Goal: Contribute content: Contribute content

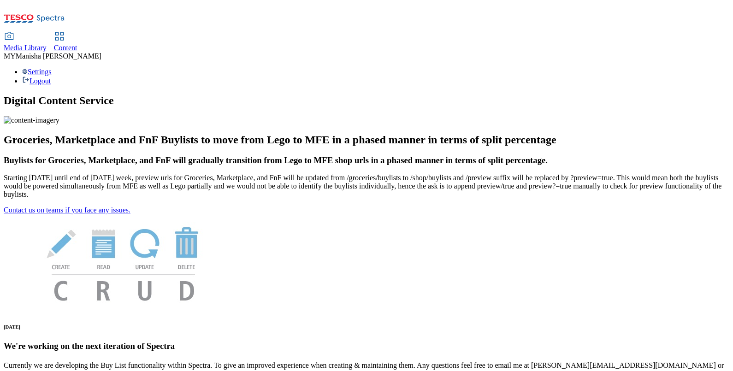
click at [65, 31] on icon at bounding box center [59, 36] width 11 height 11
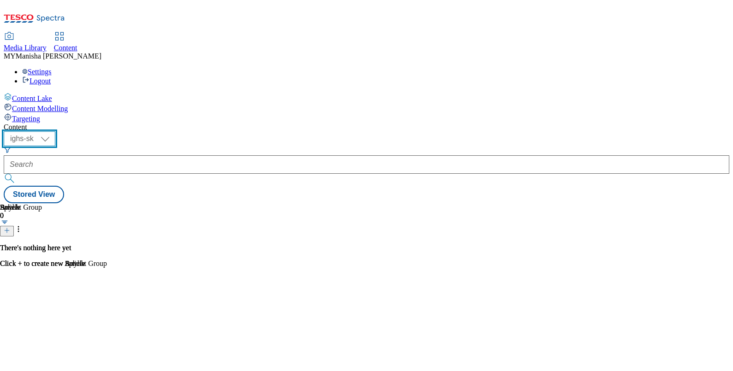
click at [55, 131] on select "ighs-cz ighs-hu ighs-sk" at bounding box center [30, 138] width 52 height 15
select select "ighs-hu"
click at [55, 131] on select "ighs-cz ighs-hu ighs-sk" at bounding box center [30, 138] width 52 height 15
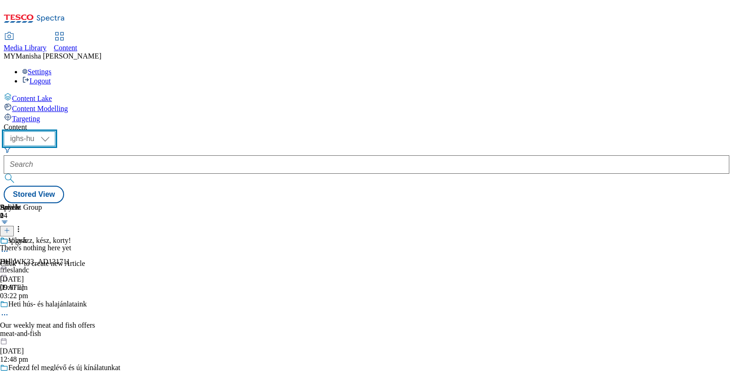
scroll to position [76, 0]
click at [199, 300] on div "Heti hús- és halajánlataink Our weekly meat and fish offers meat-and-fish [DATE…" at bounding box center [124, 332] width 249 height 64
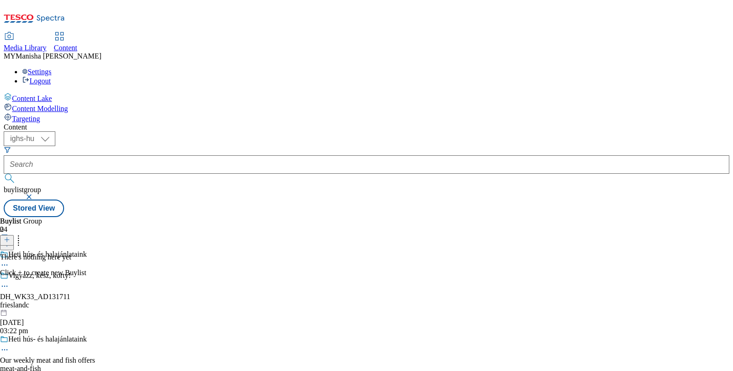
click at [10, 236] on icon at bounding box center [7, 239] width 6 height 6
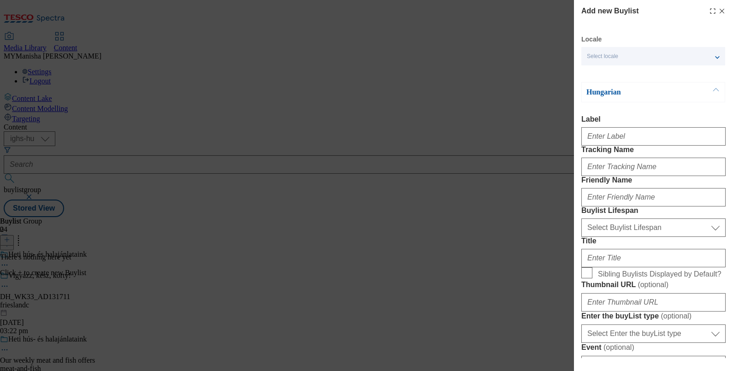
click at [697, 53] on div "Select locale" at bounding box center [653, 56] width 144 height 18
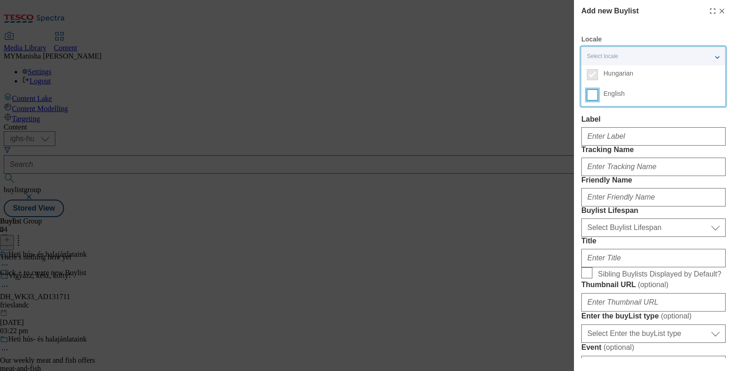
click at [596, 94] on input "English" at bounding box center [592, 94] width 11 height 11
click at [620, 119] on label "Label" at bounding box center [653, 119] width 144 height 8
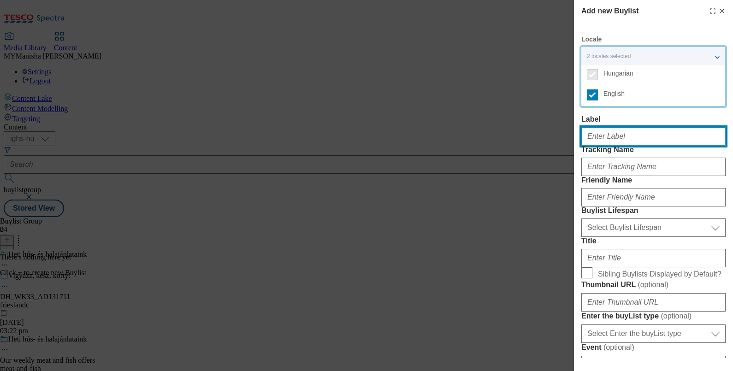
click at [620, 127] on input "Label" at bounding box center [653, 136] width 144 height 18
click at [622, 136] on input "Label" at bounding box center [653, 136] width 144 height 18
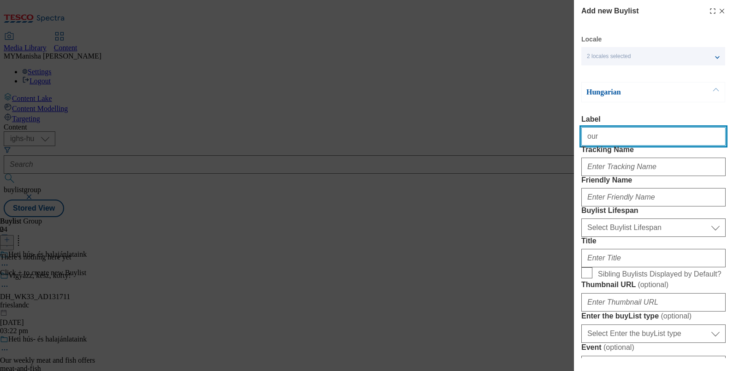
type input "Our weekly meat and fish offers"
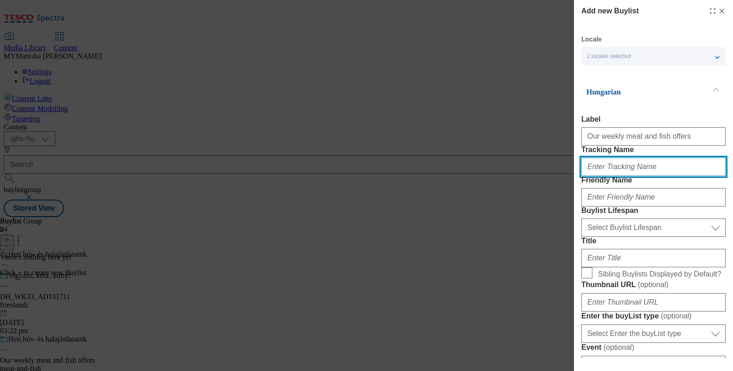
type input "Meat and Fish"
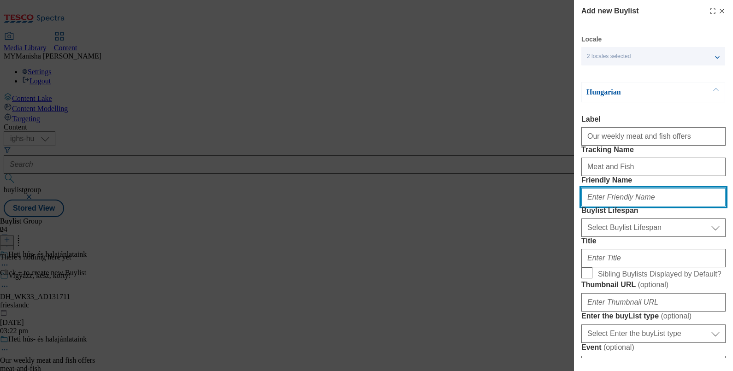
type input "meat-and-fish"
type input "Our weekly meat and fish offers"
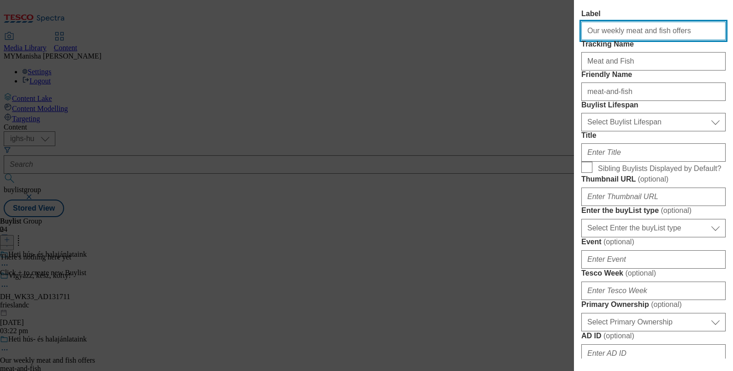
scroll to position [106, 0]
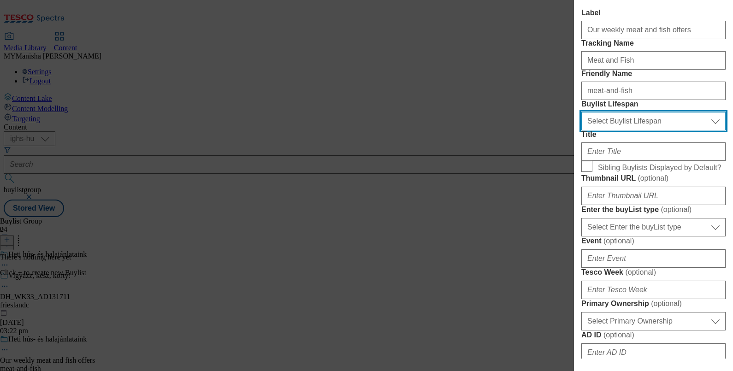
click at [624, 130] on select "Select Buylist Lifespan evergreen seasonal tactical" at bounding box center [653, 121] width 144 height 18
select select "evergreen"
click at [581, 130] on select "Select Buylist Lifespan evergreen seasonal tactical" at bounding box center [653, 121] width 144 height 18
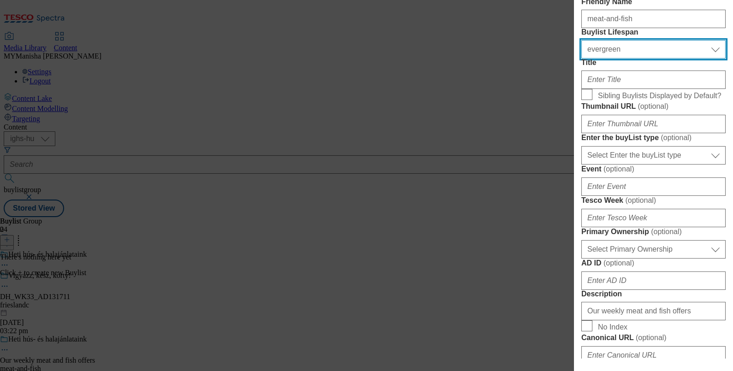
scroll to position [179, 0]
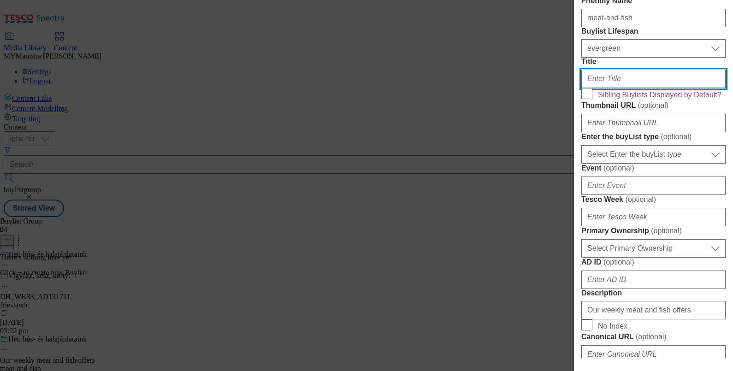
click at [610, 88] on input "Title" at bounding box center [653, 79] width 144 height 18
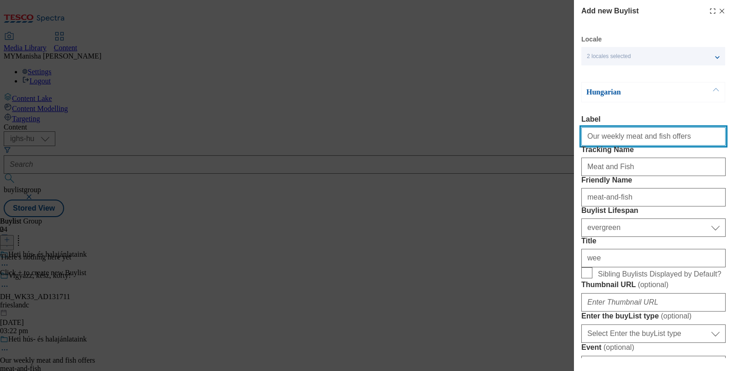
click at [666, 143] on input "Our weekly meat and fish offers" at bounding box center [653, 136] width 144 height 18
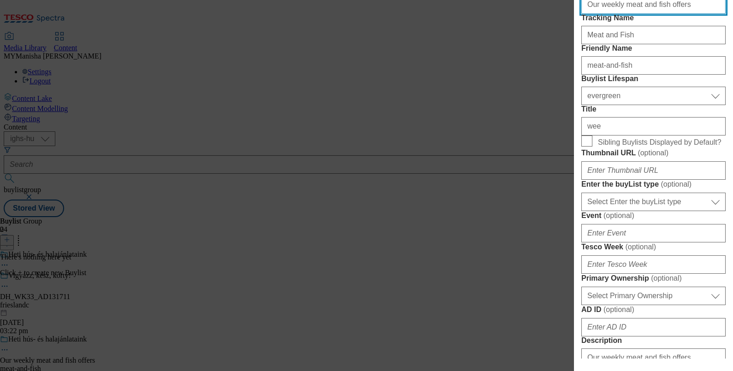
scroll to position [132, 0]
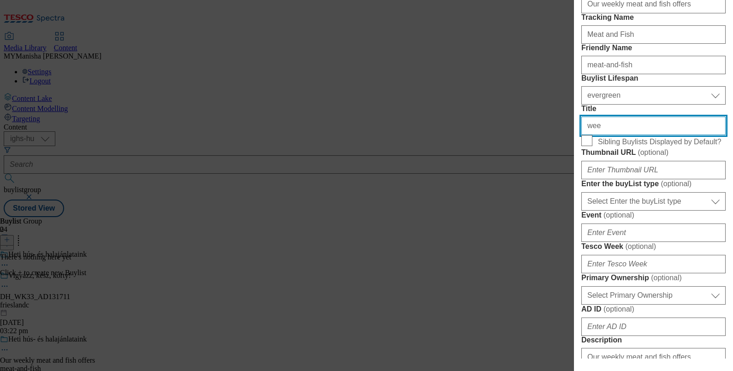
click at [601, 135] on input "wee" at bounding box center [653, 126] width 144 height 18
type input "w"
paste input "Our weekly meat and fish offers"
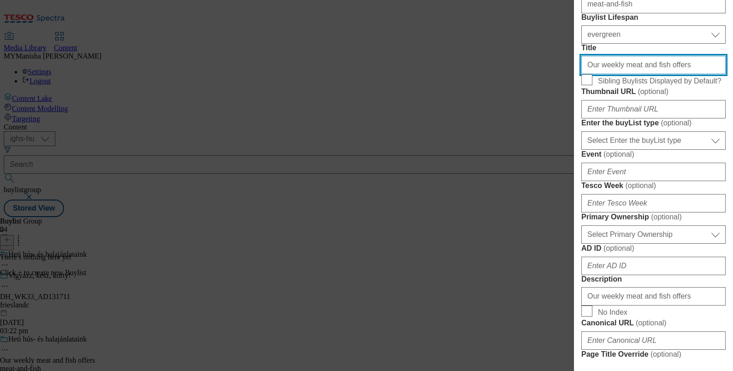
scroll to position [198, 0]
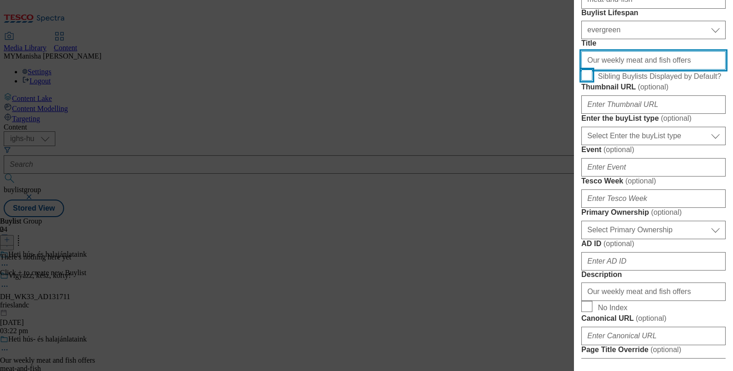
type input "Our weekly meat and fish offers"
click at [585, 81] on input "Sibling Buylists Displayed by Default?" at bounding box center [586, 75] width 11 height 11
checkbox input "true"
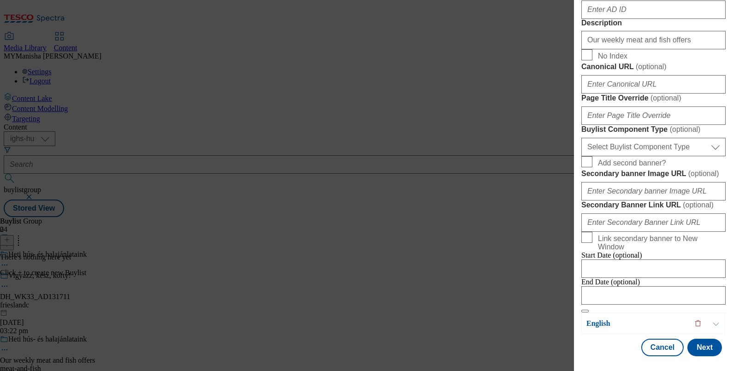
scroll to position [792, 0]
click at [701, 343] on button "Next" at bounding box center [704, 348] width 35 height 18
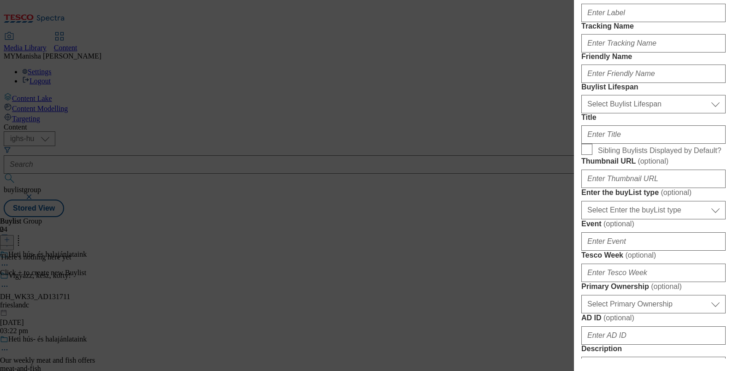
scroll to position [0, 0]
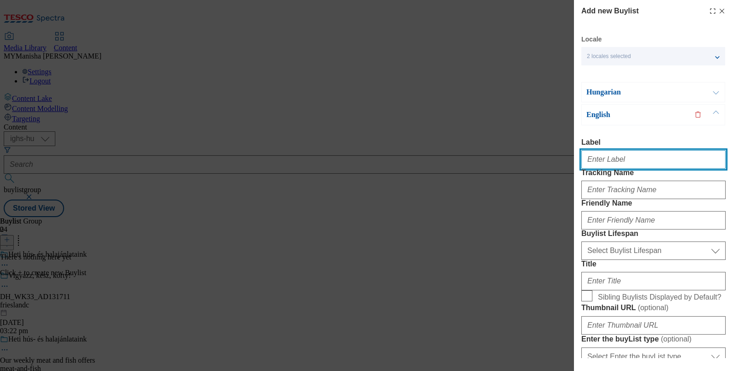
click at [618, 168] on input "Label" at bounding box center [653, 159] width 144 height 18
type input "Our weekly meat and fish offers"
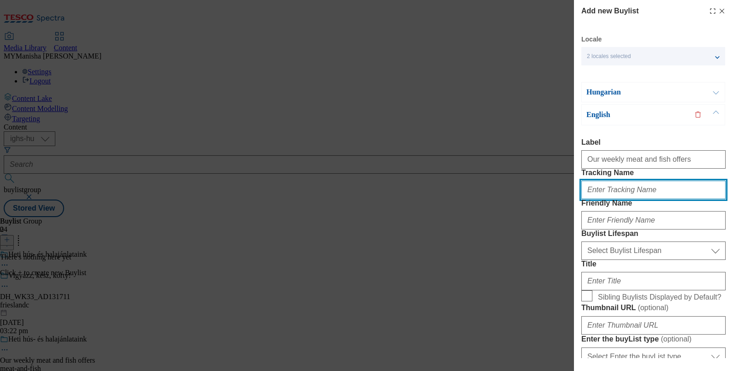
paste input "Our weekly meat and fish offers"
type input "Our weekly meat and fish offers"
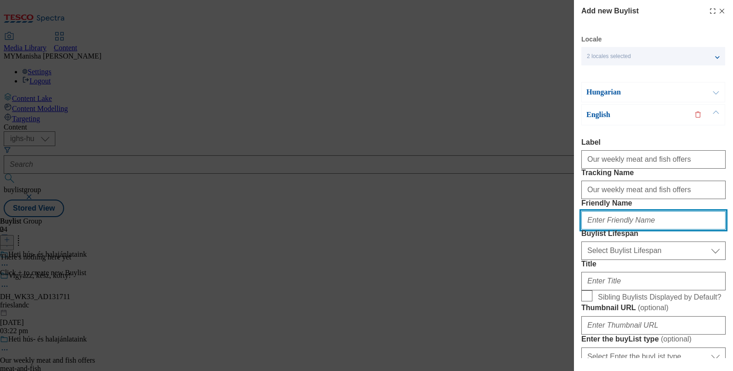
click at [602, 230] on input "Friendly Name" at bounding box center [653, 220] width 144 height 18
type input "w"
type input "meat-and-fish"
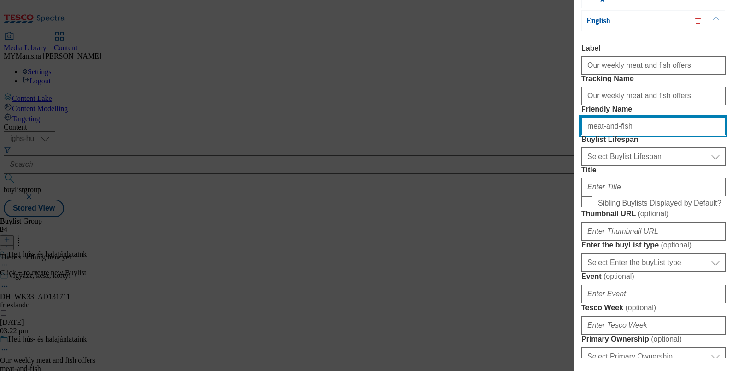
scroll to position [99, 0]
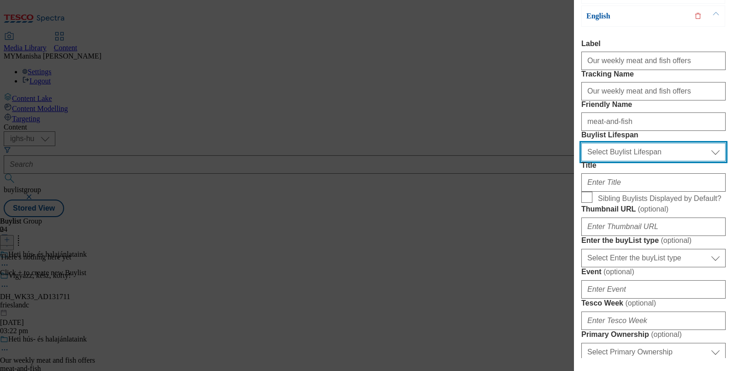
click at [602, 161] on select "Select Buylist Lifespan evergreen seasonal tactical" at bounding box center [653, 152] width 144 height 18
select select "evergreen"
click at [581, 161] on select "Select Buylist Lifespan evergreen seasonal tactical" at bounding box center [653, 152] width 144 height 18
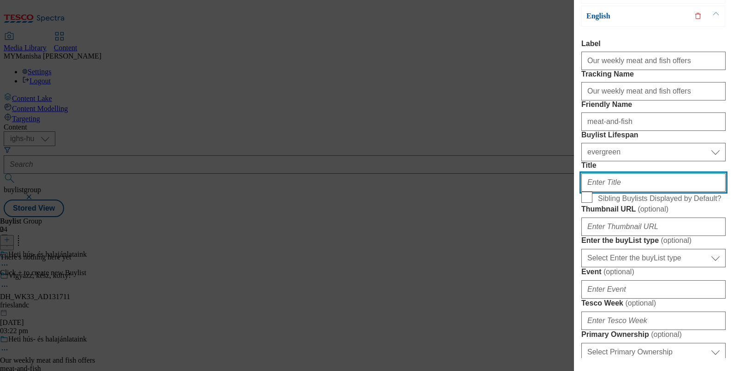
click at [600, 192] on input "Title" at bounding box center [653, 182] width 144 height 18
click at [610, 192] on input "Title" at bounding box center [653, 182] width 144 height 18
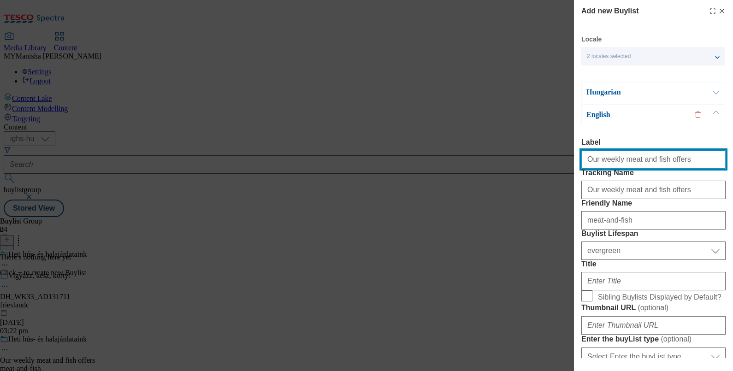
click at [652, 153] on input "Our weekly meat and fish offers" at bounding box center [653, 159] width 144 height 18
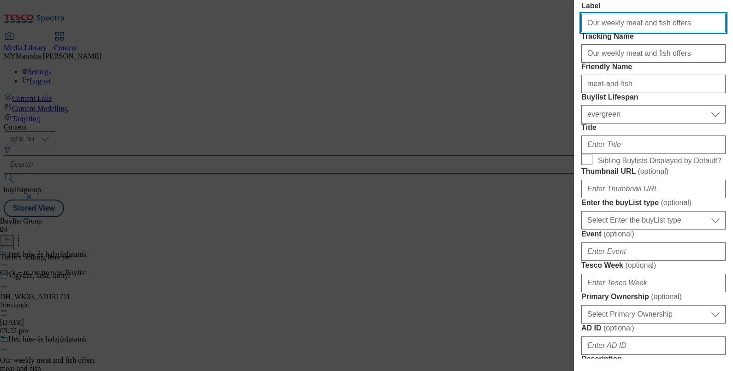
scroll to position [137, 0]
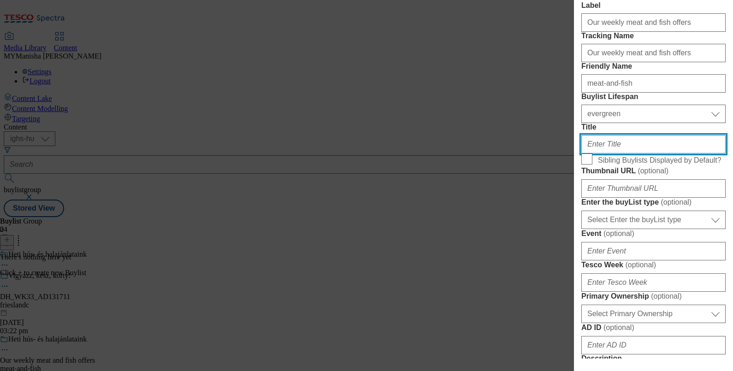
click at [603, 153] on input "Title" at bounding box center [653, 144] width 144 height 18
paste input "Our weekly meat and fish offers"
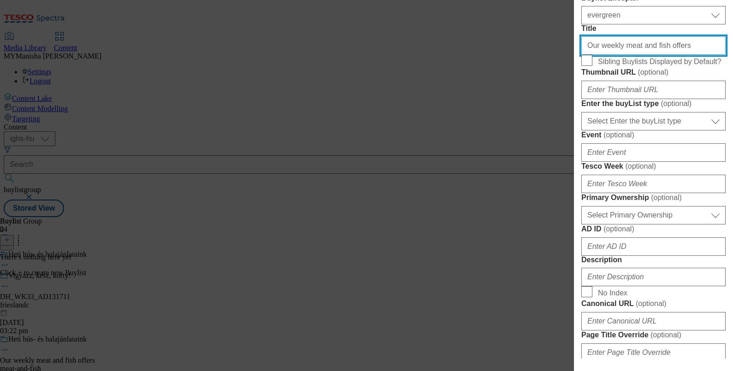
scroll to position [235, 0]
type input "Our weekly meat and fish offers"
click at [582, 67] on input "Sibling Buylists Displayed by Default?" at bounding box center [586, 61] width 11 height 11
checkbox input "true"
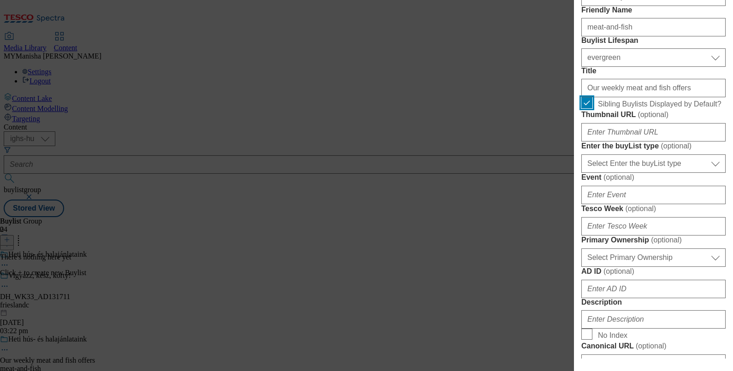
scroll to position [0, 0]
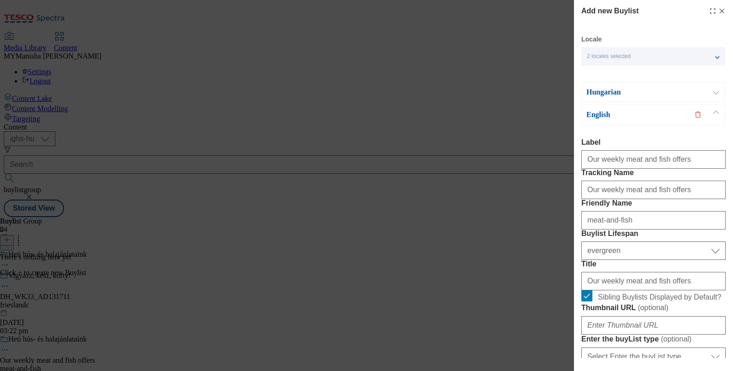
click at [710, 86] on button "Modal" at bounding box center [716, 92] width 18 height 19
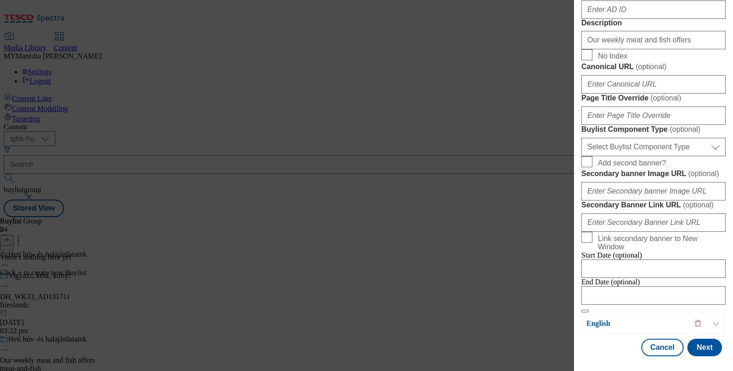
scroll to position [792, 0]
click at [695, 339] on button "Next" at bounding box center [704, 348] width 35 height 18
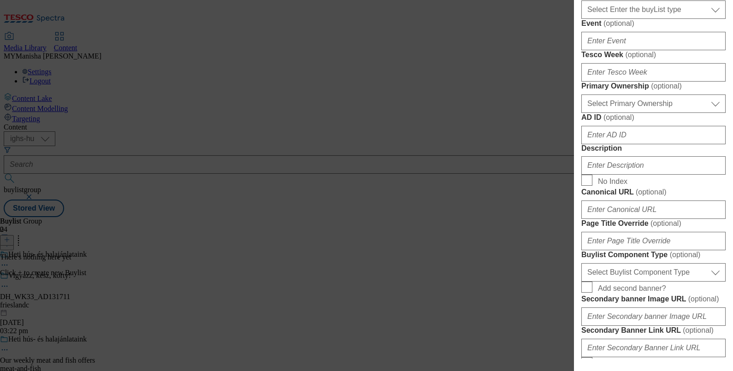
scroll to position [0, 0]
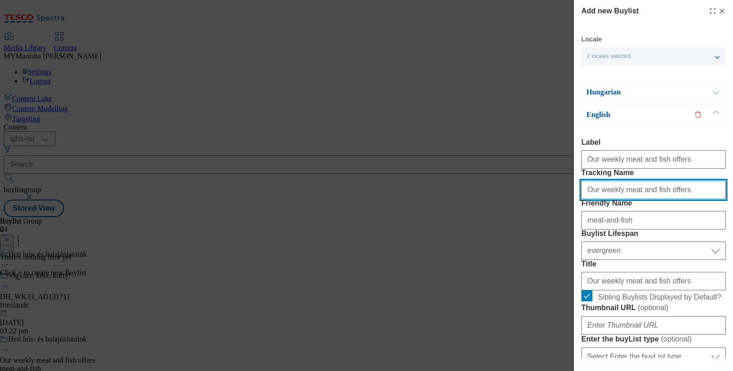
click at [665, 199] on input "Our weekly meat and fish offers" at bounding box center [653, 190] width 144 height 18
type input "Meat and Fish"
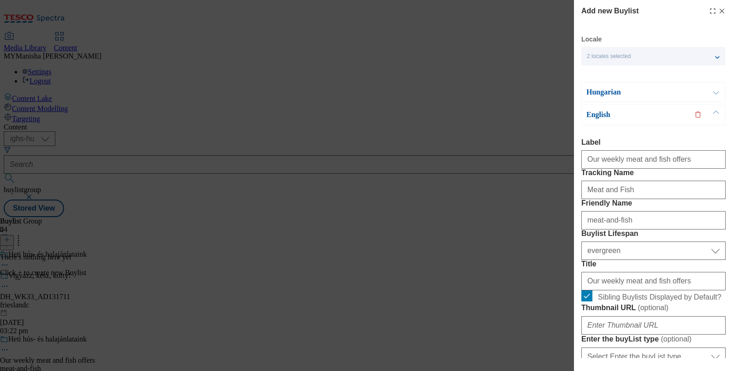
click at [715, 88] on button "Modal" at bounding box center [716, 92] width 18 height 19
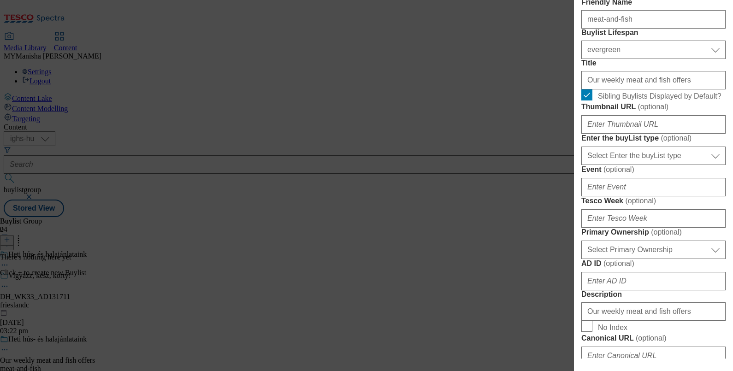
scroll to position [178, 0]
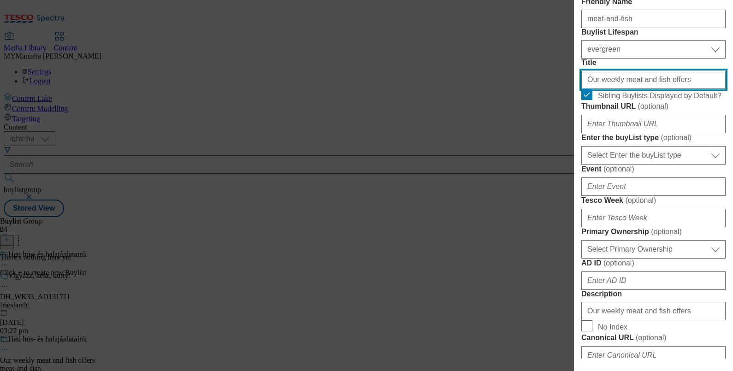
click at [640, 89] on input "Our weekly meat and fish offers" at bounding box center [653, 80] width 144 height 18
paste input "Heti hús- és halajánlataink"
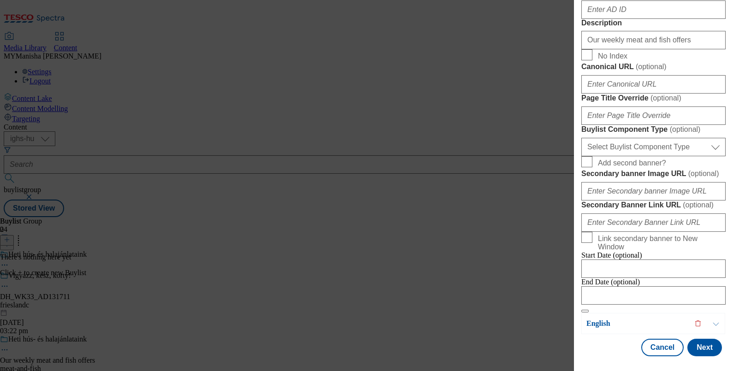
scroll to position [792, 0]
type input "Heti hús- és halajánlataink"
click at [691, 342] on button "Next" at bounding box center [704, 348] width 35 height 18
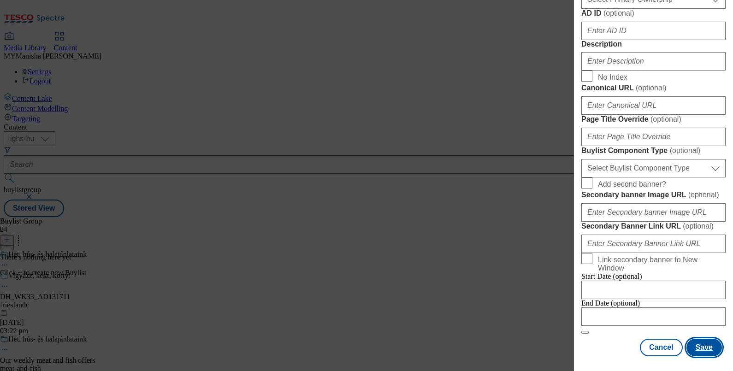
click at [691, 342] on button "Save" at bounding box center [703, 348] width 35 height 18
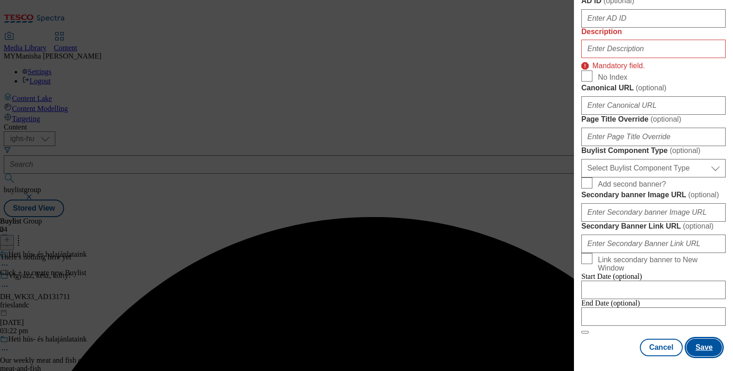
scroll to position [479, 0]
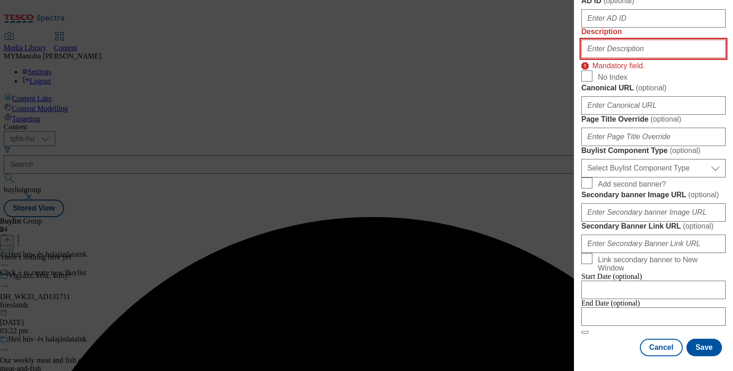
click at [623, 58] on input "Description" at bounding box center [653, 49] width 144 height 18
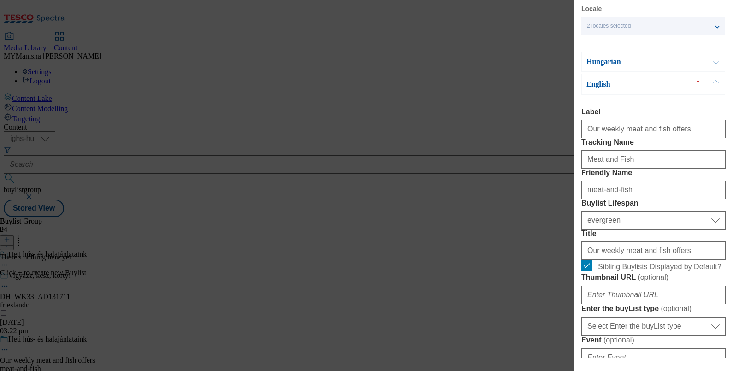
scroll to position [21, 0]
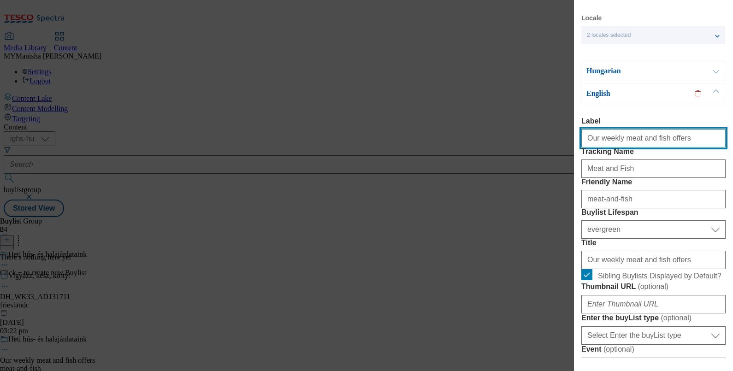
click at [652, 144] on input "Our weekly meat and fish offers" at bounding box center [653, 138] width 144 height 18
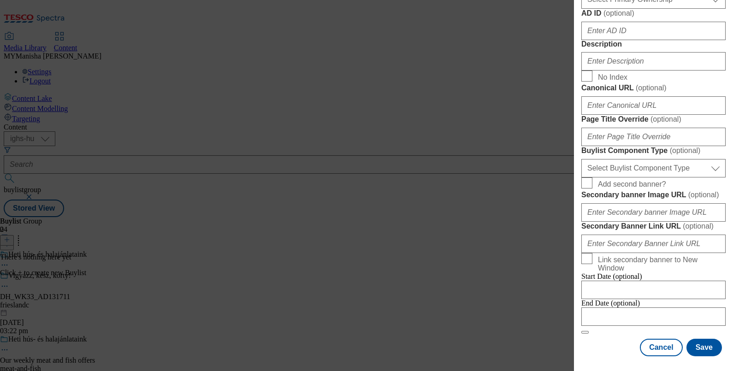
scroll to position [526, 0]
click at [608, 71] on input "Description" at bounding box center [653, 61] width 144 height 18
paste input "Our weekly meat and fish offers"
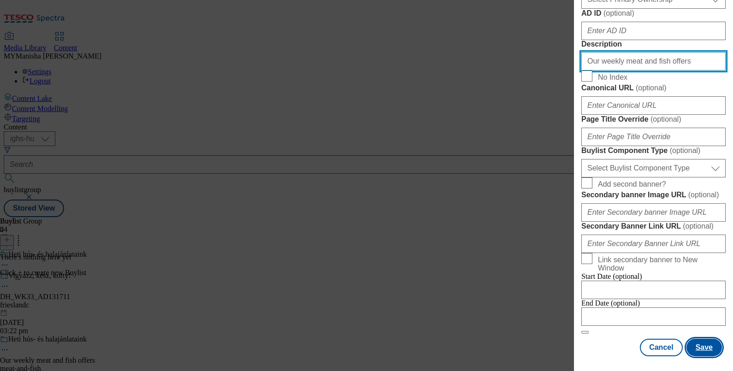
type input "Our weekly meat and fish offers"
click at [689, 340] on button "Save" at bounding box center [703, 348] width 35 height 18
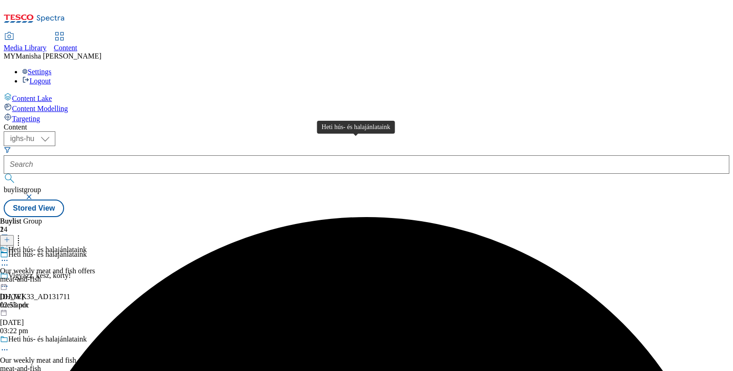
click at [87, 246] on div "Heti hús- és halajánlataink" at bounding box center [47, 250] width 78 height 8
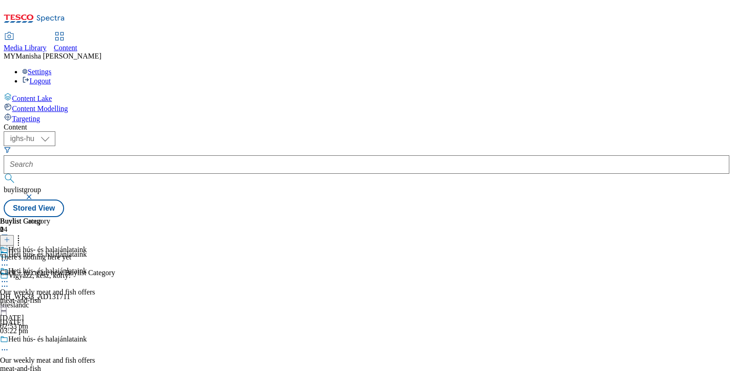
click at [10, 236] on icon at bounding box center [7, 239] width 6 height 6
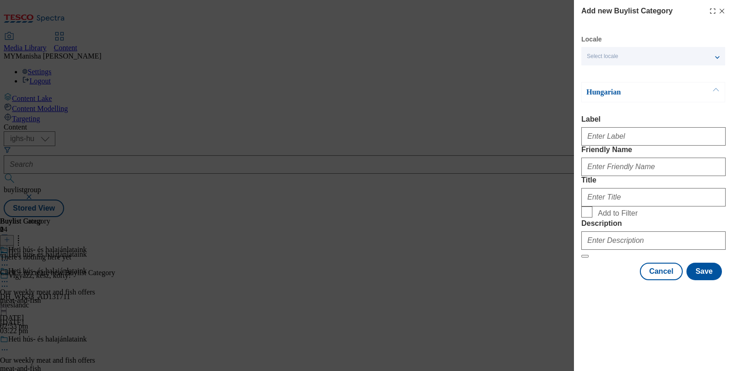
click at [655, 93] on p "Hungarian" at bounding box center [634, 92] width 97 height 9
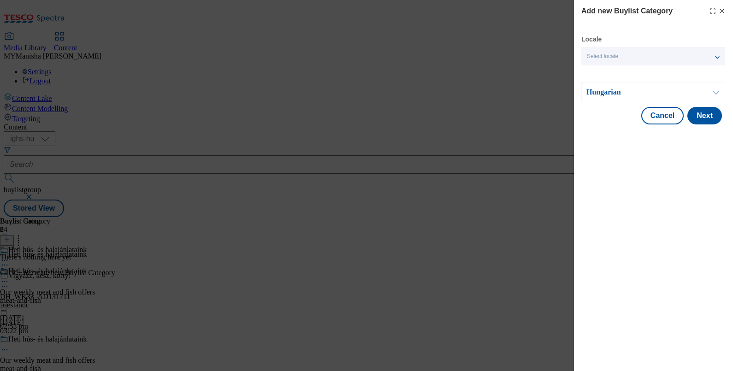
click at [639, 58] on div "Select locale" at bounding box center [653, 56] width 144 height 18
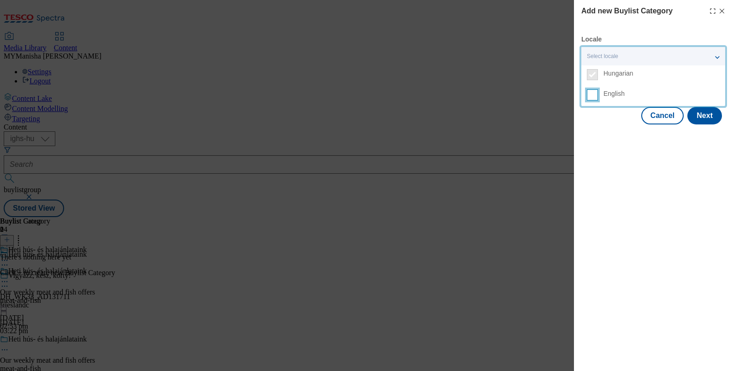
click at [597, 99] on input "English" at bounding box center [592, 94] width 11 height 11
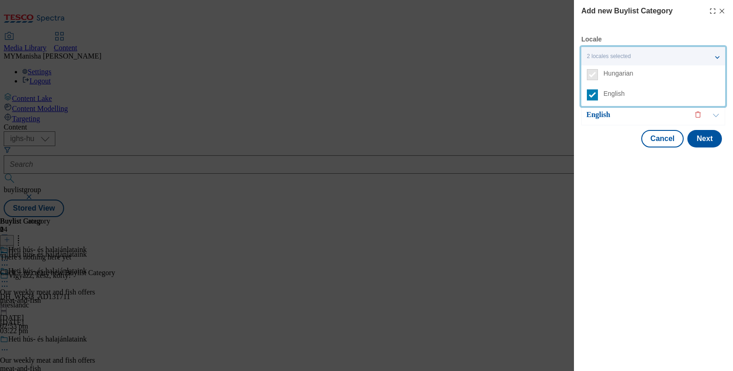
click at [714, 115] on button "Modal" at bounding box center [716, 115] width 18 height 20
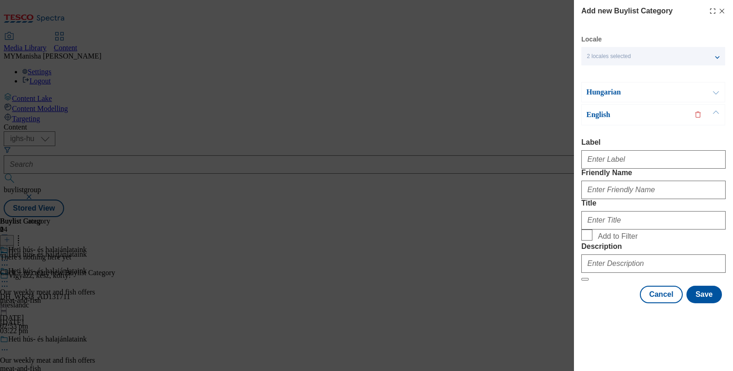
click at [714, 94] on button "Modal" at bounding box center [716, 92] width 18 height 19
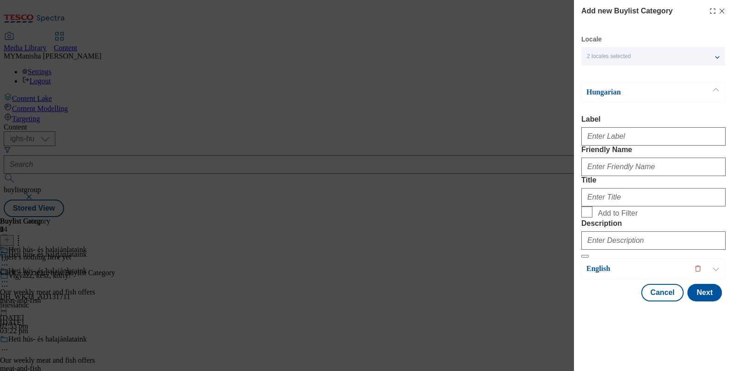
scroll to position [22, 0]
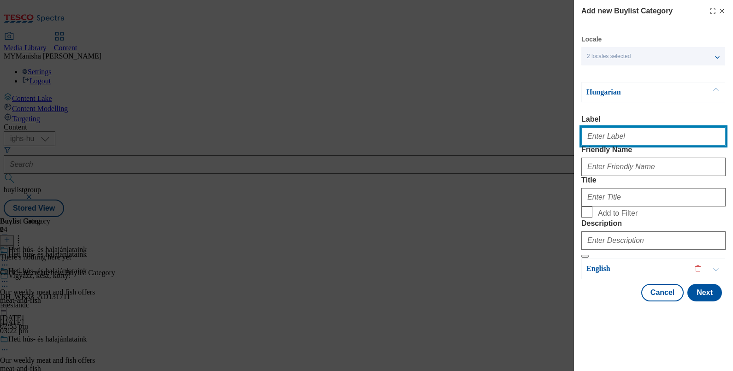
click at [608, 127] on input "Label" at bounding box center [653, 136] width 144 height 18
paste input "Meat"
type input "Meat"
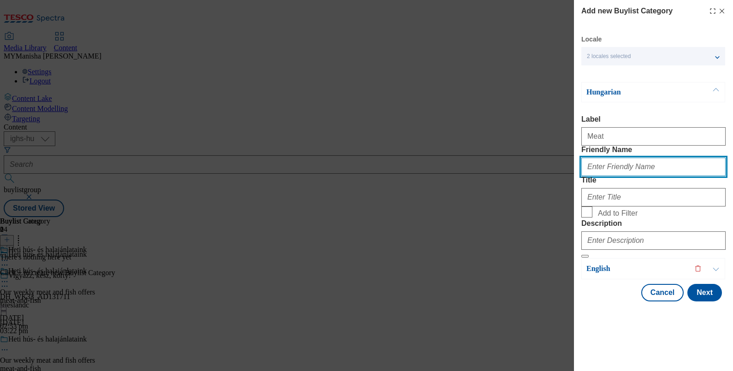
paste input "Meat"
type input "Meat"
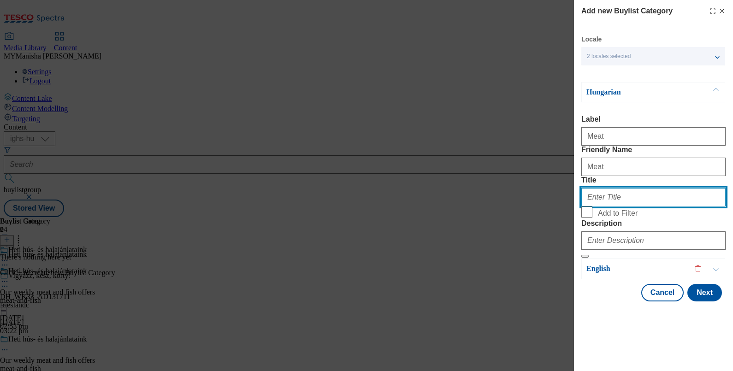
paste input "Meat"
type input "Meat"
click at [588, 218] on input "Add to Filter" at bounding box center [586, 211] width 11 height 11
checkbox input "true"
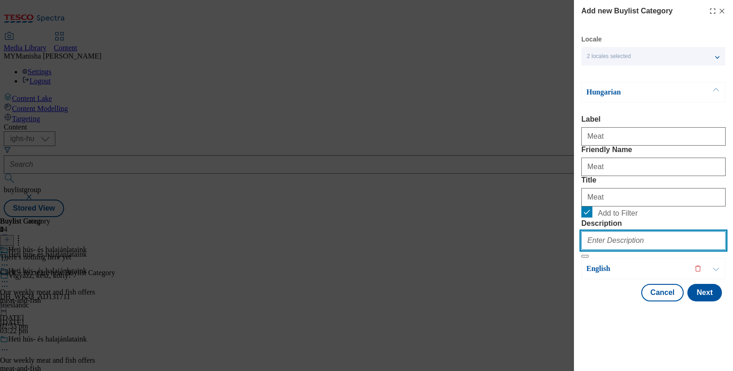
click at [615, 250] on input "Description" at bounding box center [653, 240] width 144 height 18
paste input "Meat"
type input "Meat"
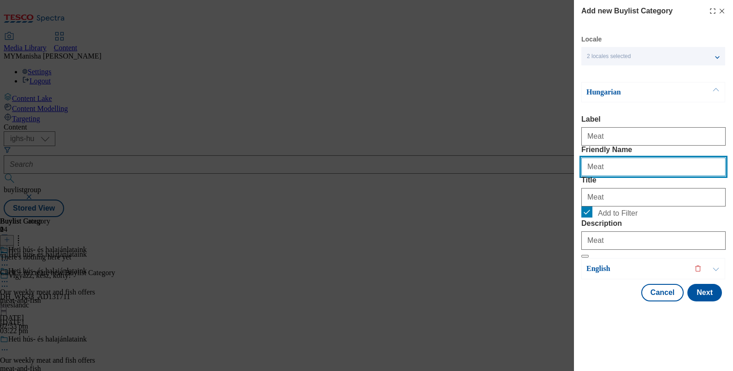
click at [590, 165] on input "Meat" at bounding box center [653, 167] width 144 height 18
type input "meat"
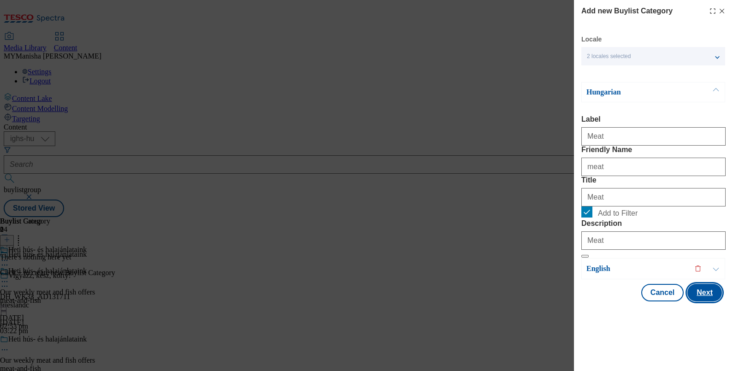
click at [702, 301] on button "Next" at bounding box center [704, 293] width 35 height 18
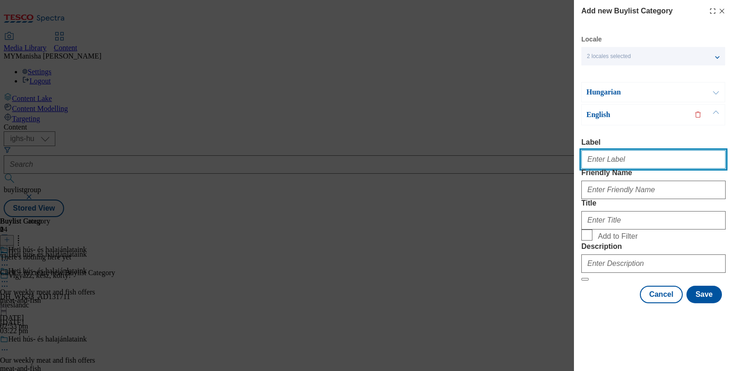
click at [610, 150] on input "Label" at bounding box center [653, 159] width 144 height 18
type input "Meat"
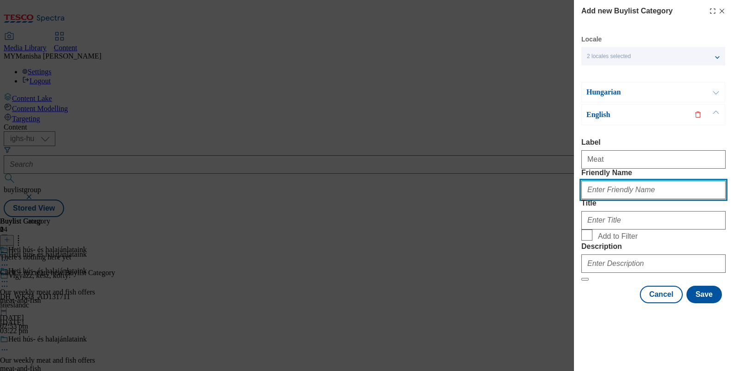
click at [595, 185] on input "Friendly Name" at bounding box center [653, 190] width 144 height 18
type input "meat"
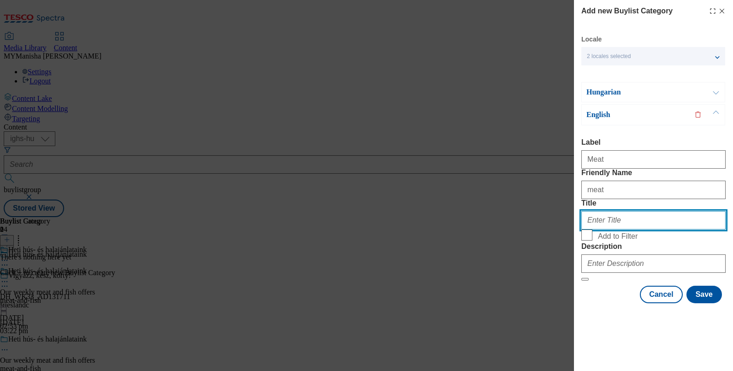
click at [605, 230] on input "Title" at bounding box center [653, 220] width 144 height 18
type input "Meat"
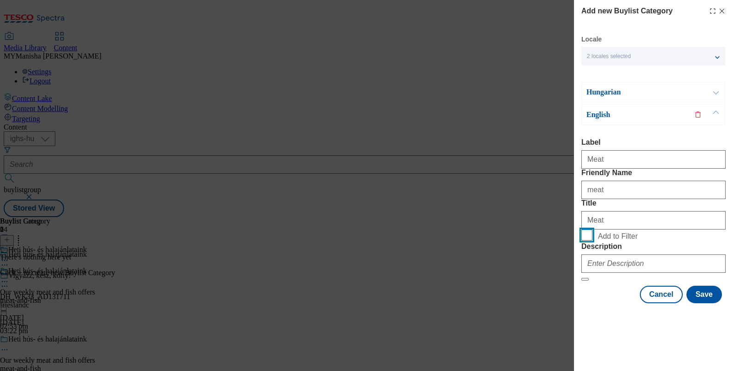
click at [583, 241] on input "Add to Filter" at bounding box center [586, 235] width 11 height 11
checkbox input "true"
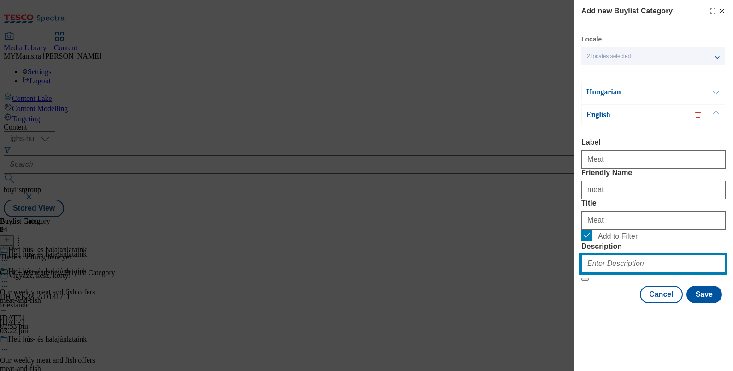
click at [608, 273] on input "Description" at bounding box center [653, 263] width 144 height 18
type input "Meat"
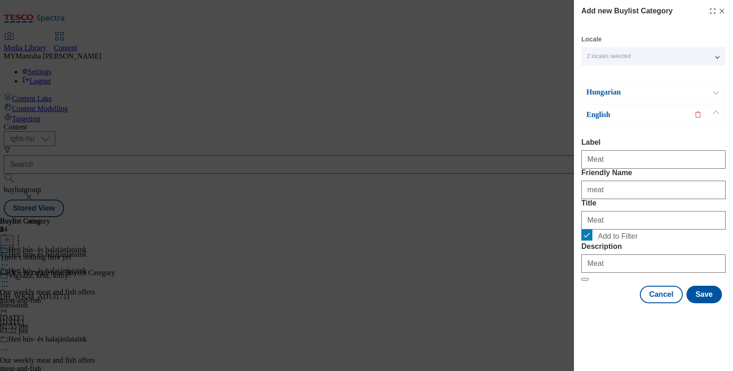
click at [714, 92] on button "Modal" at bounding box center [716, 92] width 18 height 19
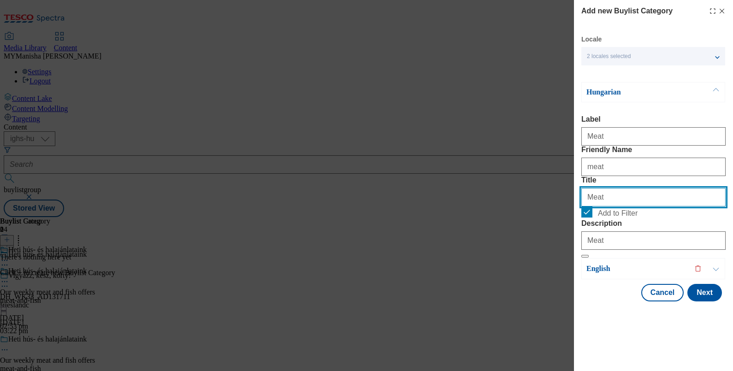
click at [604, 206] on input "Meat" at bounding box center [653, 197] width 144 height 18
paste input "Hús"
type input "Hús"
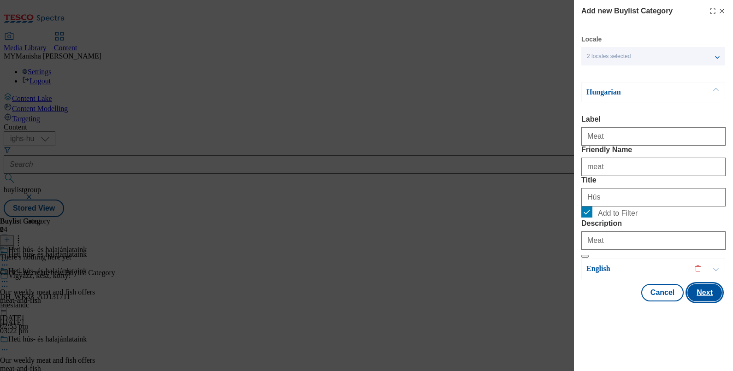
click at [697, 301] on button "Next" at bounding box center [704, 293] width 35 height 18
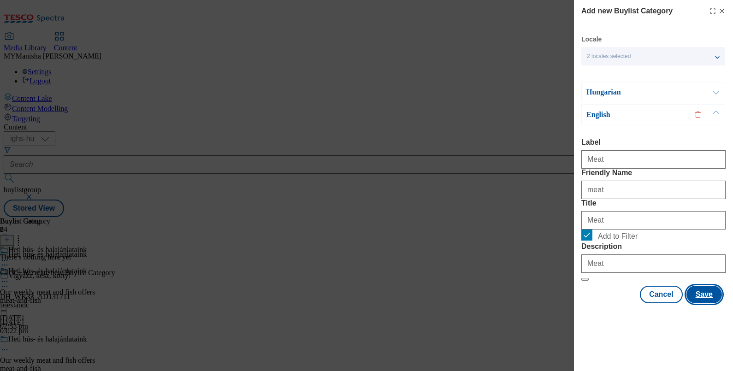
click at [697, 303] on button "Save" at bounding box center [703, 295] width 35 height 18
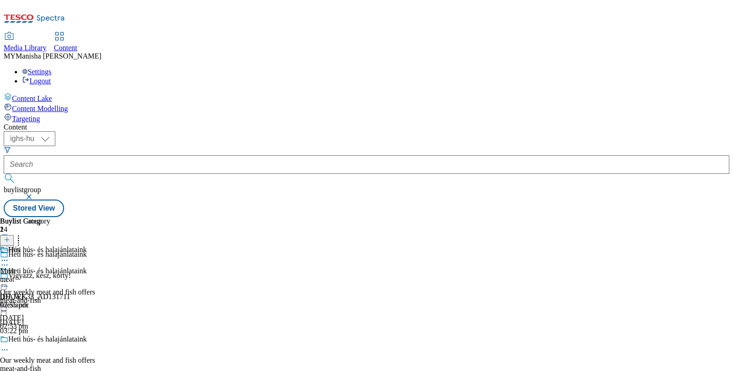
click at [10, 236] on icon at bounding box center [7, 239] width 6 height 6
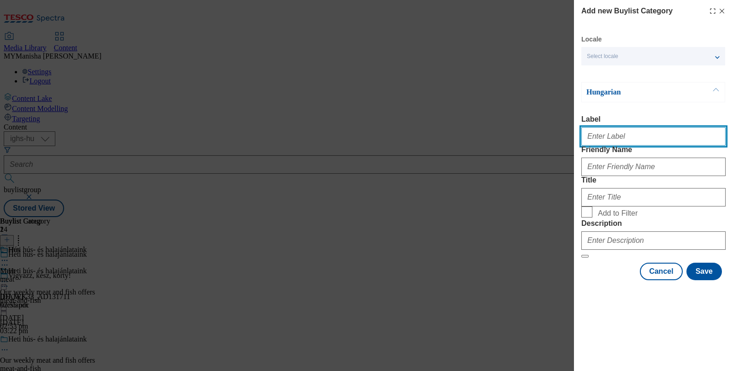
click at [616, 144] on input "Label" at bounding box center [653, 136] width 144 height 18
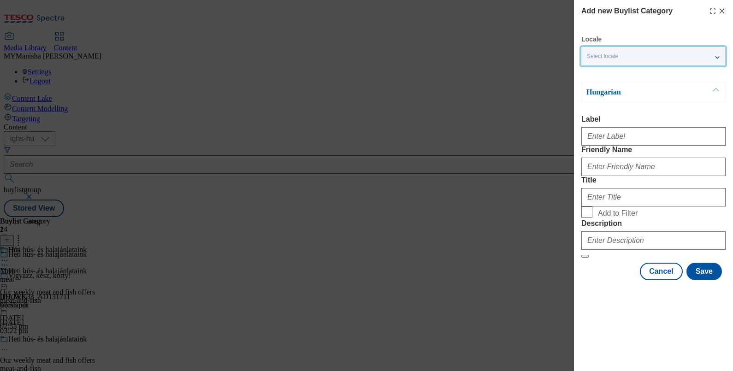
click at [701, 52] on div "Select locale" at bounding box center [653, 56] width 144 height 18
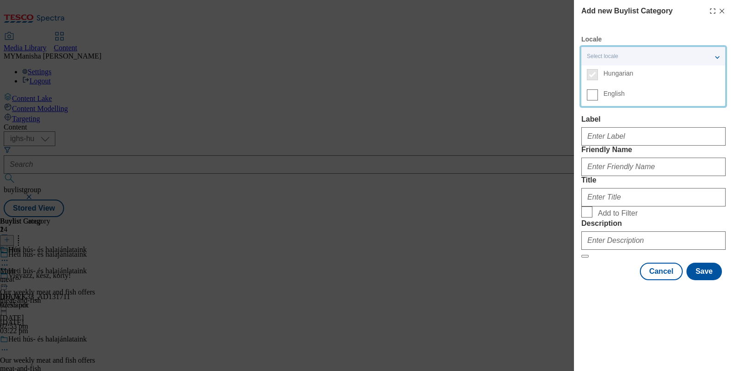
click at [714, 55] on div "Select locale" at bounding box center [653, 56] width 144 height 18
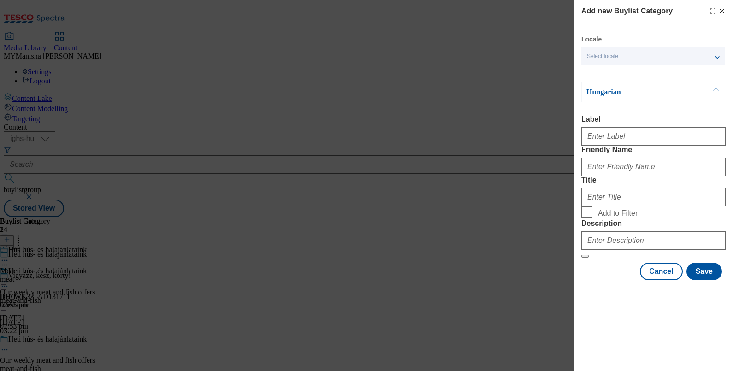
click at [686, 60] on div "Select locale" at bounding box center [653, 56] width 144 height 18
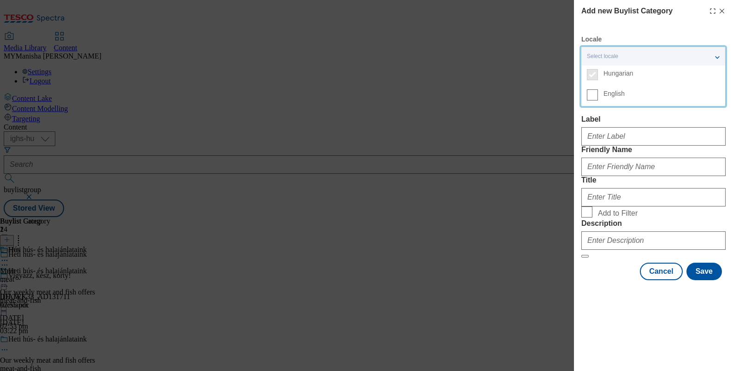
click at [597, 100] on label "English" at bounding box center [653, 96] width 144 height 20
click at [597, 100] on input "English" at bounding box center [592, 94] width 11 height 11
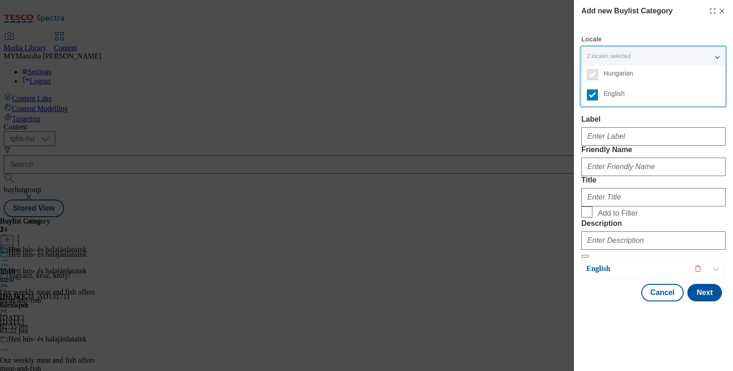
click at [648, 123] on div "Label" at bounding box center [653, 130] width 144 height 30
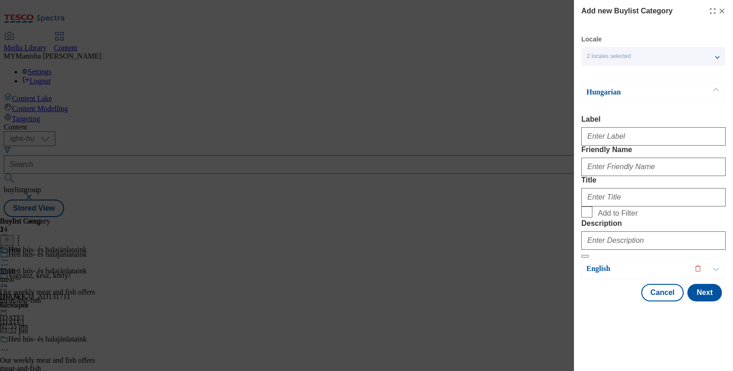
click at [705, 95] on div "Hungarian" at bounding box center [653, 92] width 144 height 20
click at [714, 92] on button "Modal" at bounding box center [716, 92] width 18 height 19
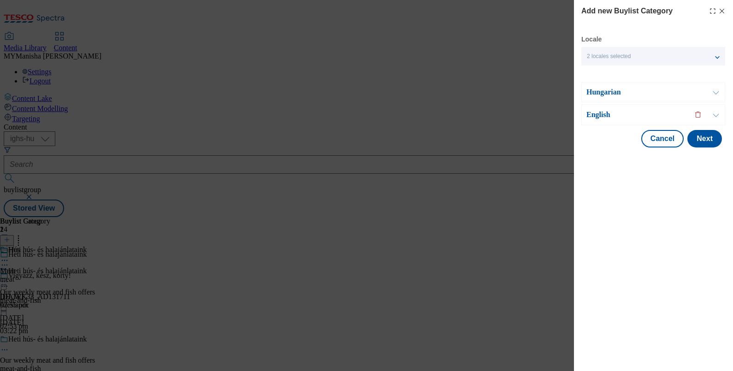
click at [715, 113] on button "Modal" at bounding box center [716, 115] width 18 height 20
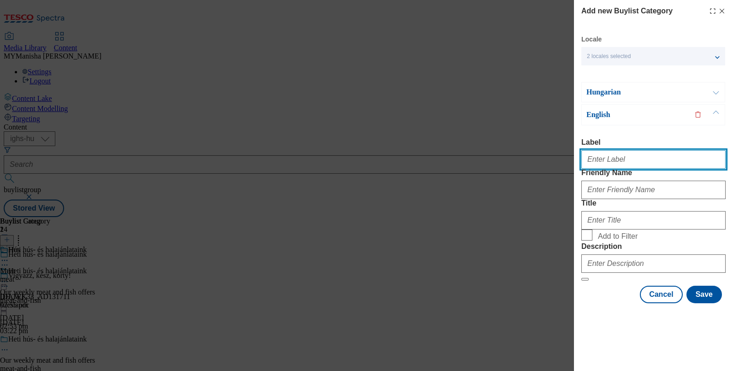
click at [602, 163] on input "Label" at bounding box center [653, 159] width 144 height 18
paste input "Fish"
type input "Fish"
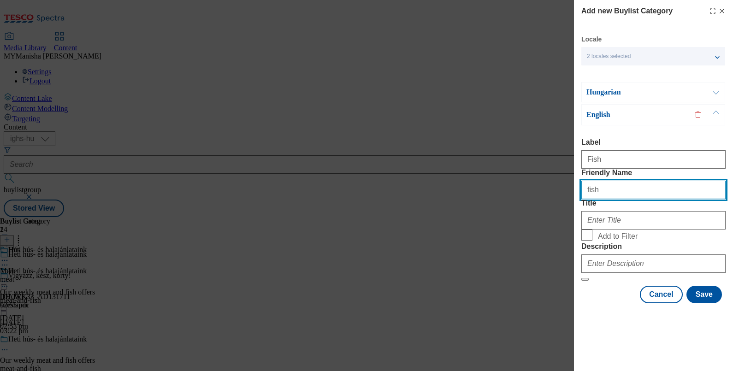
type input "fish"
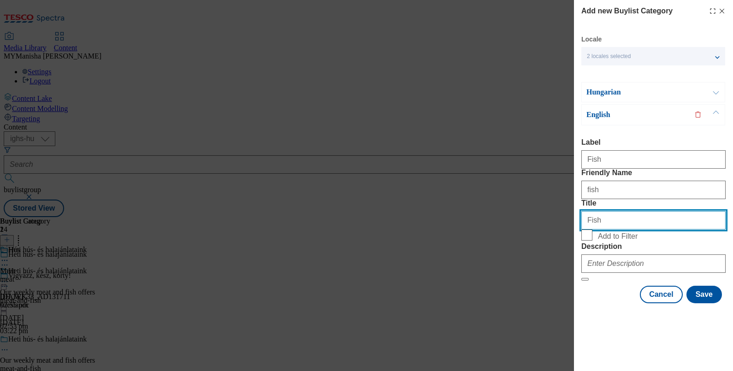
type input "Fish"
click at [581, 242] on label "Add to Filter" at bounding box center [653, 236] width 144 height 13
click at [0, 0] on input "Add to Filter" at bounding box center [0, 0] width 0 height 0
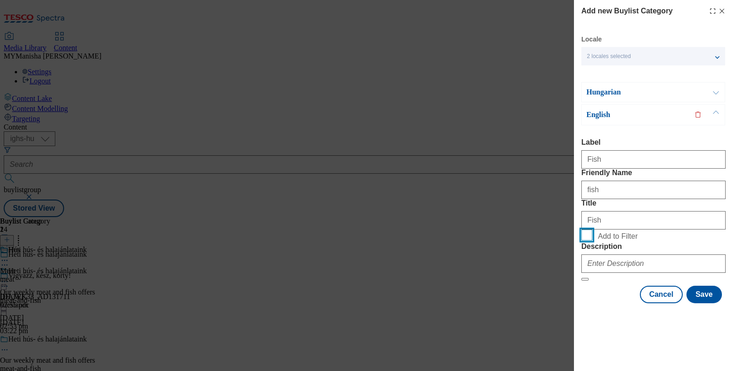
click at [584, 241] on input "Add to Filter" at bounding box center [586, 235] width 11 height 11
checkbox input "true"
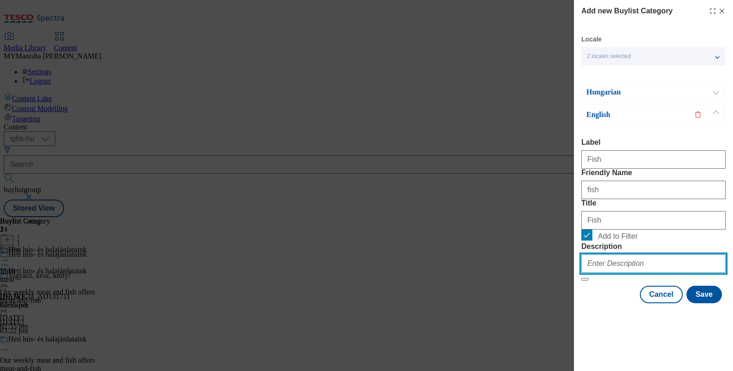
click at [602, 273] on input "Description" at bounding box center [653, 263] width 144 height 18
type input "Fish"
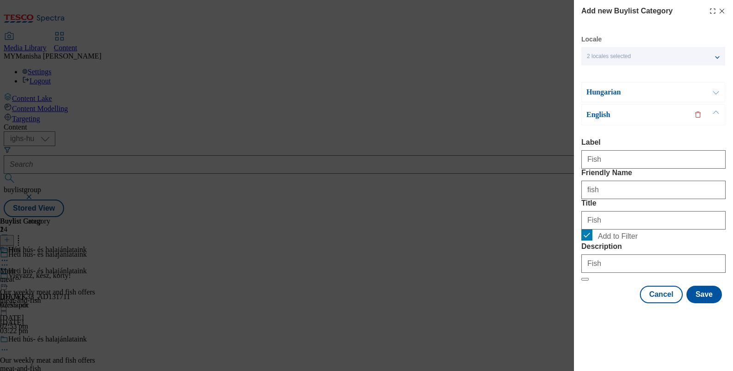
click at [716, 95] on button "Modal" at bounding box center [716, 92] width 18 height 19
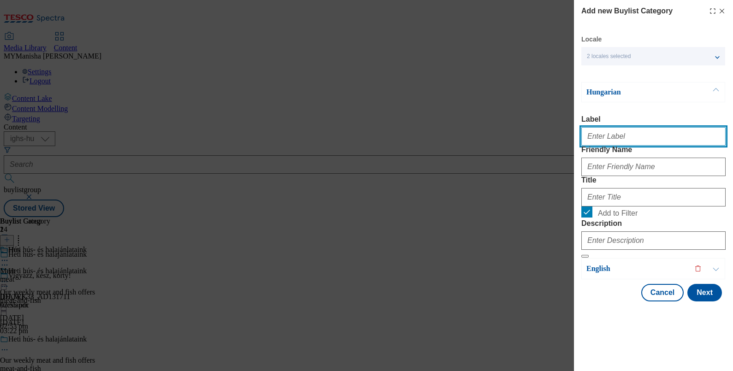
click at [595, 142] on input "Label" at bounding box center [653, 136] width 144 height 18
type input "Fish"
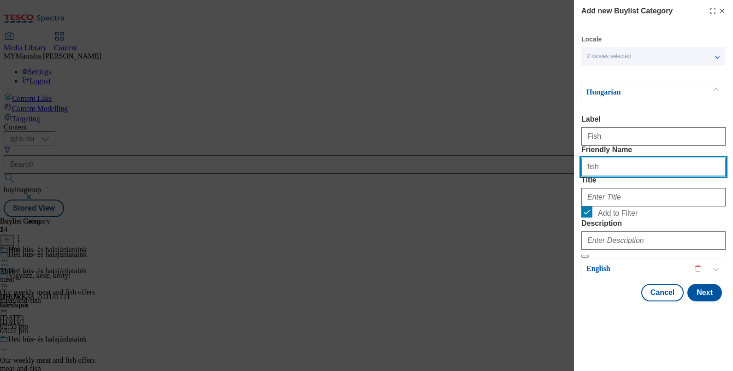
type input "fish"
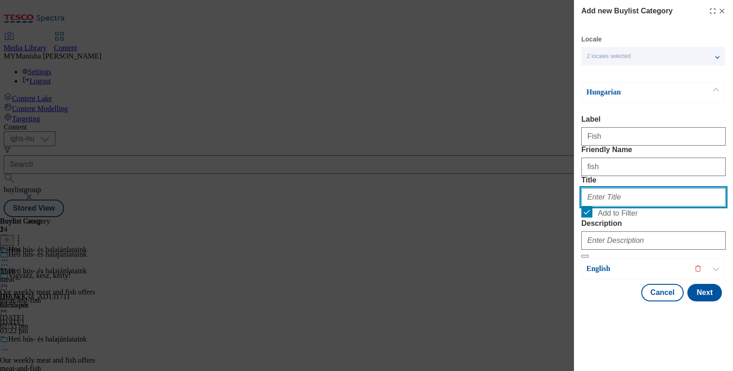
paste input "Hal"
type input "Hal"
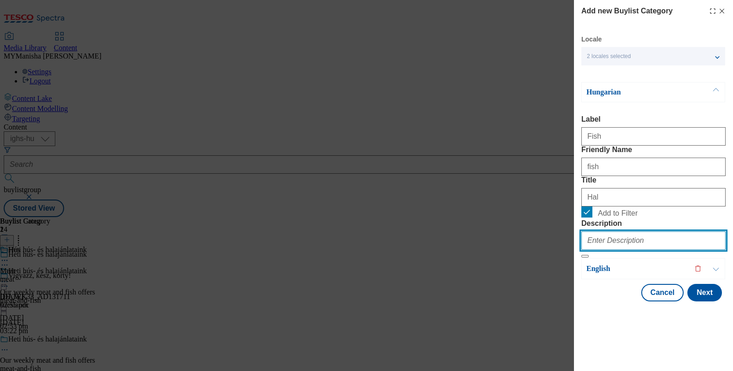
click at [592, 250] on input "Description" at bounding box center [653, 240] width 144 height 18
type input "Fish"
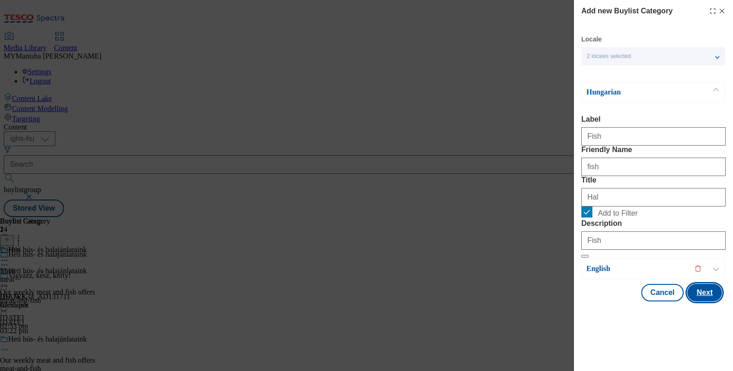
click at [700, 301] on button "Next" at bounding box center [704, 293] width 35 height 18
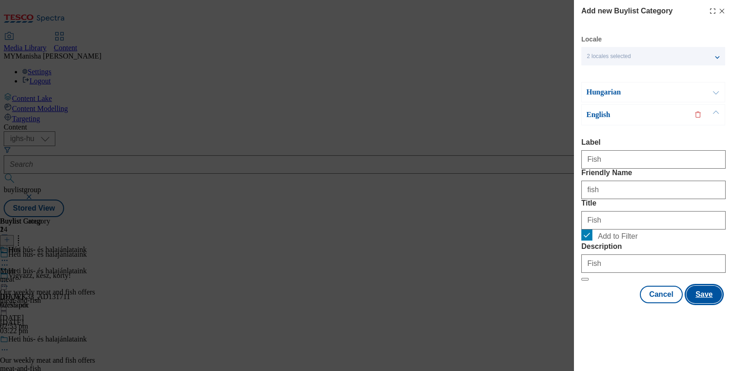
click at [690, 303] on button "Save" at bounding box center [703, 295] width 35 height 18
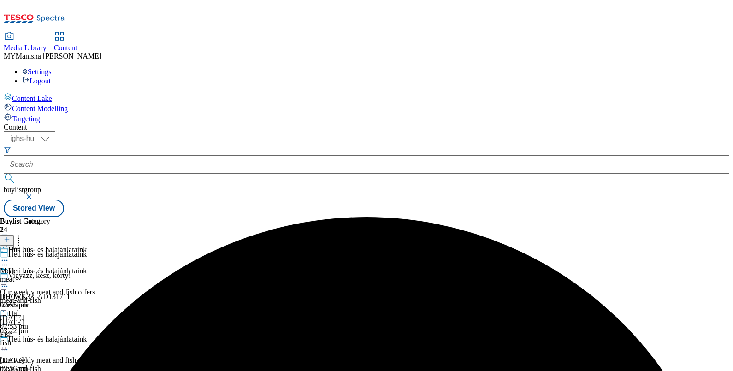
click at [9, 256] on icon at bounding box center [4, 260] width 9 height 9
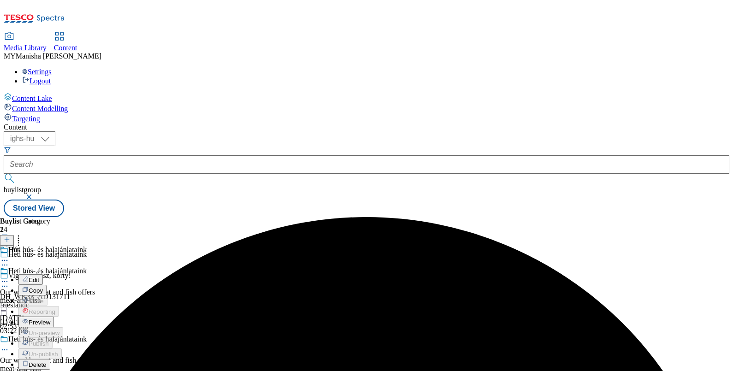
click at [50, 319] on span "Preview" at bounding box center [40, 322] width 22 height 7
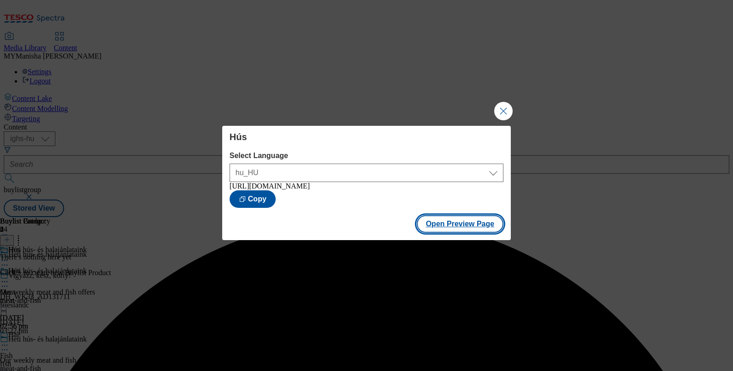
click at [452, 225] on button "Open Preview Page" at bounding box center [460, 224] width 87 height 18
click at [501, 108] on button "Close Modal" at bounding box center [503, 111] width 18 height 18
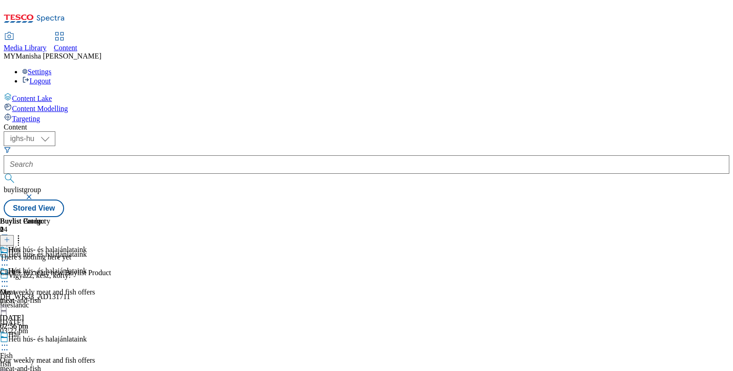
click at [9, 277] on icon at bounding box center [4, 281] width 9 height 9
click at [39, 298] on span "Edit" at bounding box center [34, 301] width 11 height 7
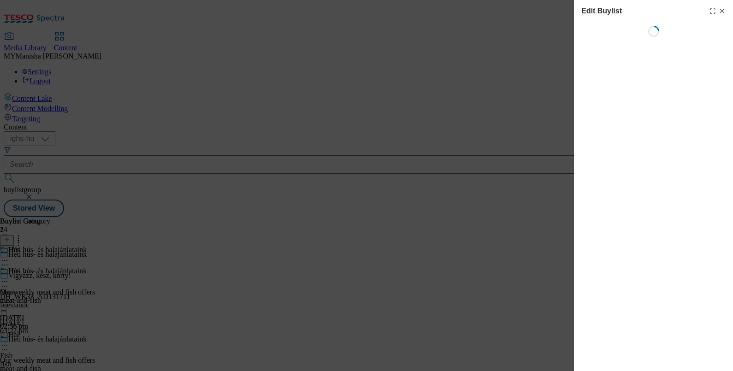
select select "evergreen"
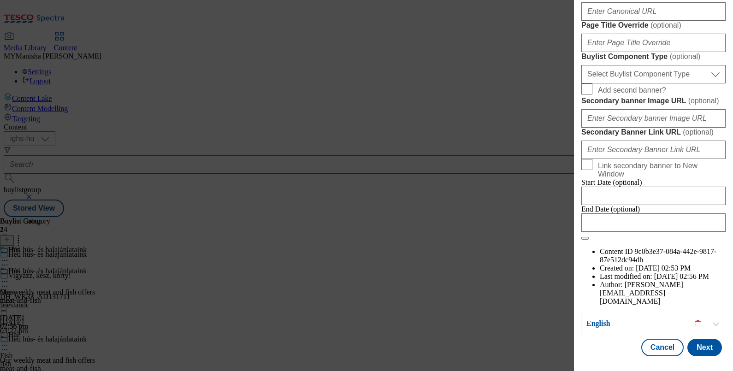
scroll to position [882, 0]
click at [689, 341] on button "Next" at bounding box center [704, 348] width 35 height 18
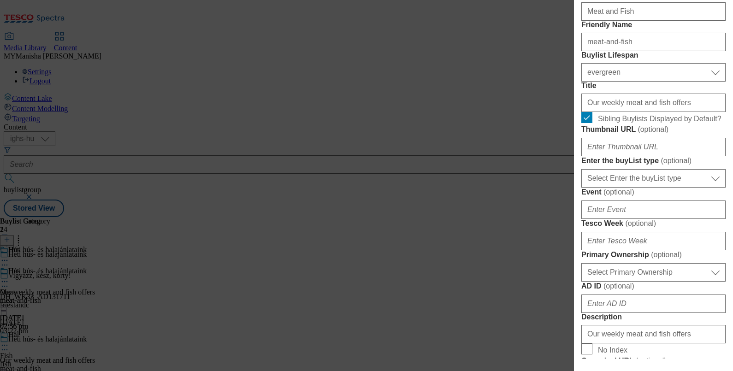
scroll to position [237, 0]
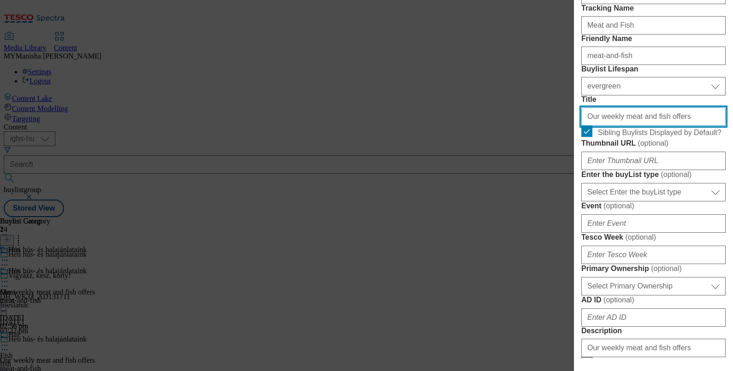
click at [619, 126] on input "Our weekly meat and fish offers" at bounding box center [653, 116] width 144 height 18
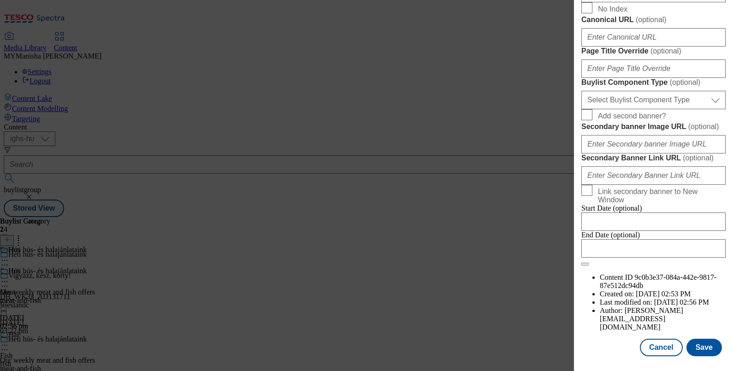
scroll to position [883, 0]
click at [699, 342] on button "Save" at bounding box center [703, 348] width 35 height 18
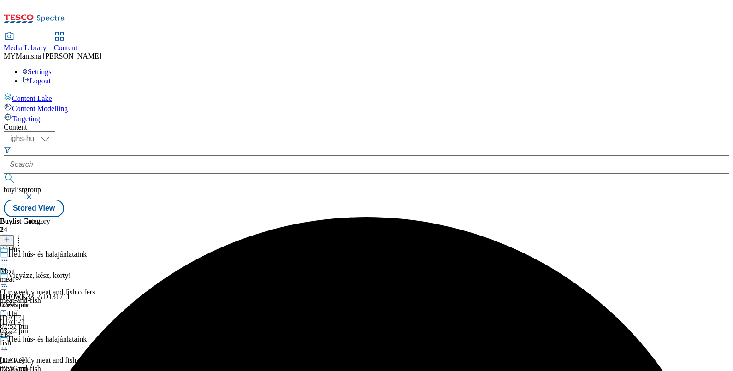
click at [6, 260] on circle at bounding box center [4, 260] width 1 height 1
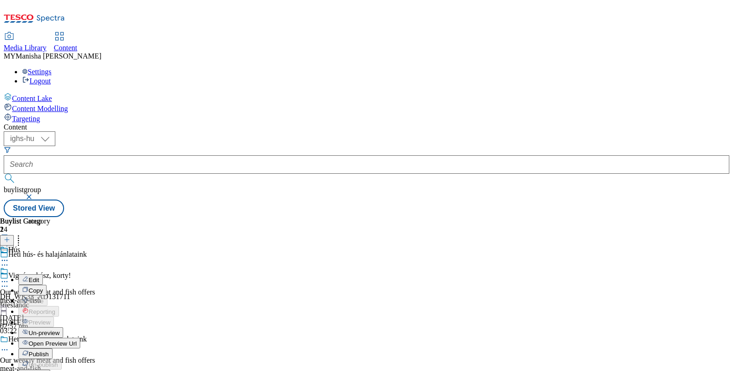
click at [77, 340] on span "Open Preview Url" at bounding box center [53, 343] width 48 height 7
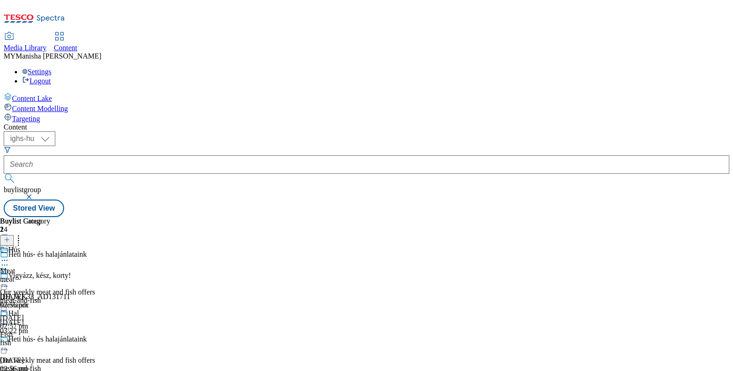
click at [9, 256] on icon at bounding box center [4, 260] width 9 height 9
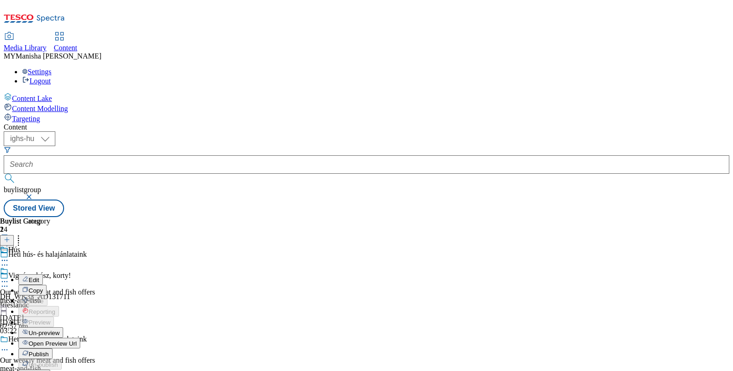
click at [59, 330] on span "Un-preview" at bounding box center [44, 333] width 31 height 7
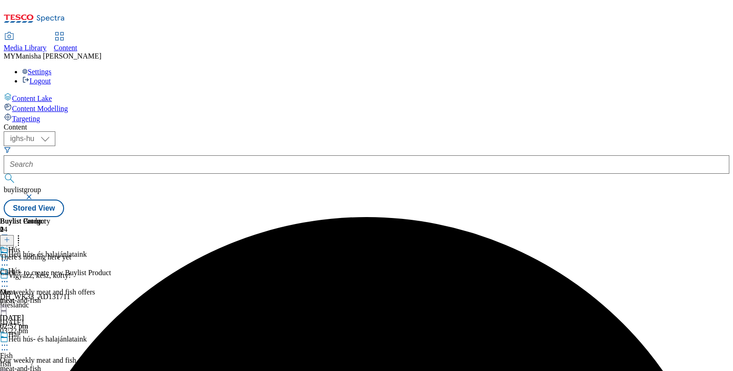
click at [9, 277] on icon at bounding box center [4, 281] width 9 height 9
click at [50, 340] on span "Preview" at bounding box center [40, 343] width 22 height 7
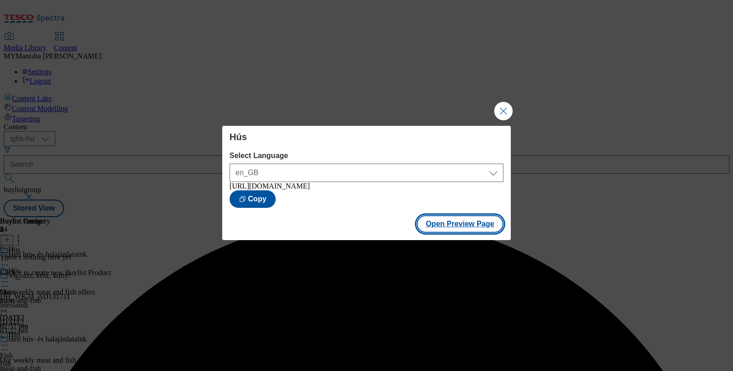
click at [461, 224] on button "Open Preview Page" at bounding box center [460, 224] width 87 height 18
click at [502, 114] on button "Close Modal" at bounding box center [503, 111] width 18 height 18
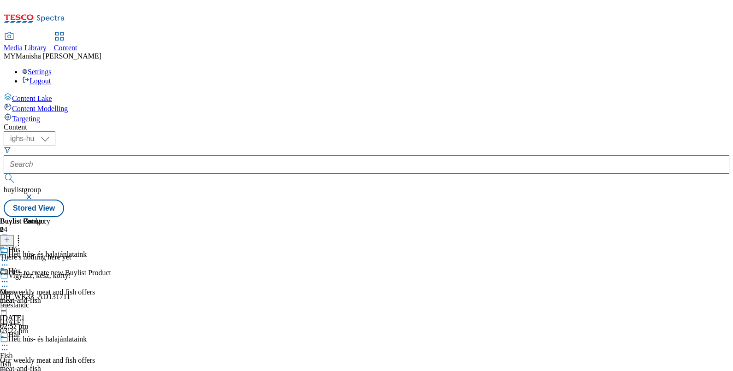
click at [9, 277] on icon at bounding box center [4, 281] width 9 height 9
click at [39, 298] on span "Edit" at bounding box center [34, 301] width 11 height 7
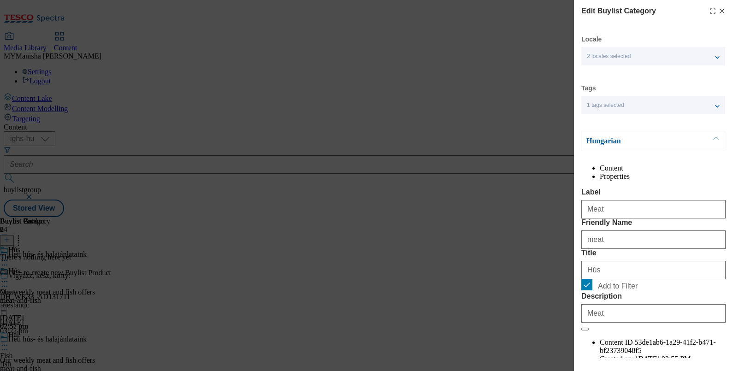
scroll to position [111, 0]
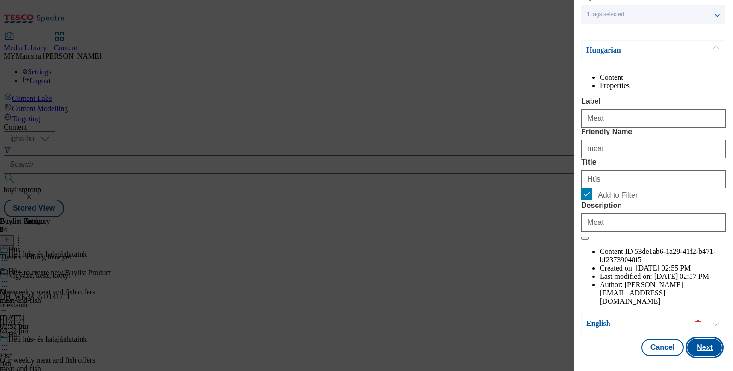
click at [696, 341] on button "Next" at bounding box center [704, 348] width 35 height 18
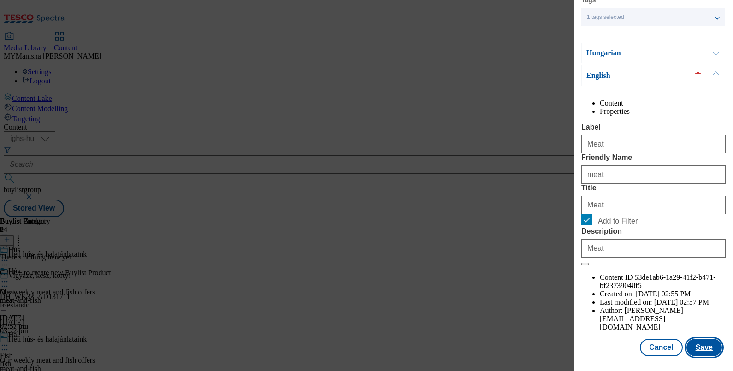
scroll to position [0, 0]
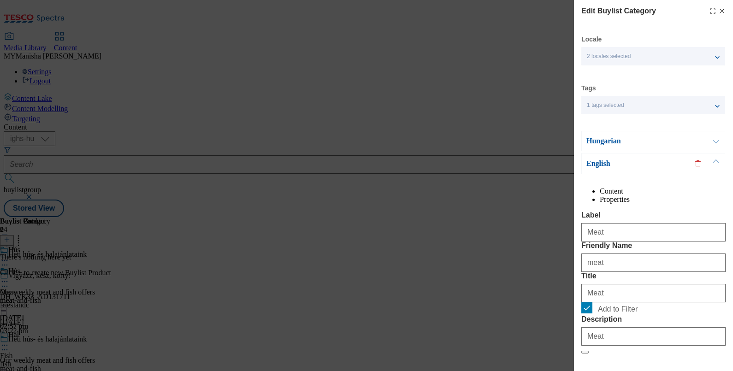
click at [718, 13] on icon "Modal" at bounding box center [721, 10] width 7 height 7
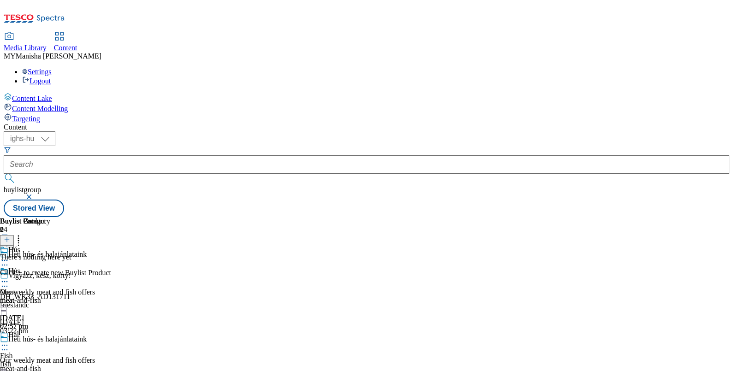
scroll to position [0, 85]
click at [10, 236] on icon at bounding box center [7, 239] width 6 height 6
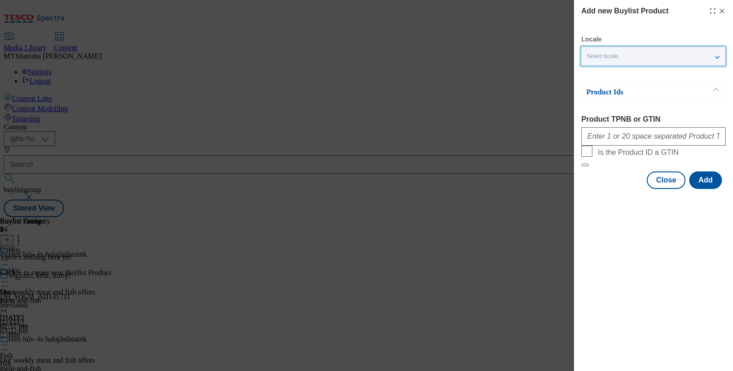
click at [647, 55] on div "Select locale" at bounding box center [653, 56] width 144 height 18
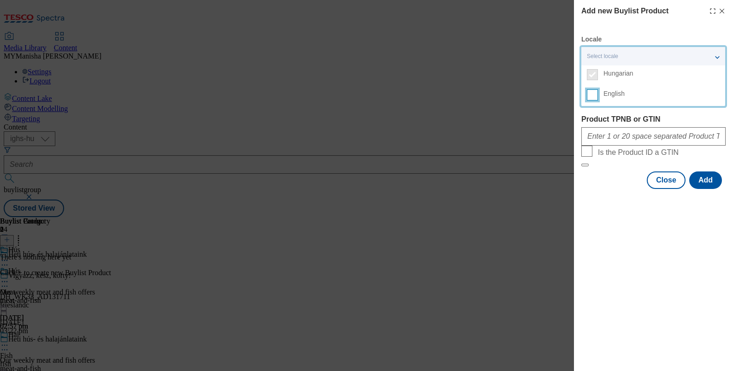
click at [597, 94] on input "English" at bounding box center [592, 94] width 11 height 11
click at [625, 116] on label "Product TPNB or GTIN" at bounding box center [653, 119] width 144 height 8
click at [625, 127] on input "Product TPNB or GTIN" at bounding box center [653, 136] width 144 height 18
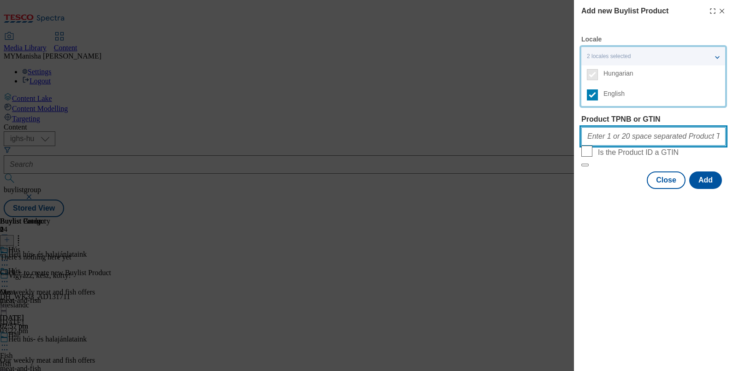
click at [594, 140] on input "Product TPNB or GTIN" at bounding box center [653, 136] width 144 height 18
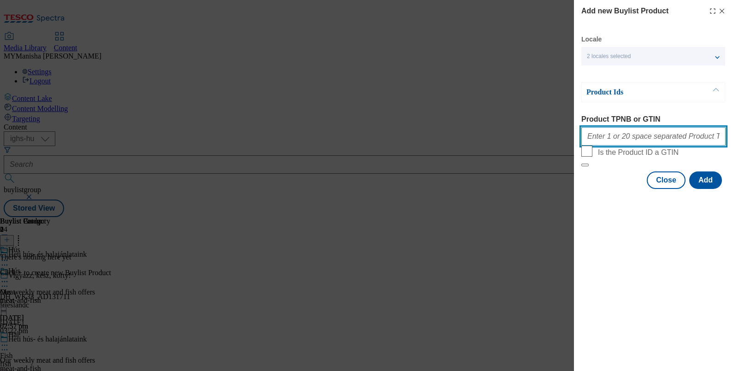
paste input "220166991 202638184 105010356 208498690 105297644 220287220 210277894 208600512…"
type input "220166991 202638184 105010356 208498690 105297644 220287220 210277894 208600512…"
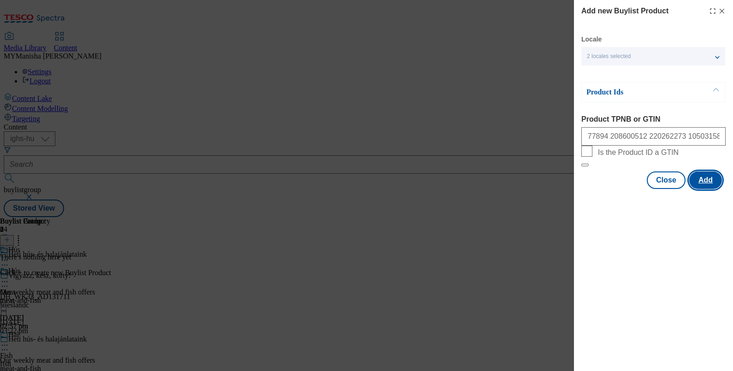
scroll to position [0, 0]
click at [706, 189] on button "Add" at bounding box center [705, 180] width 33 height 18
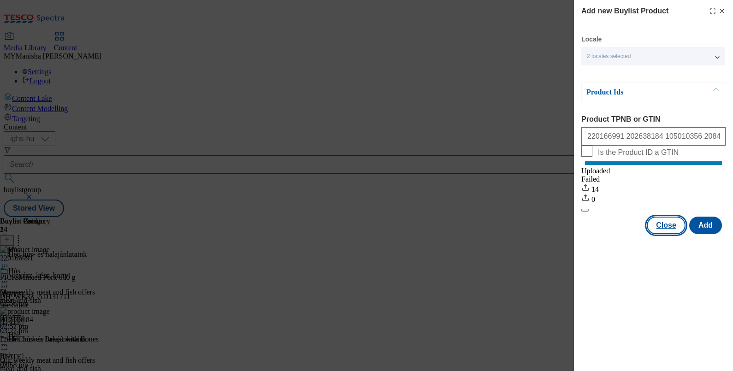
click at [672, 225] on button "Close" at bounding box center [666, 226] width 39 height 18
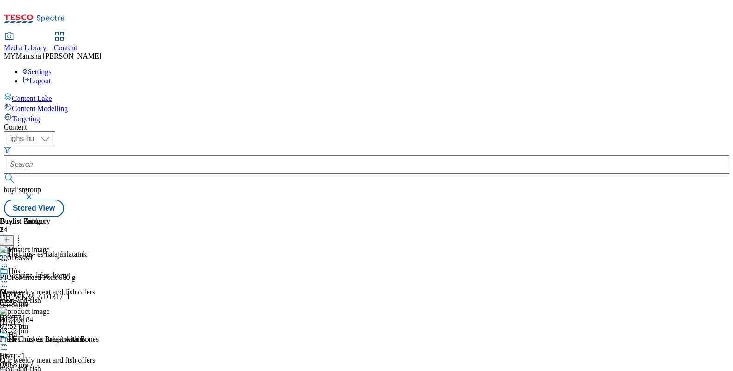
click at [50, 330] on div "Hal" at bounding box center [25, 335] width 50 height 10
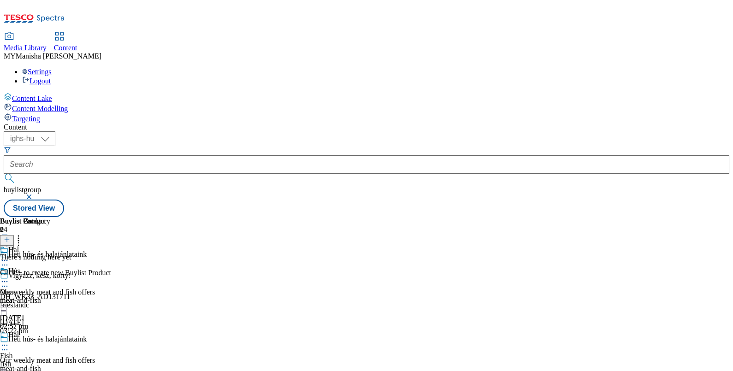
scroll to position [0, 85]
click at [9, 240] on line at bounding box center [7, 240] width 5 height 0
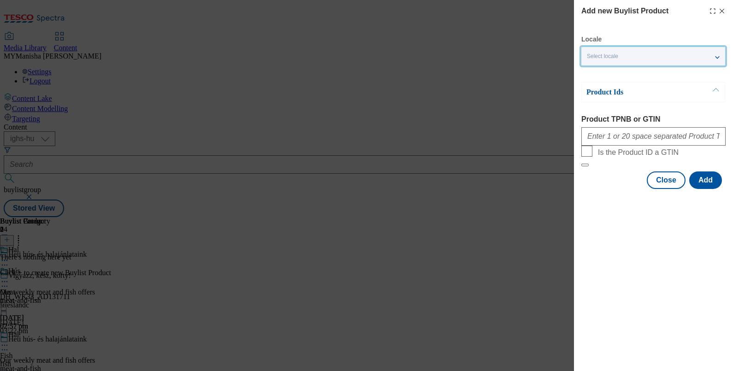
click at [621, 54] on div "Select locale" at bounding box center [653, 56] width 144 height 18
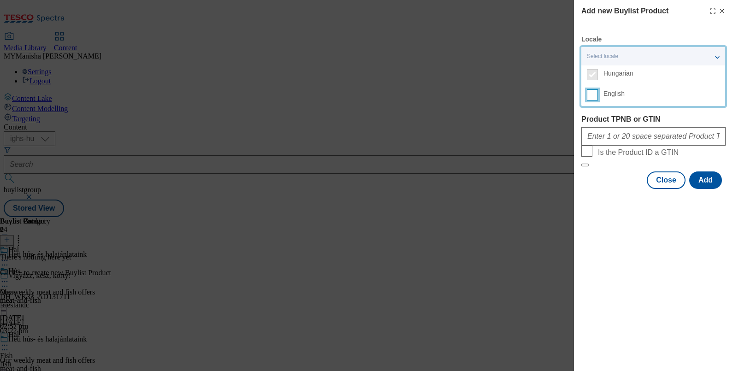
click at [593, 92] on input "English" at bounding box center [592, 94] width 11 height 11
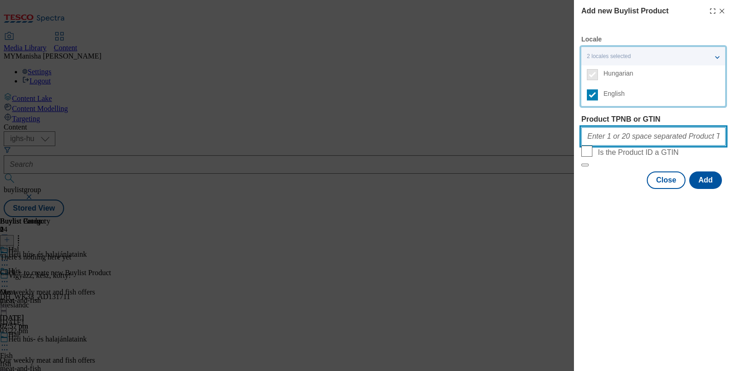
click at [613, 138] on input "Product TPNB or GTIN" at bounding box center [653, 136] width 144 height 18
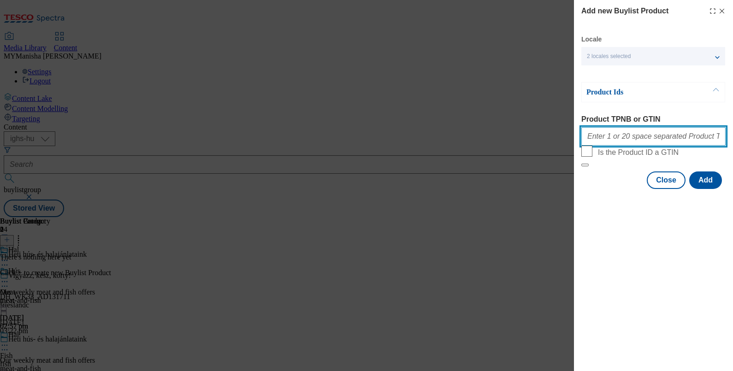
paste input "105012618 105012622 105013284 105000409 105003797 105010124 105012193"
type input "105012618 105012622 105013284 105000409 105003797 105010124 105012193"
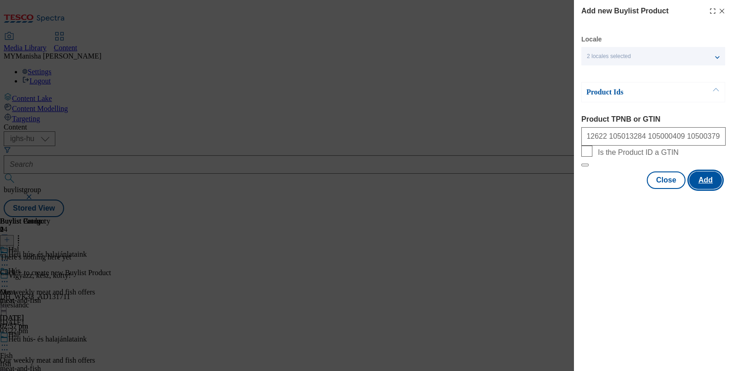
scroll to position [0, 0]
click at [701, 189] on button "Add" at bounding box center [705, 180] width 33 height 18
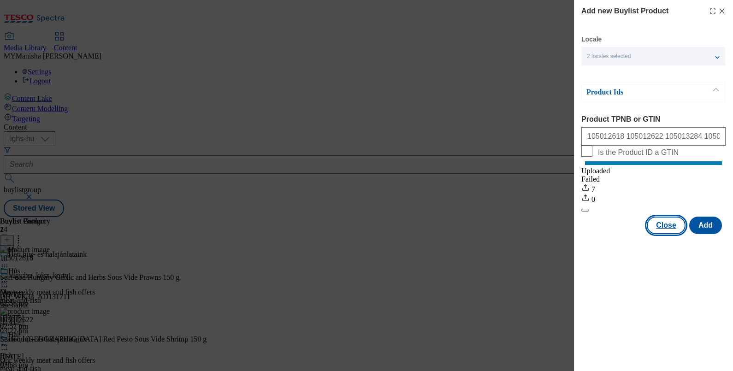
click at [664, 234] on button "Close" at bounding box center [666, 226] width 39 height 18
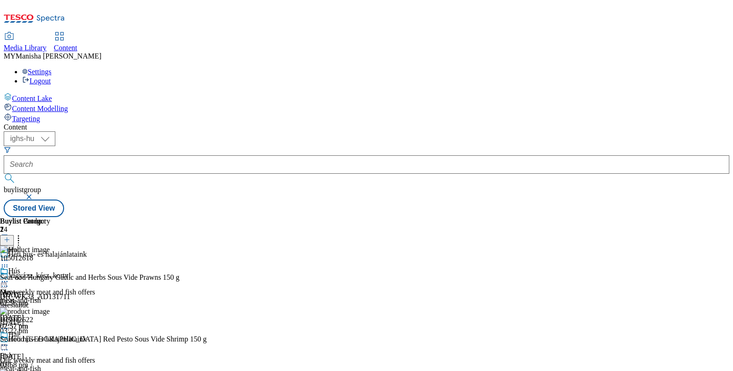
scroll to position [0, 85]
click at [50, 341] on div at bounding box center [25, 346] width 50 height 11
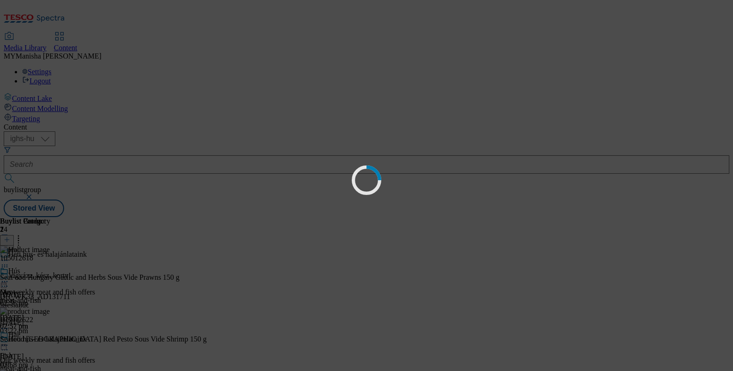
scroll to position [0, 0]
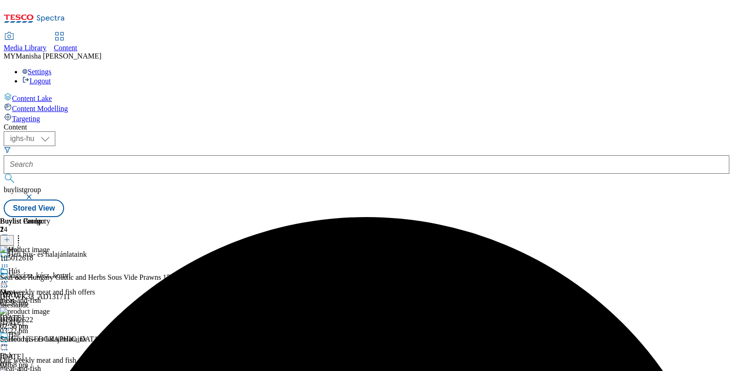
click at [9, 341] on icon at bounding box center [4, 345] width 9 height 9
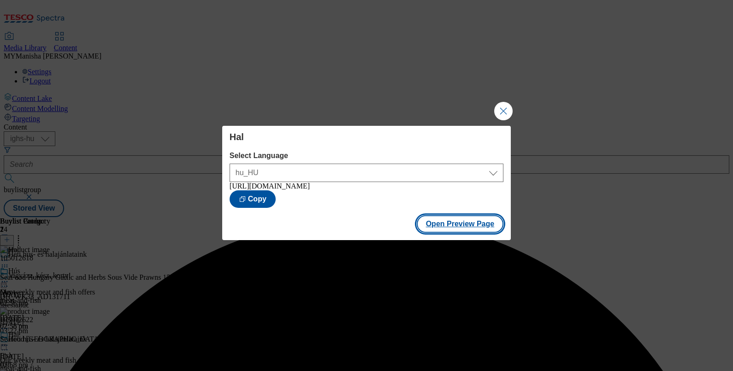
click at [461, 230] on button "Open Preview Page" at bounding box center [460, 224] width 87 height 18
click at [499, 111] on button "Close Modal" at bounding box center [503, 111] width 18 height 18
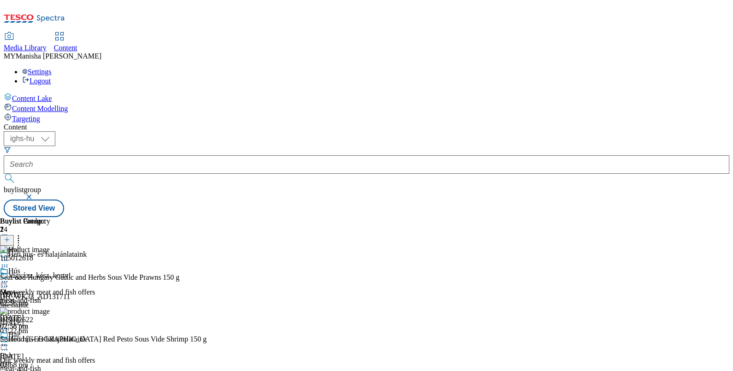
click at [95, 282] on div "Our weekly meat and fish offers meat-and-fish [DATE] 02:58 pm" at bounding box center [47, 299] width 95 height 64
click at [14, 240] on button at bounding box center [7, 245] width 14 height 11
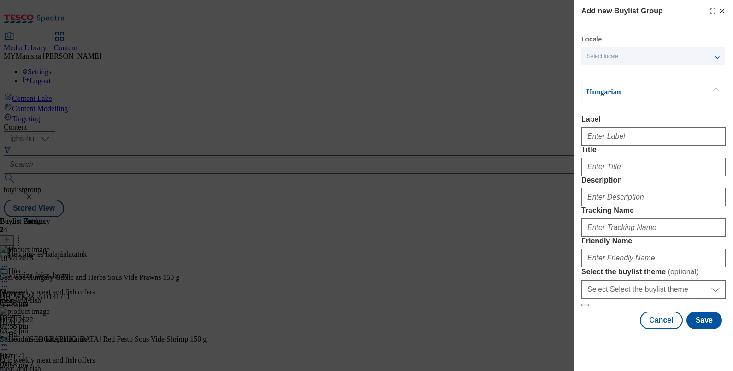
click at [657, 60] on div "Select locale" at bounding box center [653, 56] width 144 height 18
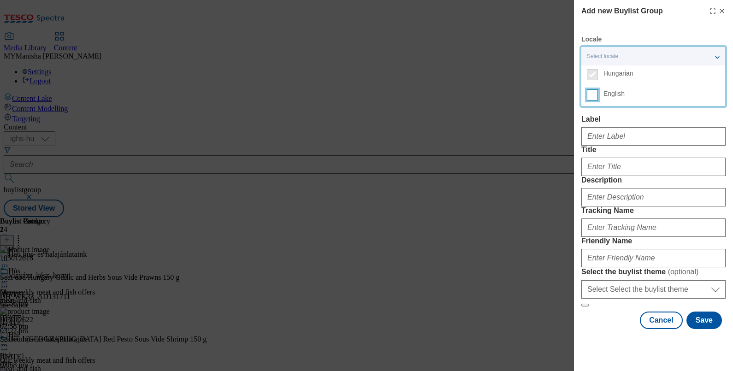
click at [590, 96] on input "English" at bounding box center [592, 94] width 11 height 11
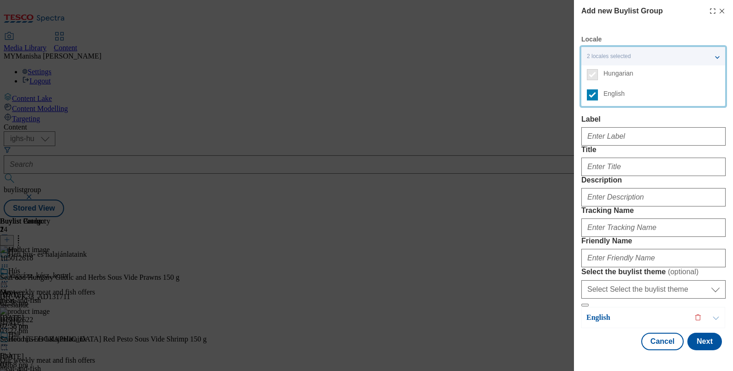
click at [616, 124] on div "Label" at bounding box center [653, 130] width 144 height 30
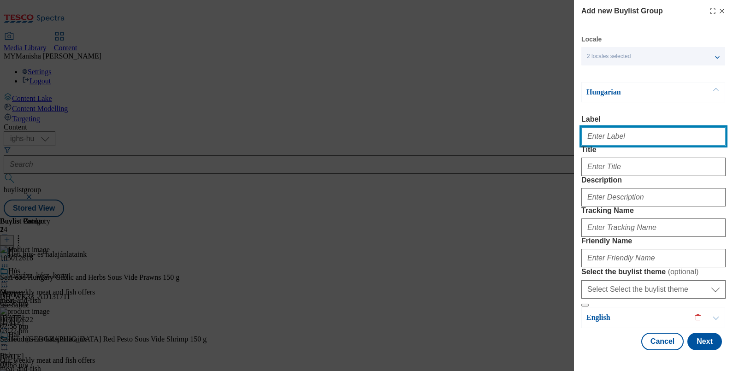
click at [598, 142] on input "Label" at bounding box center [653, 136] width 144 height 18
paste input "Food cupboard"
type input "Food cupboard"
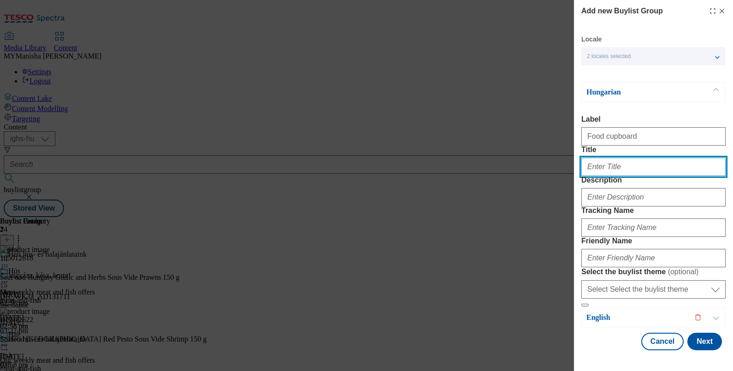
paste input "Készletfeltöltés"
type input "Készletfeltöltés"
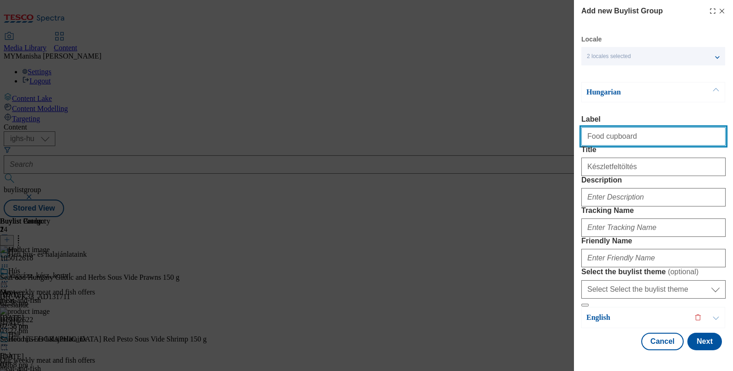
click at [649, 132] on input "Food cupboard" at bounding box center [653, 136] width 144 height 18
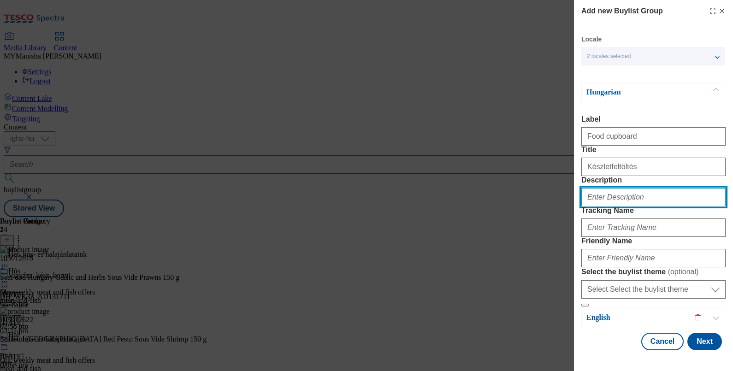
paste input "Food cupboard"
type input "Food cupboard"
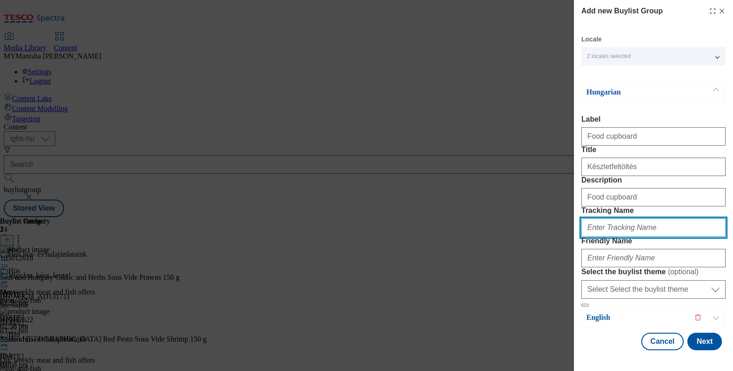
click at [614, 218] on input "Tracking Name" at bounding box center [653, 227] width 144 height 18
paste input "Food cupboard"
type input "Food cupboard"
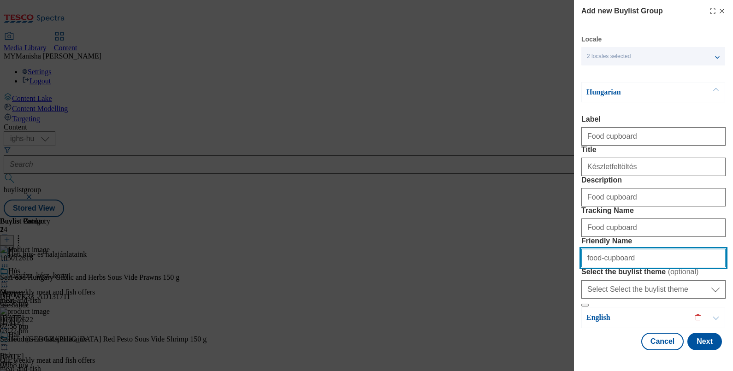
type input "food-cupboard"
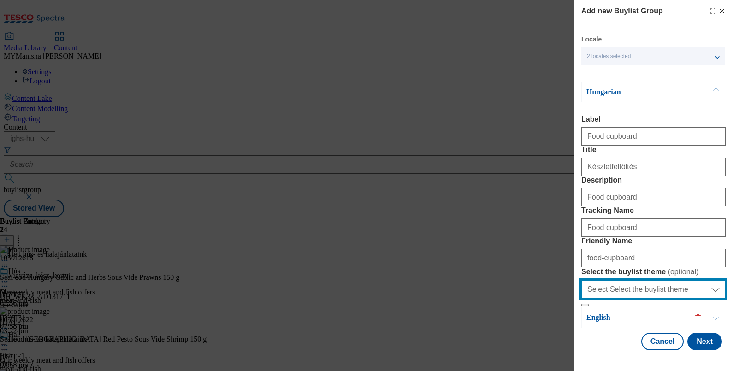
click at [619, 285] on select "Select Select the buylist theme default fandf" at bounding box center [653, 289] width 144 height 18
click at [604, 284] on select "Select Select the buylist theme default fandf" at bounding box center [653, 289] width 144 height 18
click at [604, 280] on select "Select Select the buylist theme default fandf" at bounding box center [653, 289] width 144 height 18
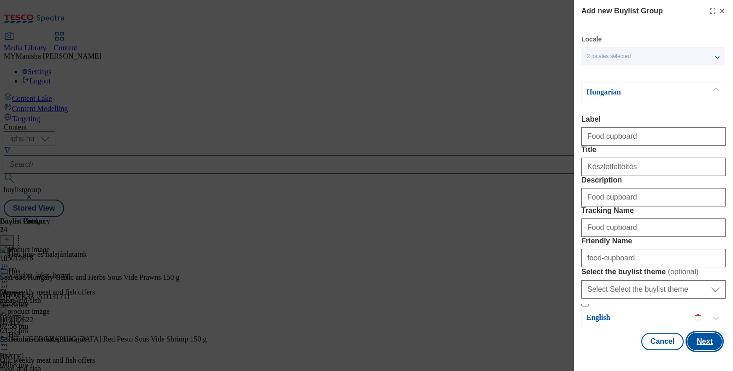
click at [691, 341] on button "Next" at bounding box center [704, 342] width 35 height 18
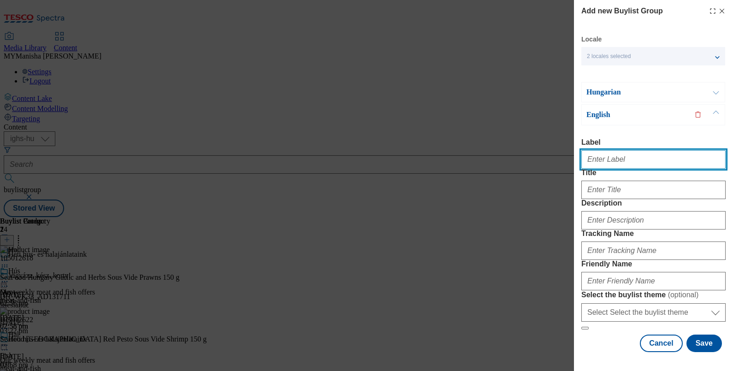
click at [607, 150] on input "Label" at bounding box center [653, 159] width 144 height 18
type input "Food cupboard"
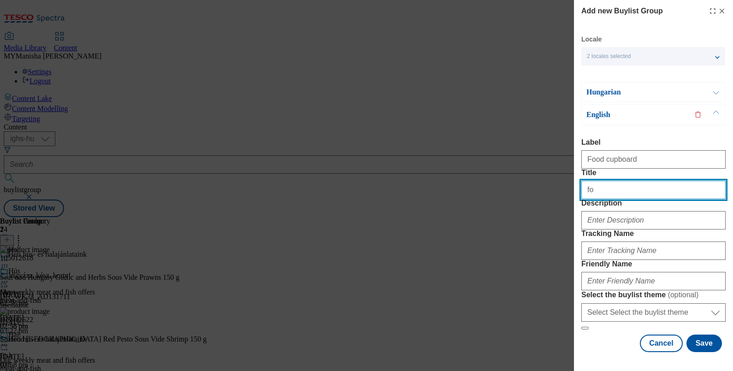
type input "f"
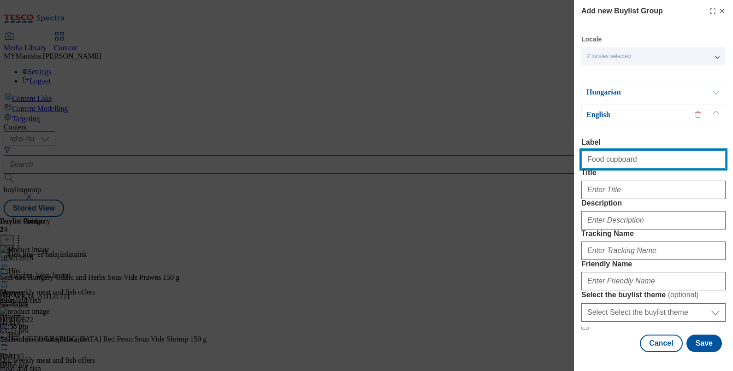
click at [623, 150] on input "Food cupboard" at bounding box center [653, 159] width 144 height 18
click at [623, 150] on input "c" at bounding box center [653, 159] width 144 height 18
type input "c"
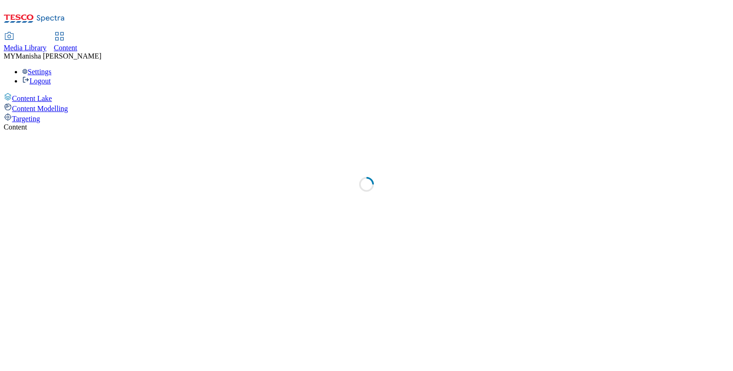
select select "ighs-hu"
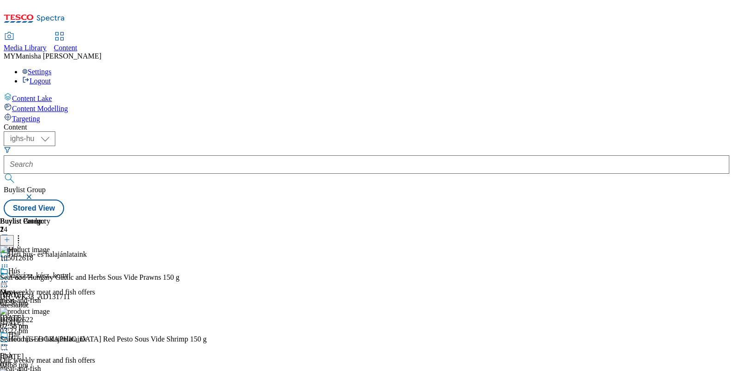
click at [14, 240] on button at bounding box center [7, 245] width 14 height 11
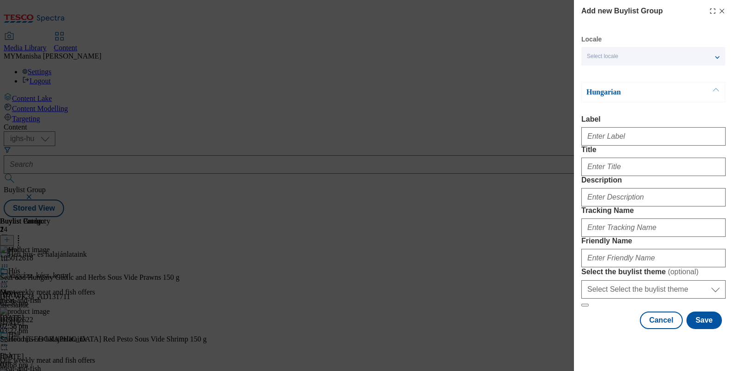
click at [673, 54] on div "Select locale" at bounding box center [653, 56] width 144 height 18
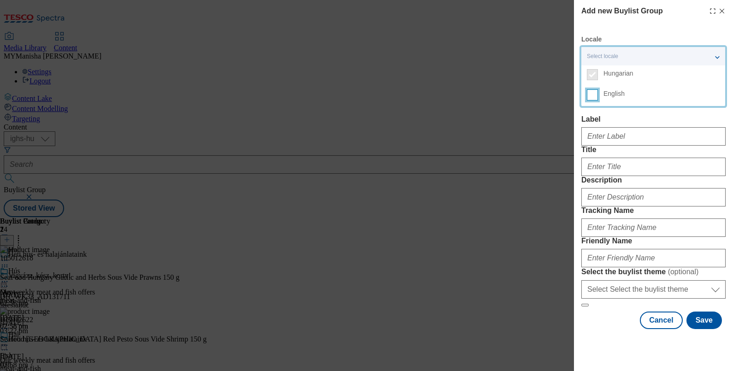
click at [590, 100] on input "English" at bounding box center [592, 94] width 11 height 11
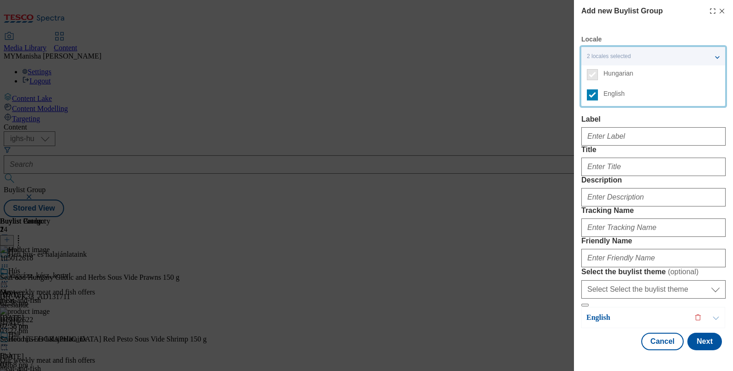
click at [611, 119] on label "Label" at bounding box center [653, 119] width 144 height 8
click at [611, 127] on input "Label" at bounding box center [653, 136] width 144 height 18
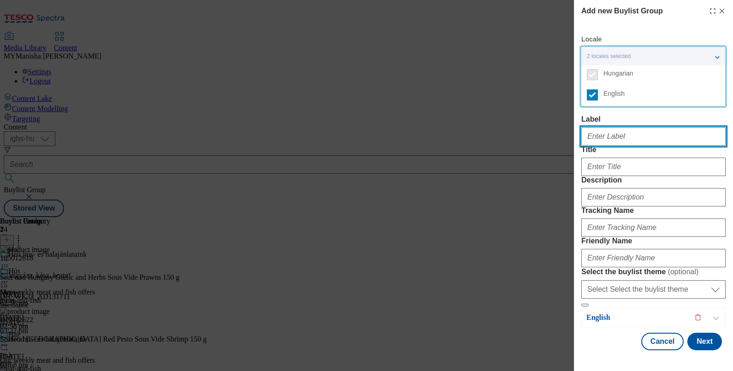
click at [599, 135] on input "Label" at bounding box center [653, 136] width 144 height 18
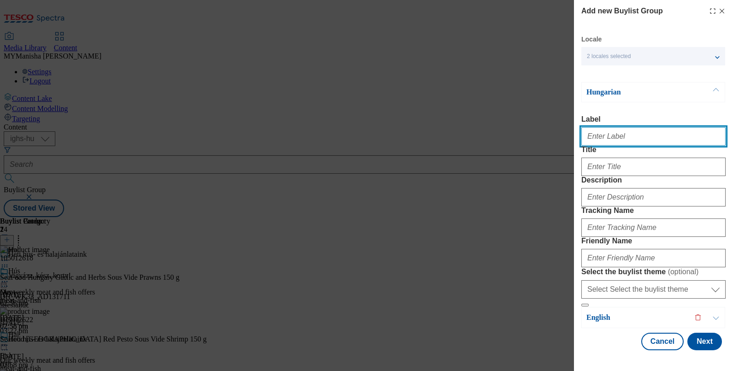
type input "Food cupboard"
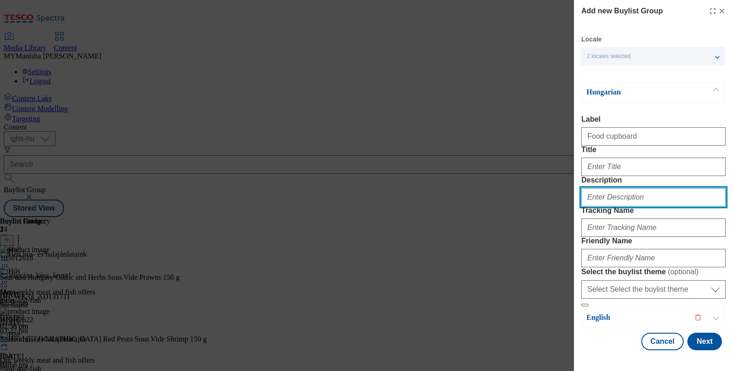
type input "Food cupboard"
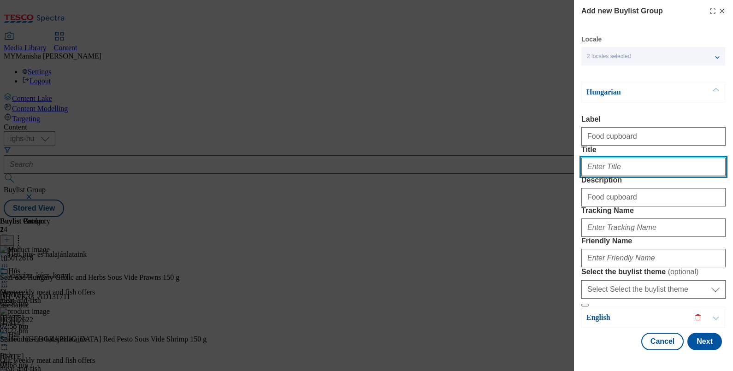
click at [606, 176] on input "Title" at bounding box center [653, 167] width 144 height 18
paste input "Készletfeltöltés"
type input "Készletfeltöltés"
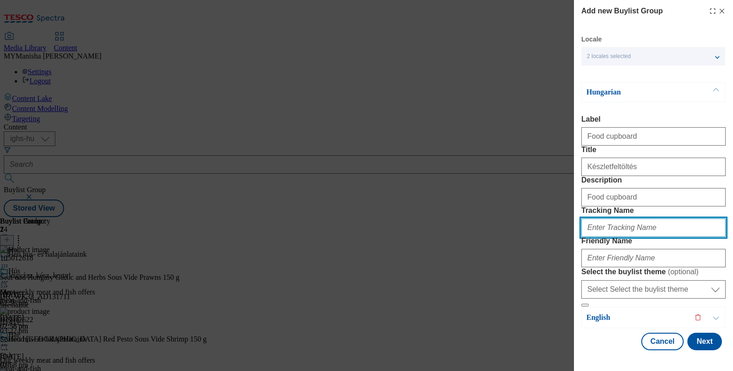
click at [601, 218] on input "Tracking Name" at bounding box center [653, 227] width 144 height 18
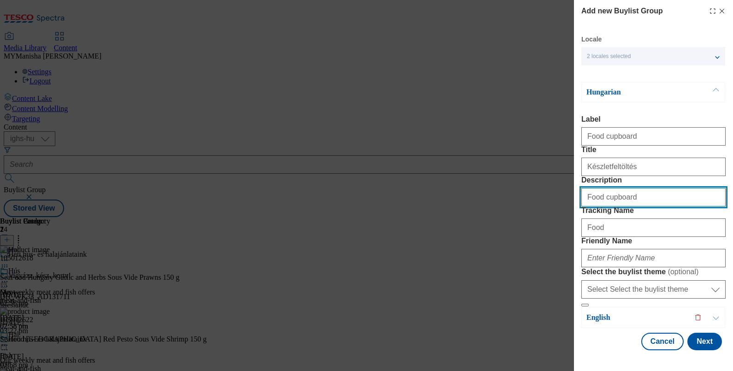
click at [636, 188] on input "Food cupboard" at bounding box center [653, 197] width 144 height 18
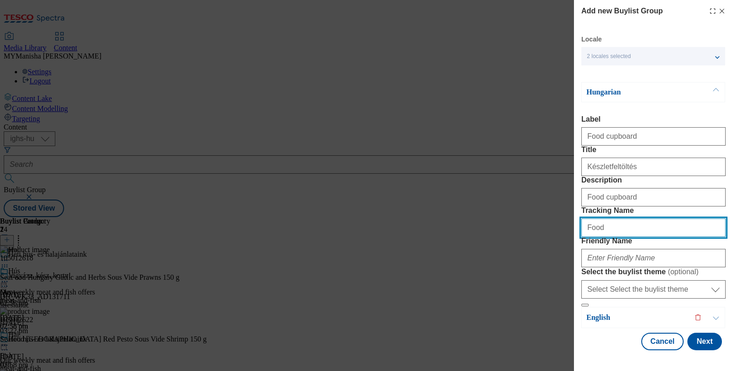
paste input "cupboard"
type input "Food cupboard"
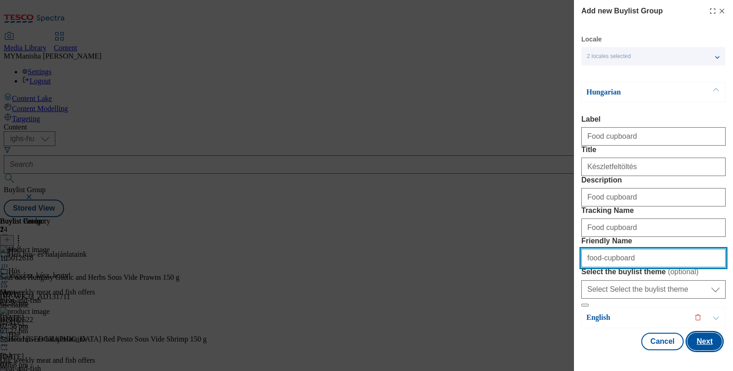
type input "food-cupboard"
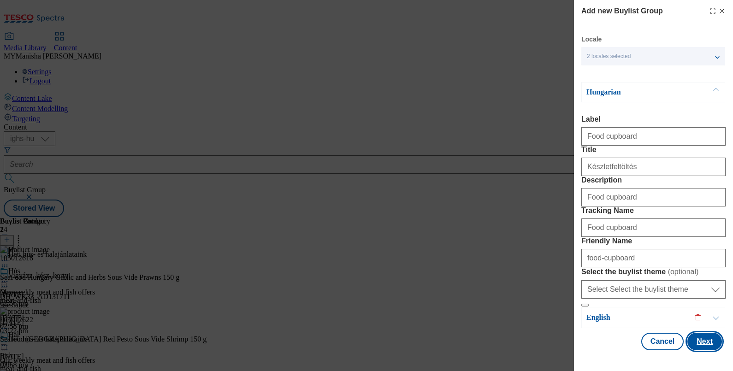
click at [693, 340] on button "Next" at bounding box center [704, 342] width 35 height 18
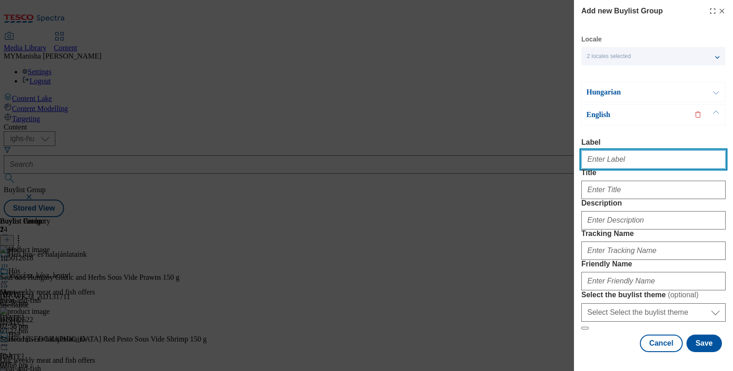
click at [611, 150] on input "Label" at bounding box center [653, 159] width 144 height 18
type input "Food cupboard"
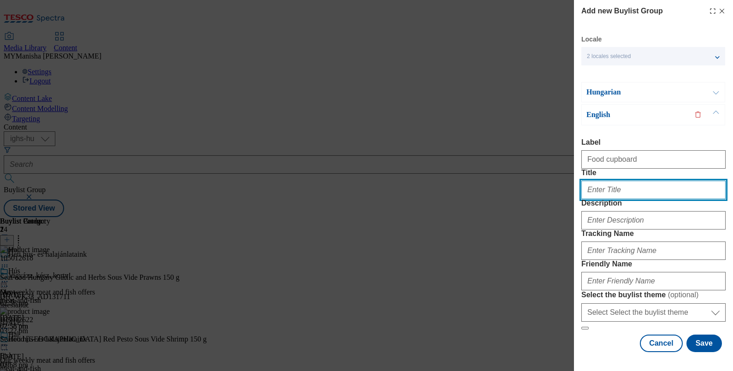
click at [596, 181] on input "Title" at bounding box center [653, 190] width 144 height 18
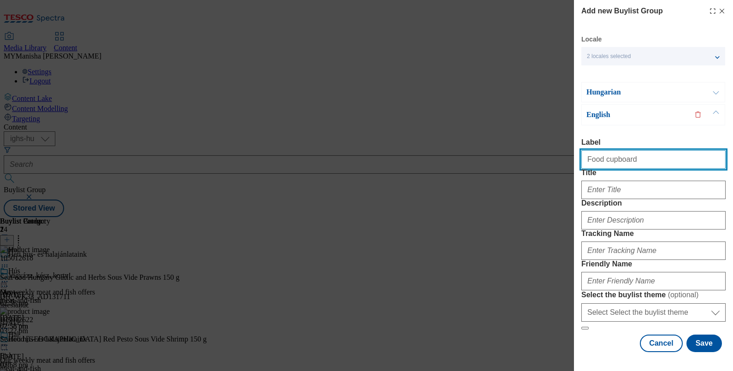
click at [650, 150] on input "Food cupboard" at bounding box center [653, 159] width 144 height 18
click at [634, 150] on input "Food cupboard" at bounding box center [653, 159] width 144 height 18
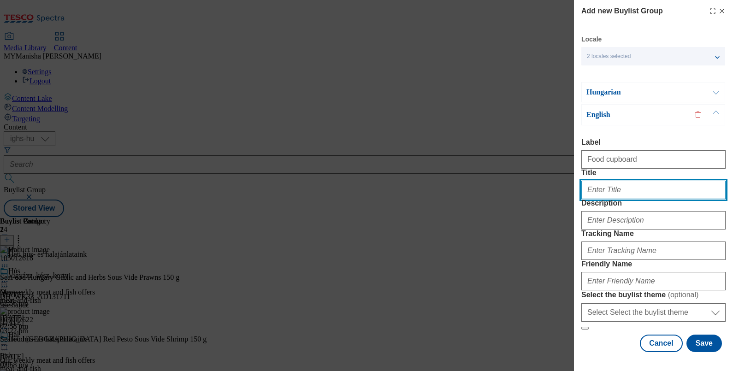
paste input "Food cupboard"
type input "Food cupboard"
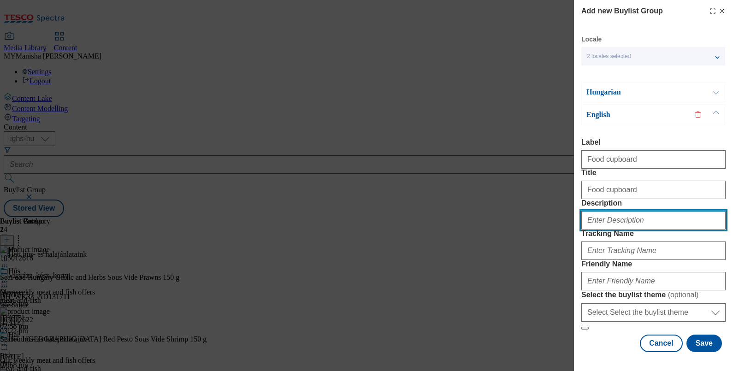
paste input "Food cupboard"
type input "Food cupboard"
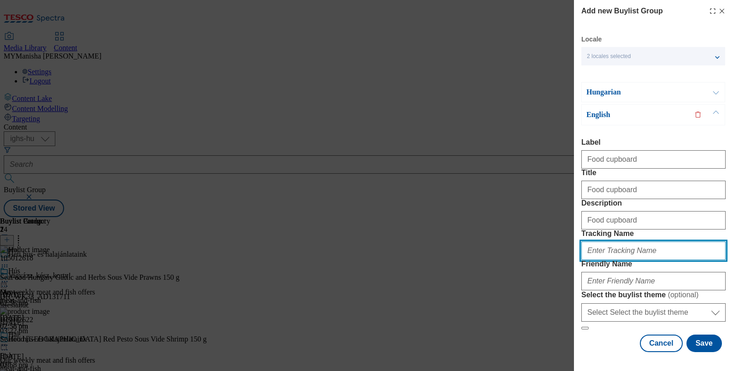
paste input "Food cupboard"
type input "Food cupboard"
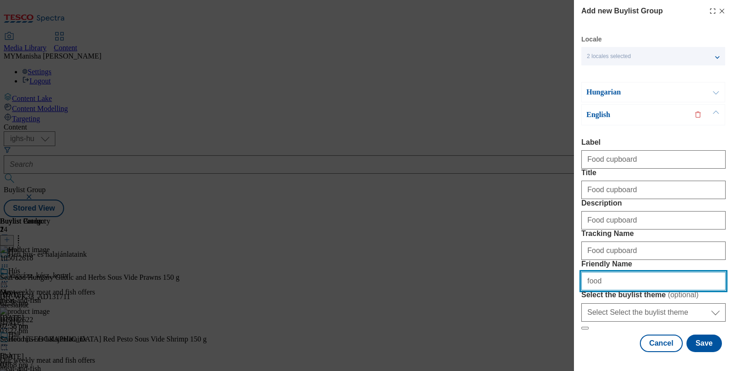
type input "food-cupboard"
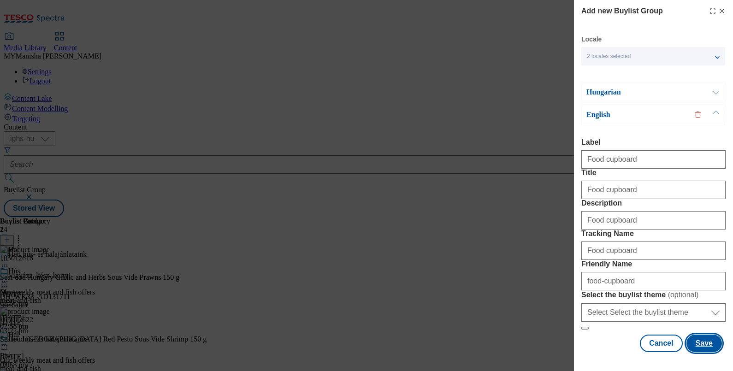
click at [698, 336] on button "Save" at bounding box center [703, 344] width 35 height 18
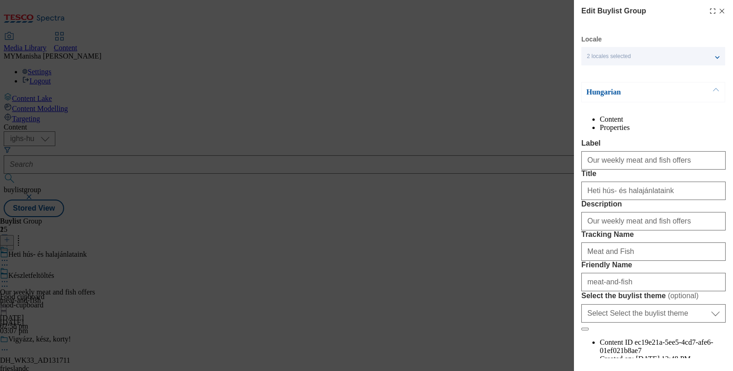
click at [718, 12] on icon "Modal" at bounding box center [721, 10] width 7 height 7
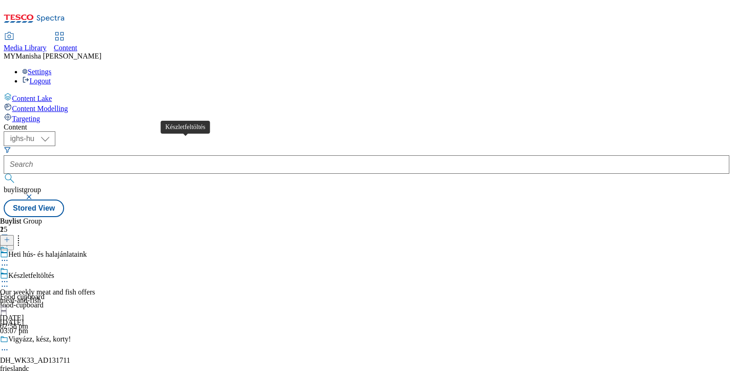
click at [54, 271] on div "Készletfeltöltés" at bounding box center [31, 275] width 46 height 8
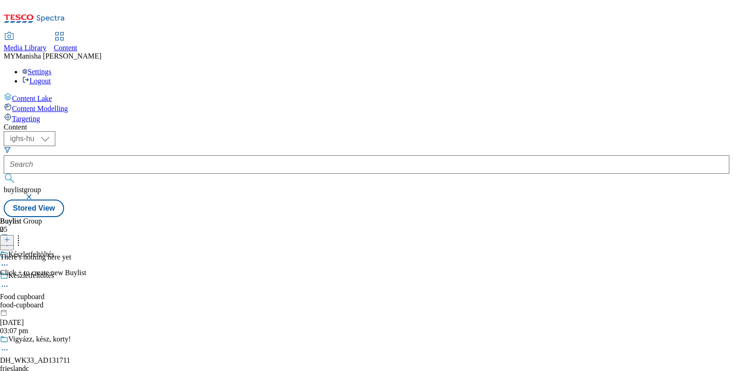
click at [10, 236] on icon at bounding box center [7, 239] width 6 height 6
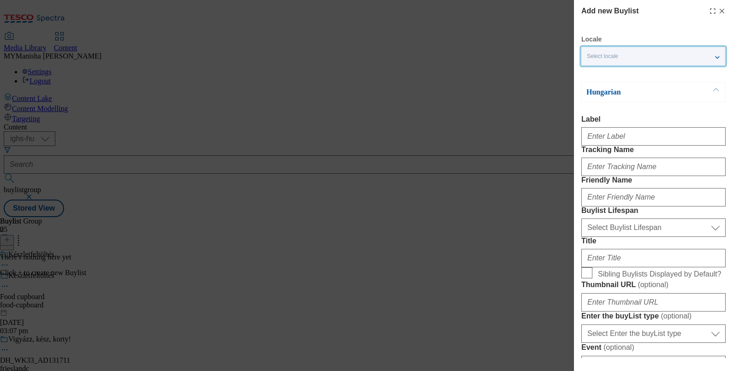
click at [637, 64] on div "Select locale" at bounding box center [653, 56] width 144 height 18
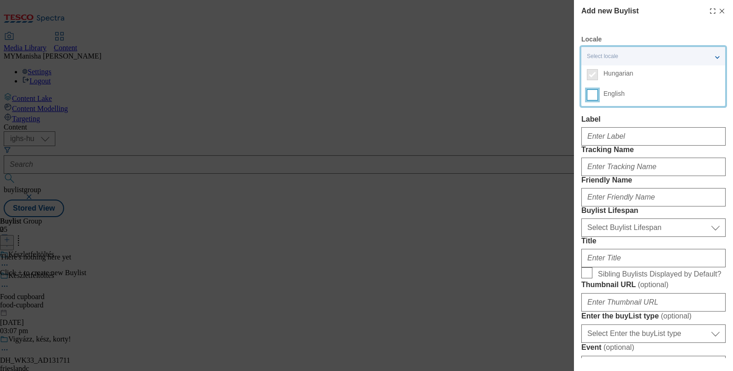
click at [590, 98] on input "English" at bounding box center [592, 94] width 11 height 11
click at [613, 125] on div "Label" at bounding box center [653, 130] width 144 height 30
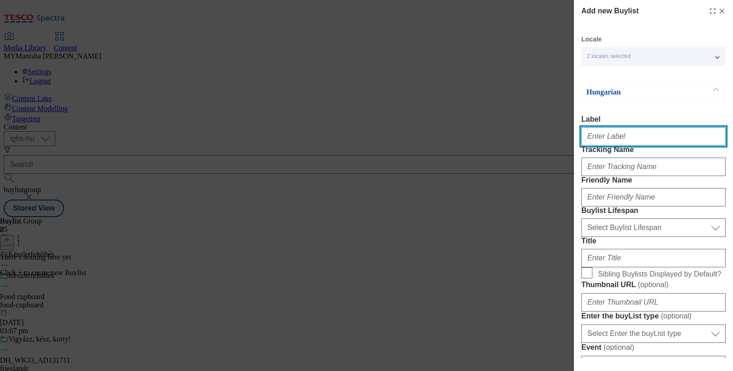
click at [605, 137] on input "Label" at bounding box center [653, 136] width 144 height 18
type input "Food cupboard"
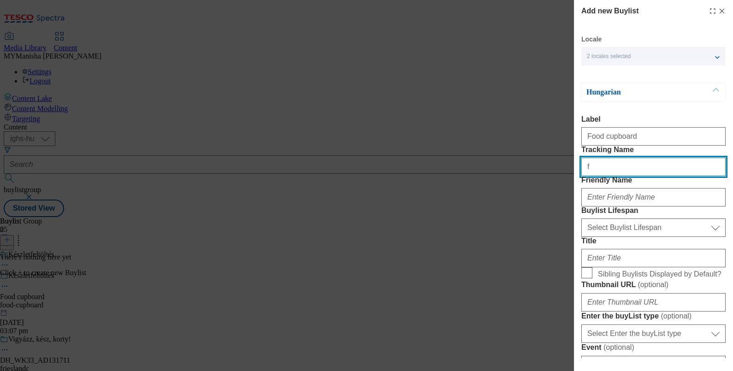
type input "Food cupboard"
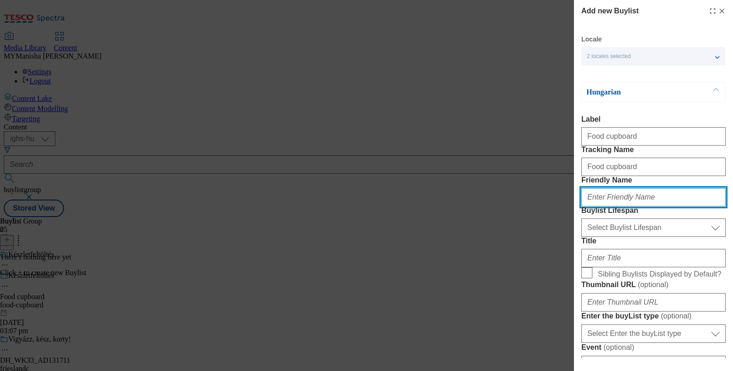
type input "food-cupboard"
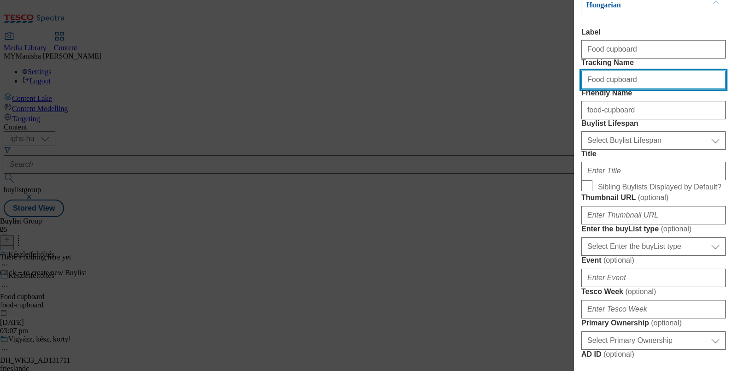
scroll to position [88, 0]
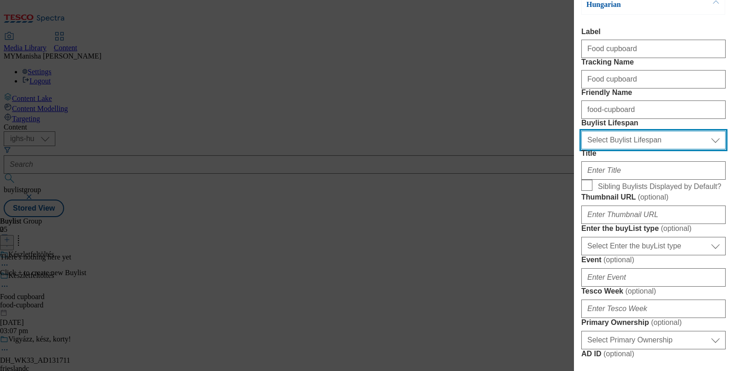
click at [608, 149] on select "Select Buylist Lifespan evergreen seasonal tactical" at bounding box center [653, 140] width 144 height 18
select select "evergreen"
click at [581, 149] on select "Select Buylist Lifespan evergreen seasonal tactical" at bounding box center [653, 140] width 144 height 18
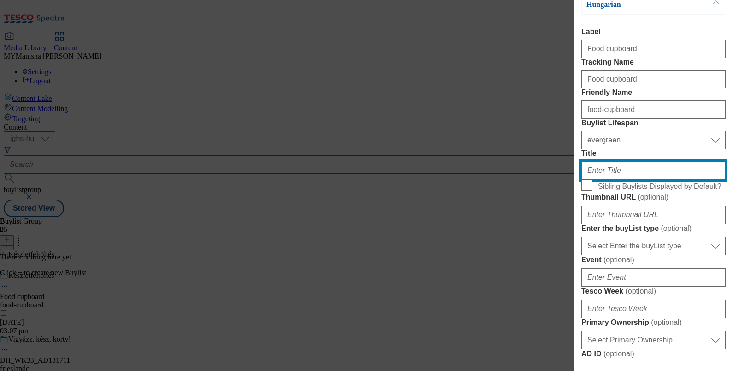
click at [611, 180] on input "Title" at bounding box center [653, 170] width 144 height 18
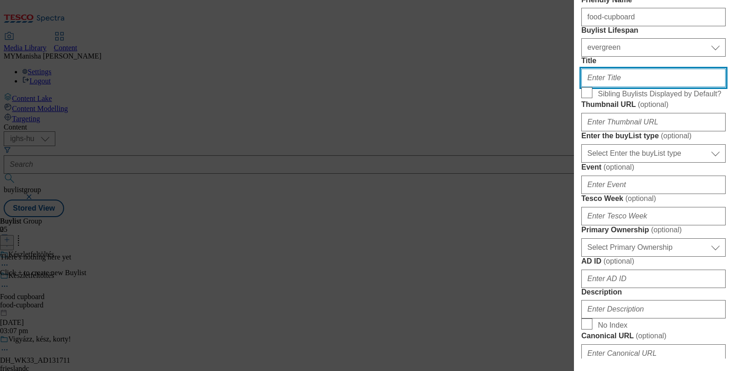
scroll to position [181, 0]
paste input "Készletfeltöltés"
type input "Készletfeltöltés"
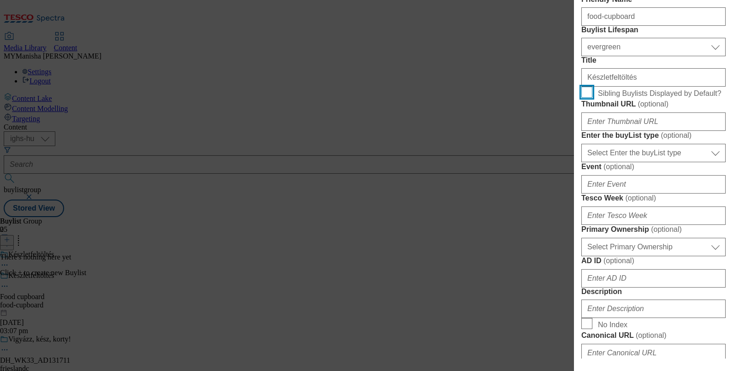
click at [583, 98] on input "Sibling Buylists Displayed by Default?" at bounding box center [586, 92] width 11 height 11
checkbox input "true"
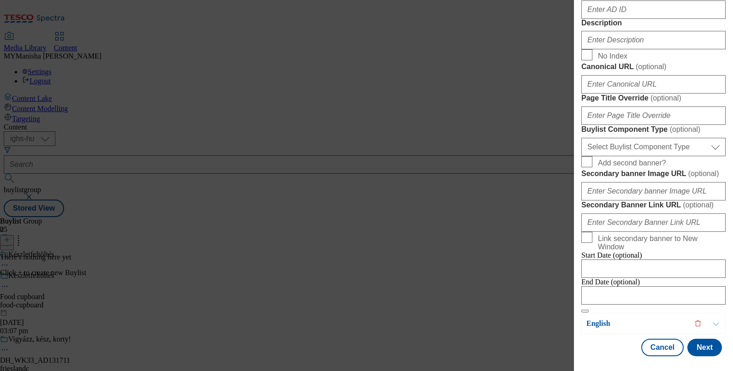
scroll to position [530, 0]
click at [609, 49] on input "Description" at bounding box center [653, 40] width 144 height 18
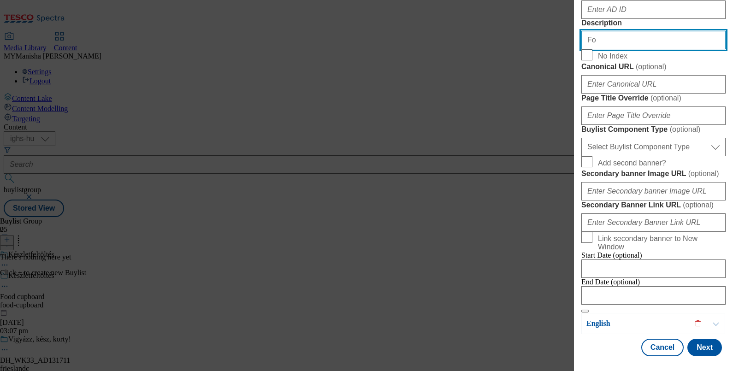
type input "Food cupboard"
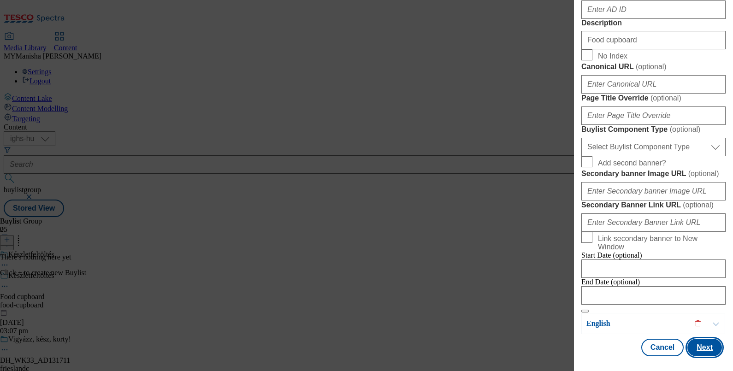
click at [700, 342] on button "Next" at bounding box center [704, 348] width 35 height 18
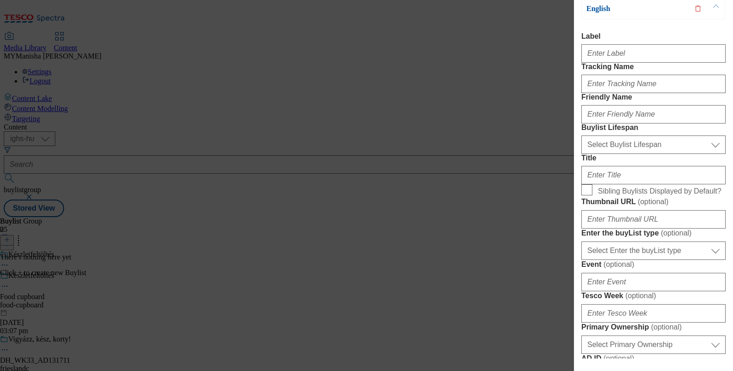
scroll to position [0, 0]
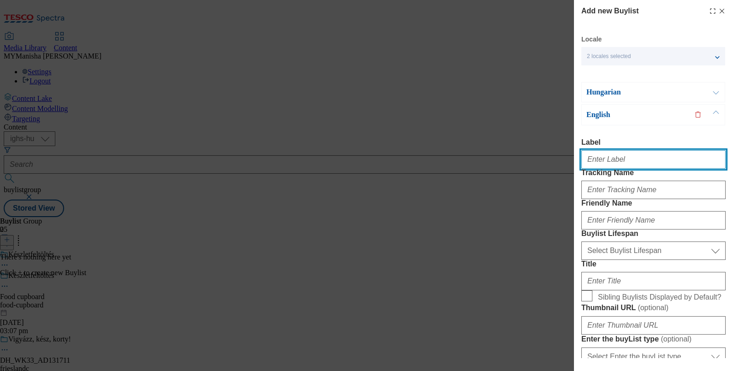
click at [614, 158] on input "Label" at bounding box center [653, 159] width 144 height 18
type input "Food cupboard"
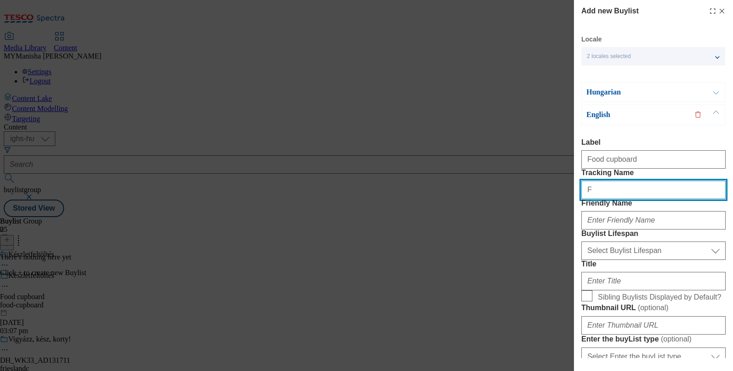
type input "Food cupboard"
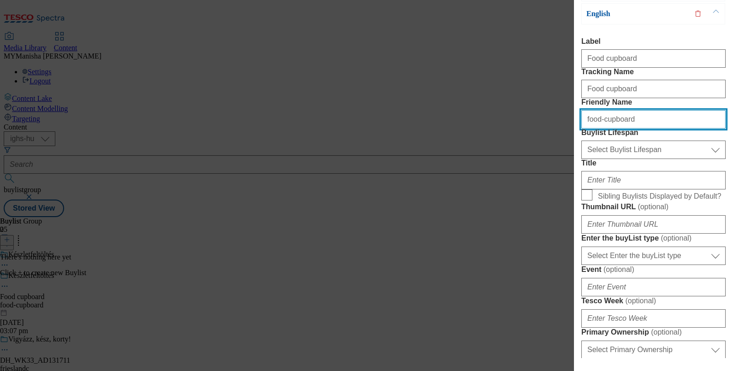
scroll to position [112, 0]
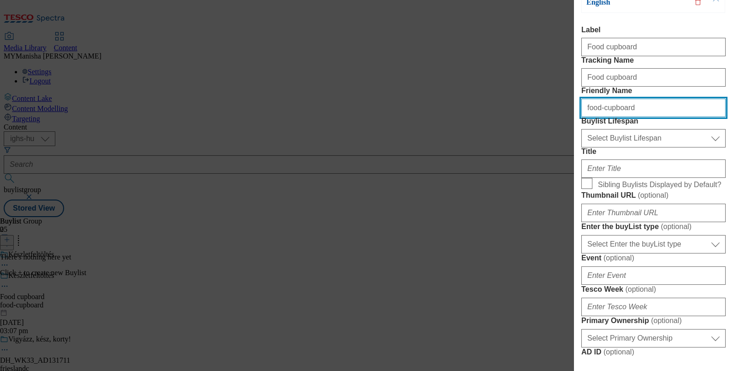
type input "food-cupboard"
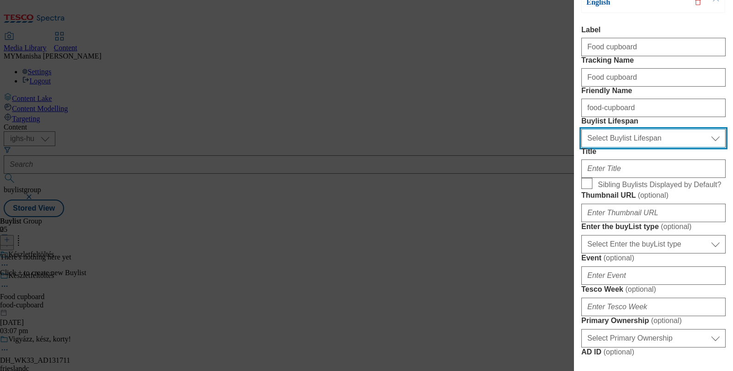
click at [629, 147] on select "Select Buylist Lifespan evergreen seasonal tactical" at bounding box center [653, 138] width 144 height 18
select select "evergreen"
click at [581, 147] on select "Select Buylist Lifespan evergreen seasonal tactical" at bounding box center [653, 138] width 144 height 18
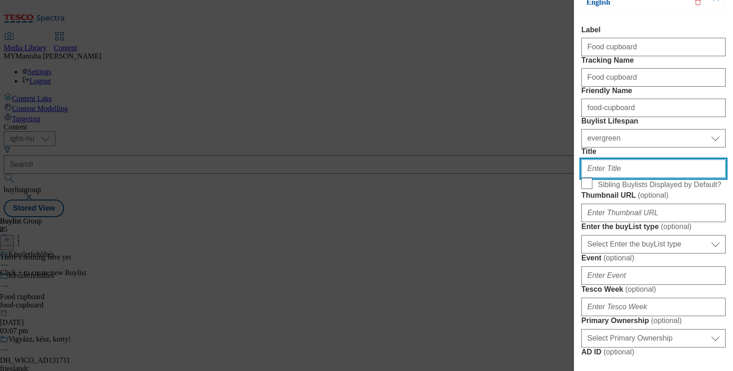
click at [612, 178] on input "Title" at bounding box center [653, 168] width 144 height 18
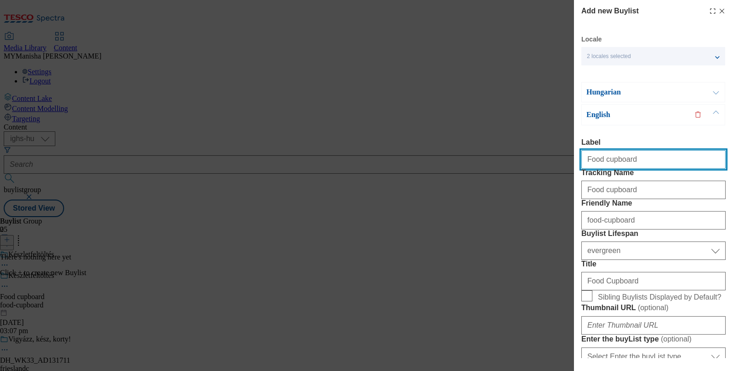
click at [651, 165] on input "Food cupboard" at bounding box center [653, 159] width 144 height 18
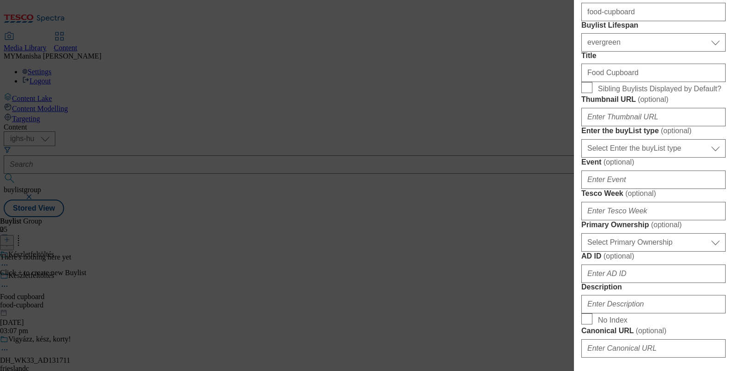
scroll to position [214, 0]
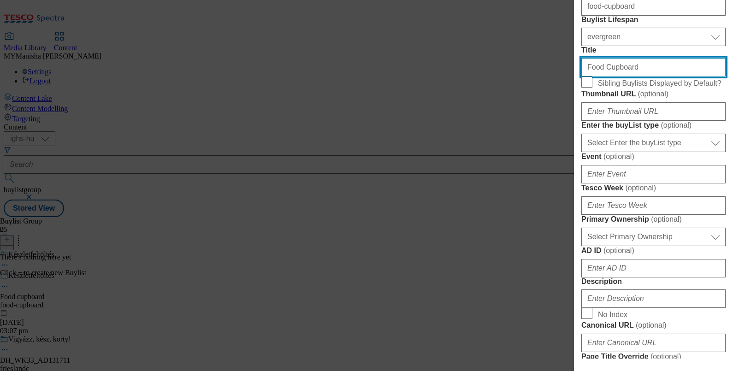
click at [634, 77] on input "Food Cupboard" at bounding box center [653, 67] width 144 height 18
paste input "c"
type input "Food cupboard"
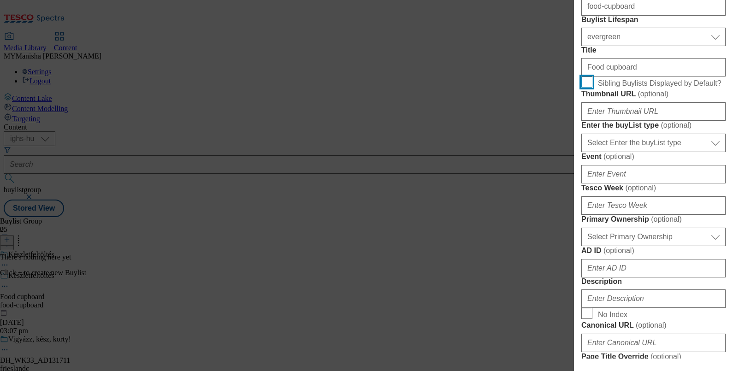
click at [584, 88] on input "Sibling Buylists Displayed by Default?" at bounding box center [586, 82] width 11 height 11
checkbox input "true"
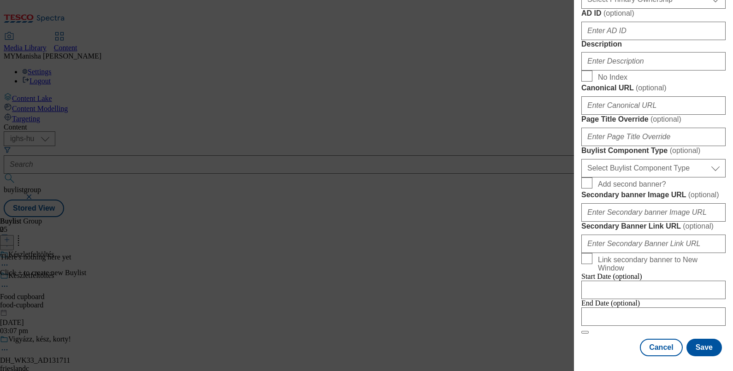
scroll to position [601, 0]
click at [604, 71] on input "Description" at bounding box center [653, 61] width 144 height 18
type input "Food cupboard"
click at [694, 339] on button "Save" at bounding box center [703, 348] width 35 height 18
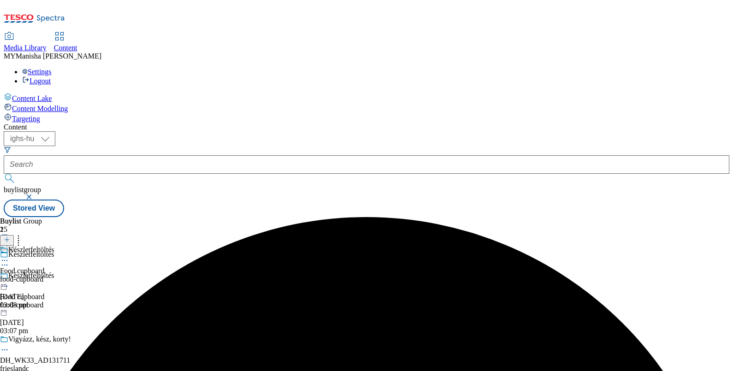
click at [9, 256] on icon at bounding box center [4, 260] width 9 height 9
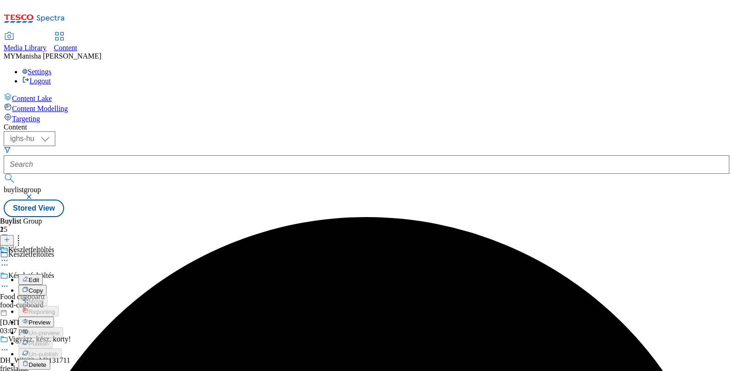
click at [39, 277] on span "Edit" at bounding box center [34, 280] width 11 height 7
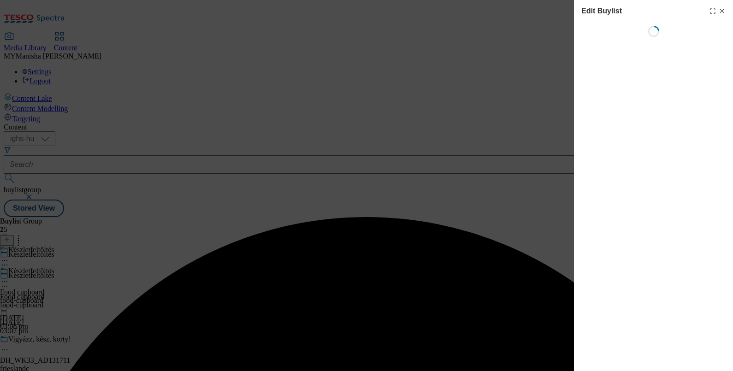
select select "evergreen"
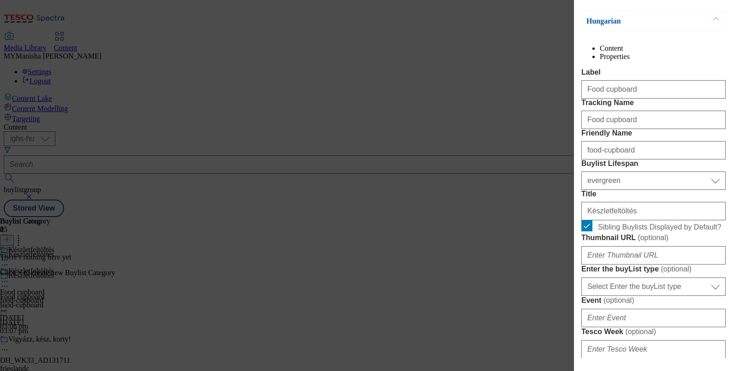
scroll to position [124, 0]
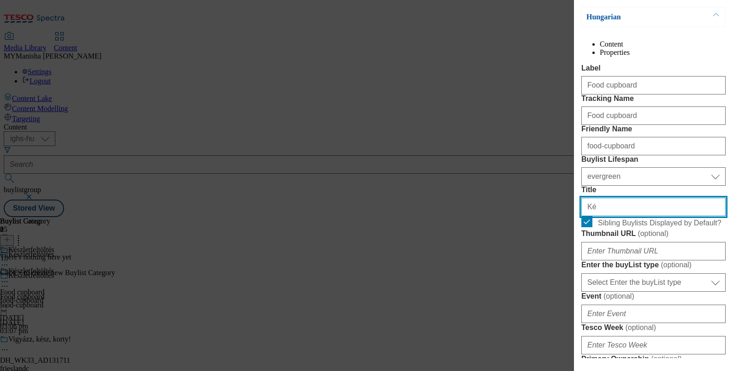
type input "K"
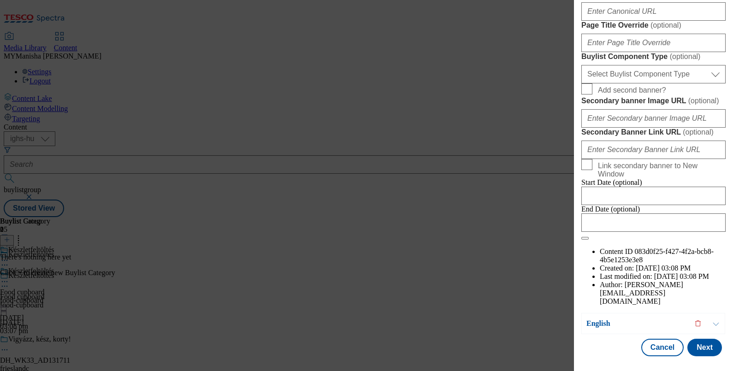
scroll to position [882, 0]
click at [712, 341] on div "Cancel Next" at bounding box center [653, 348] width 144 height 18
click at [699, 339] on button "Next" at bounding box center [704, 348] width 35 height 18
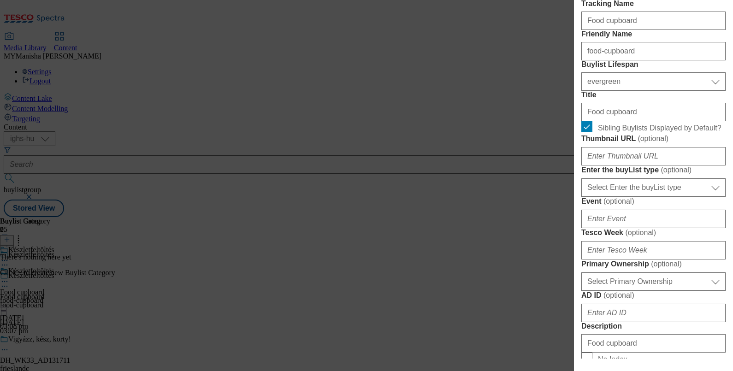
scroll to position [234, 0]
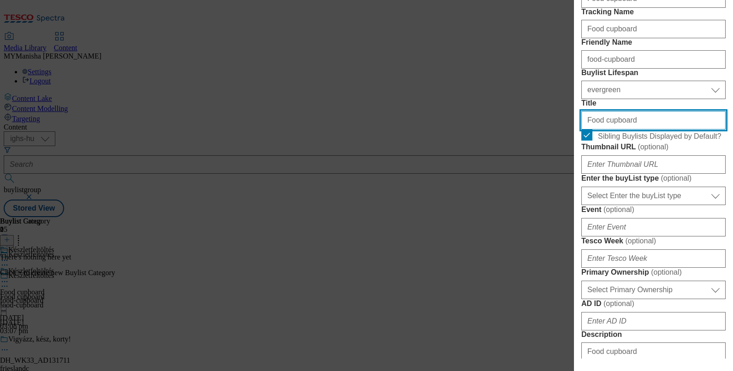
click at [624, 130] on input "Food cupboard" at bounding box center [653, 120] width 144 height 18
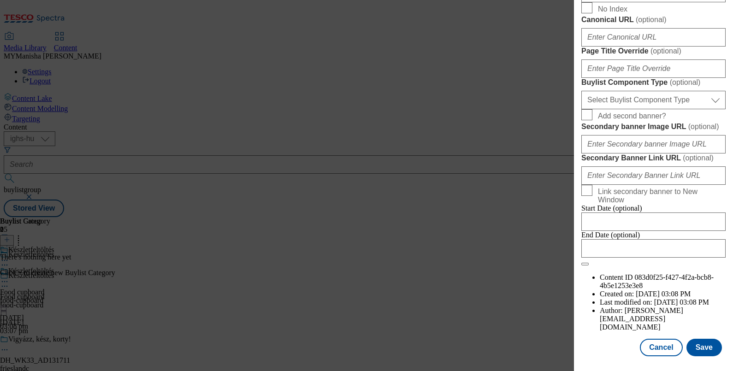
scroll to position [883, 0]
click at [696, 339] on button "Save" at bounding box center [703, 348] width 35 height 18
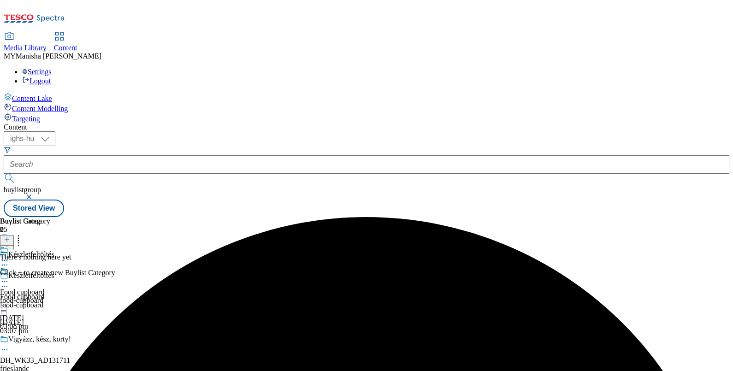
click at [10, 236] on icon at bounding box center [7, 239] width 6 height 6
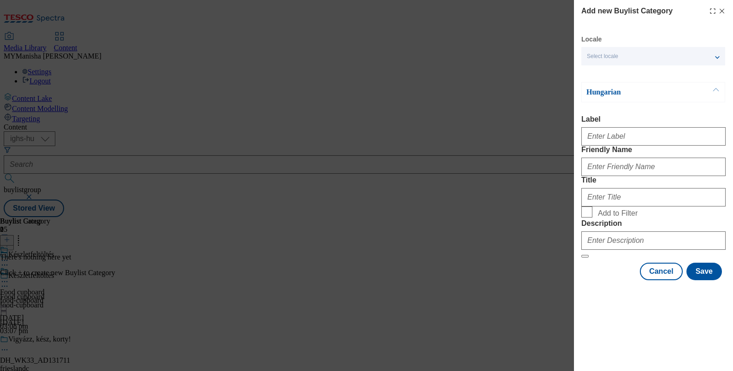
click at [656, 59] on div "Select locale" at bounding box center [653, 56] width 144 height 18
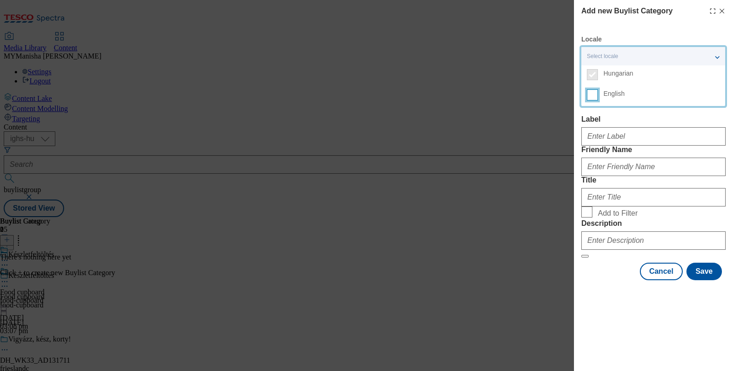
click at [594, 94] on input "English" at bounding box center [592, 94] width 11 height 11
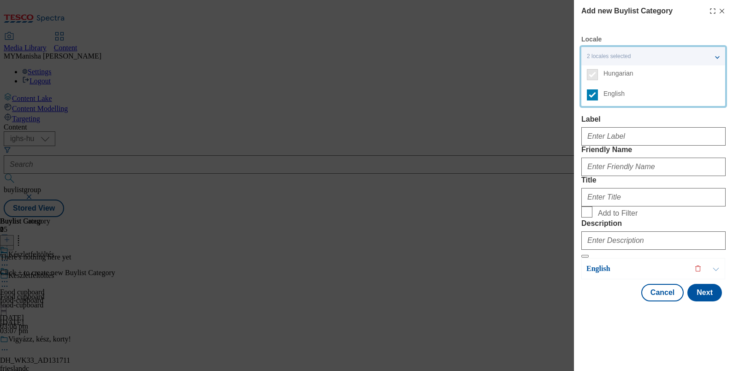
click at [613, 116] on label "Label" at bounding box center [653, 119] width 144 height 8
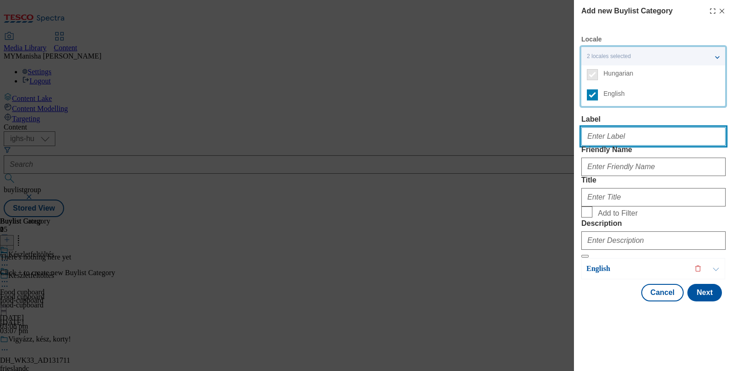
click at [613, 127] on input "Label" at bounding box center [653, 136] width 144 height 18
click at [597, 137] on input "Label" at bounding box center [653, 136] width 144 height 18
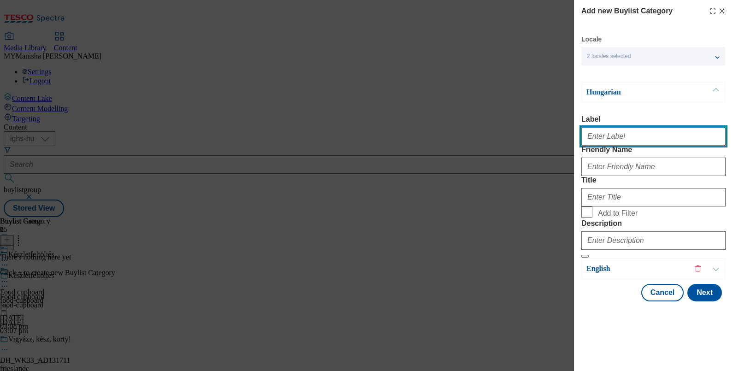
paste input "Hot drinks"
type input "Hot drinks"
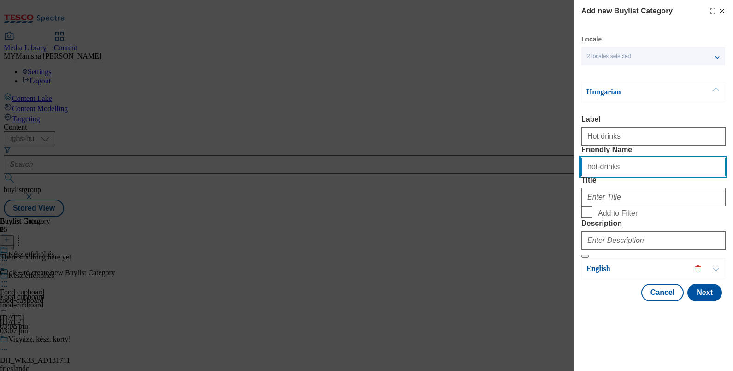
type input "hot-drinks"
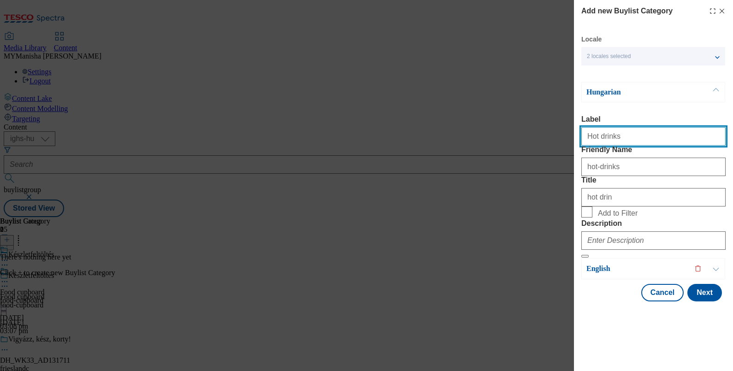
click at [630, 142] on input "Hot drinks" at bounding box center [653, 136] width 144 height 18
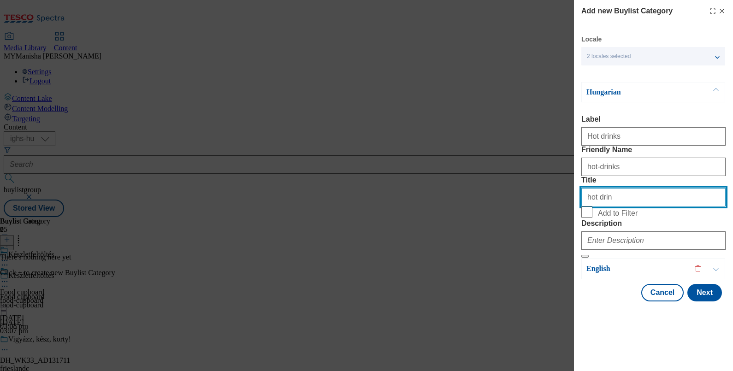
paste input "Hot drinks"
type input "Hot drinks"
click at [583, 218] on input "Add to Filter" at bounding box center [586, 211] width 11 height 11
checkbox input "true"
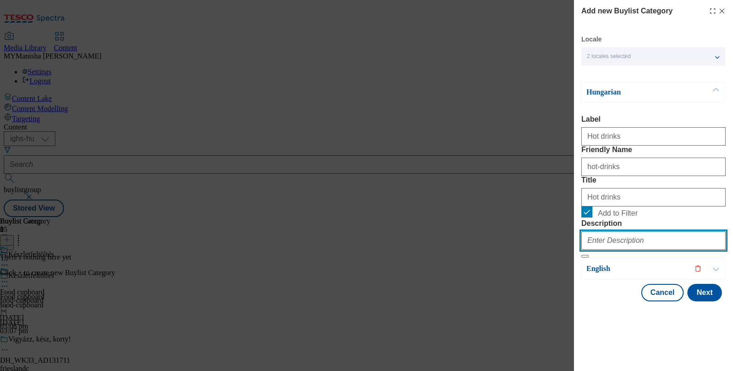
click at [602, 250] on input "Description" at bounding box center [653, 240] width 144 height 18
paste input "Hot drinks"
type input "Hot drinks"
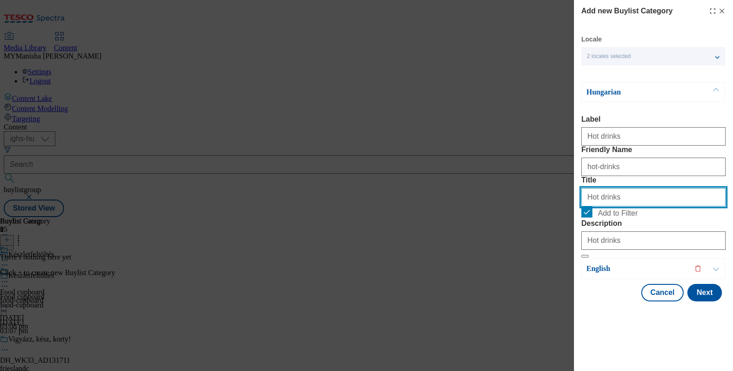
click at [614, 206] on input "Hot drinks" at bounding box center [653, 197] width 144 height 18
type input "H"
paste input "Forró italok"
type input "Forró italok"
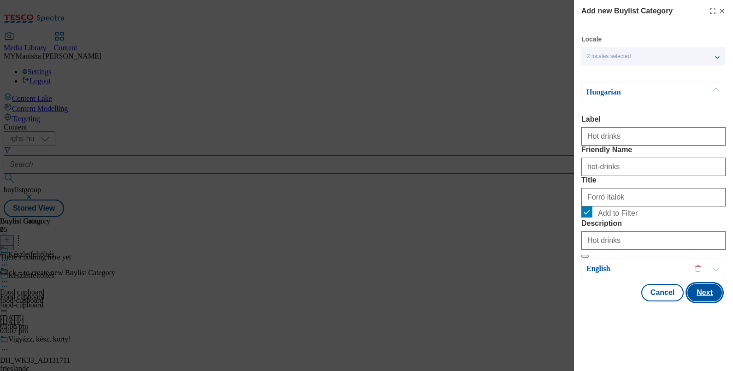
click at [693, 301] on button "Next" at bounding box center [704, 293] width 35 height 18
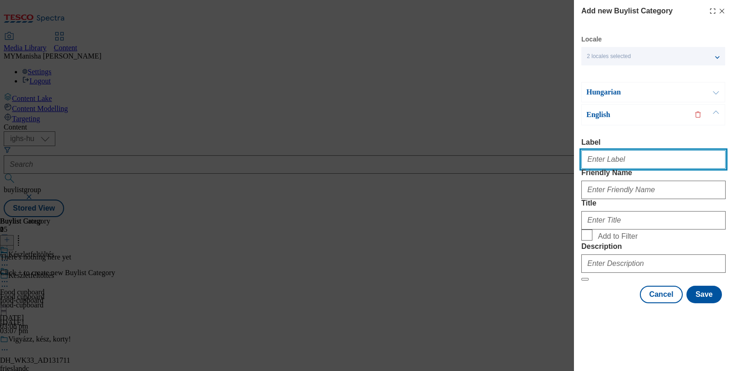
click at [599, 150] on input "Label" at bounding box center [653, 159] width 144 height 18
type input "Hot drinks"
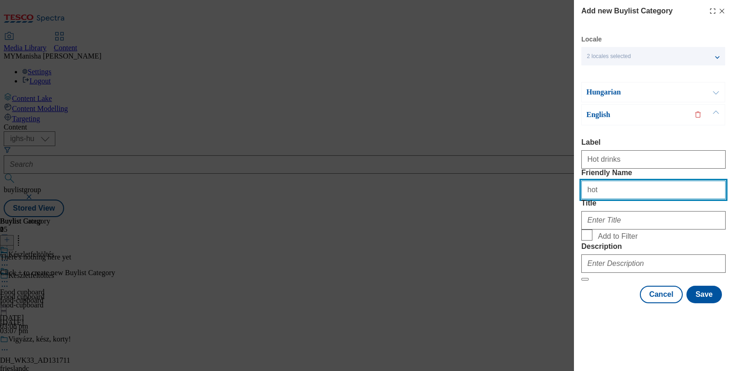
type input "hot-drinks"
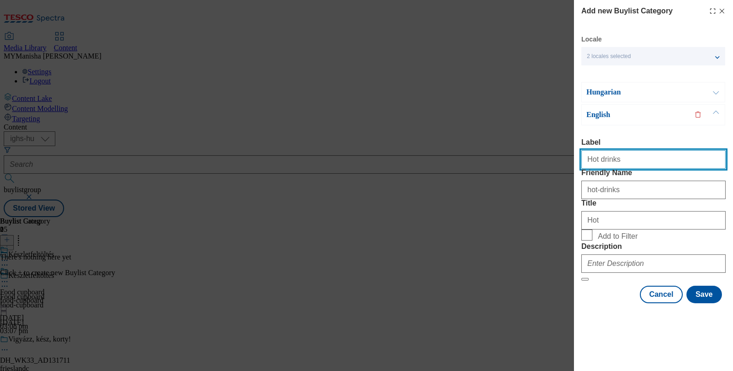
click at [620, 150] on input "Hot drinks" at bounding box center [653, 159] width 144 height 18
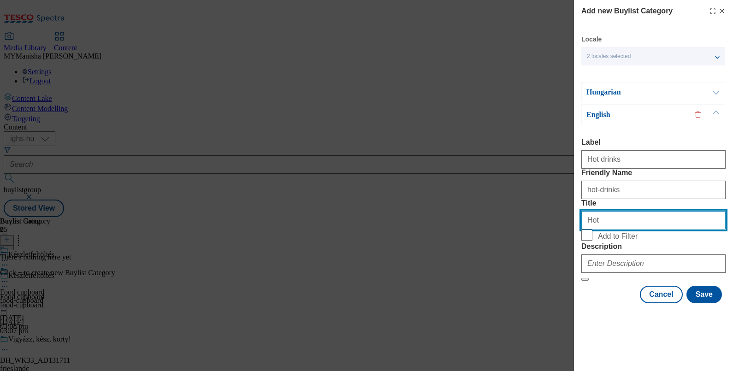
paste input "drinks"
type input "Hot drinks"
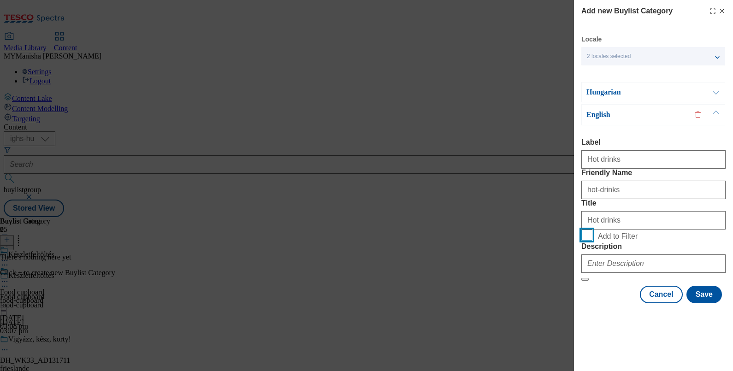
click at [584, 241] on input "Add to Filter" at bounding box center [586, 235] width 11 height 11
checkbox input "true"
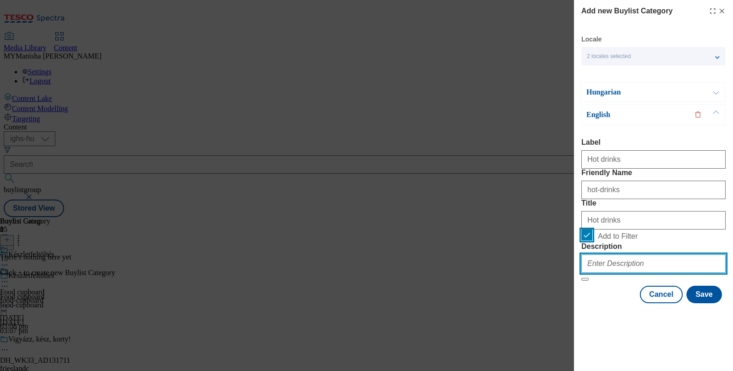
paste input "Hot drinks"
type input "Hot drinks"
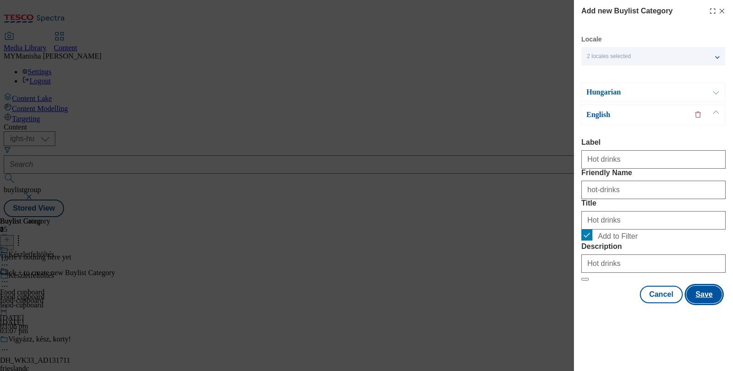
click at [696, 303] on button "Save" at bounding box center [703, 295] width 35 height 18
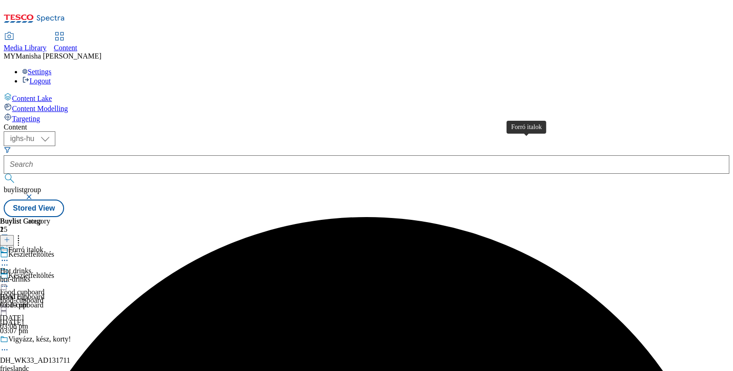
click at [43, 246] on div "Forró italok" at bounding box center [25, 250] width 35 height 8
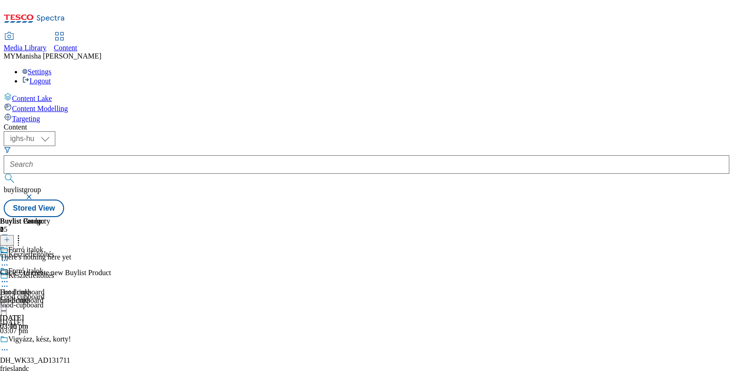
scroll to position [0, 85]
click at [10, 236] on icon at bounding box center [7, 239] width 6 height 6
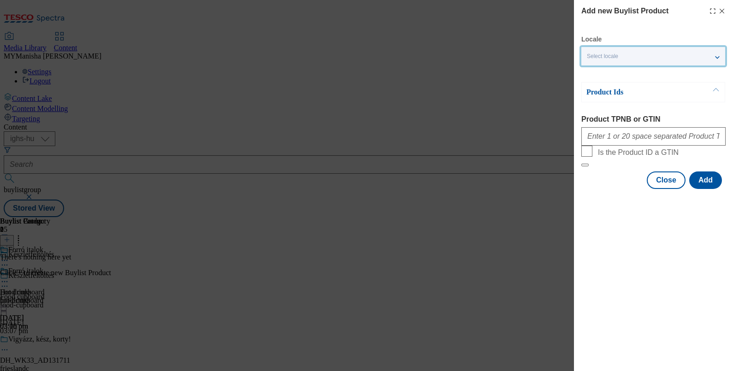
click at [636, 53] on div "Select locale" at bounding box center [653, 56] width 144 height 18
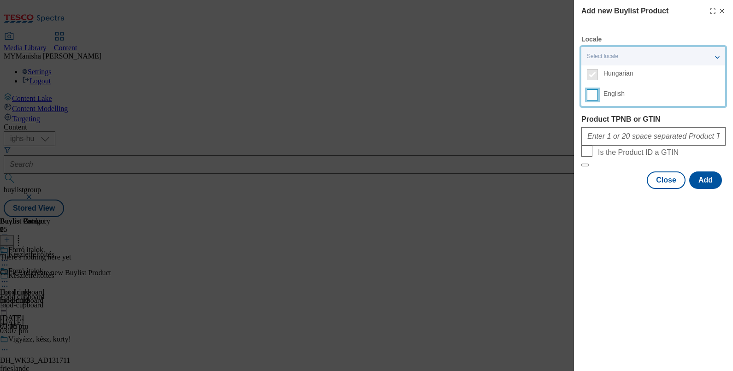
click at [592, 97] on input "English" at bounding box center [592, 94] width 11 height 11
click at [609, 121] on label "Product TPNB or GTIN" at bounding box center [653, 119] width 144 height 8
click at [609, 127] on input "Product TPNB or GTIN" at bounding box center [653, 136] width 144 height 18
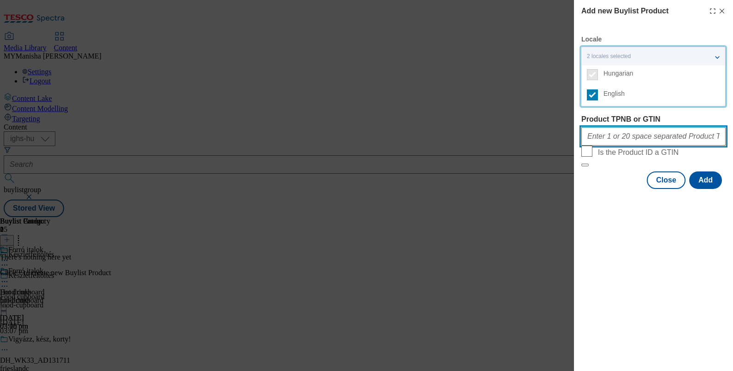
paste input "105008200 202752958 220262015 210648205 105002206 120148328 220255221 202787714…"
type input "105008200 202752958 220262015 210648205 105002206 120148328 220255221 202787714…"
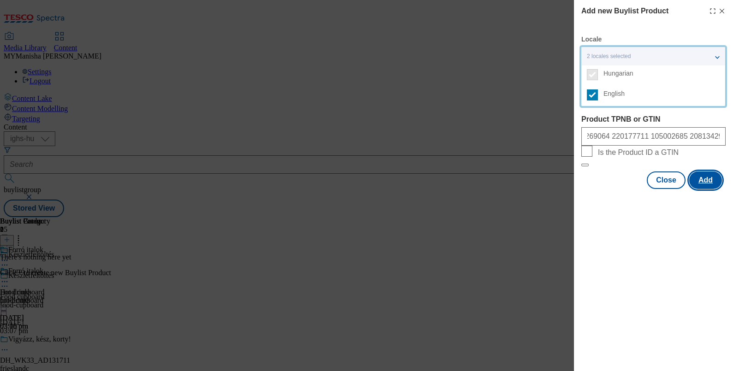
scroll to position [0, 0]
click at [703, 189] on button "Add" at bounding box center [705, 180] width 33 height 18
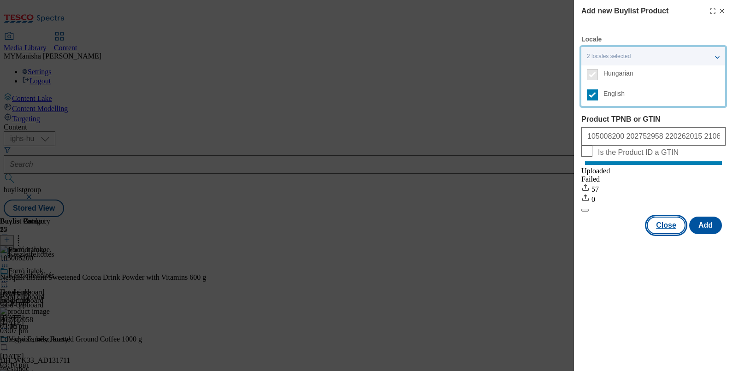
click at [666, 234] on button "Close" at bounding box center [666, 226] width 39 height 18
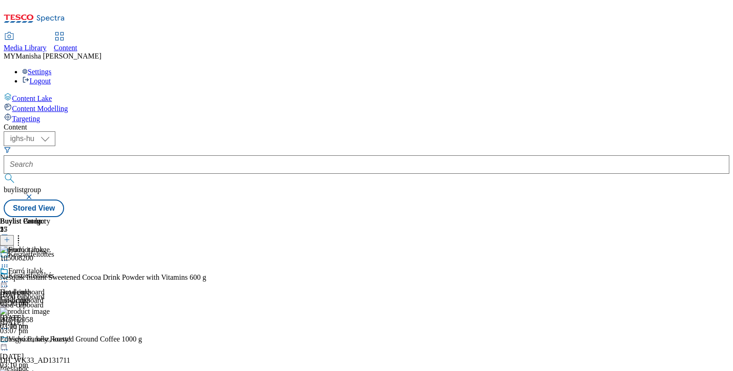
click at [9, 277] on icon at bounding box center [4, 281] width 9 height 9
click at [50, 340] on span "Preview" at bounding box center [40, 343] width 22 height 7
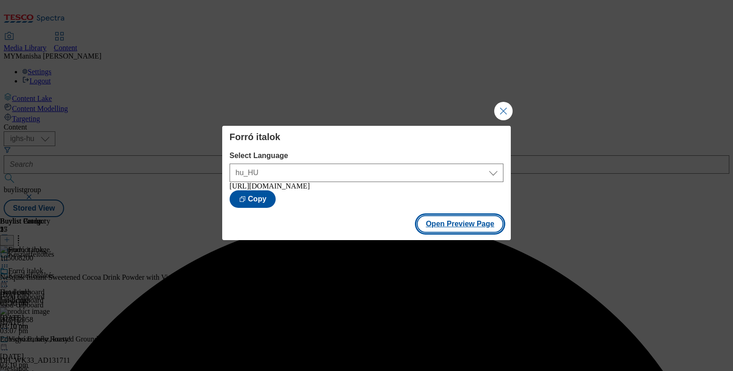
click at [448, 224] on button "Open Preview Page" at bounding box center [460, 224] width 87 height 18
click at [498, 112] on button "Close Modal" at bounding box center [503, 111] width 18 height 18
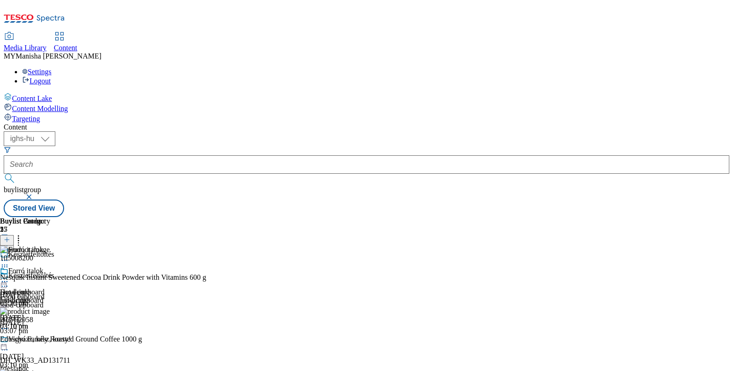
click at [10, 236] on icon at bounding box center [7, 239] width 6 height 6
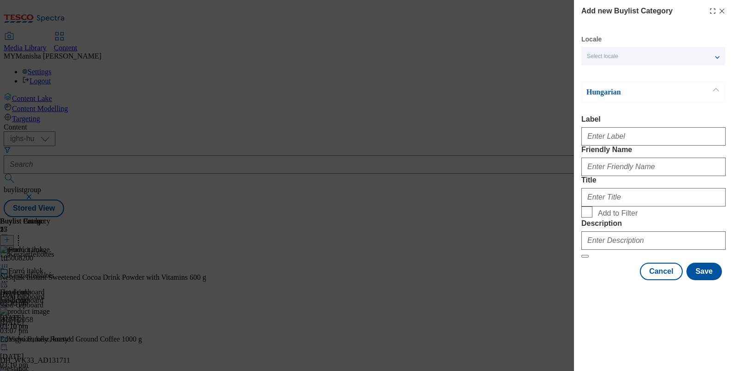
click at [618, 58] on span "Select locale" at bounding box center [602, 56] width 31 height 7
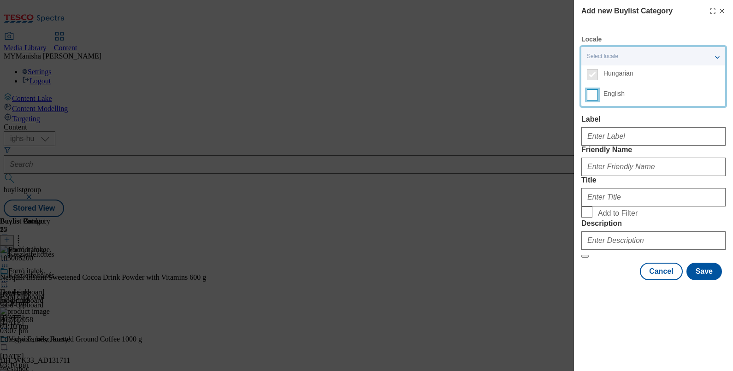
click at [590, 97] on input "English" at bounding box center [592, 94] width 11 height 11
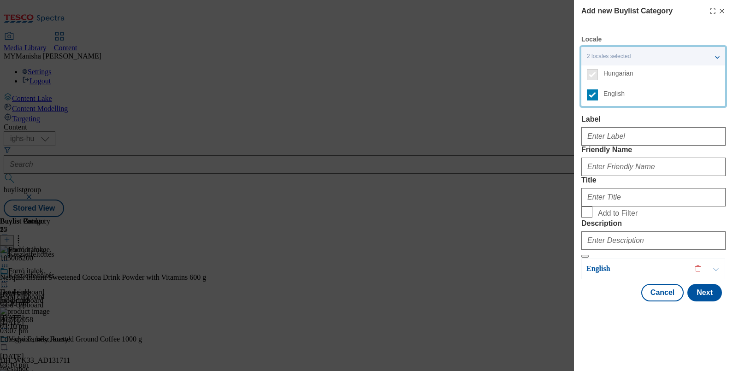
click at [599, 122] on label "Label" at bounding box center [653, 119] width 144 height 8
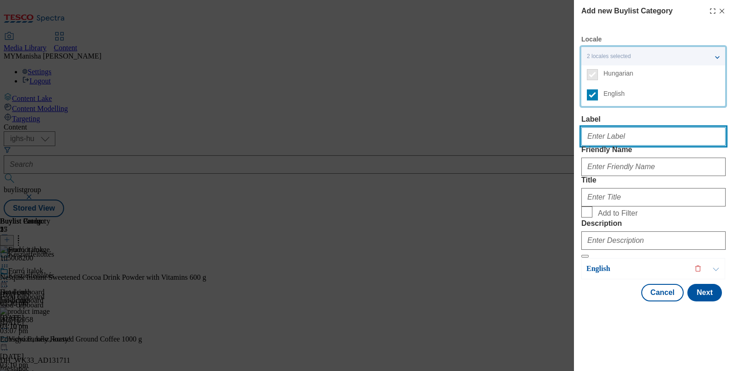
click at [599, 127] on input "Label" at bounding box center [653, 136] width 144 height 18
click at [602, 142] on input "Label" at bounding box center [653, 136] width 144 height 18
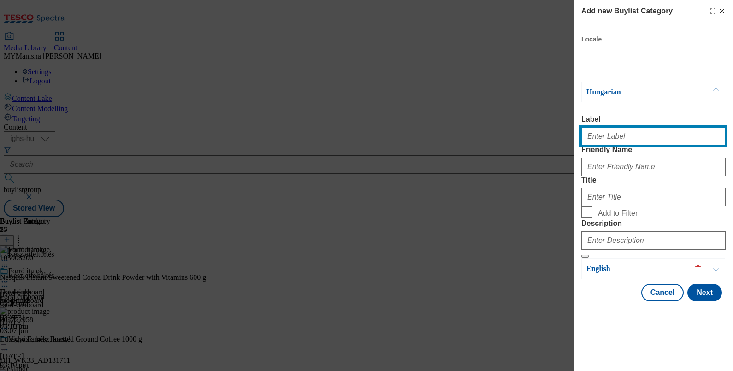
paste input "Home baking"
type input "Home baking"
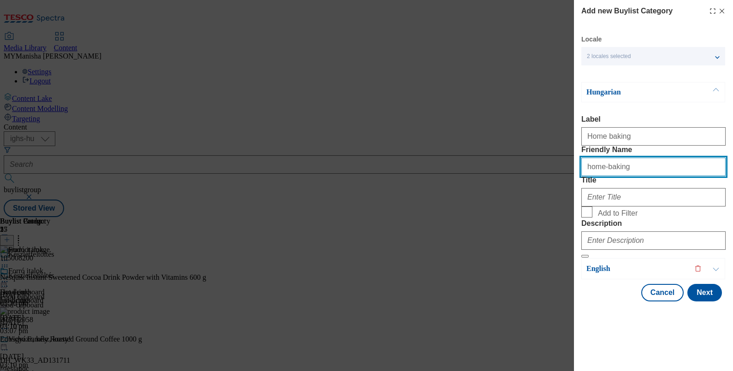
type input "home-baking"
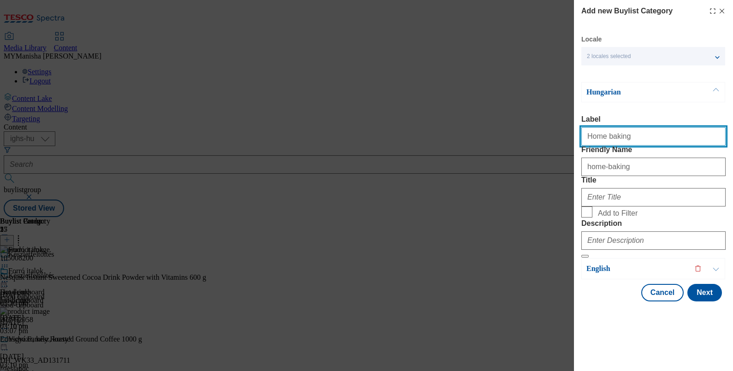
click at [629, 141] on input "Home baking" at bounding box center [653, 136] width 144 height 18
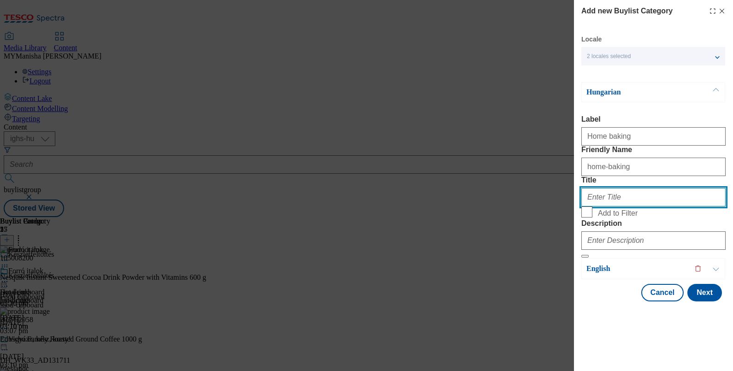
click at [612, 206] on input "Title" at bounding box center [653, 197] width 144 height 18
paste input "Sütés"
type input "Sütés"
click at [590, 218] on input "Add to Filter" at bounding box center [586, 211] width 11 height 11
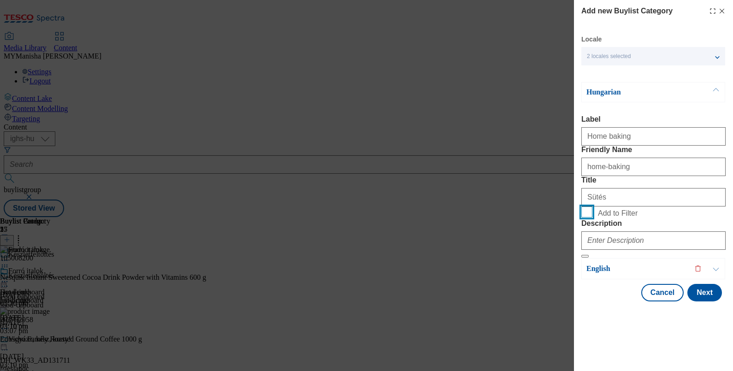
checkbox input "true"
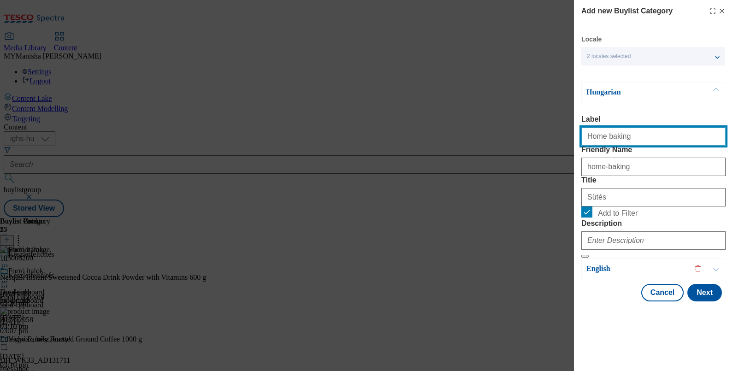
click at [631, 127] on input "Home baking" at bounding box center [653, 136] width 144 height 18
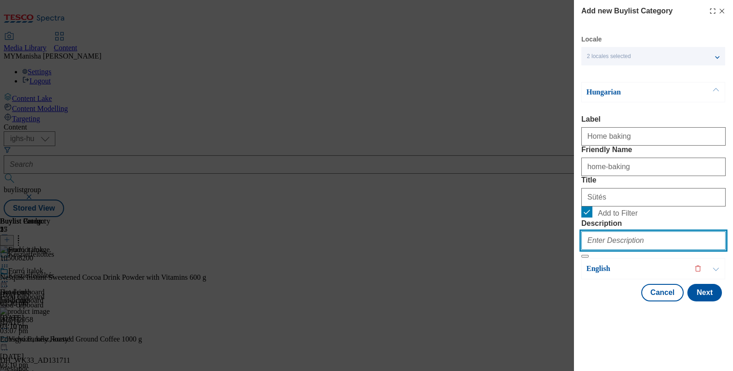
paste input "Home baking"
type input "Home baking"
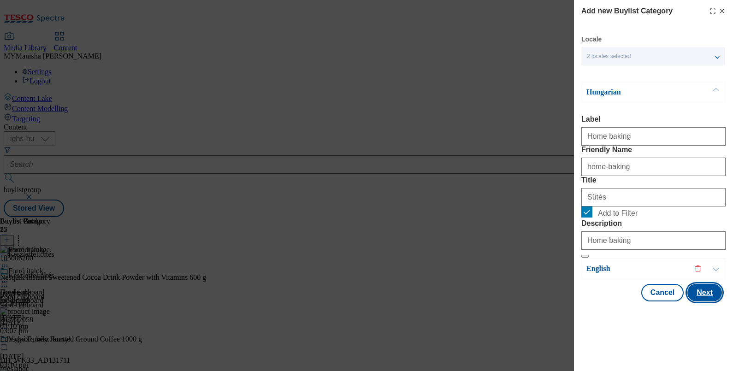
click at [687, 301] on button "Next" at bounding box center [704, 293] width 35 height 18
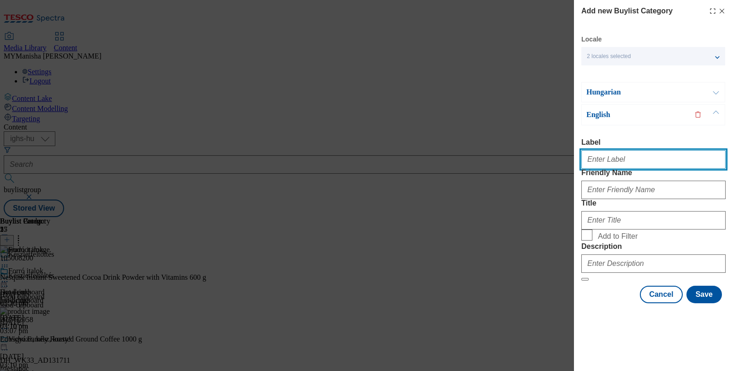
click at [607, 150] on input "Label" at bounding box center [653, 159] width 144 height 18
paste input "Home baking"
type input "Home baking"
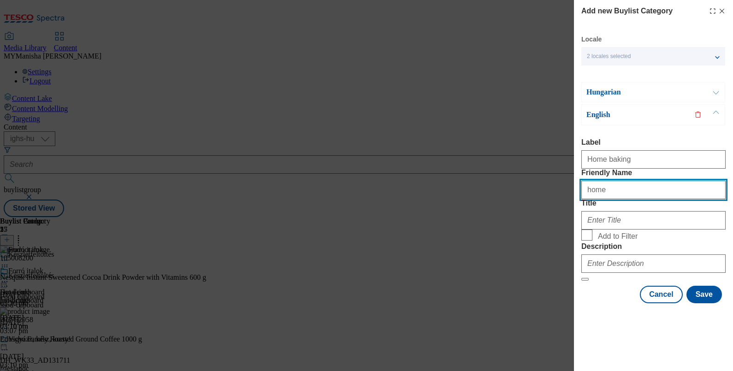
type input "home-baking"
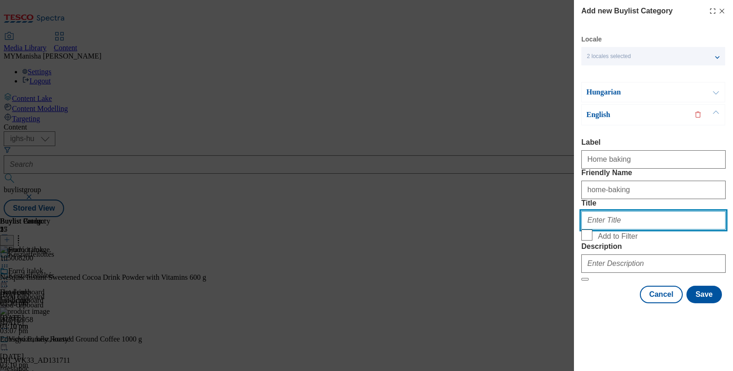
paste input "Home baking"
type input "Home baking"
click at [587, 242] on label "Add to Filter" at bounding box center [653, 236] width 144 height 13
click at [0, 0] on input "Add to Filter" at bounding box center [0, 0] width 0 height 0
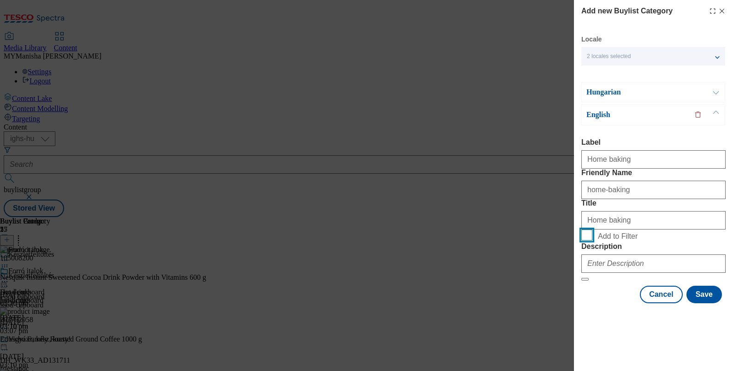
click at [585, 241] on input "Add to Filter" at bounding box center [586, 235] width 11 height 11
checkbox input "true"
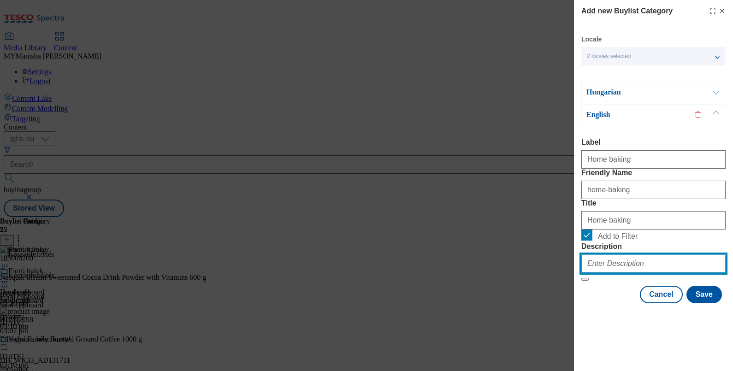
click at [607, 273] on input "Description" at bounding box center [653, 263] width 144 height 18
paste input "Home baking"
type input "Home baking"
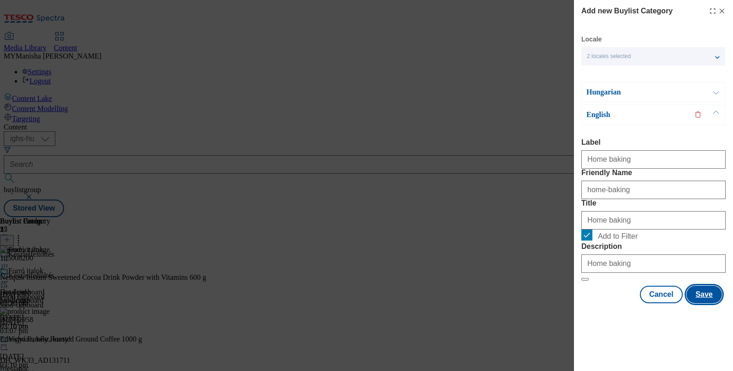
click at [708, 303] on button "Save" at bounding box center [703, 295] width 35 height 18
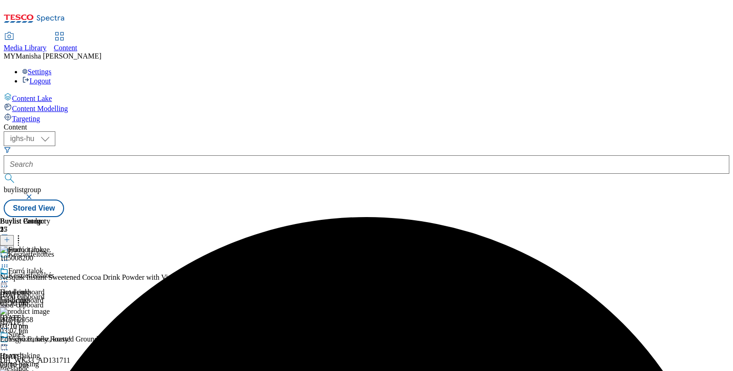
click at [9, 341] on icon at bounding box center [4, 345] width 9 height 9
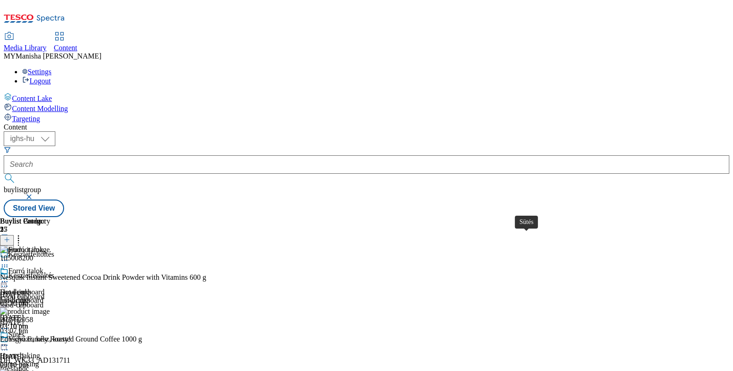
click at [24, 330] on div "Sütés" at bounding box center [16, 334] width 16 height 8
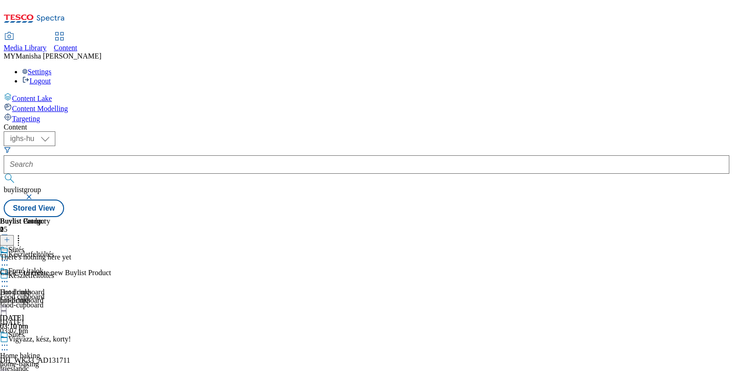
scroll to position [0, 85]
click at [10, 236] on icon at bounding box center [7, 239] width 6 height 6
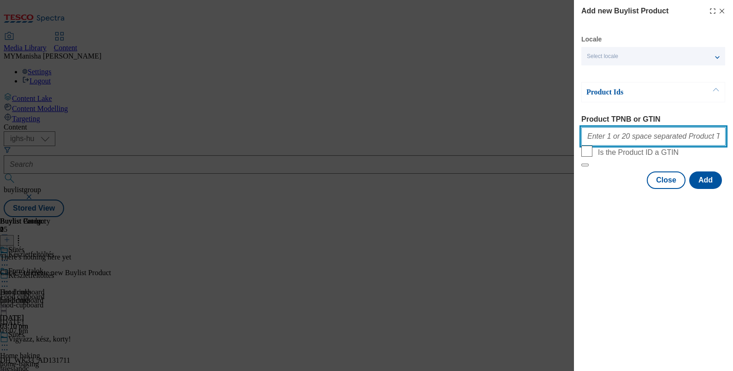
click at [630, 141] on input "Product TPNB or GTIN" at bounding box center [653, 136] width 144 height 18
paste input "210320293 111269166 203209260 105001567 203209079 203228384 203209574 209846087…"
type input "210320293 111269166 203209260 105001567 203209079 203228384 203209574 209846087…"
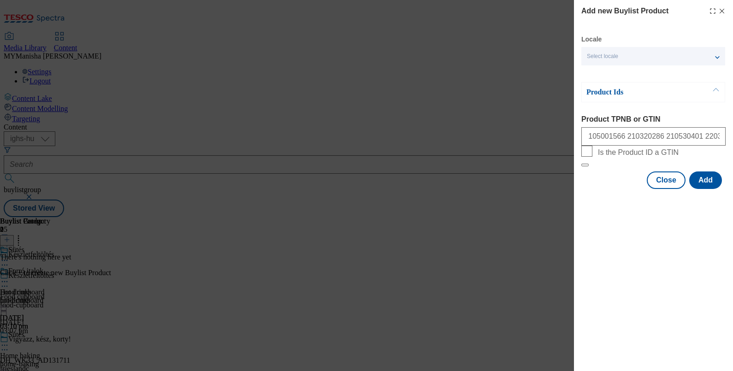
scroll to position [0, 0]
click at [683, 57] on div "Select locale" at bounding box center [653, 56] width 144 height 18
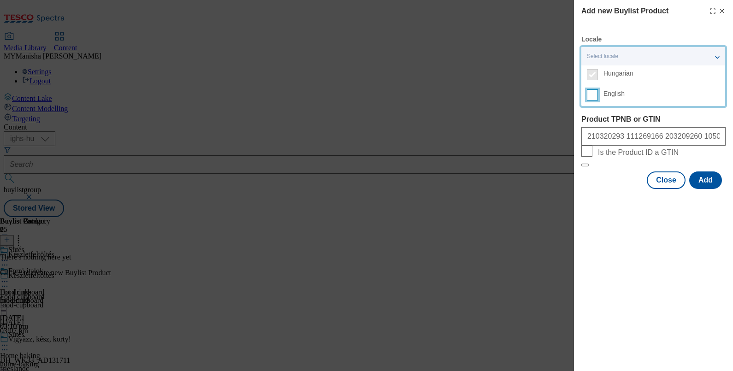
click at [596, 92] on input "English" at bounding box center [592, 94] width 11 height 11
click at [705, 189] on button "Add" at bounding box center [705, 180] width 33 height 18
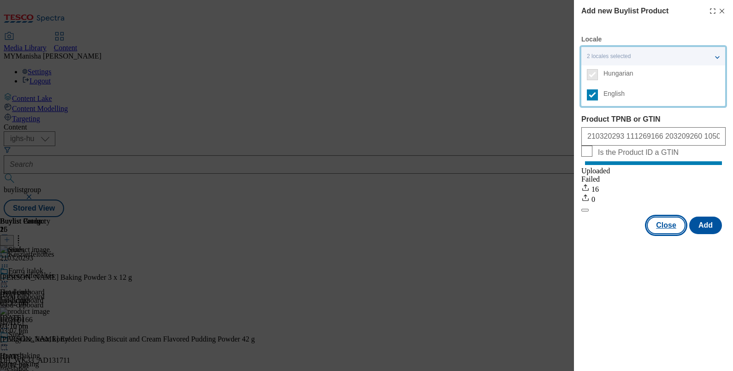
click at [656, 233] on button "Close" at bounding box center [666, 226] width 39 height 18
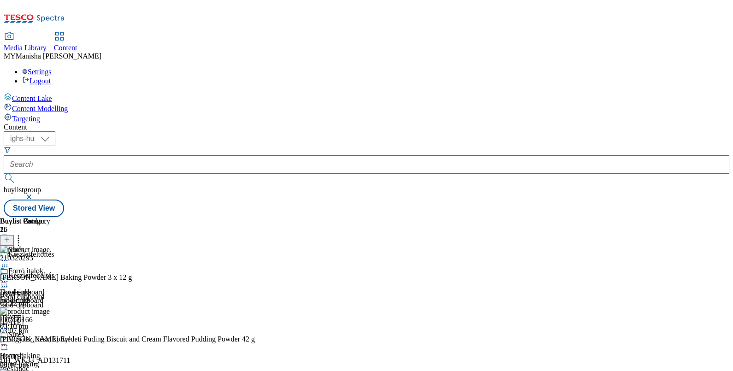
scroll to position [13, 0]
click at [10, 236] on icon at bounding box center [7, 239] width 6 height 6
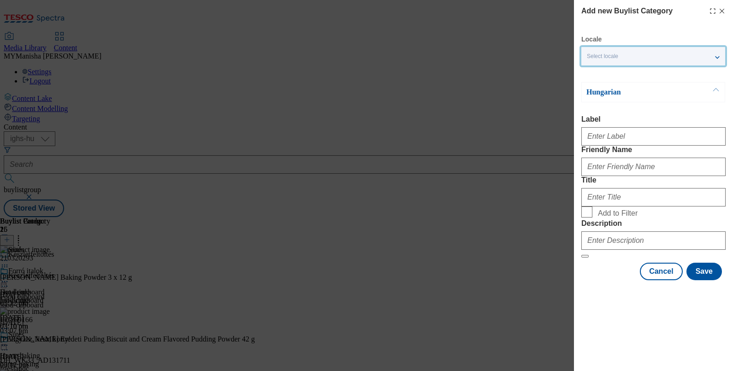
click at [627, 50] on div "Select locale" at bounding box center [653, 56] width 144 height 18
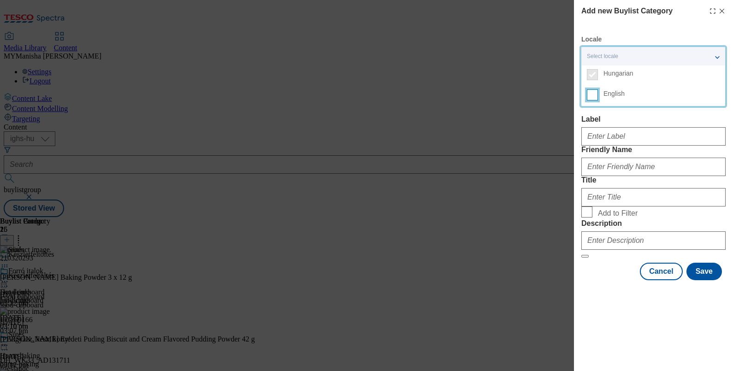
click at [593, 94] on input "English" at bounding box center [592, 94] width 11 height 11
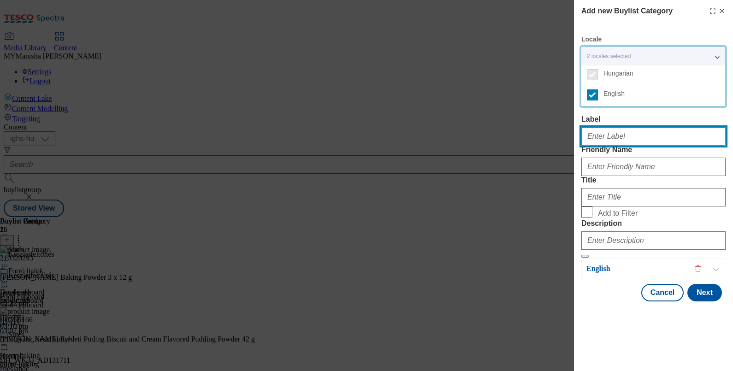
click at [596, 137] on input "Label" at bounding box center [653, 136] width 144 height 18
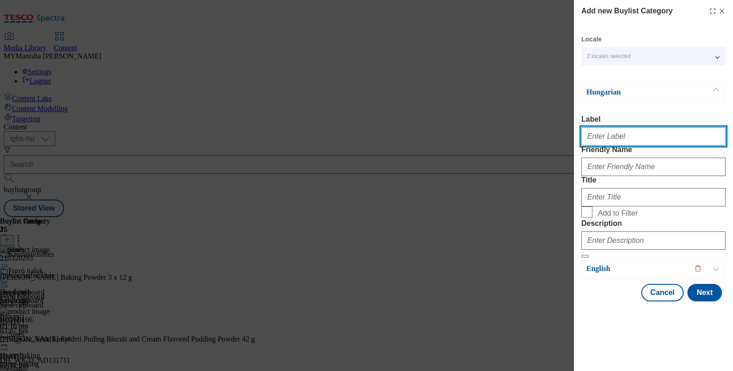
paste input "Cereals"
type input "Cereals"
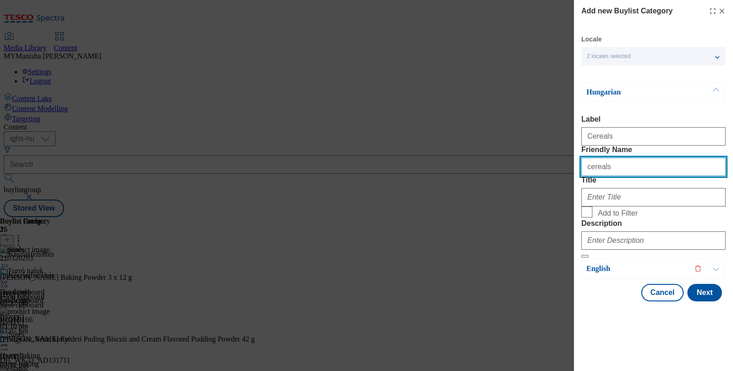
type input "cereals"
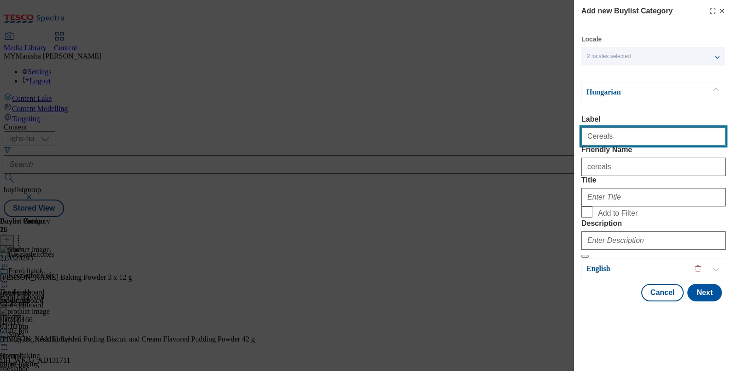
click at [621, 143] on input "Cereals" at bounding box center [653, 136] width 144 height 18
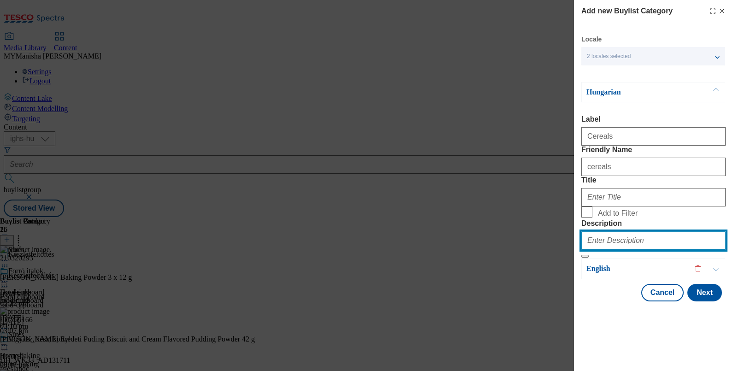
paste input "Cereals"
type input "Cereals"
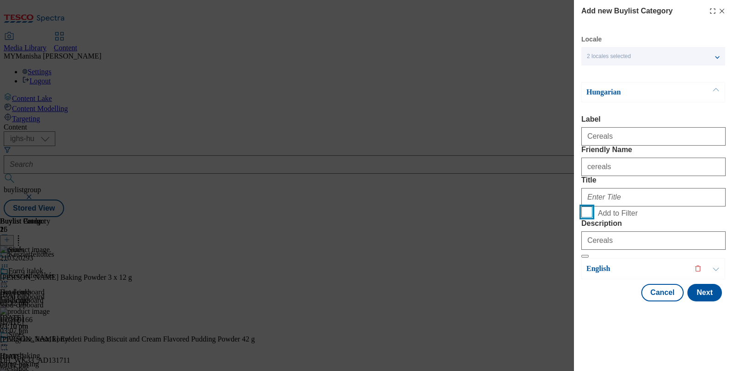
click at [586, 218] on input "Add to Filter" at bounding box center [586, 211] width 11 height 11
checkbox input "true"
click at [592, 206] on input "Title" at bounding box center [653, 197] width 144 height 18
paste input "Müzli"
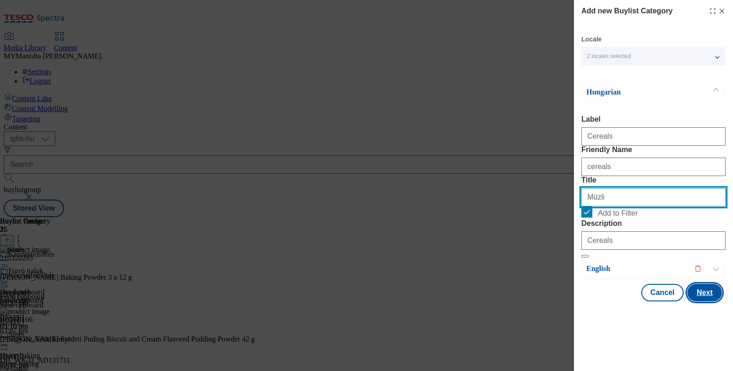
type input "Müzli"
click at [696, 301] on button "Next" at bounding box center [704, 293] width 35 height 18
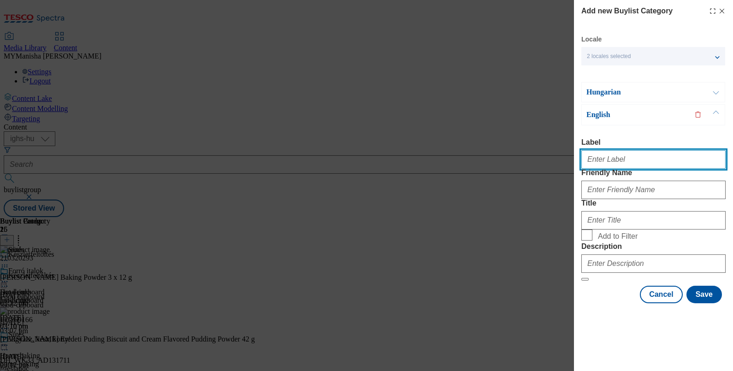
click at [594, 150] on input "Label" at bounding box center [653, 159] width 144 height 18
type input "Cereals"
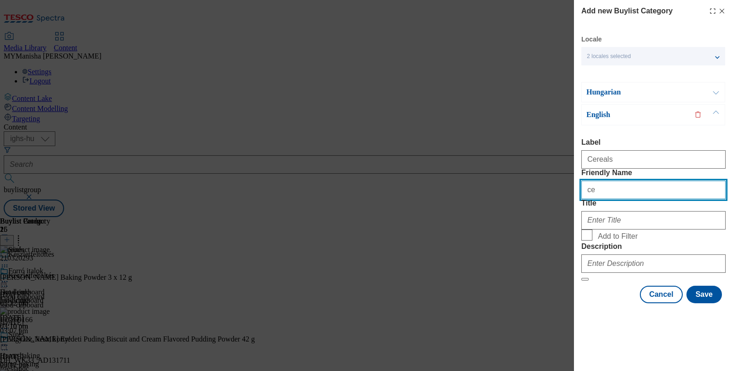
type input "cereals"
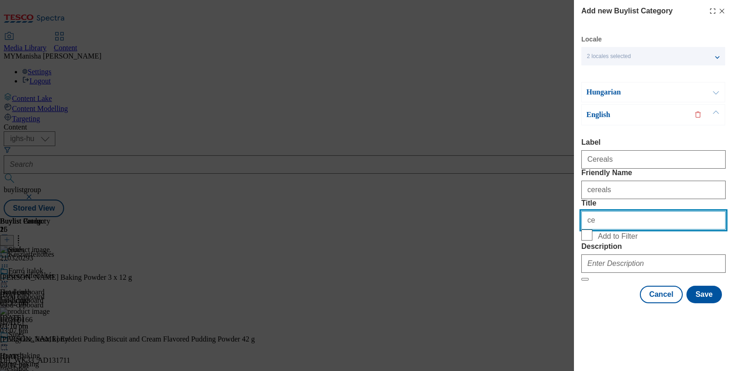
type input "c"
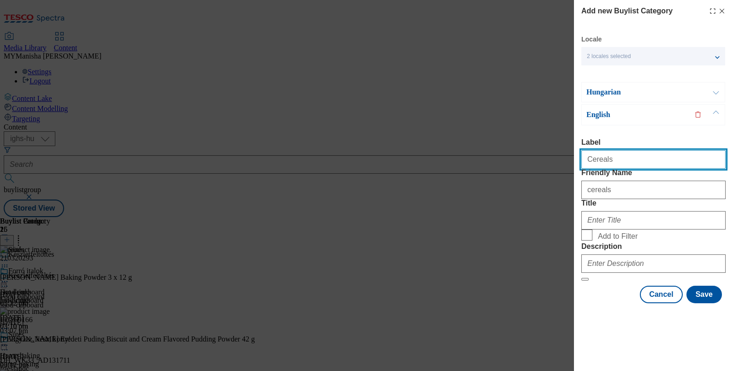
click at [608, 150] on input "Cereals" at bounding box center [653, 159] width 144 height 18
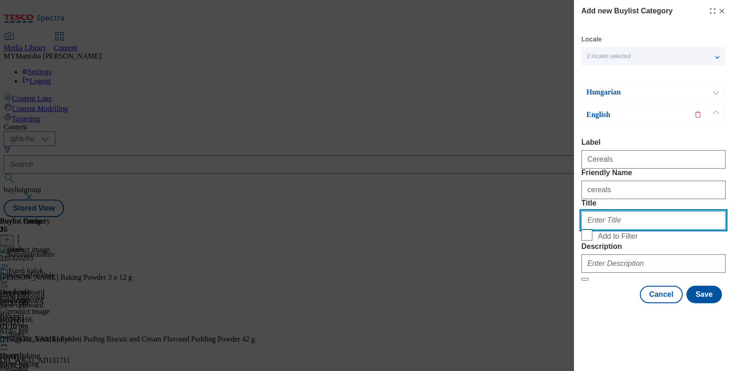
paste input "Cereals"
type input "Cereals"
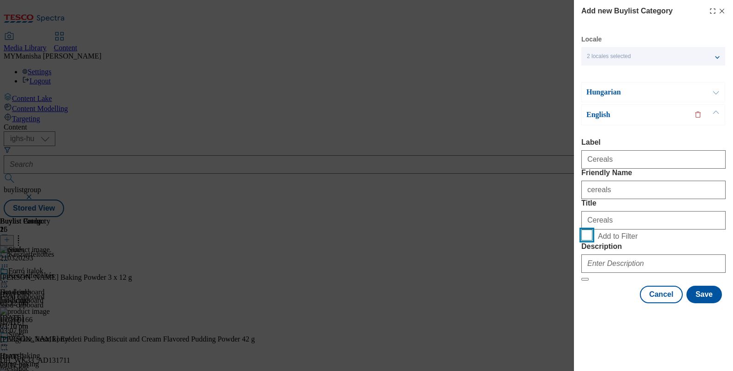
click at [581, 230] on input "Add to Filter" at bounding box center [586, 235] width 11 height 11
checkbox input "true"
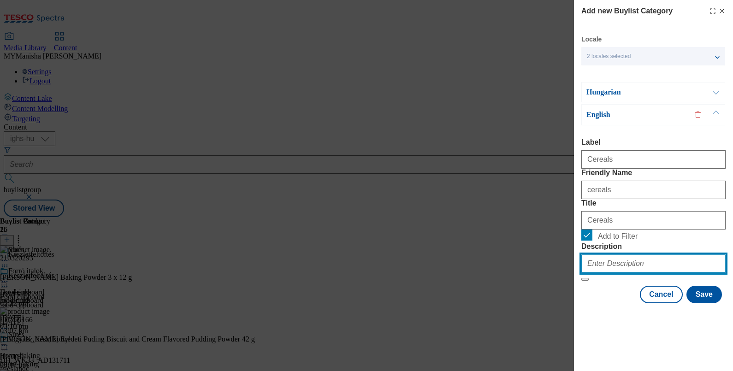
paste input "Cereals"
type input "Cereals"
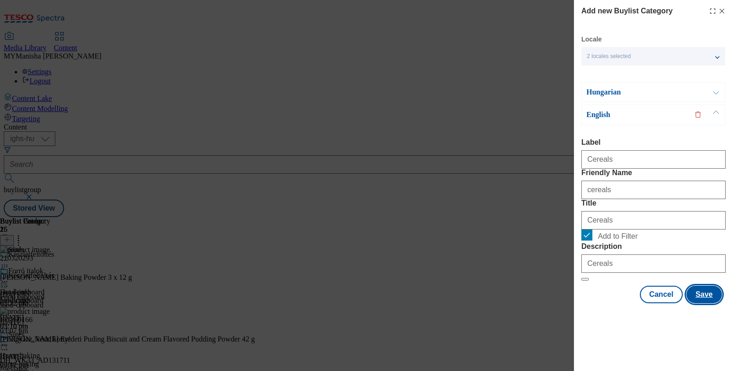
click at [697, 303] on button "Save" at bounding box center [703, 295] width 35 height 18
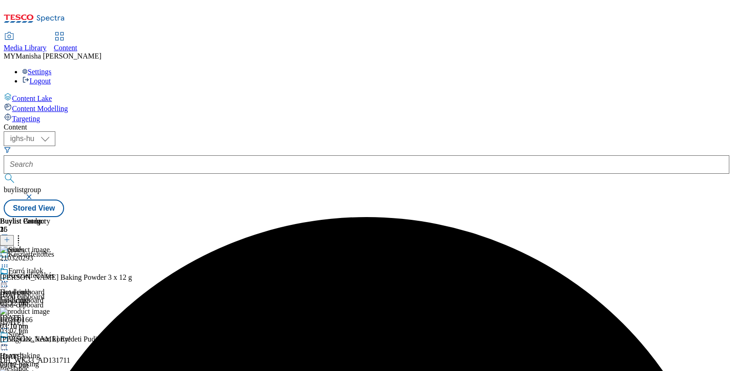
scroll to position [69, 0]
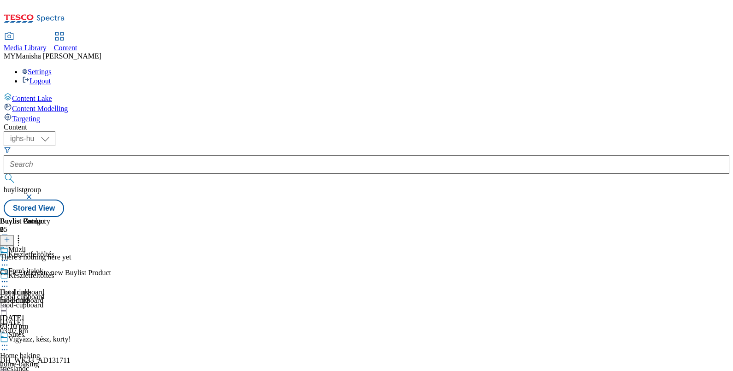
scroll to position [0, 85]
click at [10, 236] on icon at bounding box center [7, 239] width 6 height 6
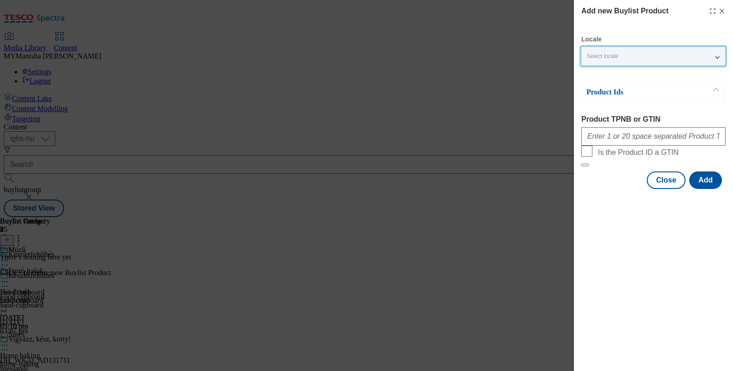
click at [645, 57] on div "Select locale" at bounding box center [653, 56] width 144 height 18
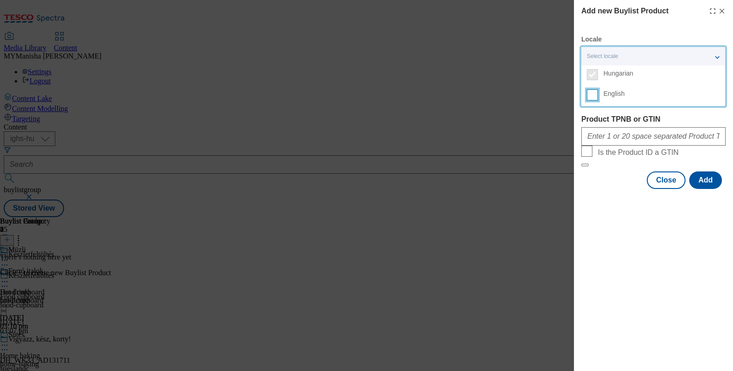
click at [594, 90] on input "English" at bounding box center [592, 94] width 11 height 11
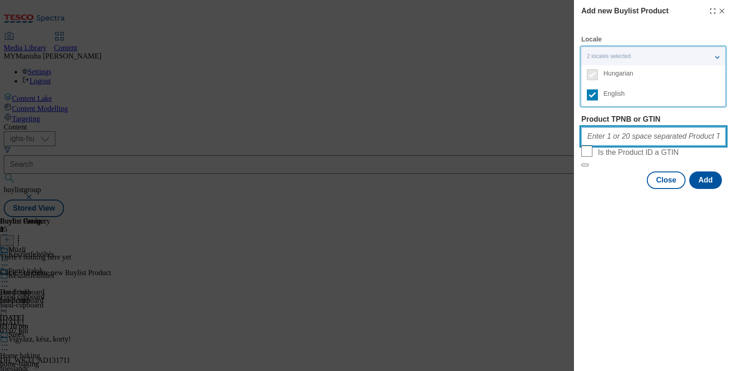
click at [592, 140] on input "Product TPNB or GTIN" at bounding box center [653, 136] width 144 height 18
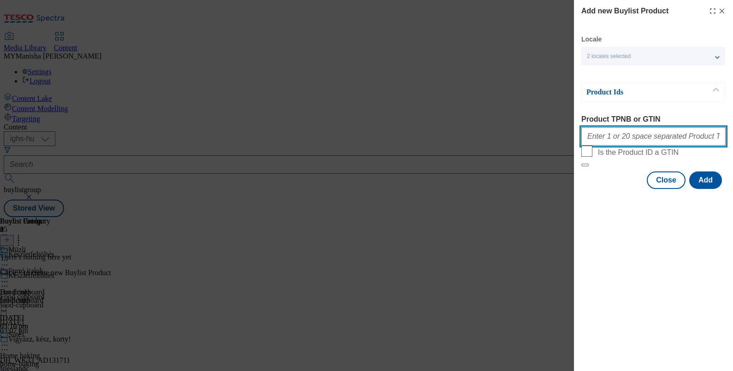
paste input "120421840 120304115 105015754 220318696 105015752 220284657 220076965 220124058…"
type input "120421840 120304115 105015754 220318696 105015752 220284657 220076965 220124058…"
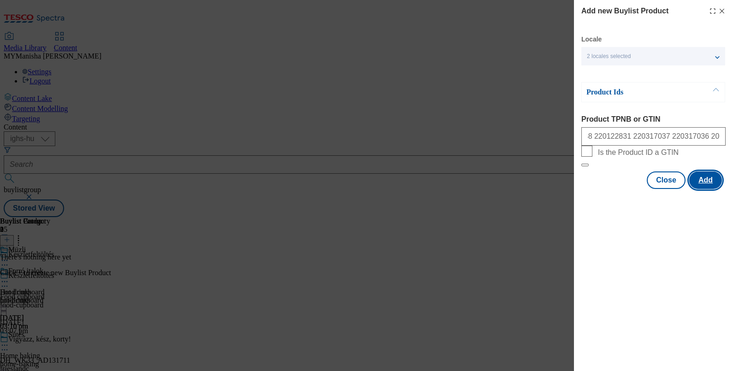
scroll to position [0, 0]
click at [698, 189] on button "Add" at bounding box center [705, 180] width 33 height 18
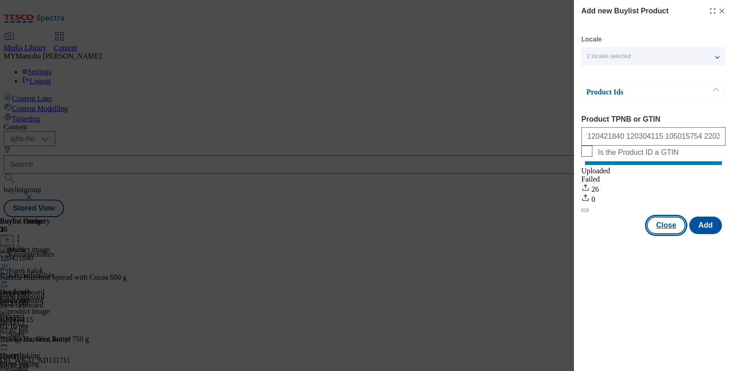
click at [663, 234] on button "Close" at bounding box center [666, 226] width 39 height 18
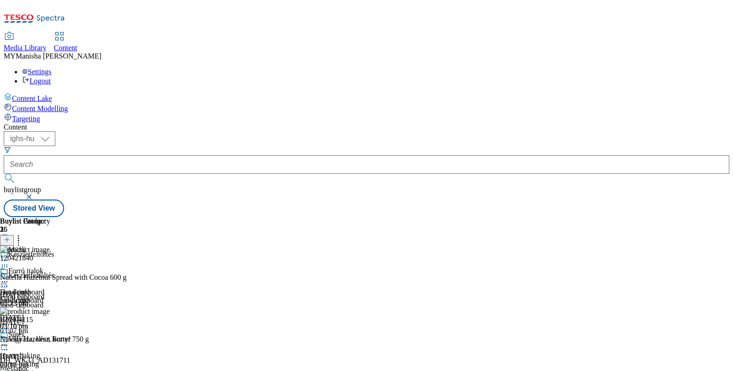
scroll to position [29, 0]
click at [10, 236] on icon at bounding box center [7, 239] width 6 height 6
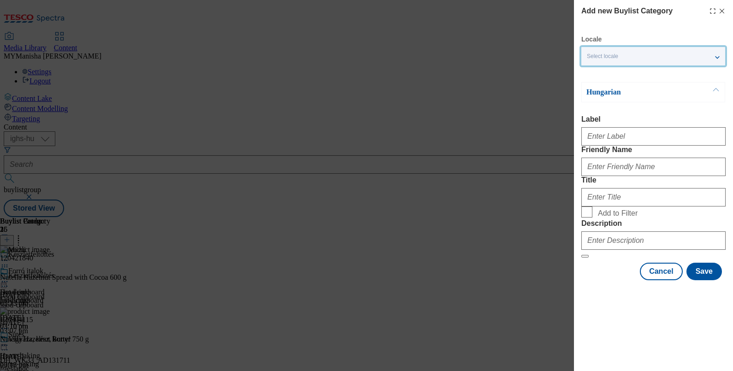
click at [621, 52] on div "Select locale" at bounding box center [653, 56] width 144 height 18
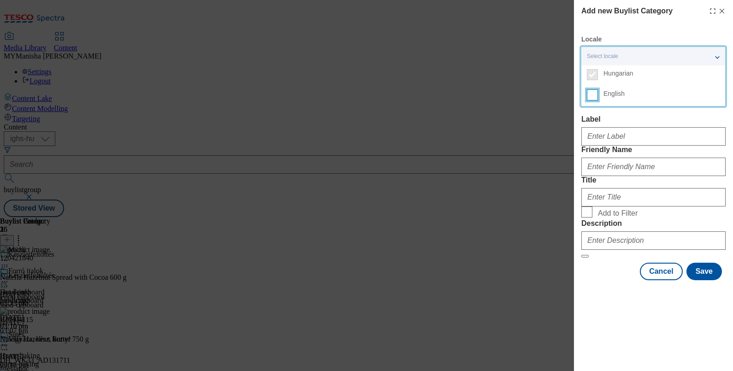
click at [590, 94] on input "English" at bounding box center [592, 94] width 11 height 11
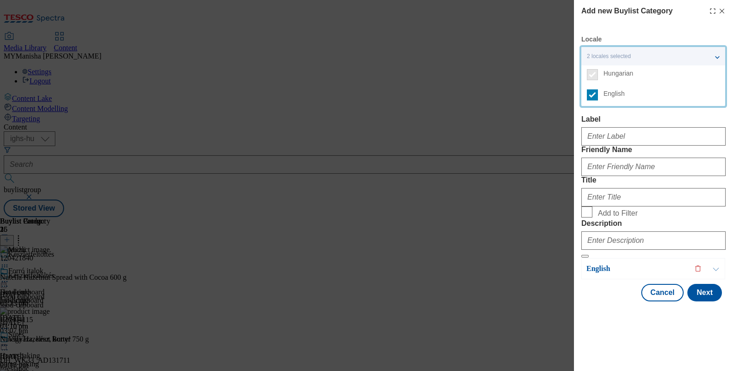
click at [604, 116] on label "Label" at bounding box center [653, 119] width 144 height 8
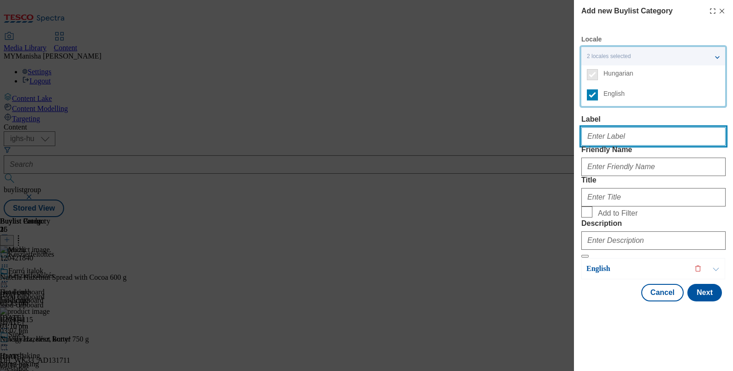
click at [604, 127] on input "Label" at bounding box center [653, 136] width 144 height 18
paste input "Spices"
type input "Spices"
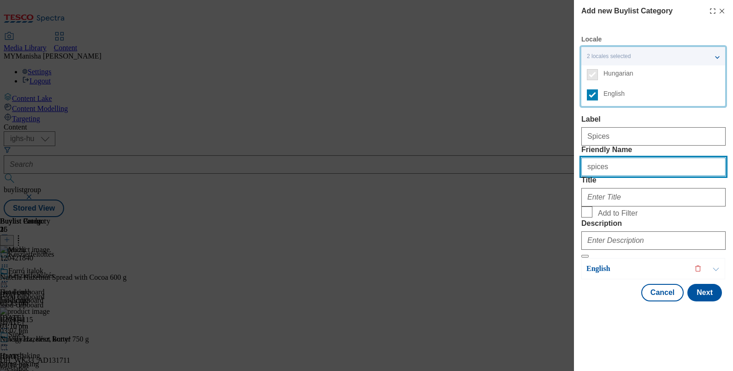
type input "spices"
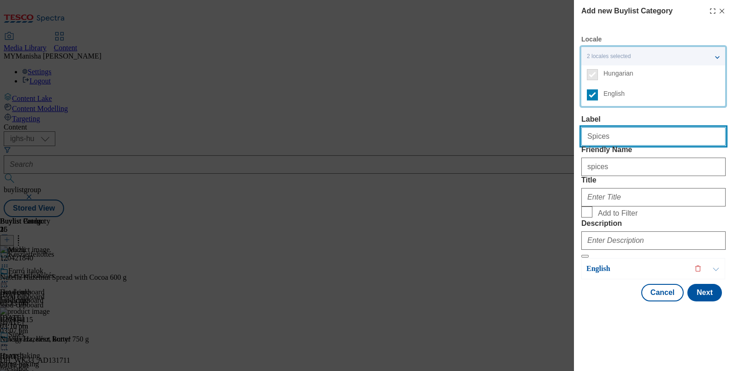
click at [613, 143] on input "Spices" at bounding box center [653, 136] width 144 height 18
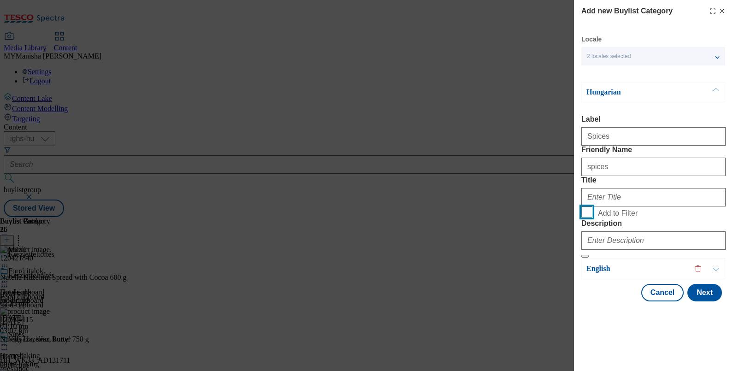
click at [581, 206] on input "Add to Filter" at bounding box center [586, 211] width 11 height 11
checkbox input "true"
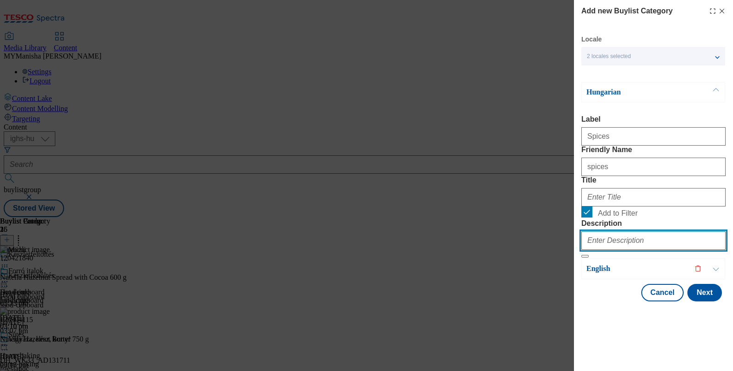
paste input "Spices"
type input "Spices"
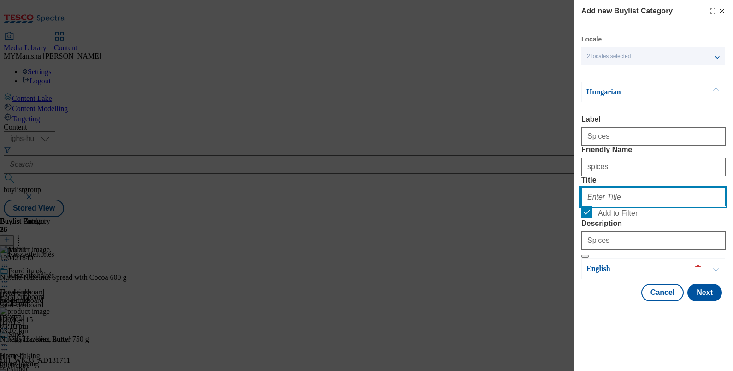
click at [602, 206] on input "Title" at bounding box center [653, 197] width 144 height 18
paste input "Ételízesítés"
type input "Ételízesítés"
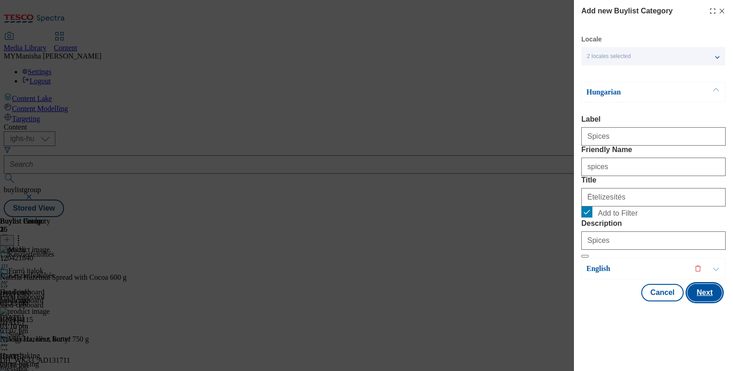
click at [699, 301] on button "Next" at bounding box center [704, 293] width 35 height 18
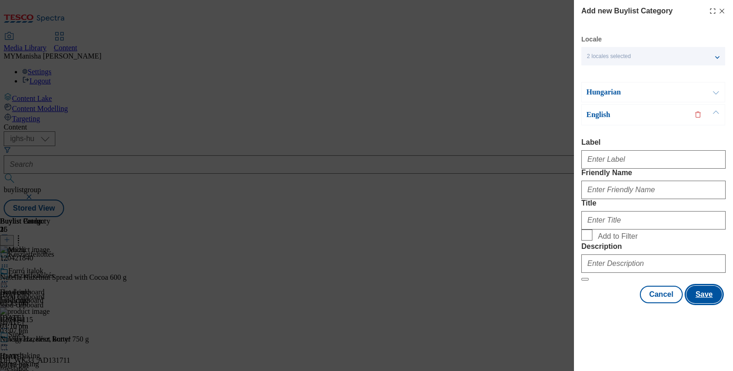
scroll to position [24, 1]
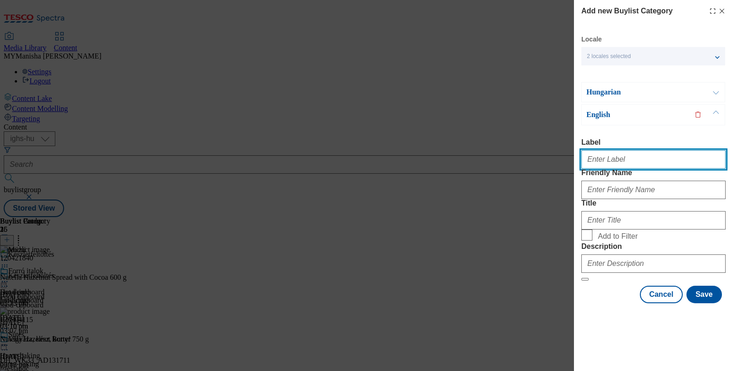
click at [608, 150] on input "Label" at bounding box center [653, 159] width 144 height 18
type input "Spices"
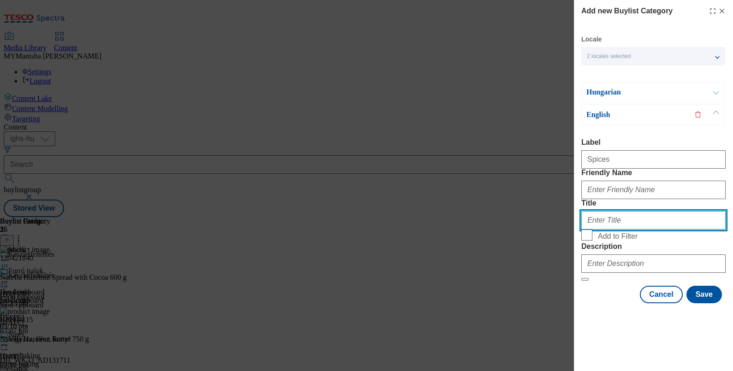
paste input "Spices"
type input "Spices"
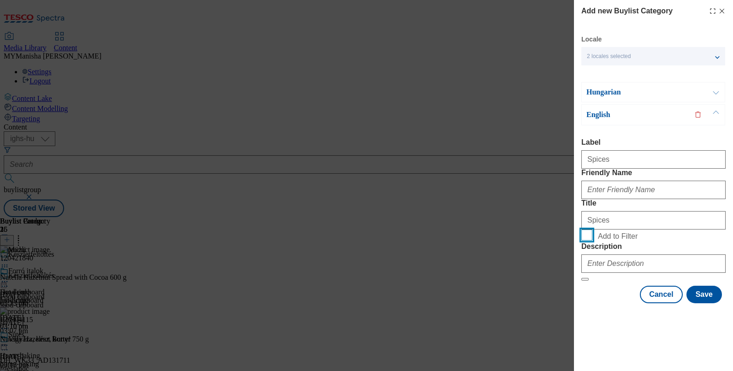
click at [581, 230] on input "Add to Filter" at bounding box center [586, 235] width 11 height 11
checkbox input "true"
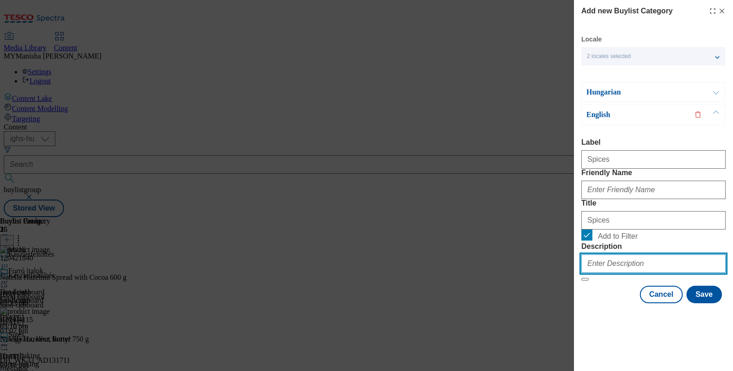
paste input "Spices"
type input "Spices"
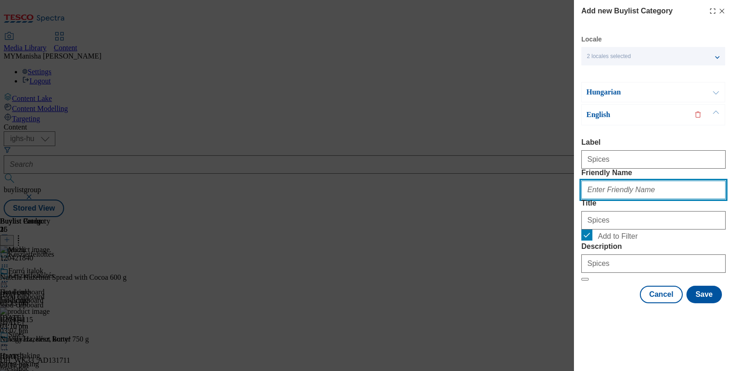
click at [607, 181] on input "Friendly Name" at bounding box center [653, 190] width 144 height 18
type input "spices"
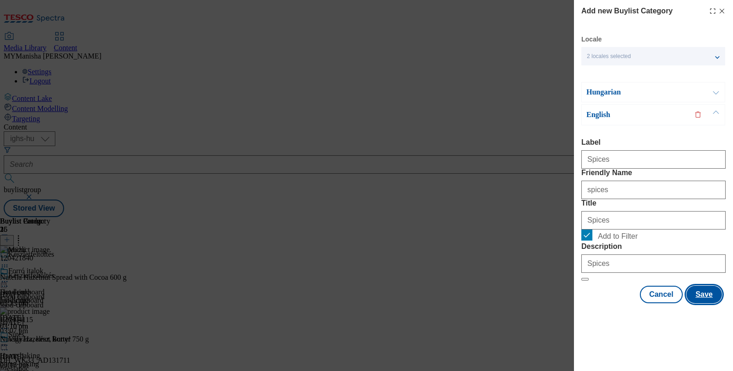
click at [697, 303] on button "Save" at bounding box center [703, 295] width 35 height 18
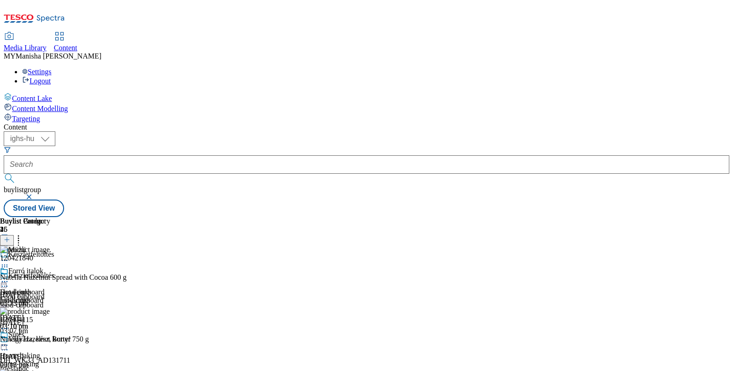
scroll to position [69, 0]
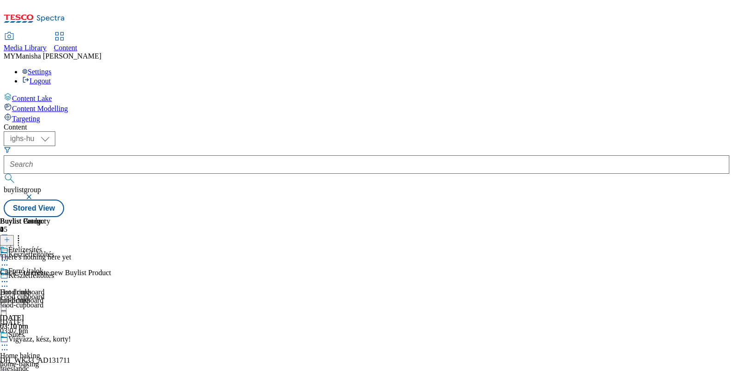
scroll to position [0, 85]
click at [10, 236] on icon at bounding box center [7, 239] width 6 height 6
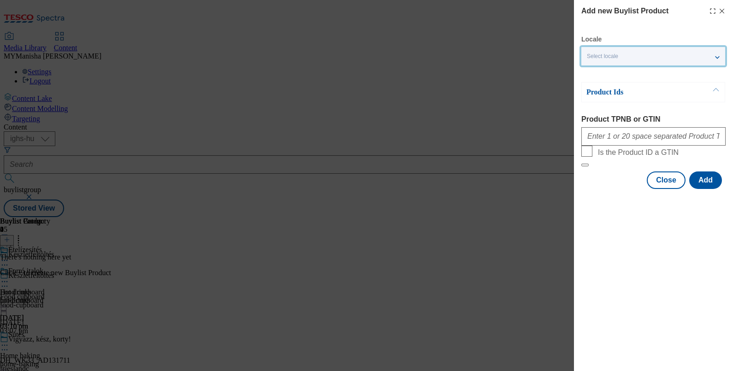
click at [631, 58] on div "Select locale" at bounding box center [653, 56] width 144 height 18
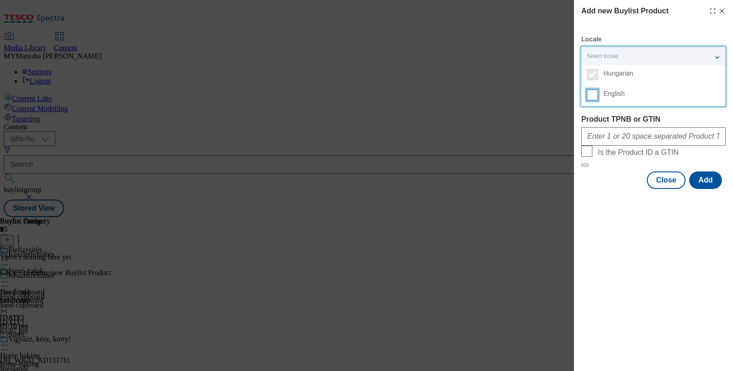
click at [592, 97] on input "English" at bounding box center [592, 94] width 11 height 11
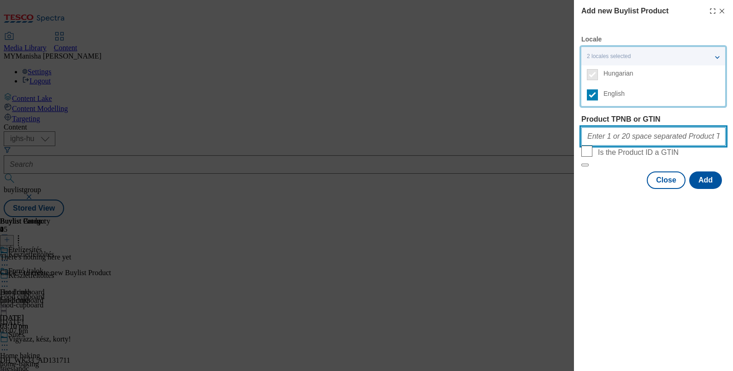
click at [601, 132] on input "Product TPNB or GTIN" at bounding box center [653, 136] width 144 height 18
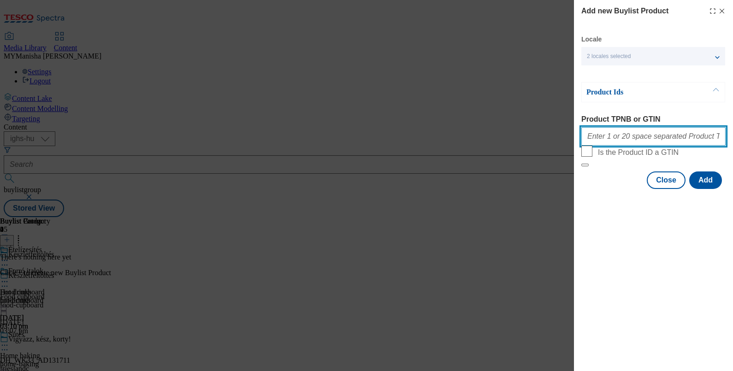
paste input "203237652 220255434 111269142 105025675 120500021 209817834 203239939 202806903…"
type input "203237652 220255434 111269142 105025675 120500021 209817834 203239939 202806903…"
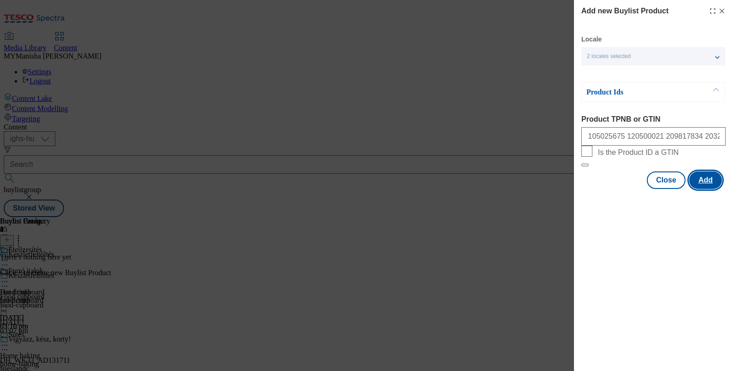
scroll to position [0, 0]
click at [698, 189] on button "Add" at bounding box center [705, 180] width 33 height 18
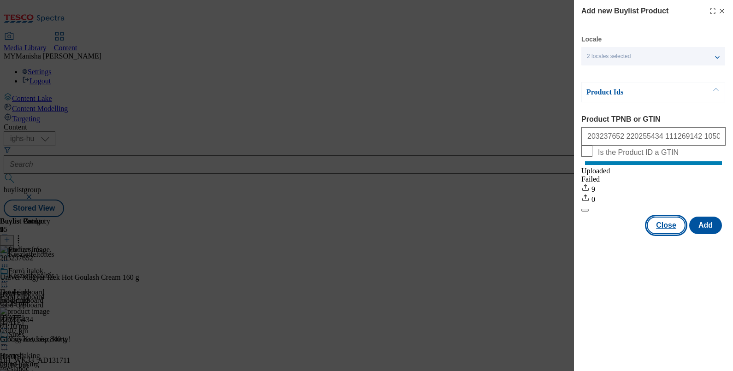
click at [666, 227] on button "Close" at bounding box center [666, 226] width 39 height 18
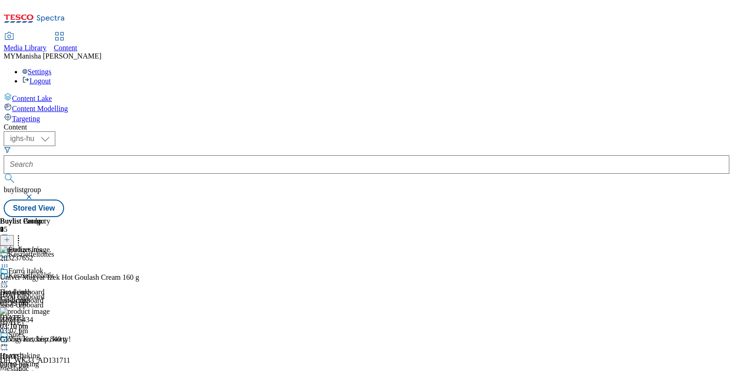
scroll to position [0, 85]
click at [10, 236] on icon at bounding box center [7, 239] width 6 height 6
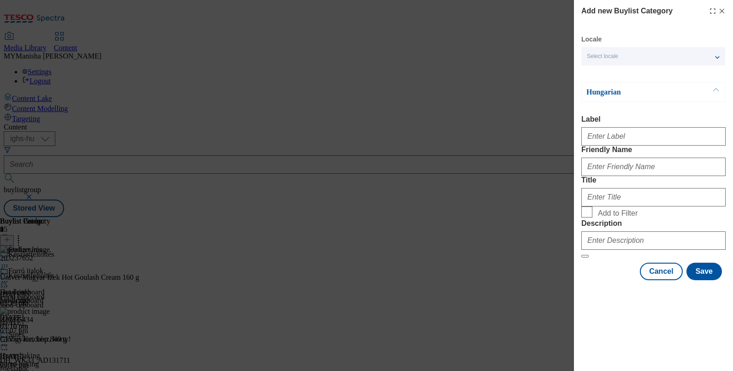
click at [664, 55] on div "Select locale" at bounding box center [653, 56] width 144 height 18
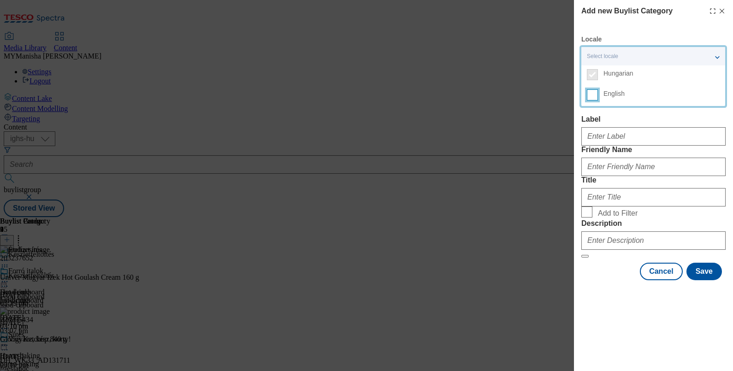
click at [593, 96] on input "English" at bounding box center [592, 94] width 11 height 11
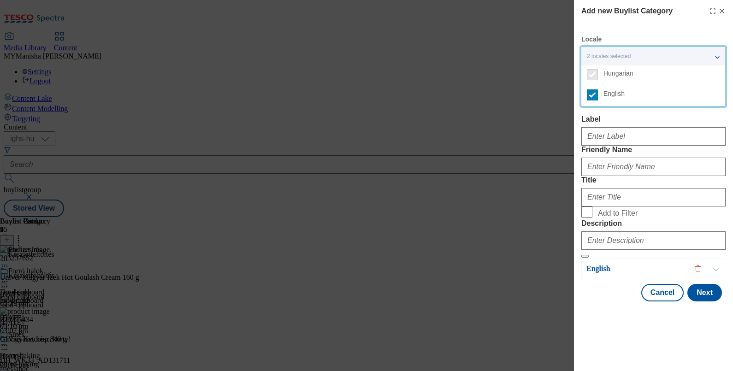
click at [613, 122] on label "Label" at bounding box center [653, 119] width 144 height 8
click at [613, 127] on input "Label" at bounding box center [653, 136] width 144 height 18
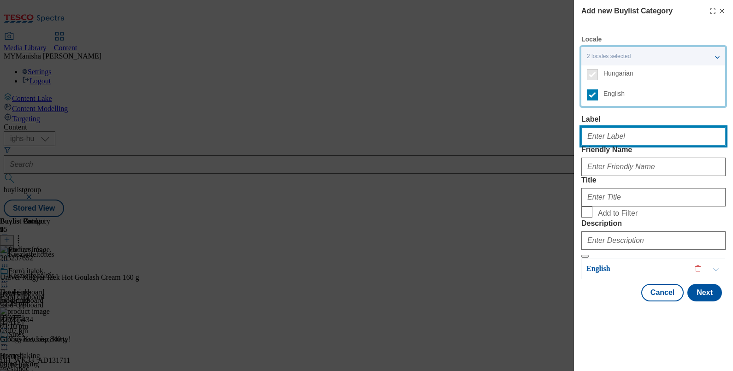
click at [607, 139] on input "Label" at bounding box center [653, 136] width 144 height 18
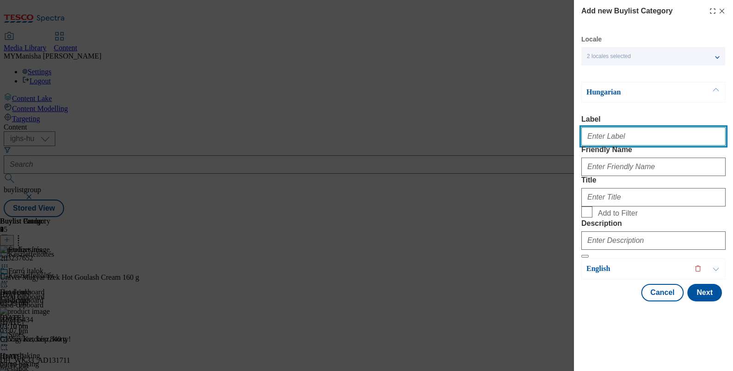
paste input "Sauces, dressing"
type input "Sauces, dressing"
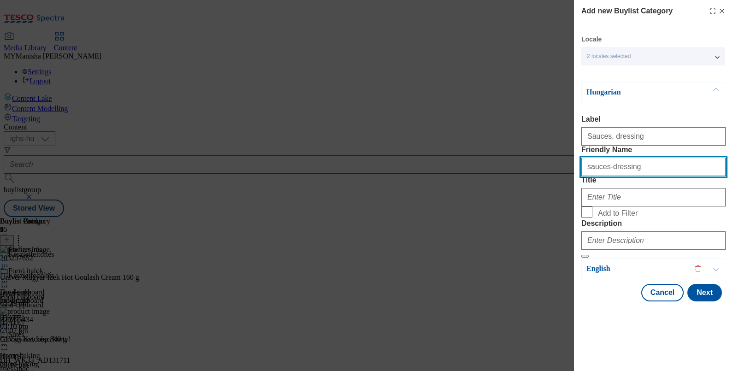
type input "sauces-dressing"
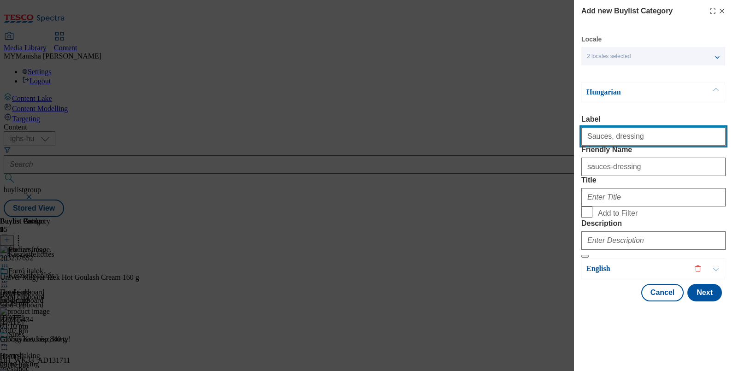
click at [643, 146] on input "Sauces, dressing" at bounding box center [653, 136] width 144 height 18
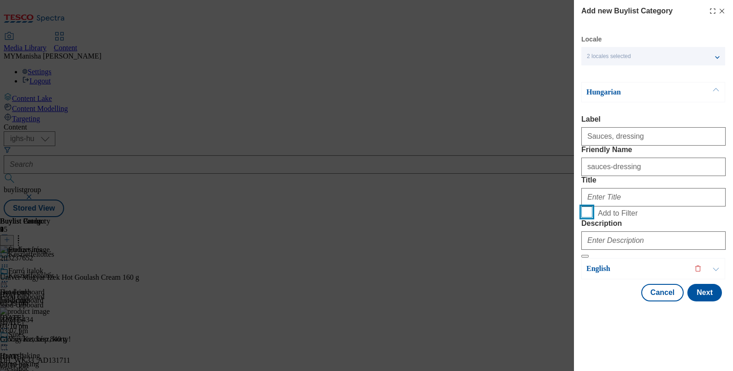
click at [581, 206] on input "Add to Filter" at bounding box center [586, 211] width 11 height 11
checkbox input "true"
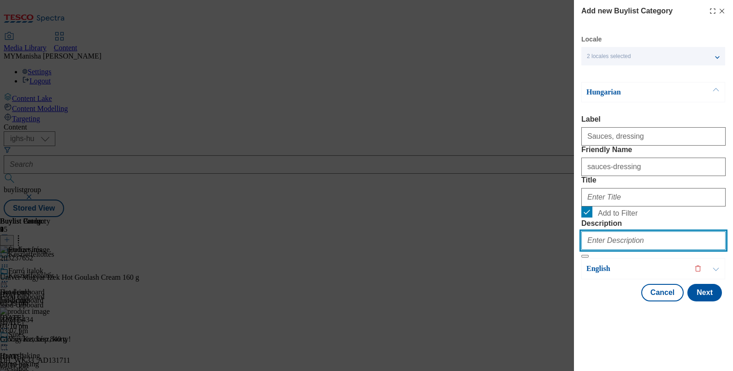
paste input "Sauces, dressing"
type input "Sauces, dressing"
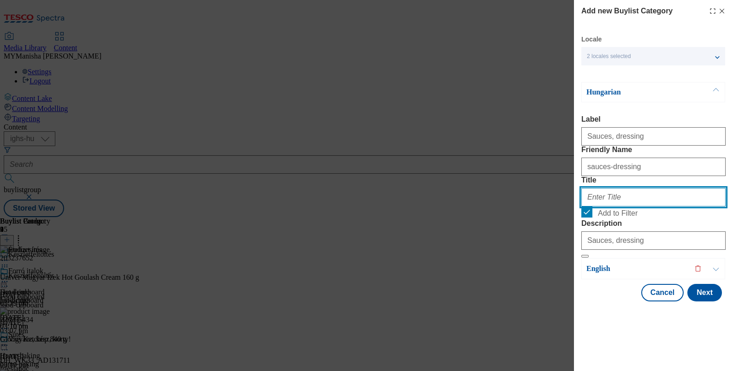
click at [598, 206] on input "Title" at bounding box center [653, 197] width 144 height 18
paste input "Szószok, mártások"
type input "Szószok, mártások"
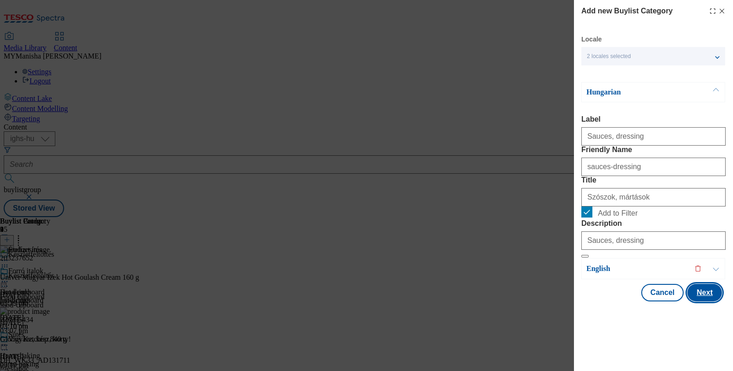
click at [691, 301] on button "Next" at bounding box center [704, 293] width 35 height 18
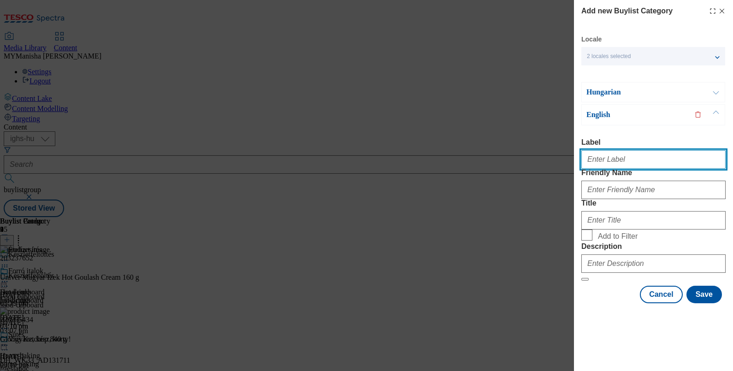
click at [604, 150] on input "Label" at bounding box center [653, 159] width 144 height 18
type input "Sauces, dressing"
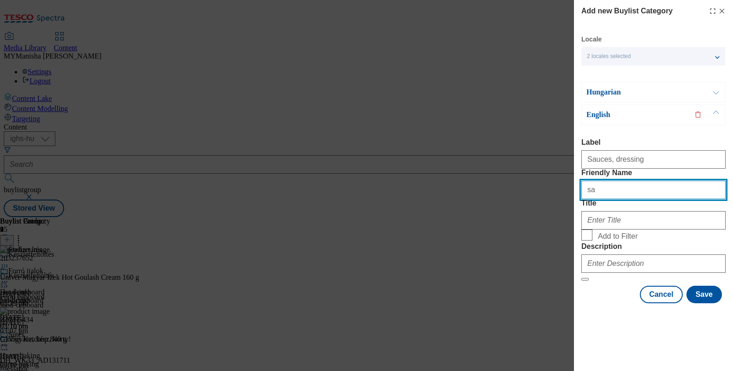
type input "sauces-dressing"
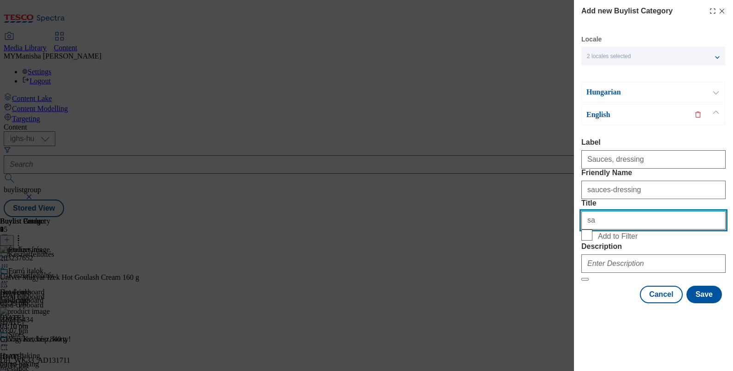
type input "s"
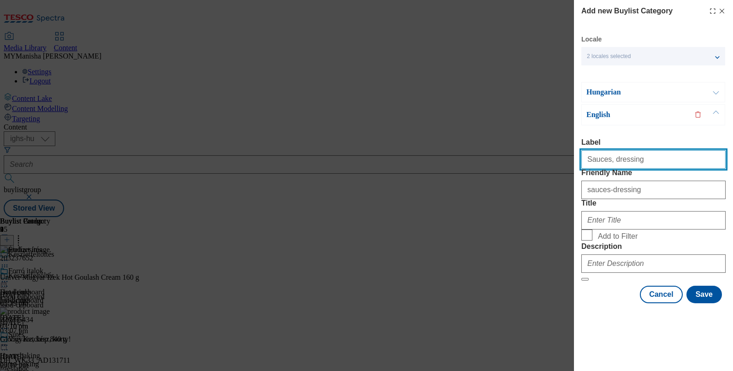
click at [651, 150] on input "Sauces, dressing" at bounding box center [653, 159] width 144 height 18
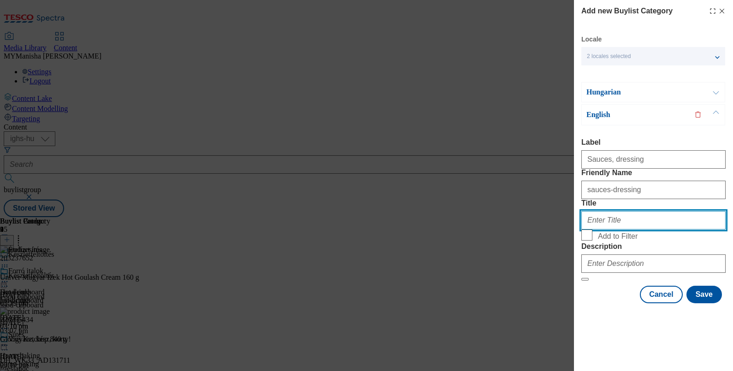
paste input "Sauces, dressing"
type input "Sauces, dressing"
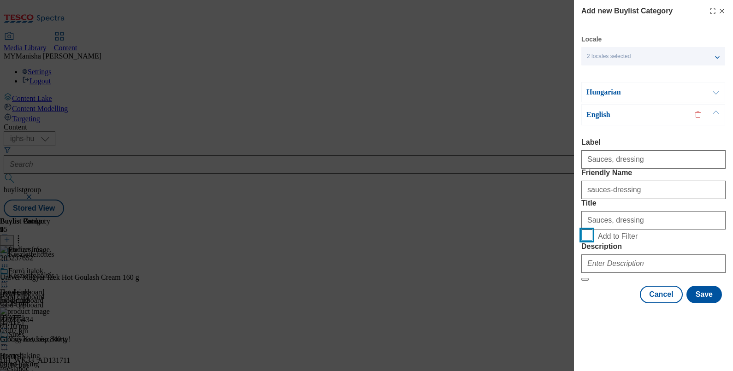
click at [581, 230] on input "Add to Filter" at bounding box center [586, 235] width 11 height 11
checkbox input "true"
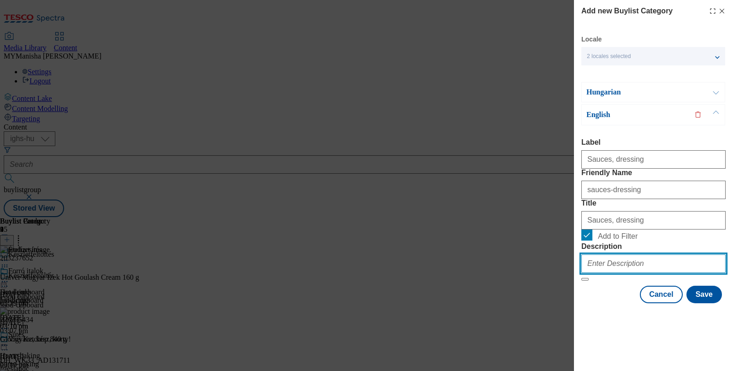
paste input "Sauces, dressing"
type input "Sauces, dressing"
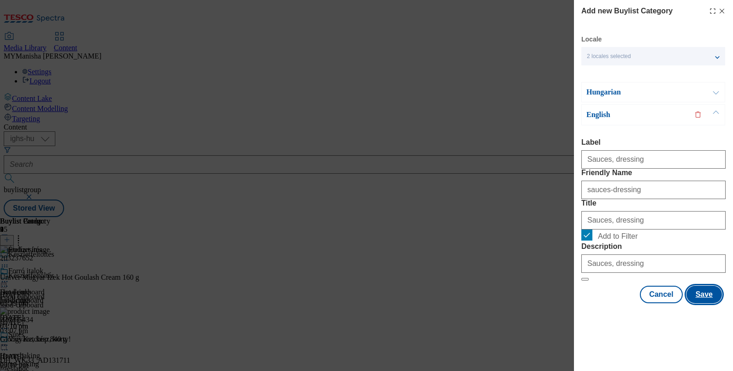
click at [696, 303] on button "Save" at bounding box center [703, 295] width 35 height 18
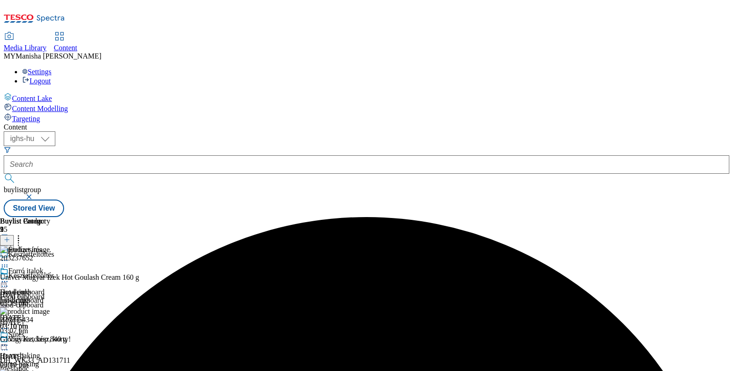
scroll to position [69, 0]
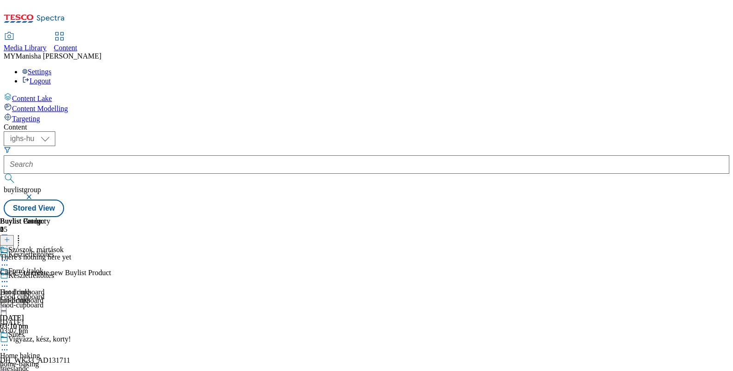
scroll to position [11, 0]
click at [7, 237] on line at bounding box center [7, 239] width 0 height 5
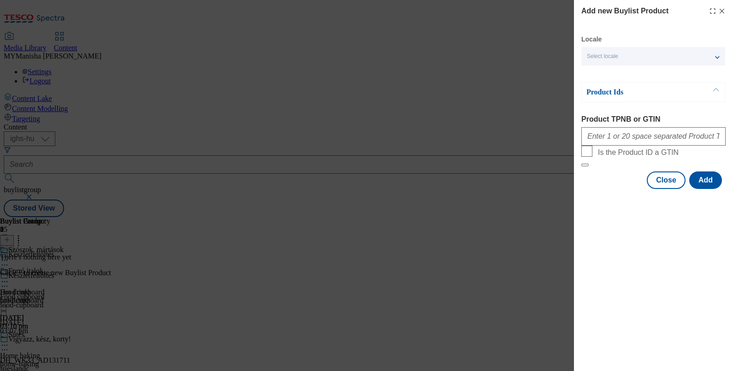
click at [673, 91] on p "Product Ids" at bounding box center [634, 92] width 97 height 9
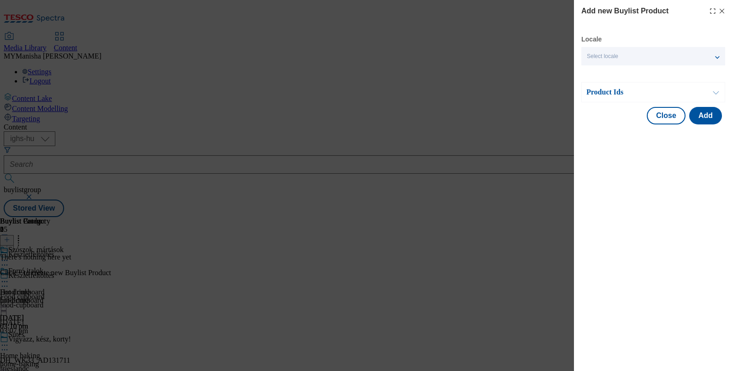
click at [673, 91] on p "Product Ids" at bounding box center [634, 92] width 97 height 9
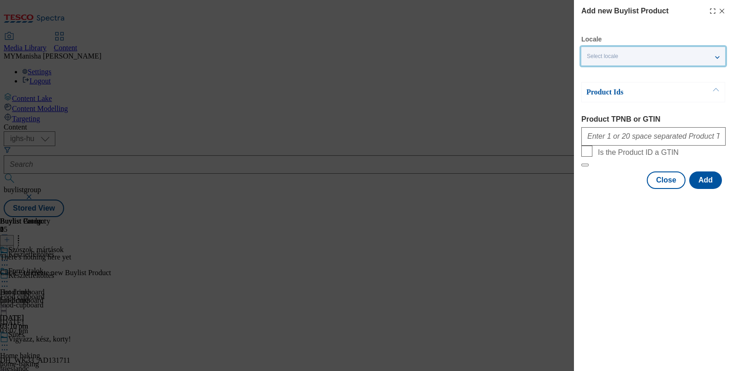
click at [632, 59] on div "Select locale" at bounding box center [653, 56] width 144 height 18
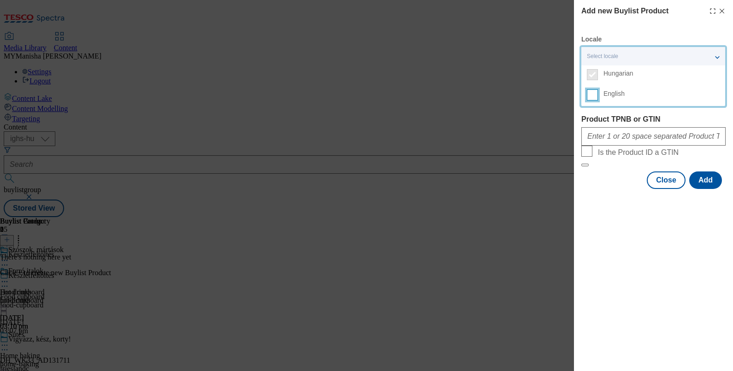
click at [591, 93] on input "English" at bounding box center [592, 94] width 11 height 11
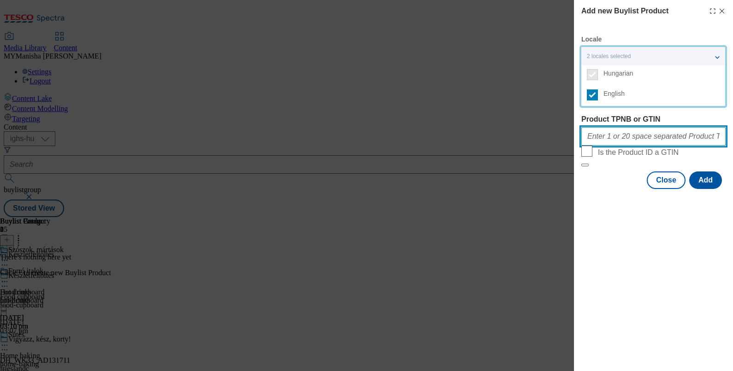
click at [605, 134] on input "Product TPNB or GTIN" at bounding box center [653, 136] width 144 height 18
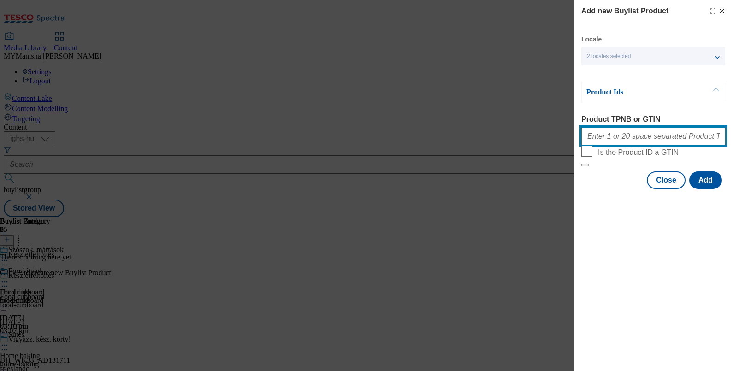
paste input "210576508 210576492 220333509 210969959 220333964 105005094 105005096 105005097…"
type input "210576508 210576492 220333509 210969959 220333964 105005094 105005096 105005097…"
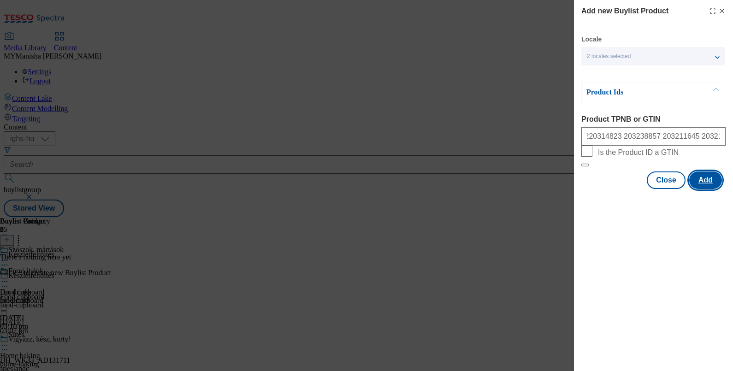
scroll to position [0, 0]
click at [711, 189] on button "Add" at bounding box center [705, 180] width 33 height 18
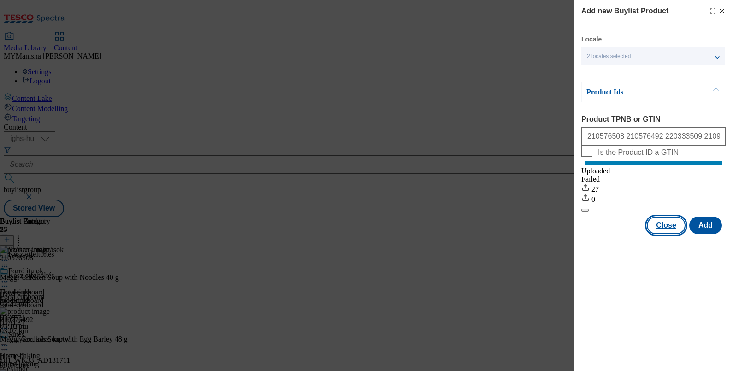
click at [653, 230] on button "Close" at bounding box center [666, 226] width 39 height 18
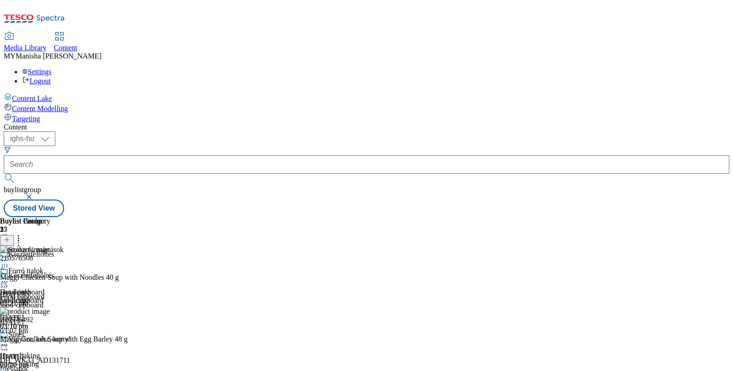
click at [9, 240] on line at bounding box center [7, 240] width 5 height 0
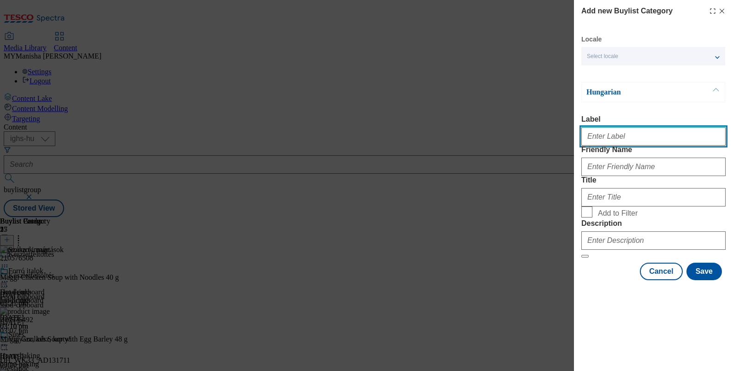
click at [621, 143] on input "Label" at bounding box center [653, 136] width 144 height 18
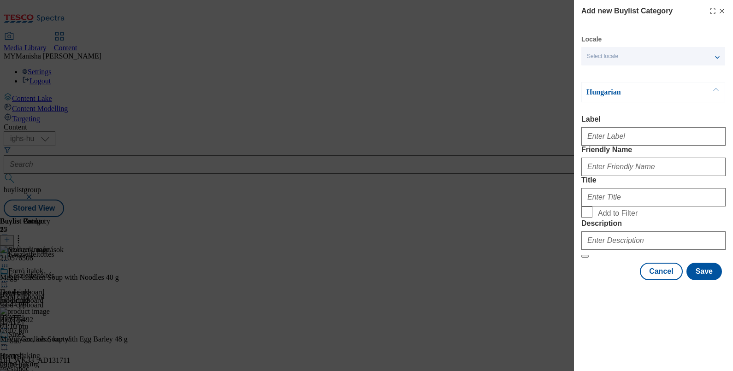
click at [705, 54] on div "Select locale" at bounding box center [653, 56] width 144 height 18
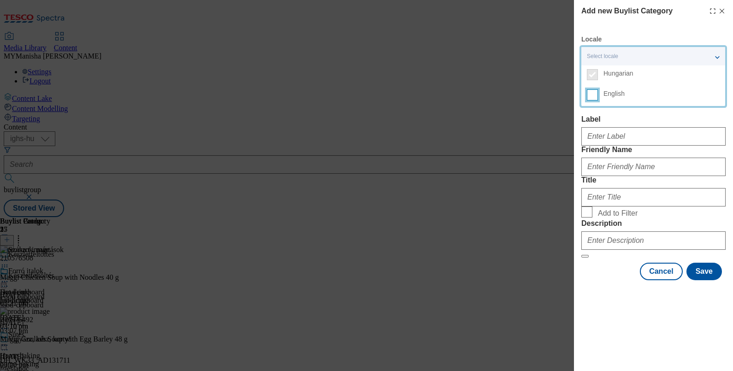
click at [594, 92] on input "English" at bounding box center [592, 94] width 11 height 11
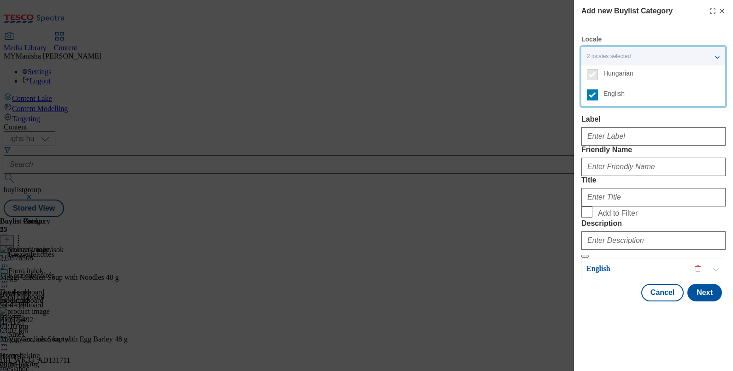
click at [615, 128] on div "Modal" at bounding box center [653, 135] width 144 height 22
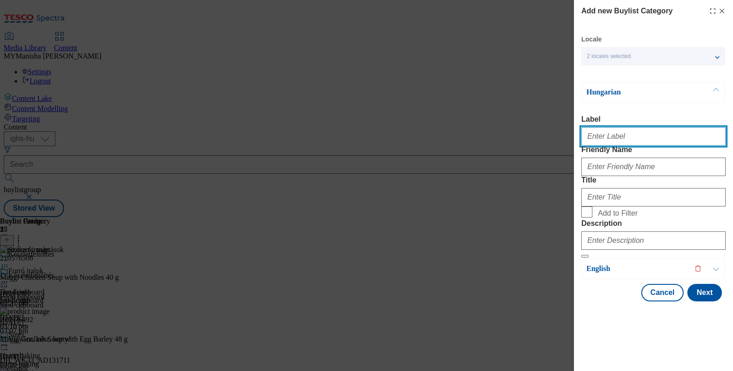
click at [624, 135] on input "Label" at bounding box center [653, 136] width 144 height 18
paste input "Konzervek"
type input "K"
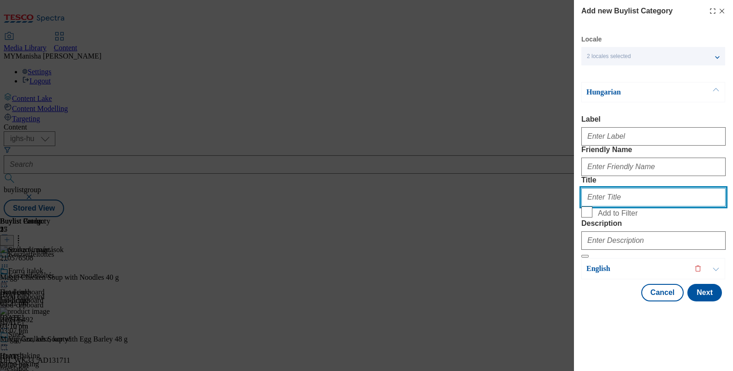
click at [599, 206] on input "Title" at bounding box center [653, 197] width 144 height 18
paste input "Konzervek"
type input "Konzervek"
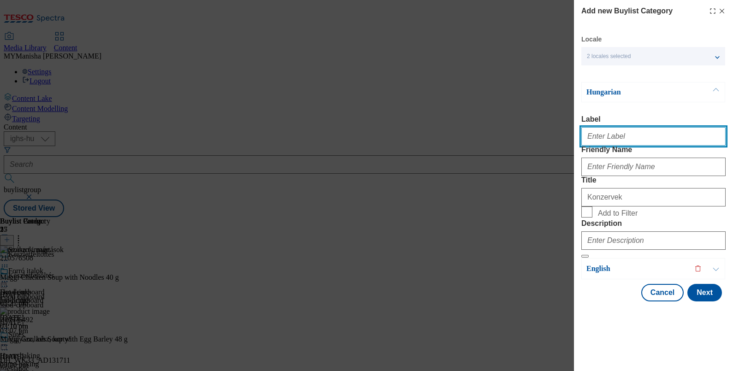
click at [599, 138] on input "Label" at bounding box center [653, 136] width 144 height 18
paste input "Canned"
type input "Canned"
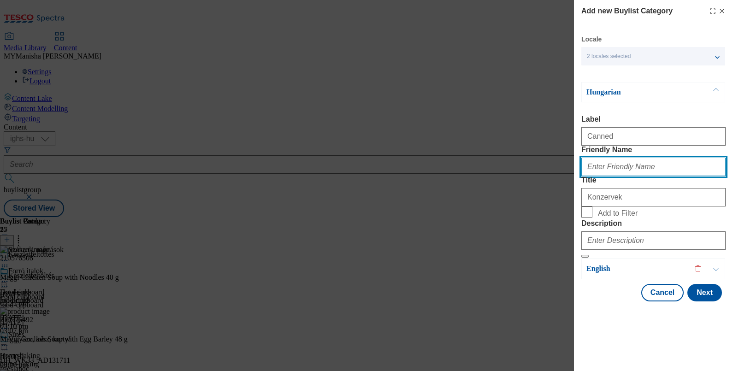
paste input "Canned"
type input "C"
type input "canned"
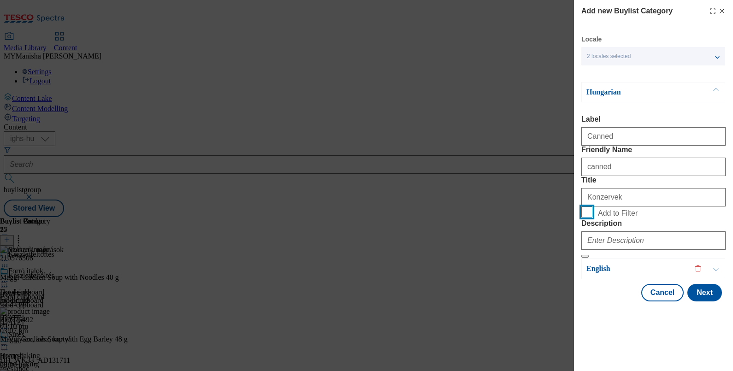
click at [581, 206] on input "Add to Filter" at bounding box center [586, 211] width 11 height 11
checkbox input "true"
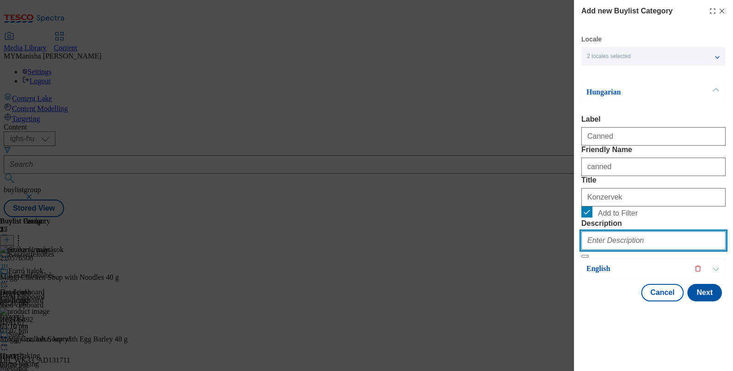
paste input "Canned"
type input "Canned"
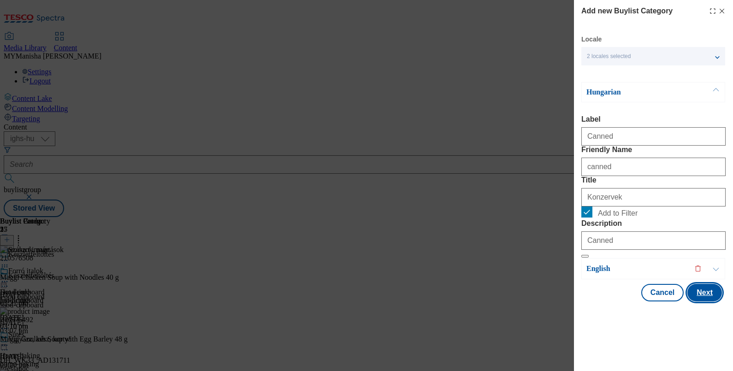
click at [695, 301] on button "Next" at bounding box center [704, 293] width 35 height 18
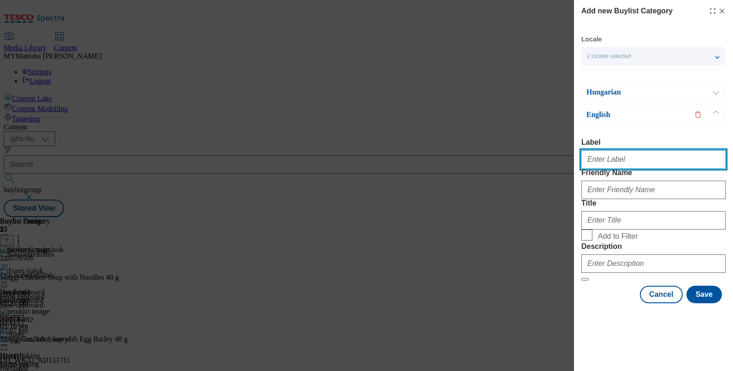
click at [609, 150] on input "Label" at bounding box center [653, 159] width 144 height 18
paste input "Canned"
type input "Canned"
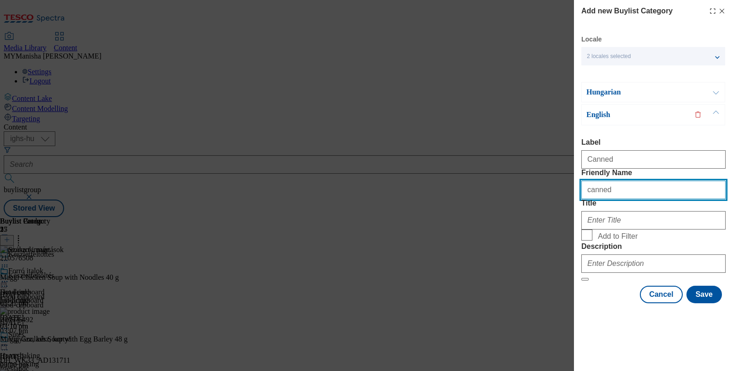
type input "canned"
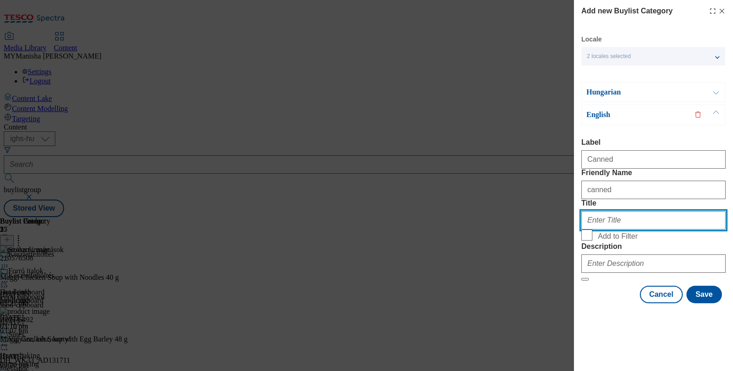
paste input "Canned"
type input "Canned"
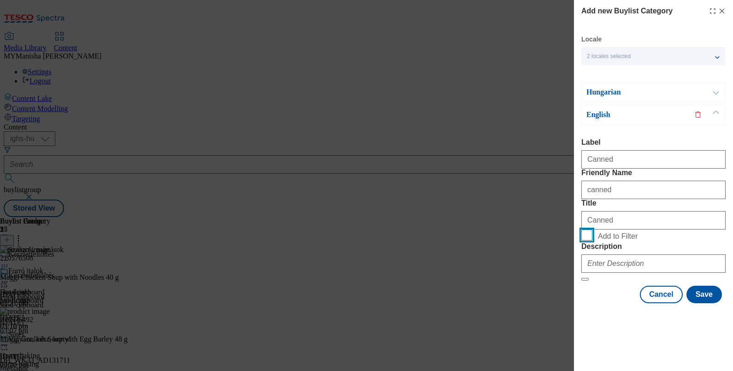
click at [581, 230] on input "Add to Filter" at bounding box center [586, 235] width 11 height 11
checkbox input "true"
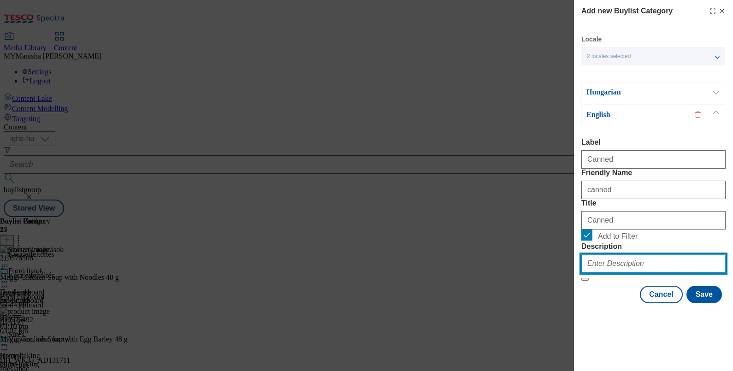
paste input "Canned"
type input "Canned"
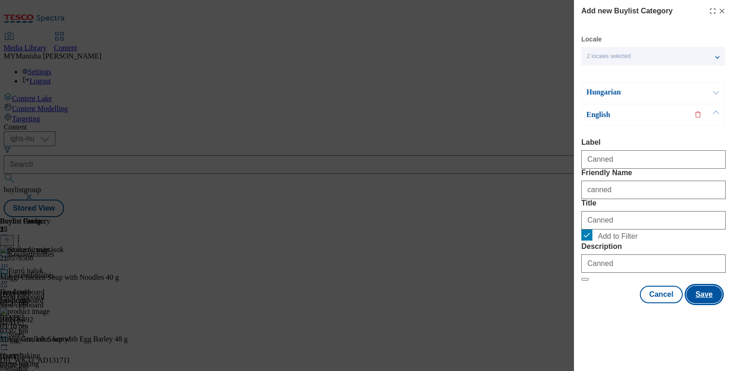
click at [686, 303] on button "Save" at bounding box center [703, 295] width 35 height 18
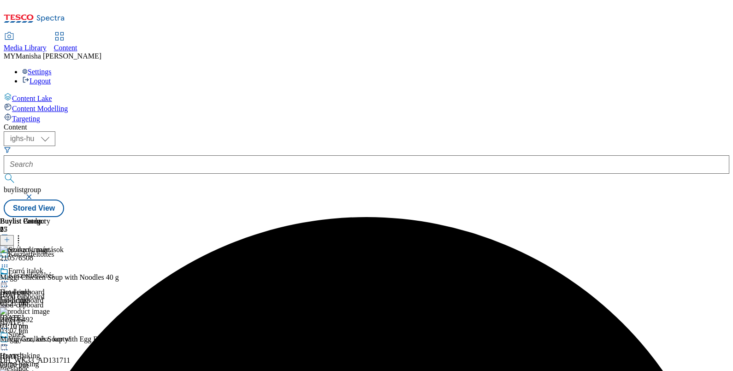
scroll to position [0, 10]
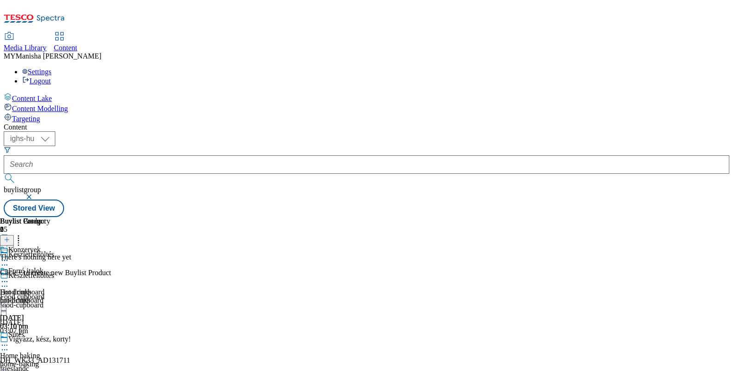
scroll to position [0, 85]
click at [14, 235] on button at bounding box center [7, 240] width 14 height 11
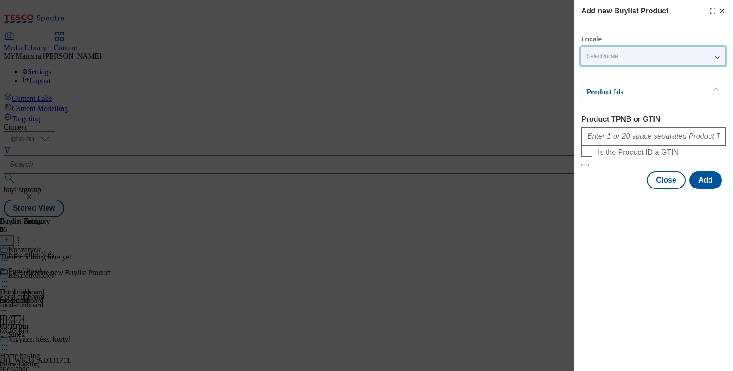
click at [671, 51] on div "Select locale" at bounding box center [653, 56] width 144 height 18
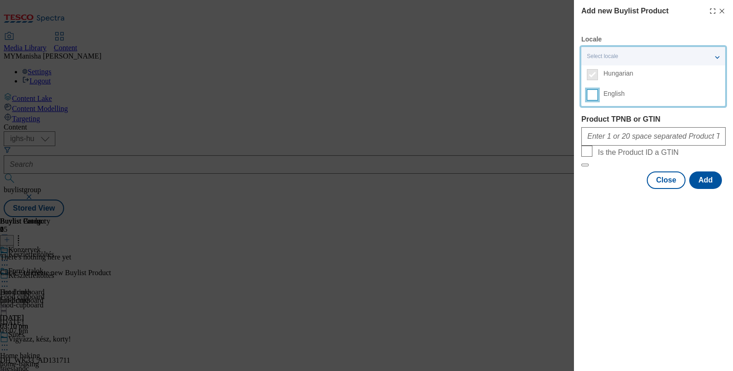
click at [595, 96] on input "English" at bounding box center [592, 94] width 11 height 11
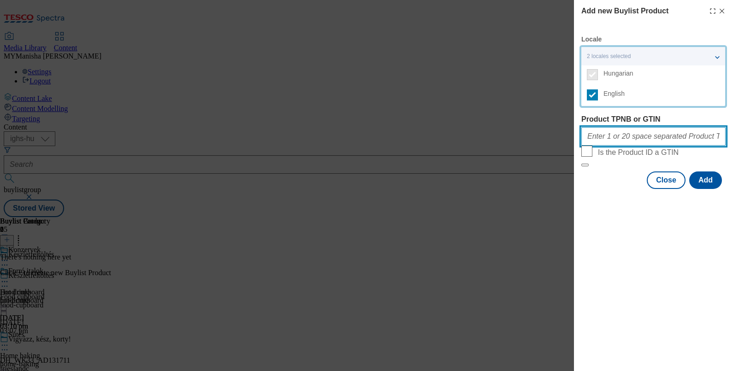
click at [602, 145] on input "Product TPNB or GTIN" at bounding box center [653, 136] width 144 height 18
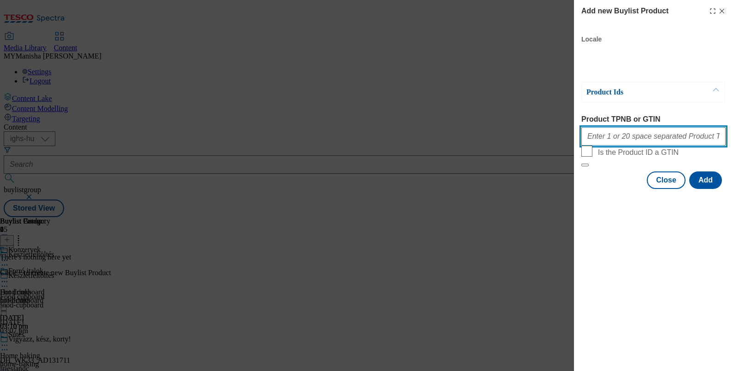
paste input "111271770 210845222 208962924 210204142 210369117 210204135 210322310 210204159…"
type input "111271770 210845222 208962924 210204142 210369117 210204135 210322310 210204159…"
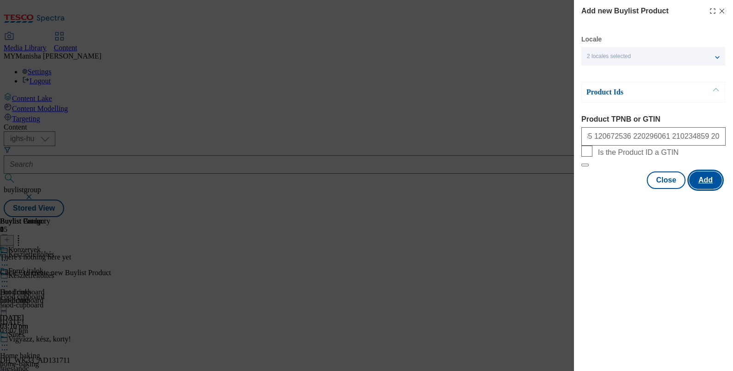
scroll to position [0, 0]
click at [711, 189] on button "Add" at bounding box center [705, 180] width 33 height 18
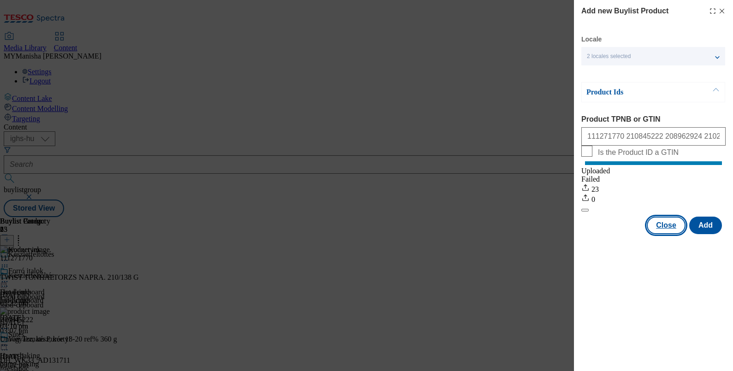
click at [661, 230] on button "Close" at bounding box center [666, 226] width 39 height 18
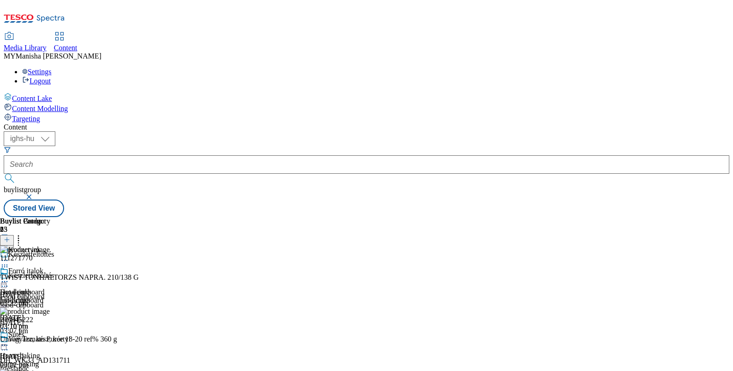
click at [10, 236] on icon at bounding box center [7, 239] width 6 height 6
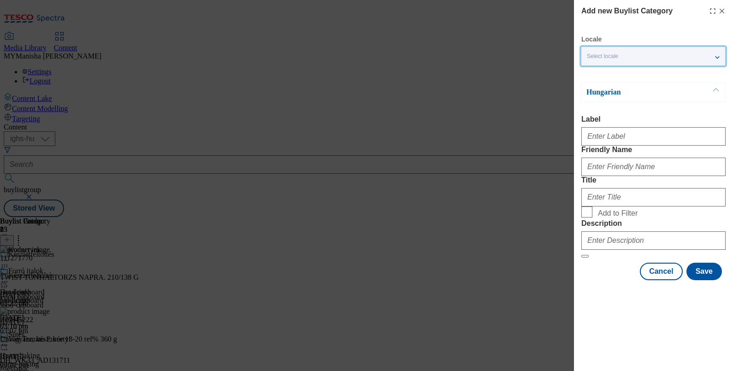
click at [631, 59] on div "Select locale" at bounding box center [653, 56] width 144 height 18
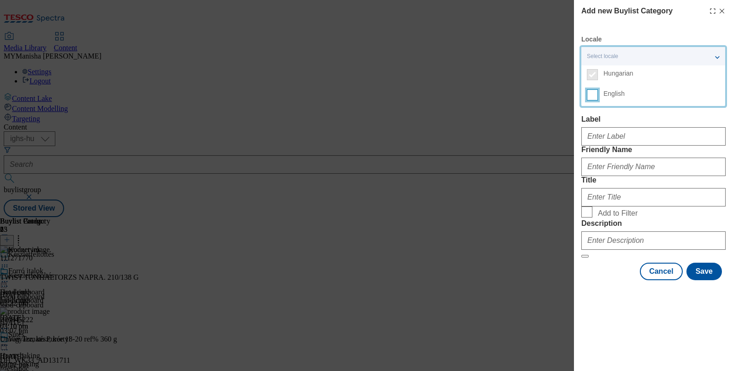
click at [592, 94] on input "English" at bounding box center [592, 94] width 11 height 11
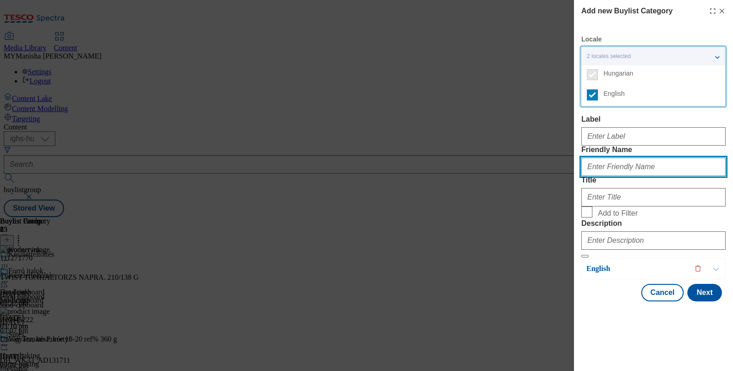
click at [602, 176] on input "Friendly Name" at bounding box center [653, 167] width 144 height 18
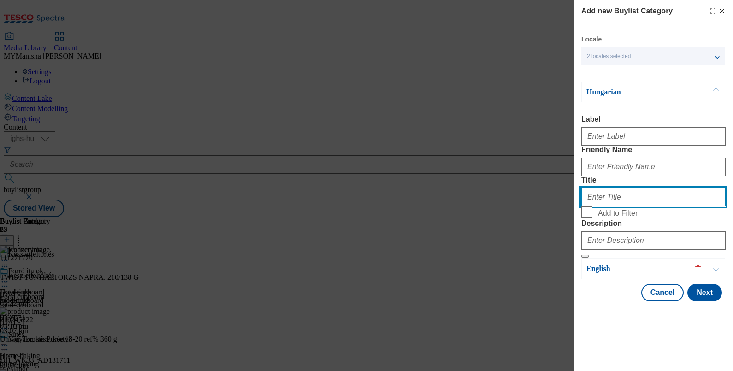
paste input "Édességek, rágcsálnivalók"
type input "Édességek, rágcsálnivalók"
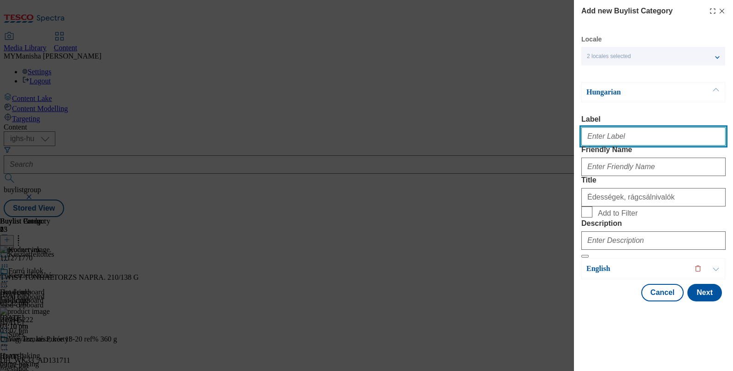
click at [600, 135] on input "Label" at bounding box center [653, 136] width 144 height 18
paste input "Snacks, sweets"
type input "Snacks, sweets"
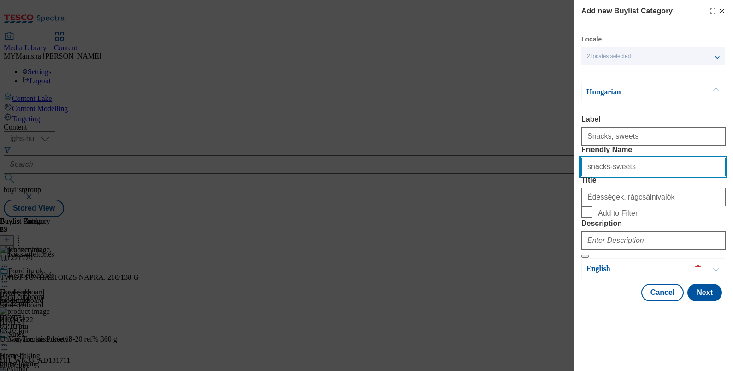
type input "snacks-sweets"
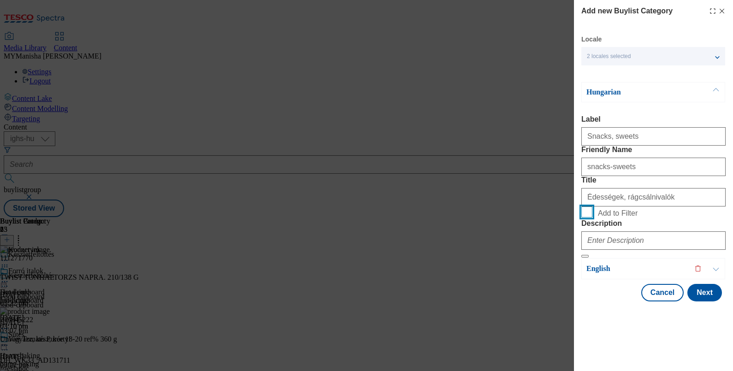
click at [581, 206] on input "Add to Filter" at bounding box center [586, 211] width 11 height 11
checkbox input "true"
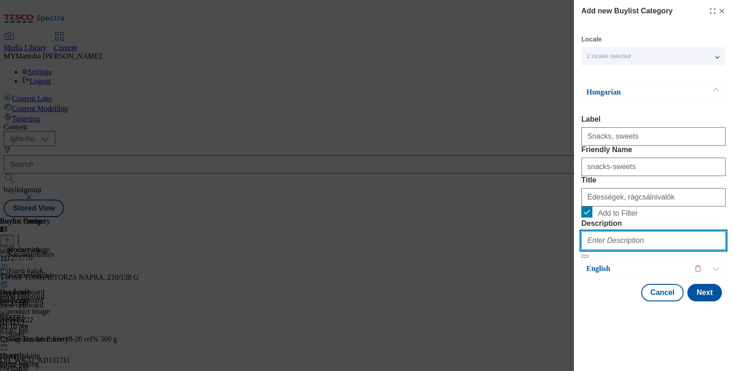
paste input "Snacks, sweets"
type input "Snacks, sweets"
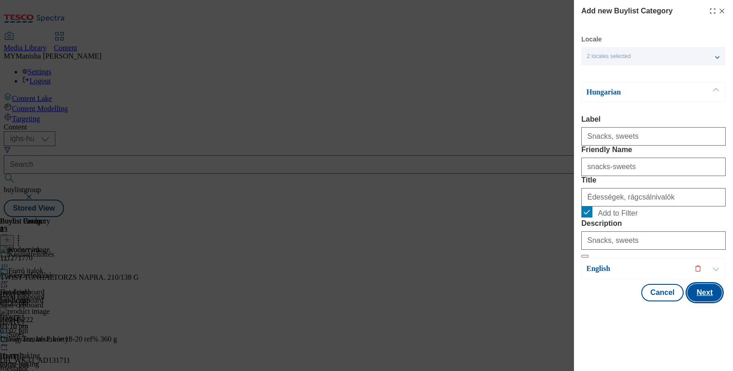
click at [700, 301] on button "Next" at bounding box center [704, 293] width 35 height 18
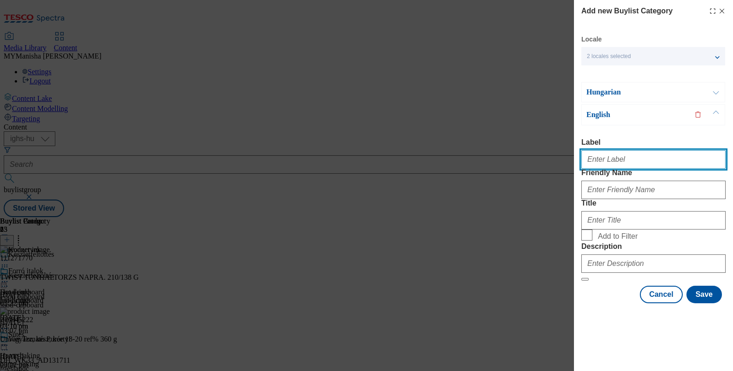
click at [603, 150] on input "Label" at bounding box center [653, 159] width 144 height 18
type input "Snacks, sweets"
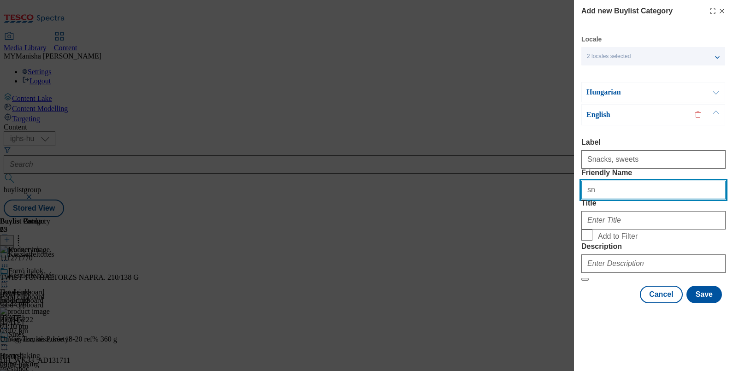
click at [581, 278] on button "Modal" at bounding box center [584, 279] width 7 height 3
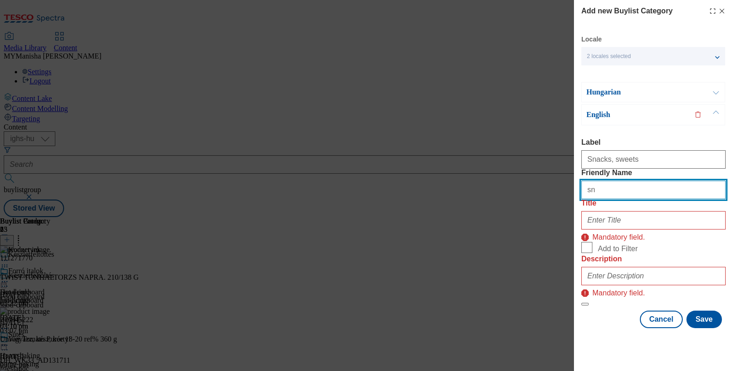
type input "snacks-sweets"
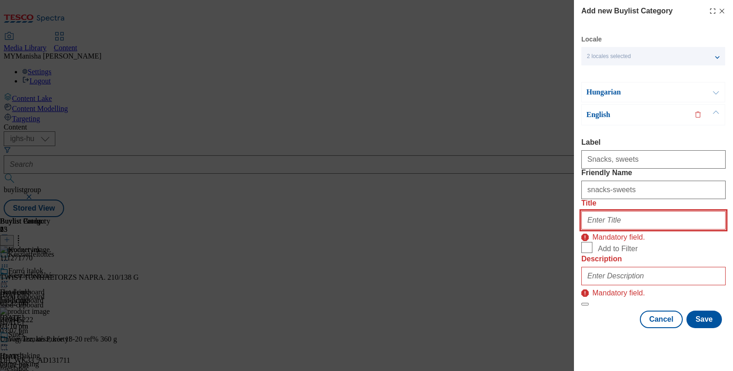
type input "s"
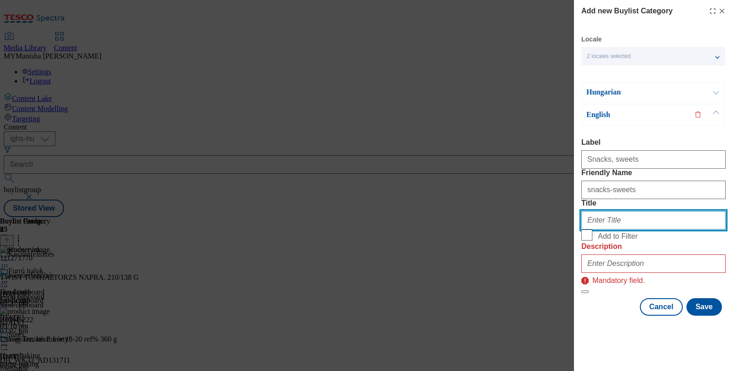
paste input "Snacks, sweets"
type input "Snacks, sweets"
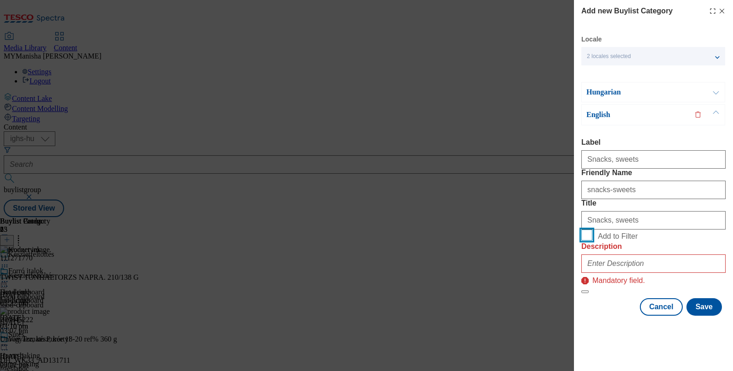
click at [581, 230] on input "Add to Filter" at bounding box center [586, 235] width 11 height 11
checkbox input "true"
paste input "Snacks, sweets"
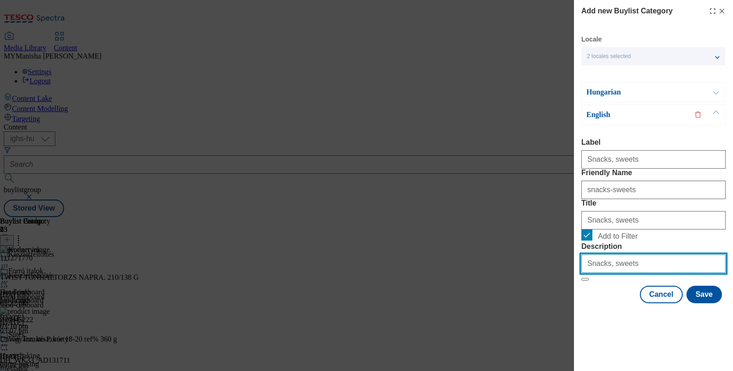
scroll to position [24, 0]
type input "Snacks, sweets"
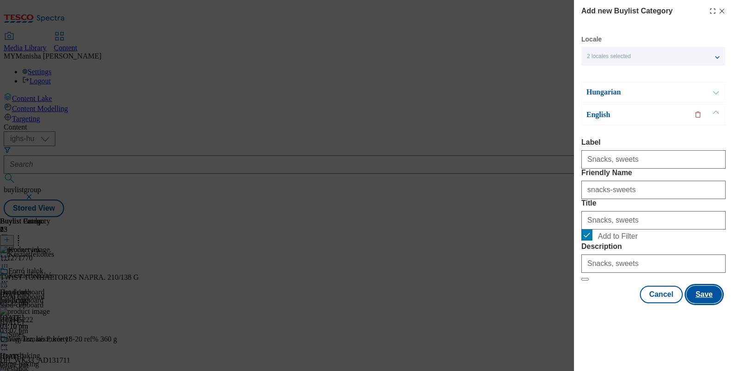
click at [696, 303] on button "Save" at bounding box center [703, 295] width 35 height 18
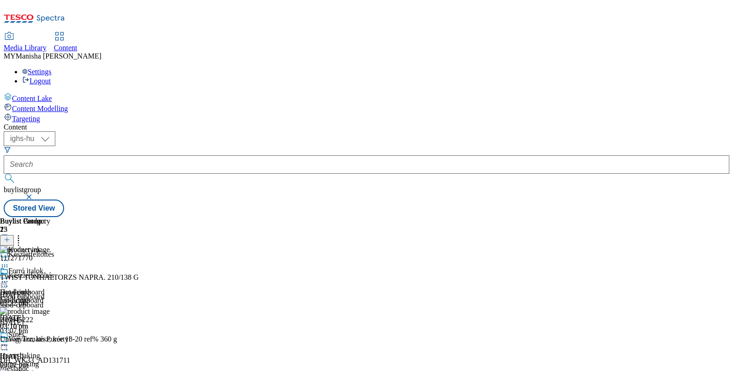
scroll to position [69, 0]
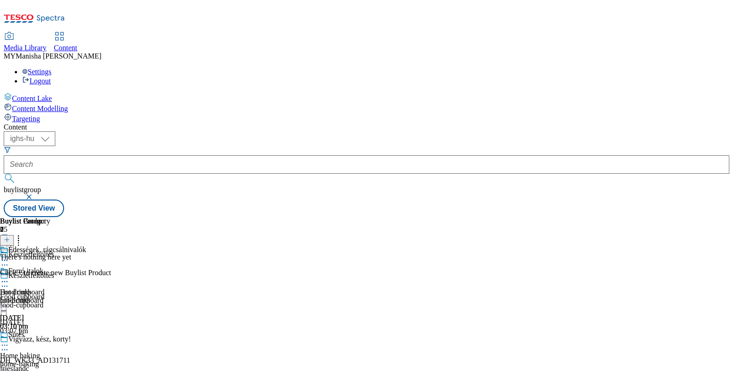
click at [9, 240] on line at bounding box center [7, 240] width 5 height 0
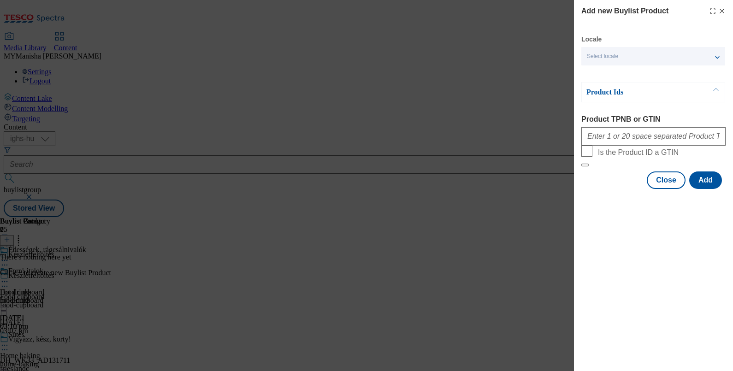
click at [666, 87] on div "Product Ids" at bounding box center [653, 92] width 144 height 20
click at [625, 58] on div "Select locale" at bounding box center [653, 56] width 144 height 18
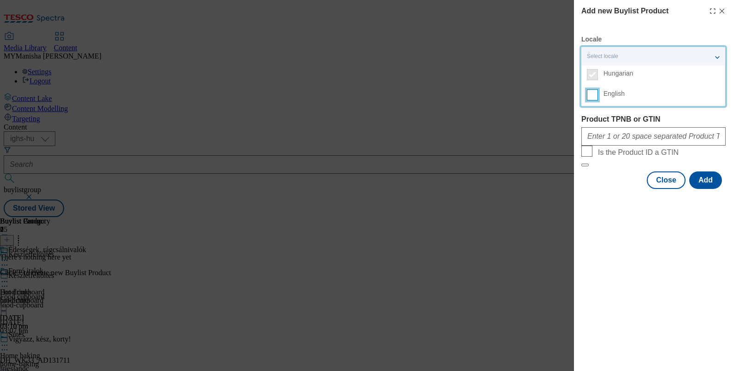
click at [589, 94] on input "English" at bounding box center [592, 94] width 11 height 11
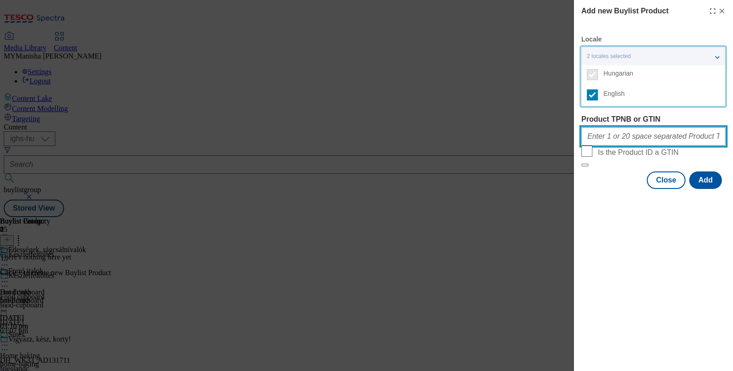
click at [608, 138] on input "Product TPNB or GTIN" at bounding box center [653, 136] width 144 height 18
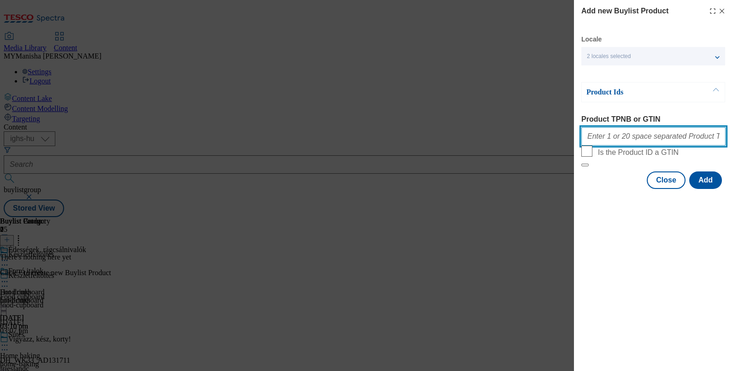
paste input "120197246 203207723 205360358 220255046 206821902 202782788 209978290 210312656…"
type input "120197246 203207723 205360358 220255046 206821902 202782788 209978290 210312656…"
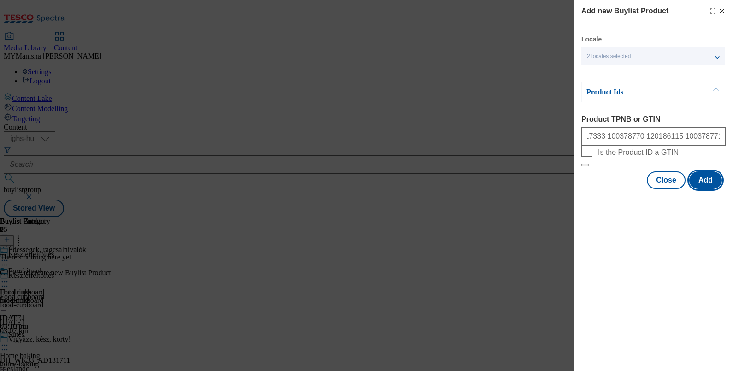
scroll to position [0, 0]
click at [704, 189] on button "Add" at bounding box center [705, 180] width 33 height 18
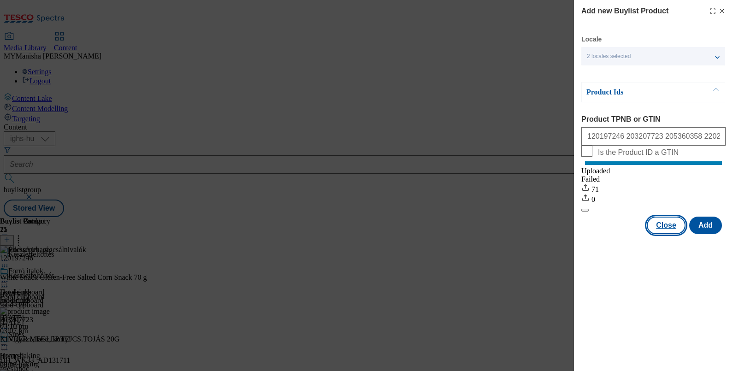
click at [666, 234] on button "Close" at bounding box center [666, 226] width 39 height 18
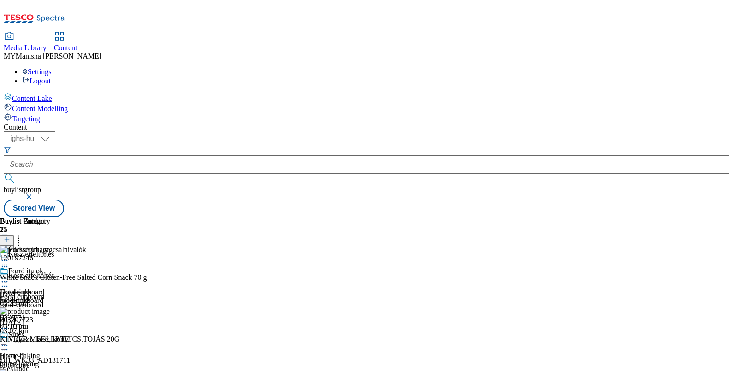
click at [86, 277] on div at bounding box center [43, 282] width 86 height 11
click at [59, 351] on span "Un-preview" at bounding box center [44, 354] width 31 height 7
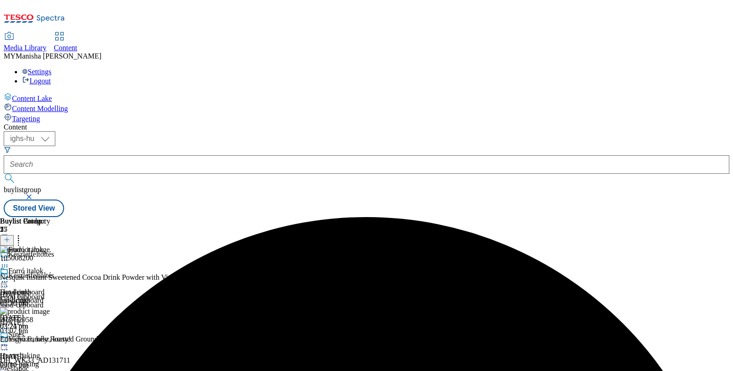
click at [9, 277] on icon at bounding box center [4, 281] width 9 height 9
click at [50, 340] on span "Preview" at bounding box center [40, 343] width 22 height 7
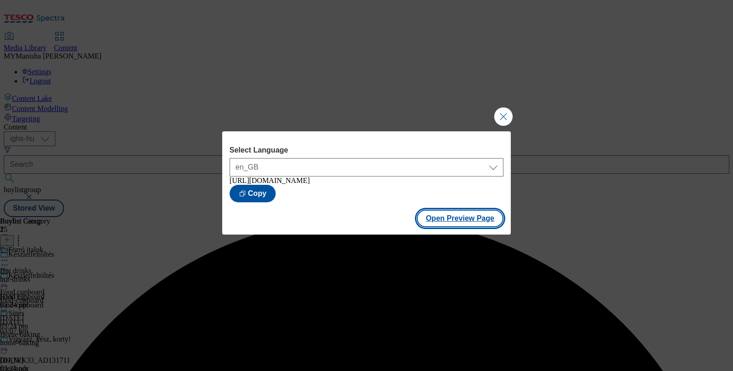
click at [456, 221] on button "Open Preview Page" at bounding box center [460, 219] width 87 height 18
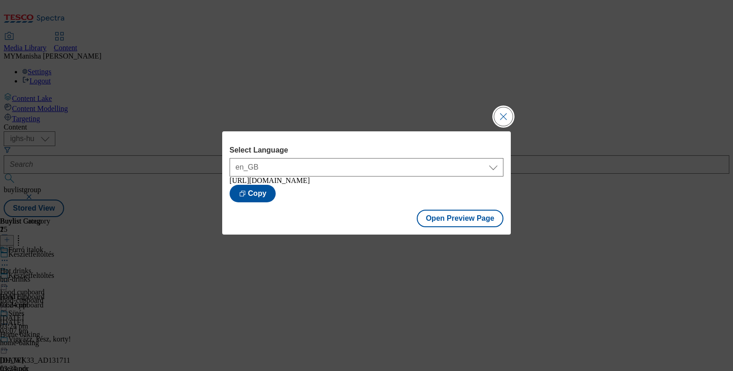
click at [498, 111] on button "Close Modal" at bounding box center [503, 116] width 18 height 18
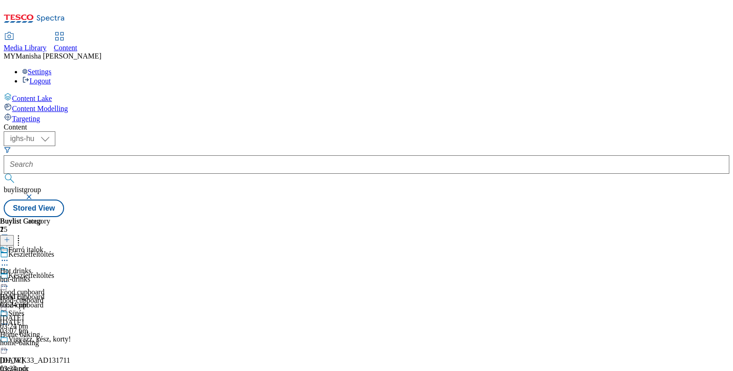
click at [10, 241] on icon at bounding box center [7, 244] width 6 height 6
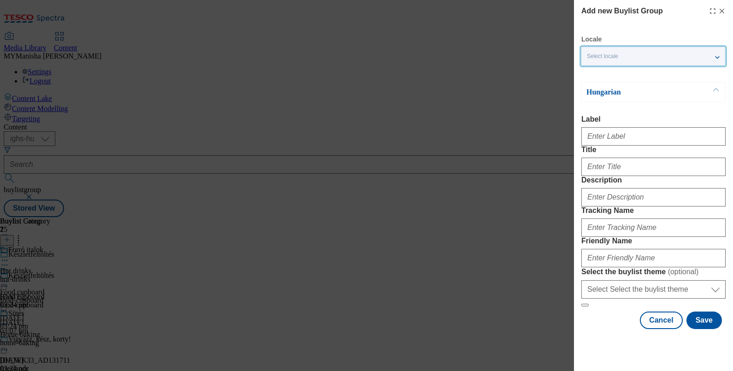
click at [640, 54] on div "Select locale" at bounding box center [653, 56] width 144 height 18
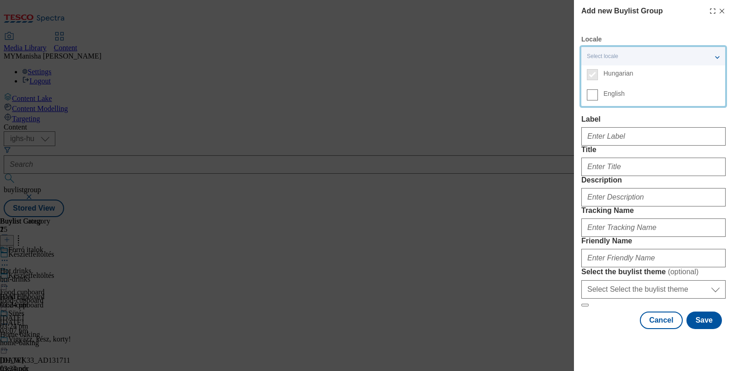
scroll to position [41, 0]
click at [596, 89] on input "English" at bounding box center [592, 94] width 11 height 11
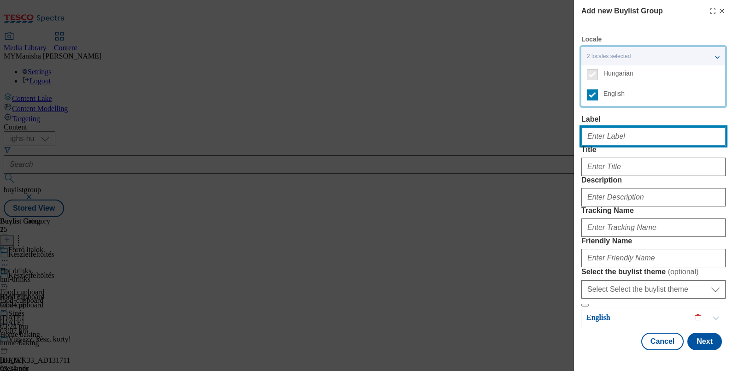
click at [603, 127] on input "Label" at bounding box center [653, 136] width 144 height 18
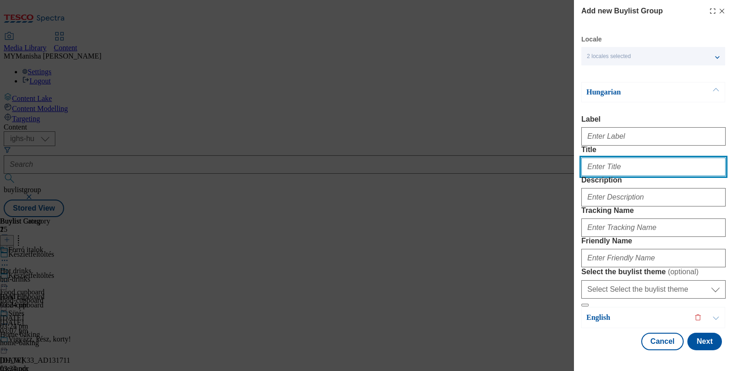
paste input "Tejtermékek"
type input "Tejtermékek"
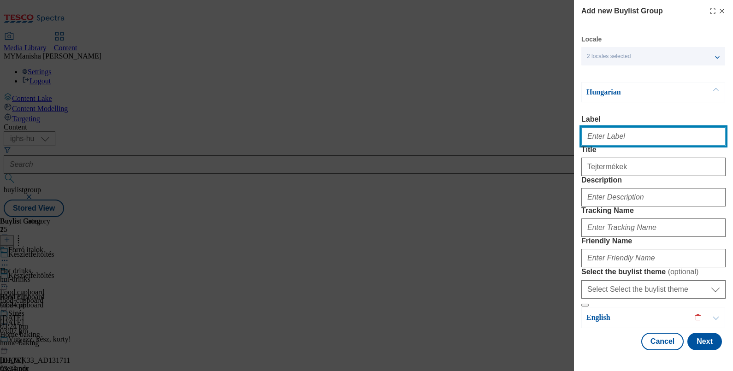
click at [604, 127] on input "Label" at bounding box center [653, 136] width 144 height 18
paste input "Dairy"
type input "Dairy"
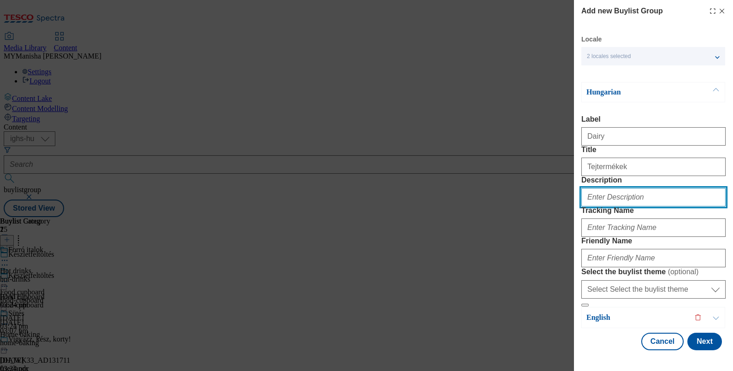
paste input "Dairy"
type input "Dairy"
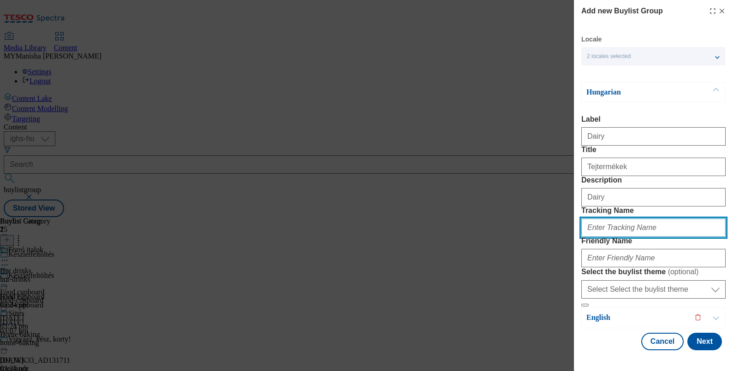
paste input "Dairy"
type input "Dairy"
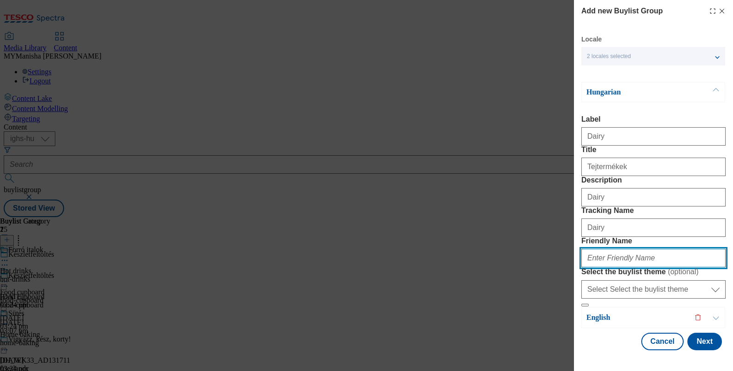
scroll to position [88, 0]
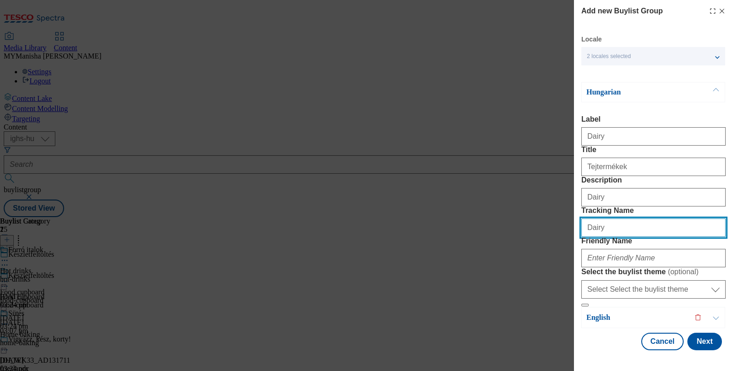
click at [589, 218] on input "Dairy" at bounding box center [653, 227] width 144 height 18
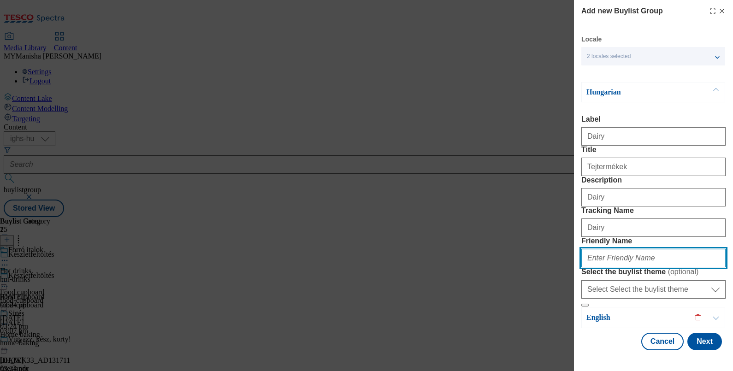
click at [603, 249] on input "Friendly Name" at bounding box center [653, 258] width 144 height 18
type input "dairy"
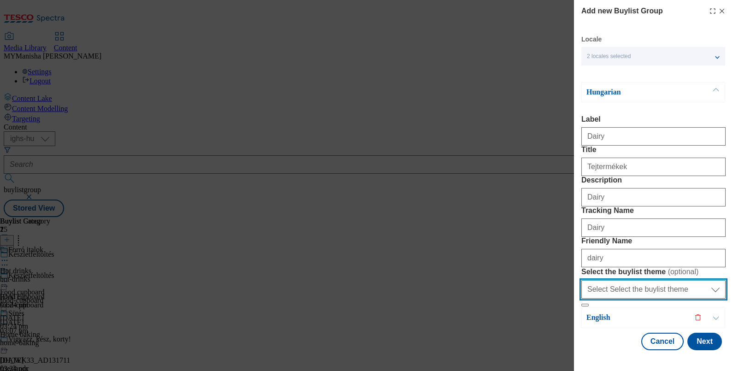
click at [625, 280] on select "Select Select the buylist theme default fandf" at bounding box center [653, 289] width 144 height 18
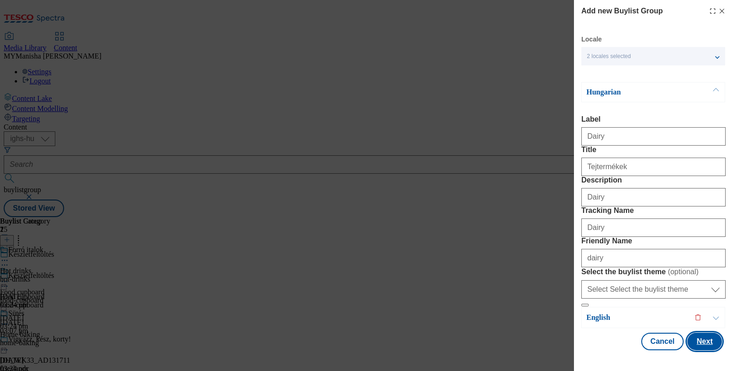
click at [698, 340] on button "Next" at bounding box center [704, 342] width 35 height 18
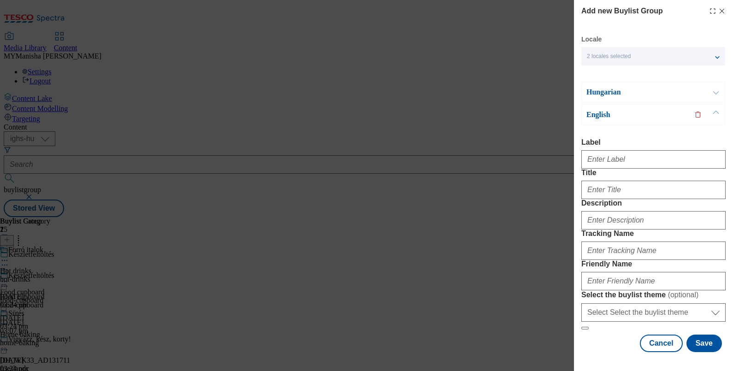
click at [599, 147] on div "Modal" at bounding box center [653, 158] width 144 height 22
click at [606, 150] on input "Label" at bounding box center [653, 159] width 144 height 18
click at [611, 150] on input "Label" at bounding box center [653, 159] width 144 height 18
paste input "Dairy"
type input "Dairy"
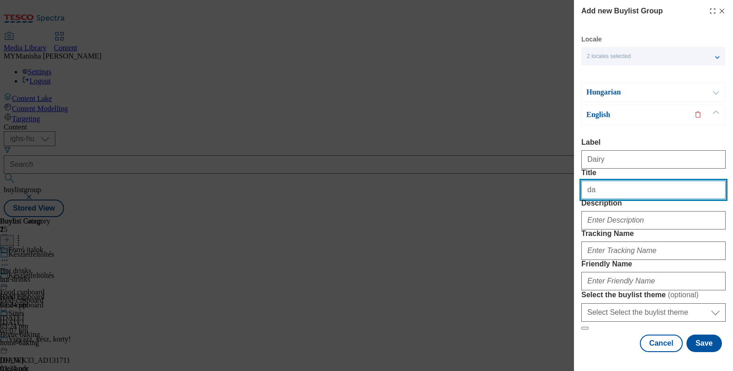
type input "d"
paste input "Dairy"
type input "Dairy"
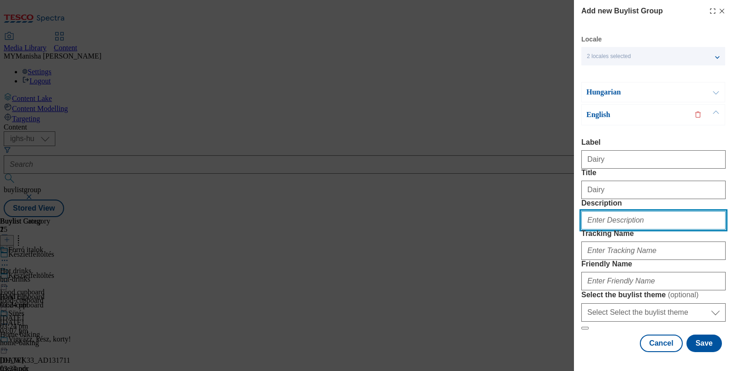
paste input "Dairy"
type input "Dairy"
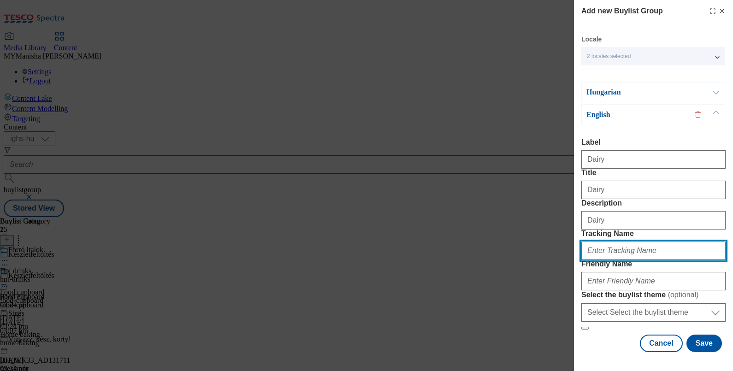
scroll to position [89, 2]
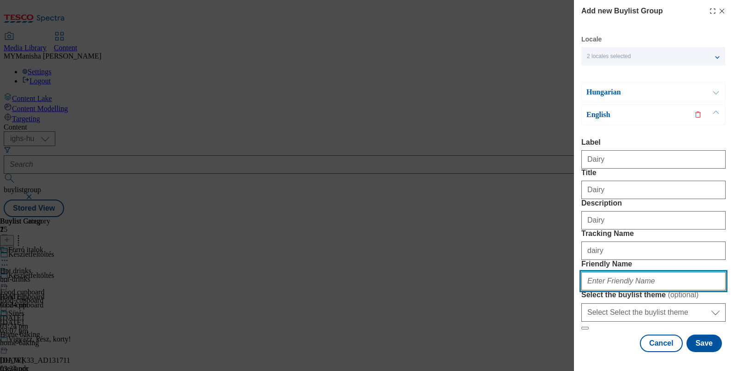
click at [591, 272] on input "Friendly Name" at bounding box center [653, 281] width 144 height 18
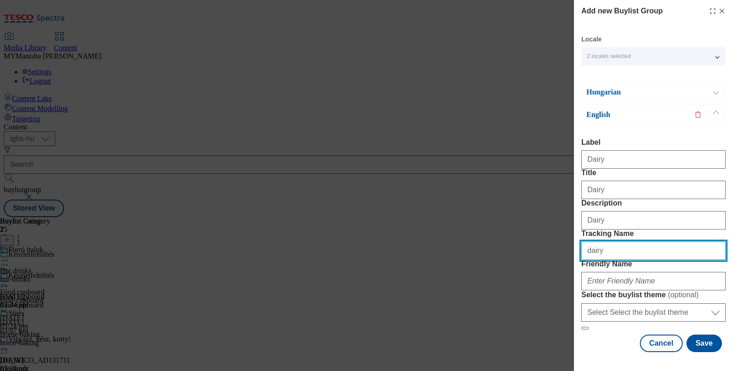
click at [616, 242] on input "dairy" at bounding box center [653, 251] width 144 height 18
type input "d"
type input "Dairy"
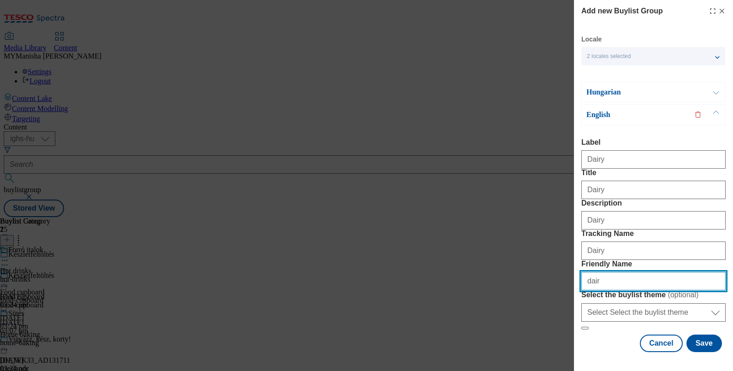
type input "dairy"
click at [681, 82] on div "Hungarian" at bounding box center [653, 92] width 144 height 20
click at [712, 83] on button "Modal" at bounding box center [716, 92] width 18 height 19
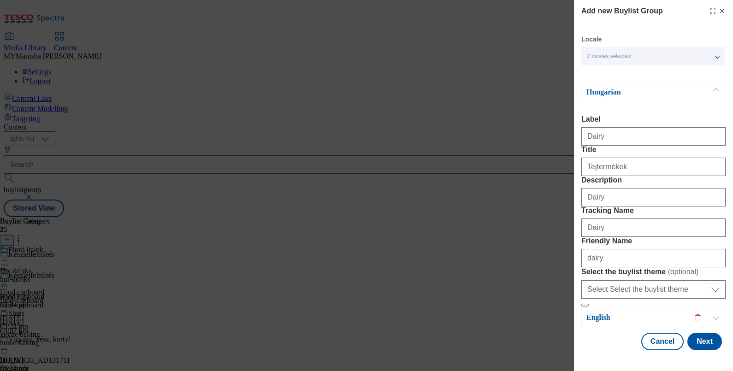
scroll to position [88, 2]
click at [688, 342] on button "Next" at bounding box center [704, 342] width 35 height 18
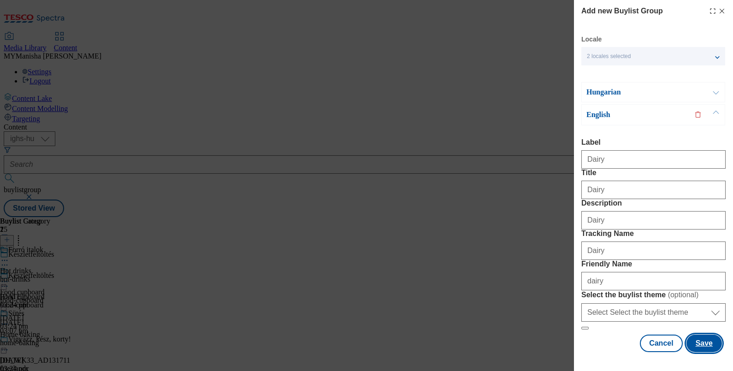
click at [688, 342] on button "Save" at bounding box center [703, 344] width 35 height 18
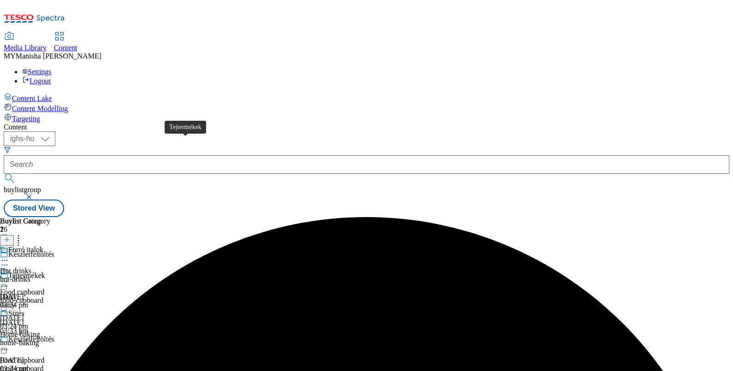
click at [45, 271] on div "Tejtermékek" at bounding box center [26, 275] width 37 height 8
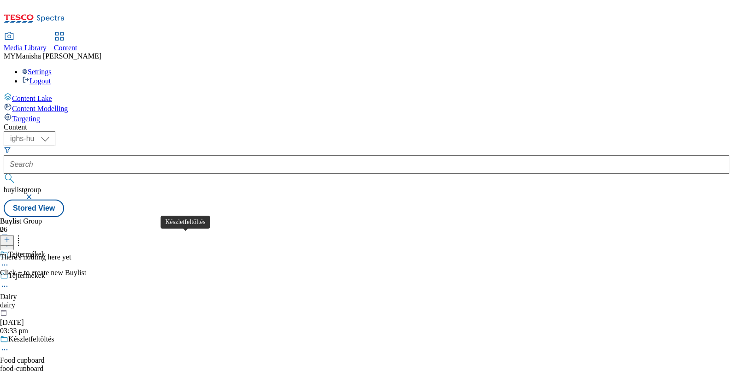
click at [54, 335] on div "Készletfeltöltés" at bounding box center [31, 339] width 46 height 8
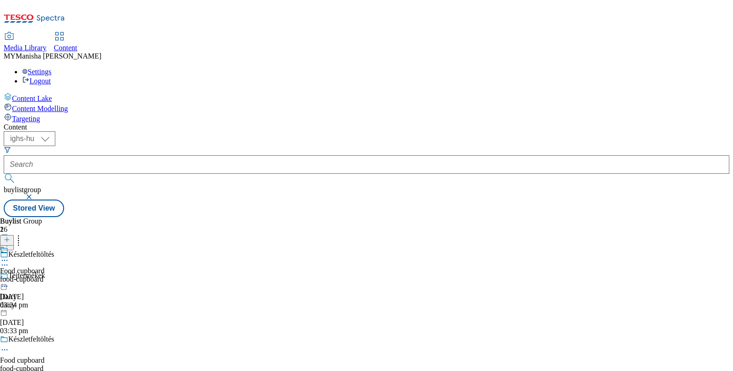
click at [9, 345] on icon at bounding box center [4, 349] width 9 height 9
click at [39, 366] on span "Edit" at bounding box center [34, 369] width 11 height 7
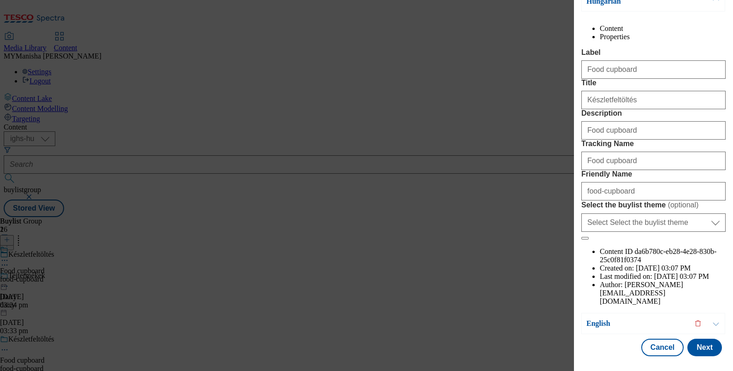
scroll to position [0, 0]
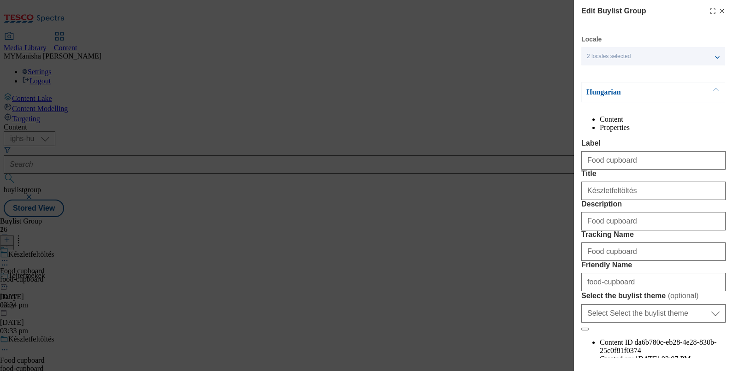
click at [718, 9] on icon "Modal" at bounding box center [721, 10] width 7 height 7
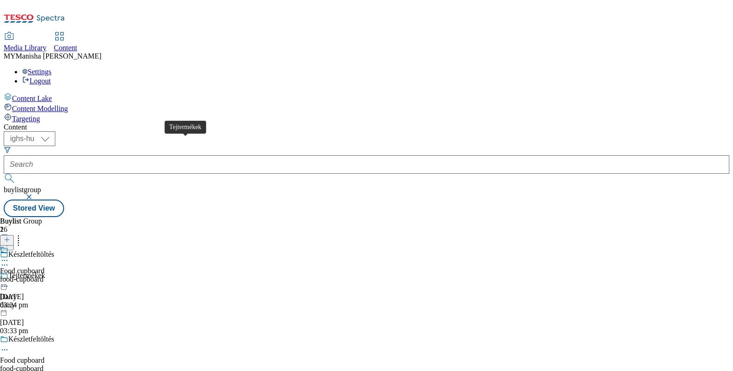
click at [45, 271] on div "Tejtermékek" at bounding box center [26, 275] width 37 height 8
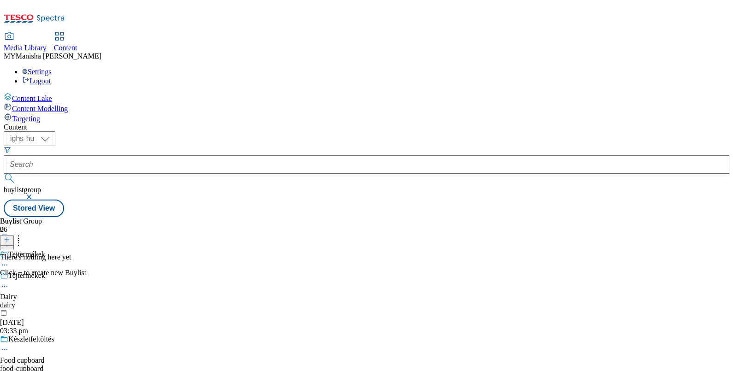
click at [10, 236] on icon at bounding box center [7, 239] width 6 height 6
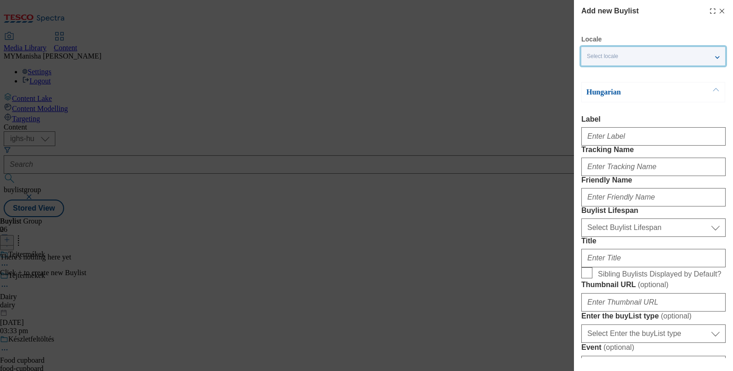
click at [625, 58] on div "Select locale" at bounding box center [653, 56] width 144 height 18
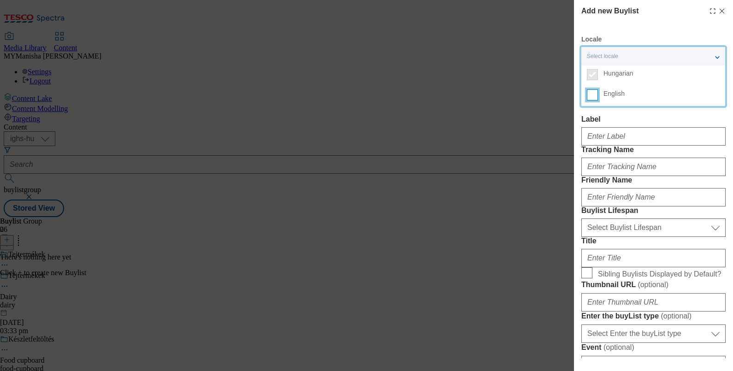
click at [591, 95] on input "English" at bounding box center [592, 94] width 11 height 11
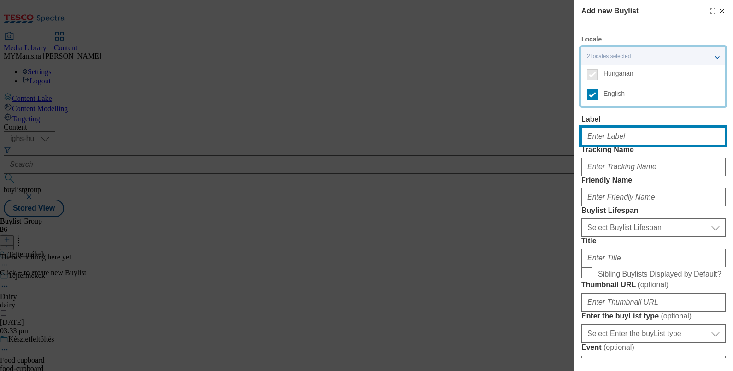
click at [606, 138] on input "Label" at bounding box center [653, 136] width 144 height 18
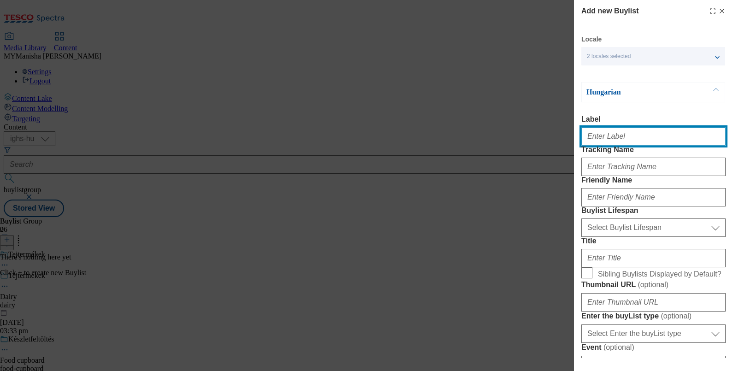
type input "D"
paste input "Dairy"
type input "Dairy"
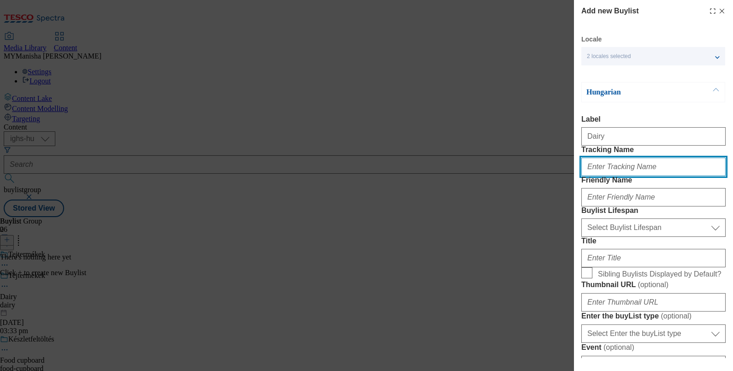
paste input "Dairy"
type input "Dairy"
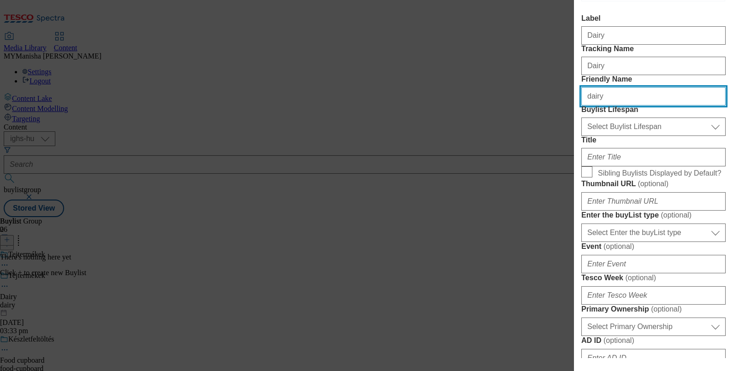
scroll to position [102, 0]
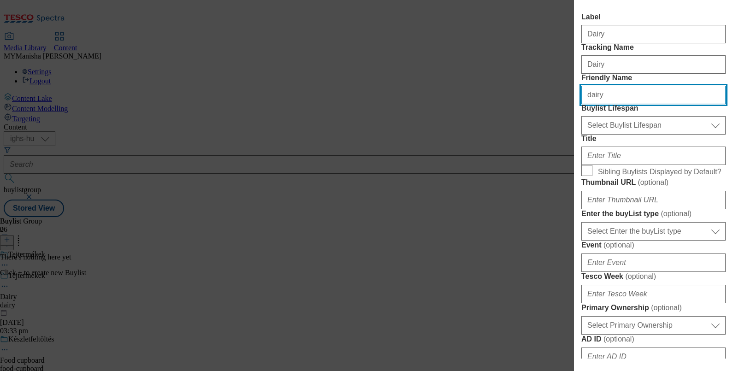
type input "dairy"
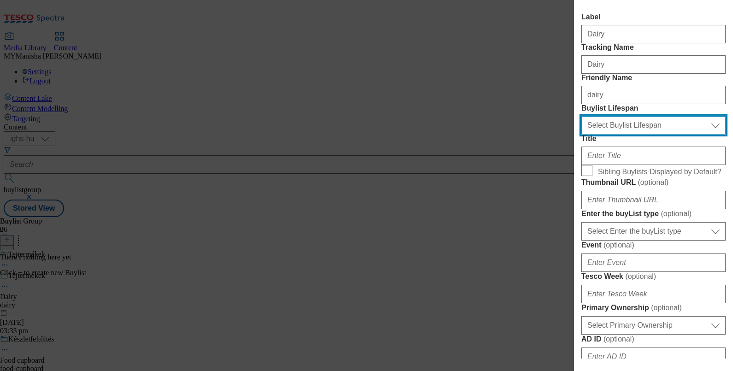
click at [615, 135] on select "Select Buylist Lifespan evergreen seasonal tactical" at bounding box center [653, 125] width 144 height 18
select select "evergreen"
click at [581, 135] on select "Select Buylist Lifespan evergreen seasonal tactical" at bounding box center [653, 125] width 144 height 18
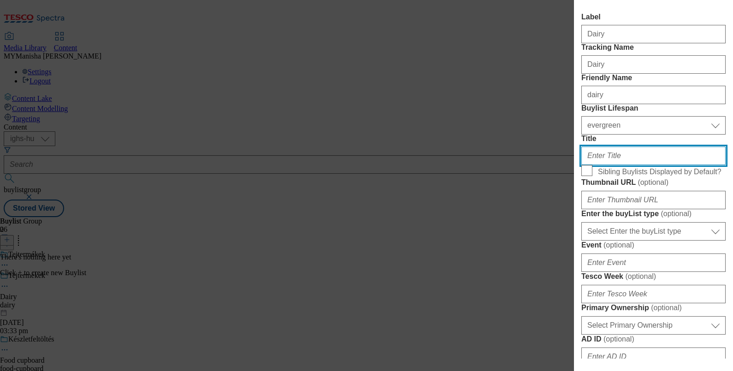
click at [604, 165] on input "Title" at bounding box center [653, 156] width 144 height 18
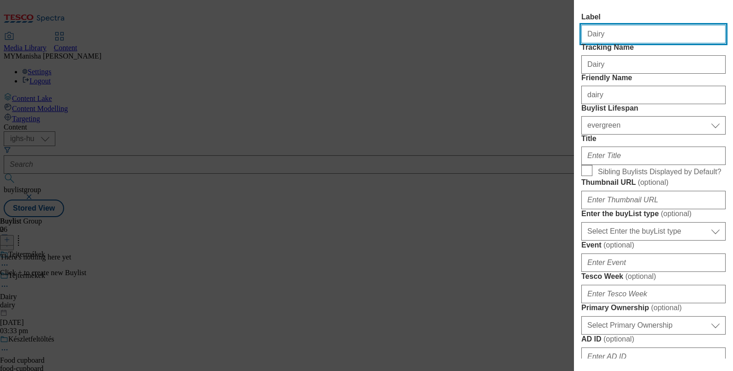
click at [613, 34] on input "Dairy" at bounding box center [653, 34] width 144 height 18
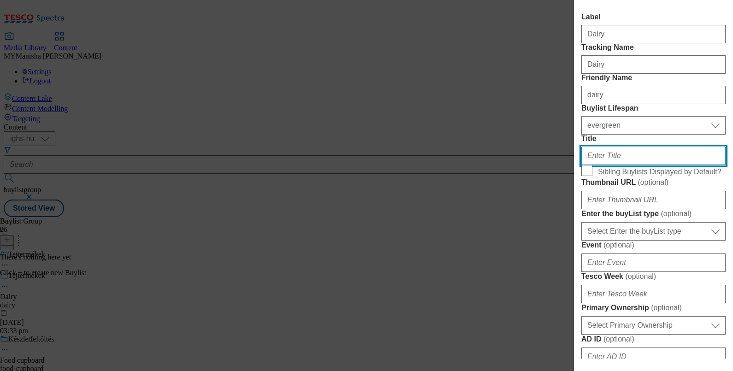
paste input "Dairy"
type input "Dairy"
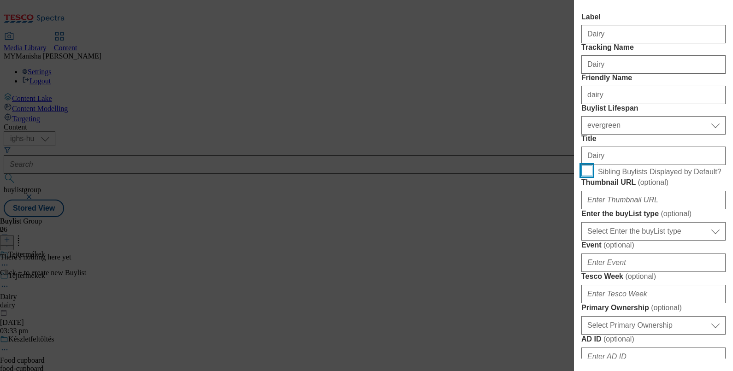
click at [590, 176] on input "Sibling Buylists Displayed by Default?" at bounding box center [586, 170] width 11 height 11
checkbox input "true"
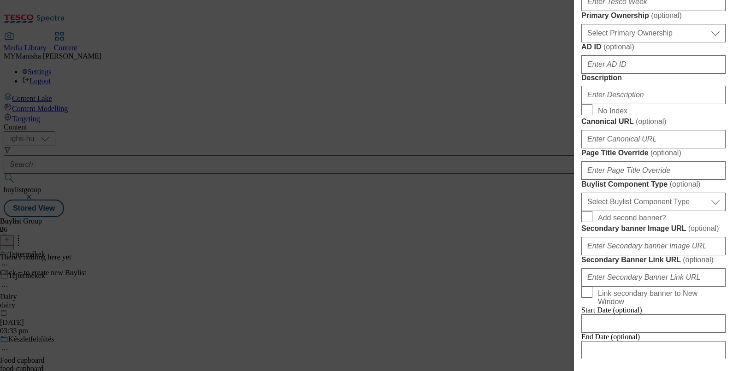
scroll to position [396, 0]
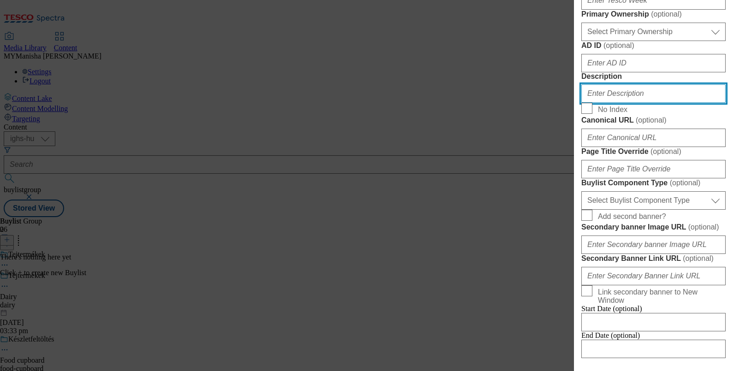
click at [610, 103] on input "Description" at bounding box center [653, 93] width 144 height 18
paste input "Dairy"
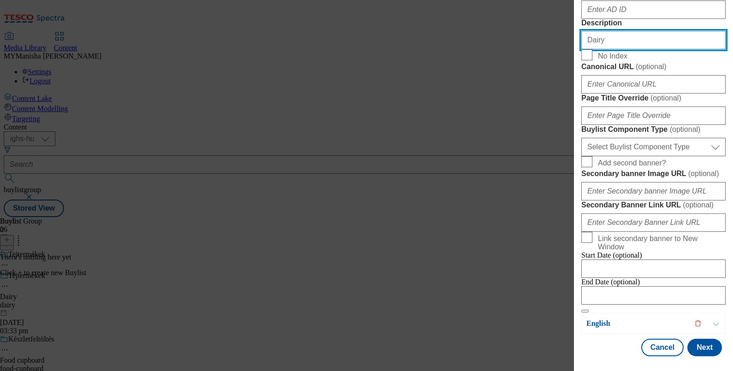
scroll to position [792, 0]
type input "Dairy"
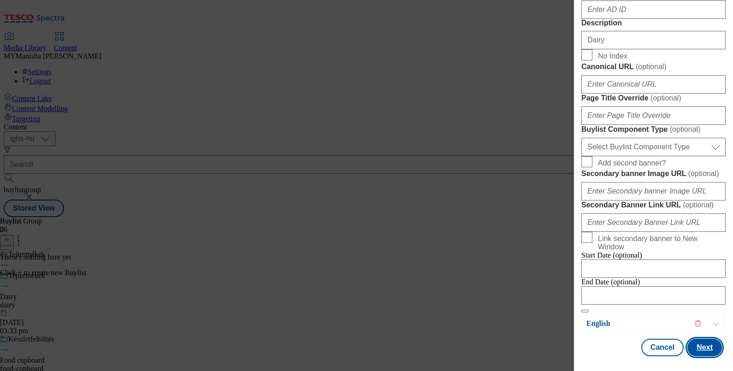
click at [693, 339] on button "Next" at bounding box center [704, 348] width 35 height 18
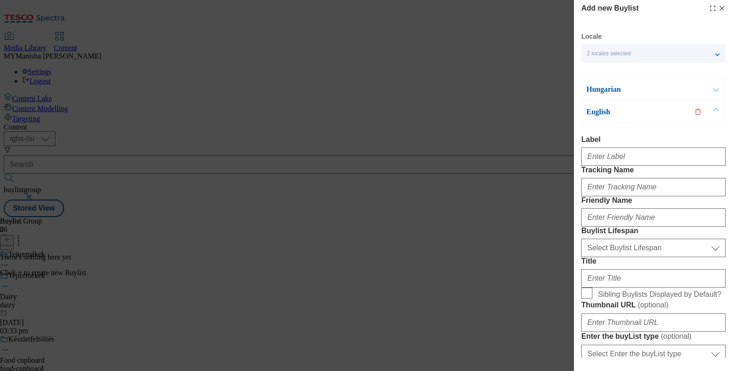
scroll to position [0, 0]
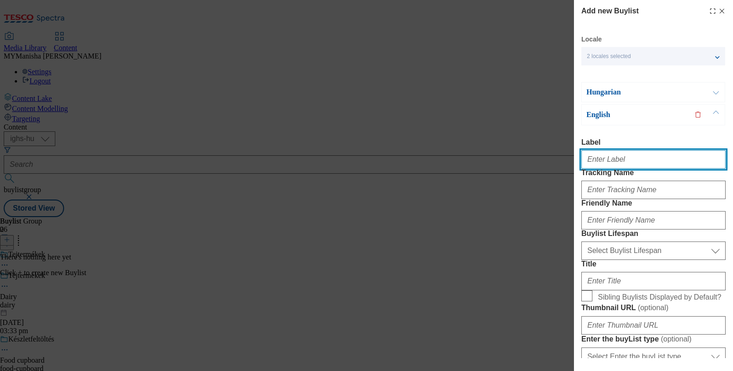
click at [601, 163] on input "Label" at bounding box center [653, 159] width 144 height 18
paste input "Dairy"
type input "Dairy"
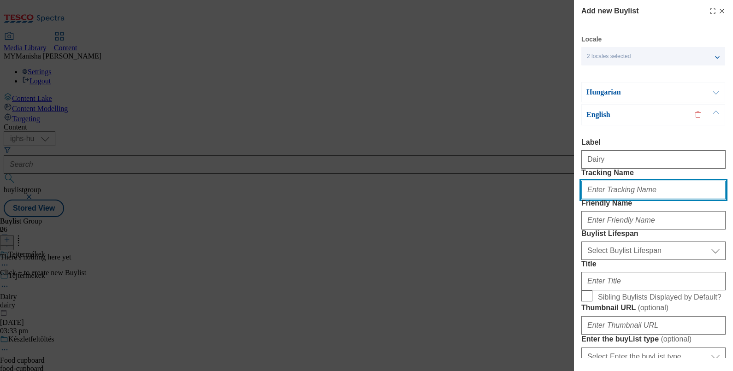
paste input "Dairy"
type input "Dairy"
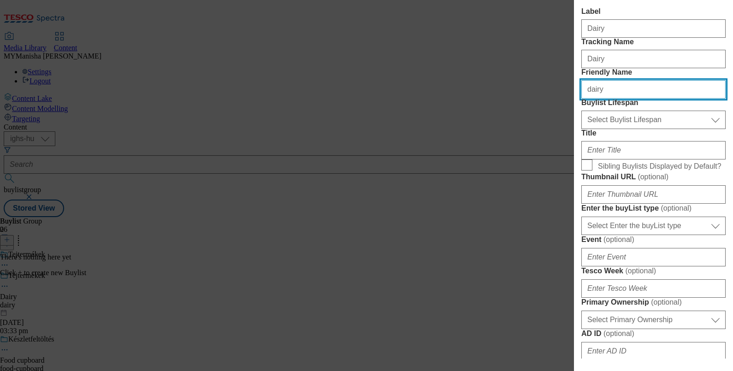
scroll to position [132, 0]
type input "dairy"
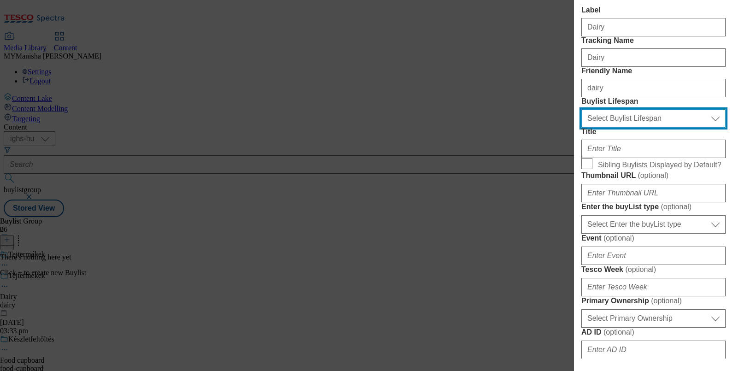
click at [637, 128] on select "Select Buylist Lifespan evergreen seasonal tactical" at bounding box center [653, 118] width 144 height 18
select select "evergreen"
click at [581, 128] on select "Select Buylist Lifespan evergreen seasonal tactical" at bounding box center [653, 118] width 144 height 18
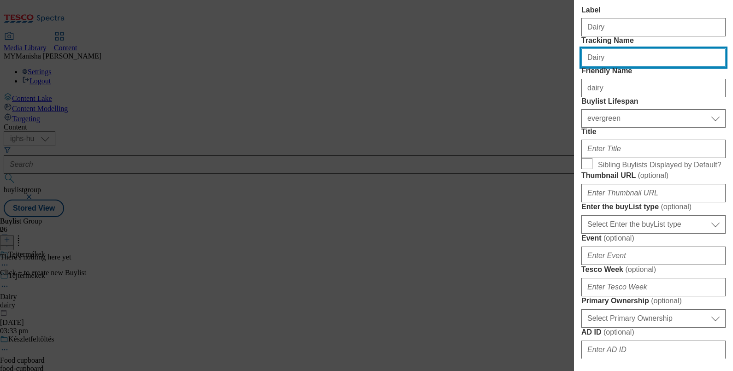
click at [609, 67] on input "Dairy" at bounding box center [653, 57] width 144 height 18
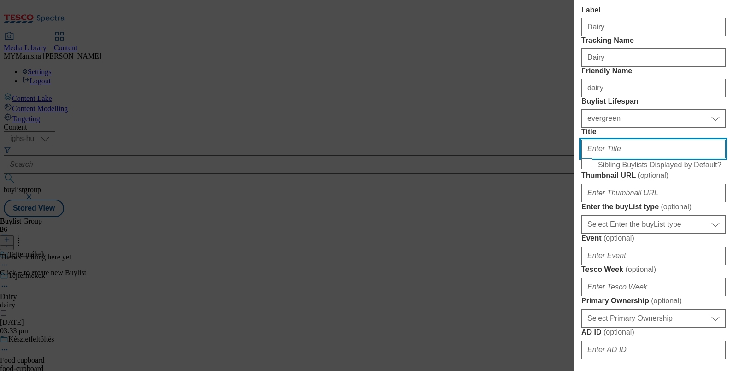
paste input "Dairy"
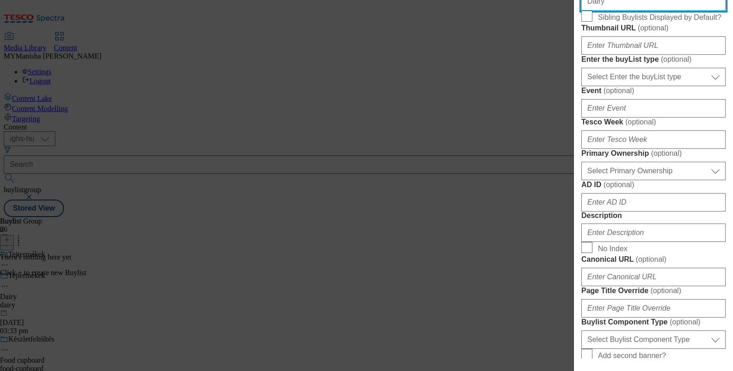
scroll to position [286, 0]
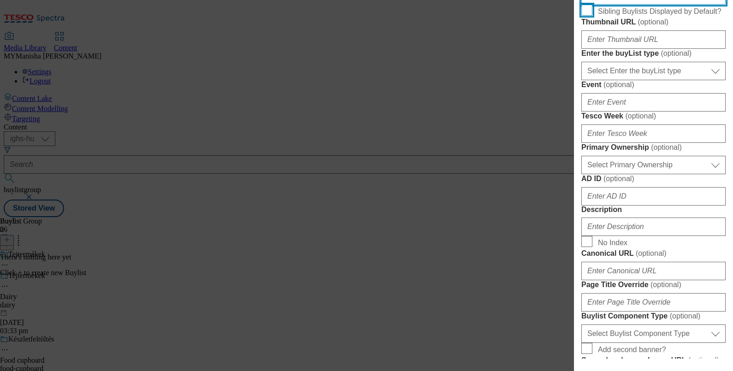
type input "Dairy"
click at [588, 16] on input "Sibling Buylists Displayed by Default?" at bounding box center [586, 10] width 11 height 11
checkbox input "true"
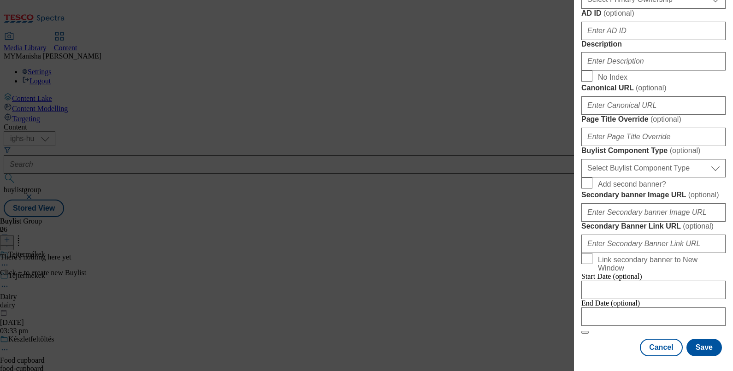
scroll to position [544, 0]
click at [602, 71] on input "Description" at bounding box center [653, 61] width 144 height 18
paste input "Dairy"
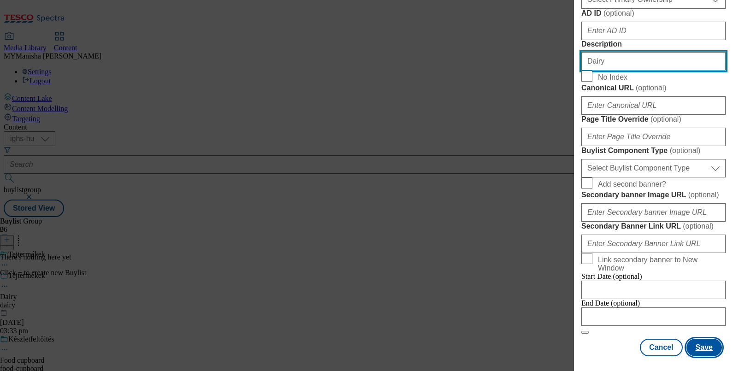
type input "Dairy"
click at [697, 339] on button "Save" at bounding box center [703, 348] width 35 height 18
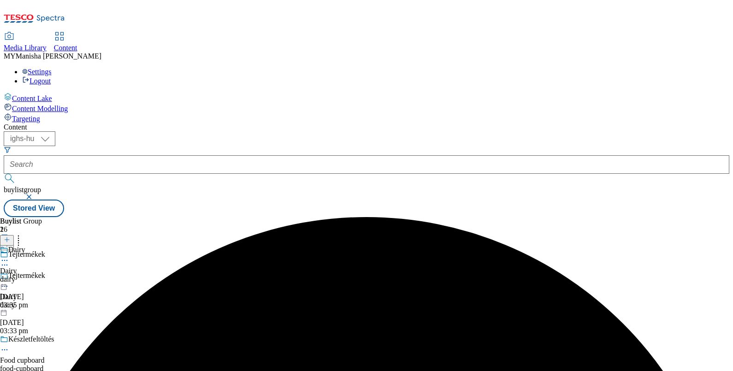
click at [9, 256] on icon at bounding box center [4, 260] width 9 height 9
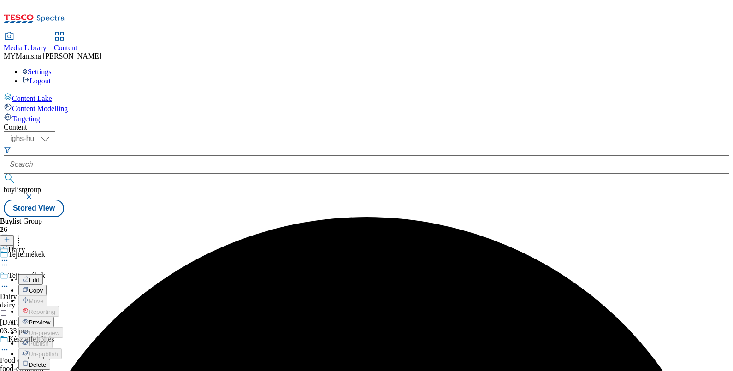
click at [39, 277] on span "Edit" at bounding box center [34, 280] width 11 height 7
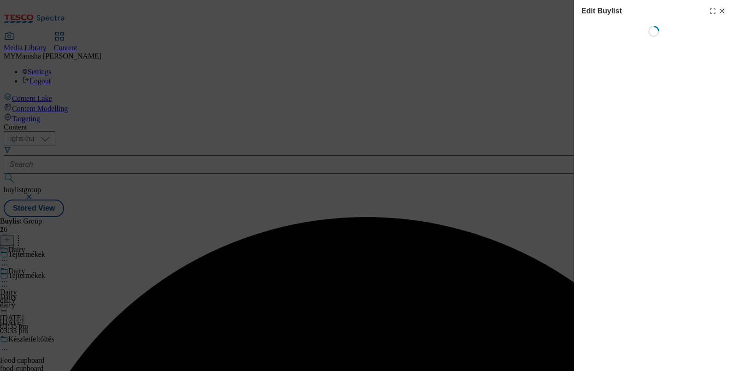
select select "evergreen"
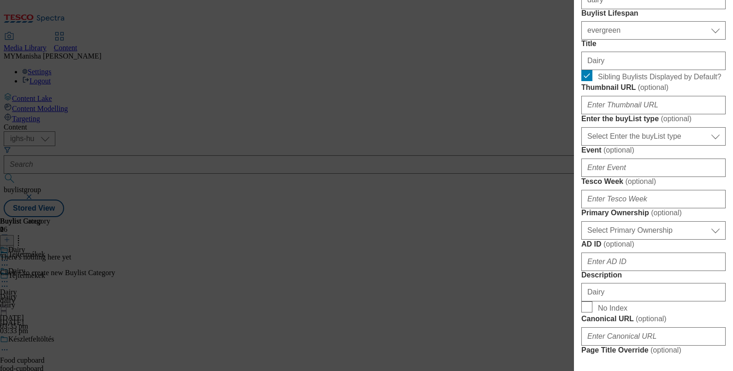
scroll to position [277, 2]
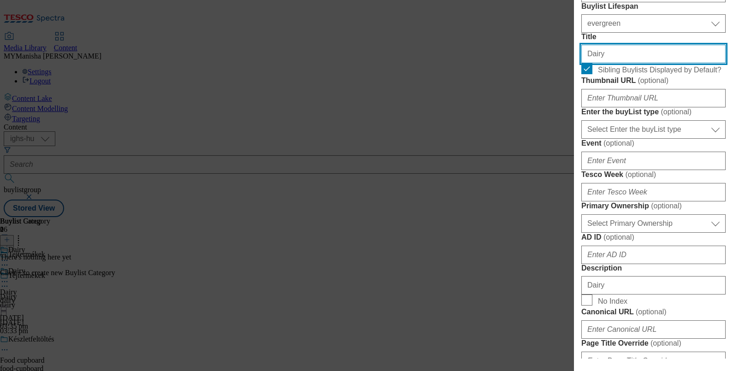
click at [612, 63] on input "Dairy" at bounding box center [653, 54] width 144 height 18
type input "D"
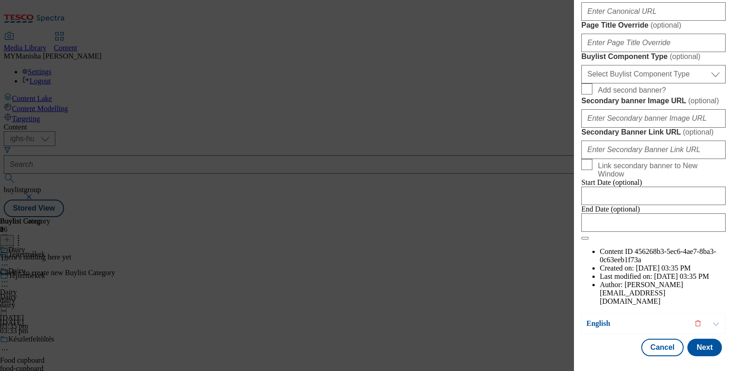
scroll to position [882, 2]
click at [689, 339] on button "Next" at bounding box center [704, 348] width 35 height 18
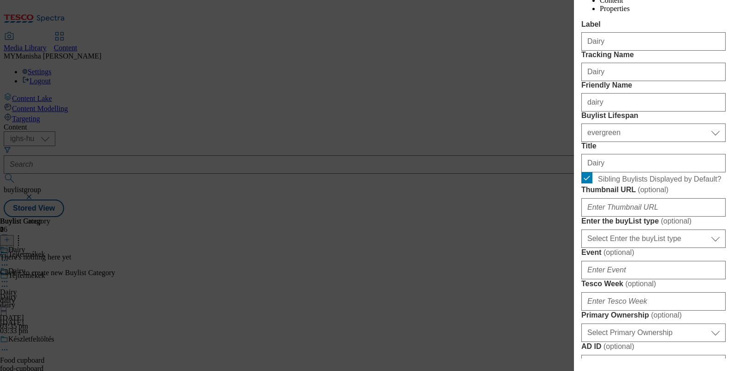
scroll to position [191, 2]
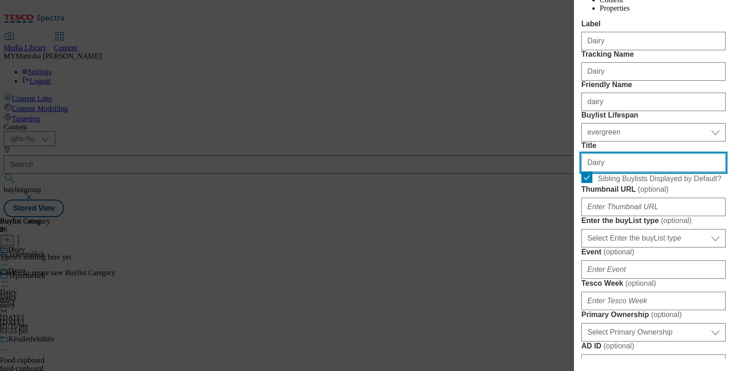
click at [606, 172] on input "Dairy" at bounding box center [653, 162] width 144 height 18
type input "D"
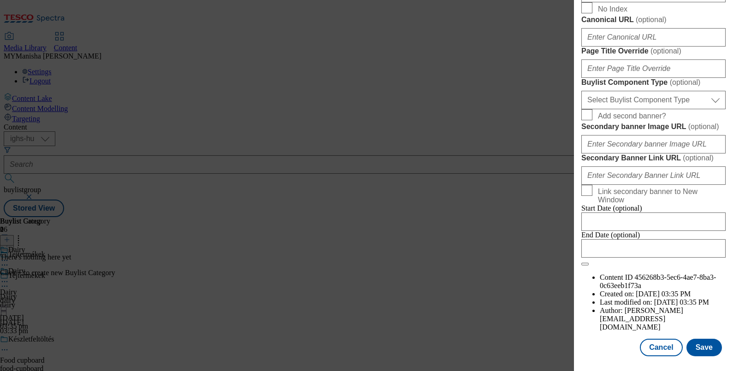
scroll to position [883, 2]
click at [703, 339] on button "Save" at bounding box center [703, 348] width 35 height 18
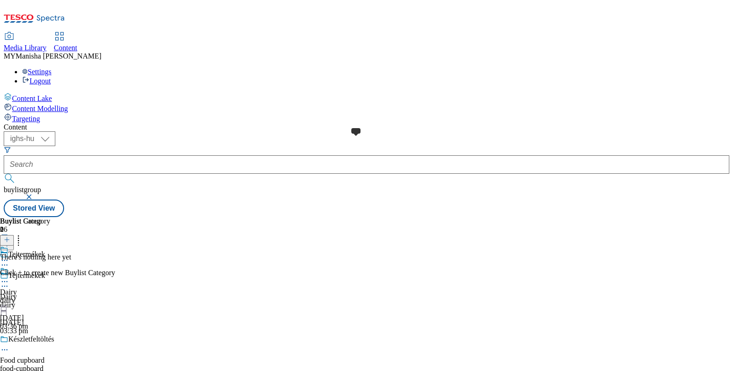
click at [8, 267] on span at bounding box center [8, 272] width 0 height 10
click at [10, 236] on icon at bounding box center [7, 239] width 6 height 6
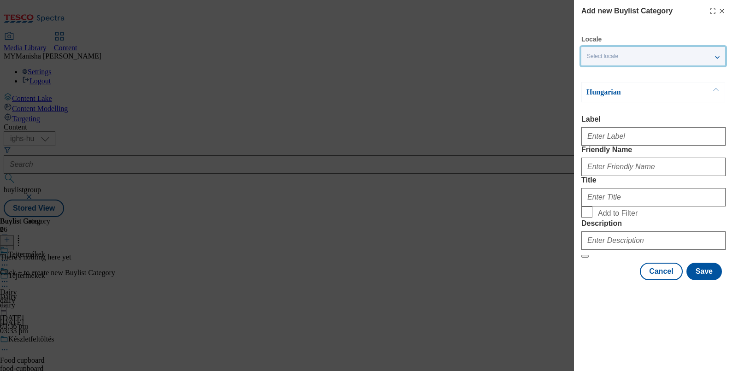
click at [608, 60] on div "Select locale" at bounding box center [653, 56] width 144 height 18
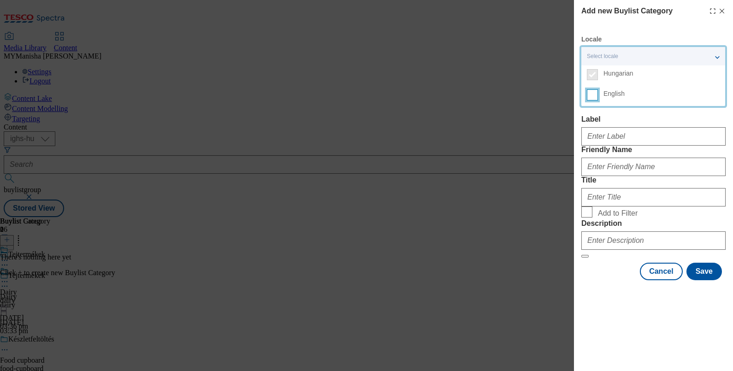
click at [590, 93] on input "English" at bounding box center [592, 94] width 11 height 11
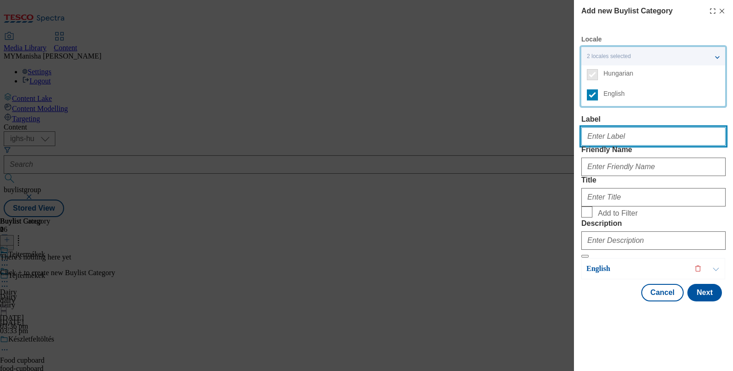
click at [596, 138] on input "Label" at bounding box center [653, 136] width 144 height 18
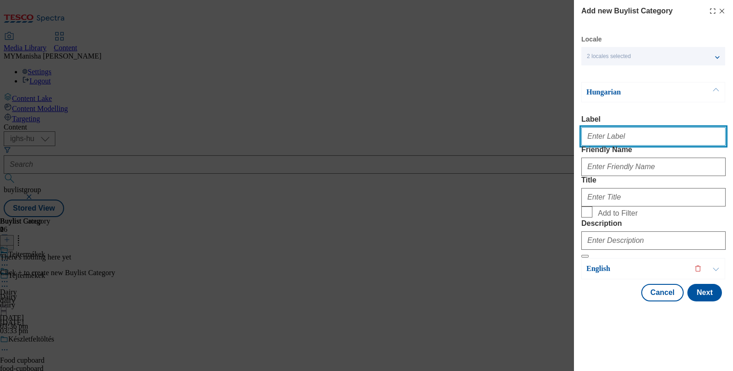
paste input "Dairy"
type input "Dairy"
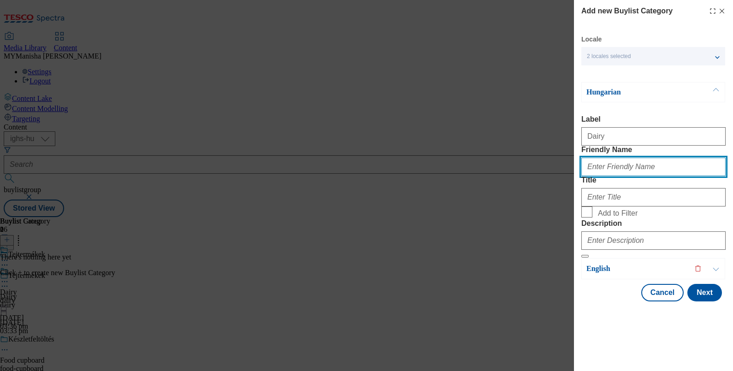
paste input "Dairy"
type input "Dairy"
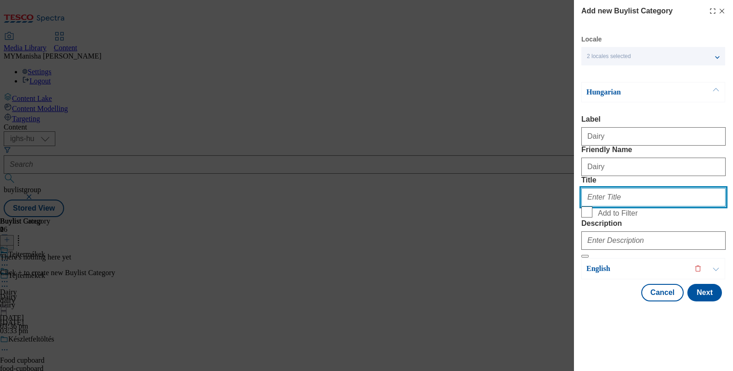
paste input "Dairy"
type input "D"
click at [587, 218] on input "Add to Filter" at bounding box center [586, 211] width 11 height 11
checkbox input "true"
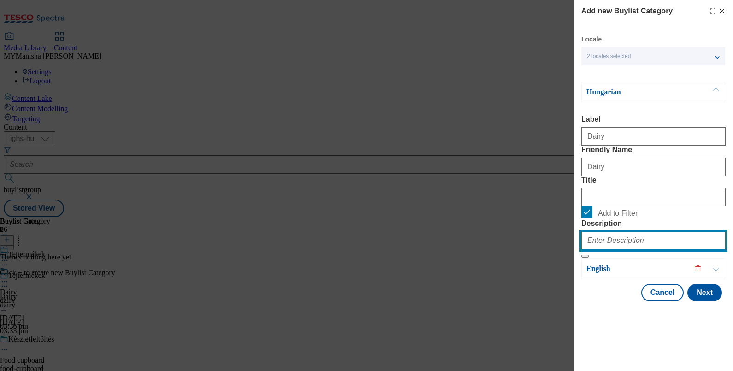
click at [606, 250] on input "Description" at bounding box center [653, 240] width 144 height 18
paste input "Dairy"
type input "Dairy"
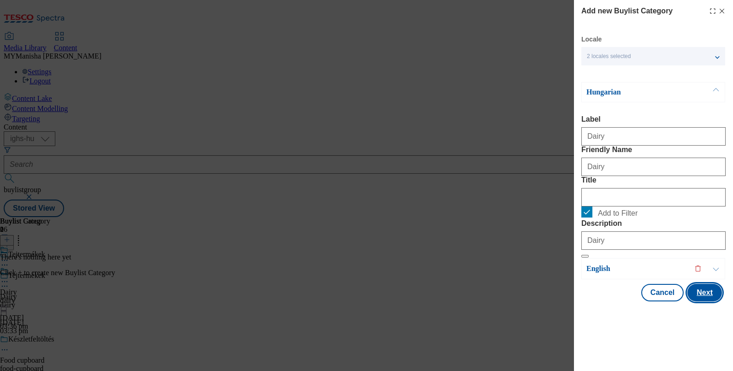
click at [691, 301] on button "Next" at bounding box center [704, 293] width 35 height 18
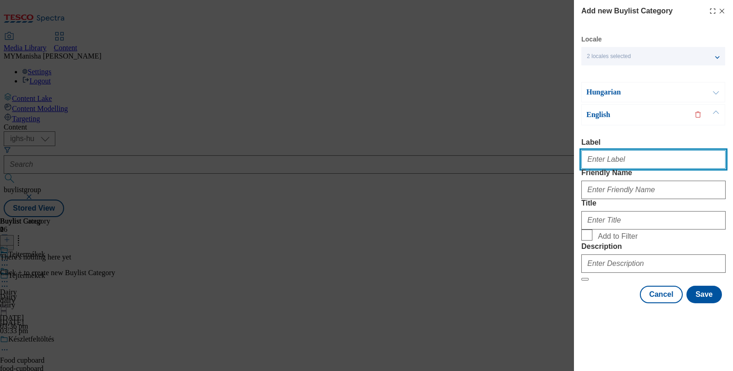
click at [597, 150] on input "Label" at bounding box center [653, 159] width 144 height 18
paste input "Dairy"
type input "Dairy"
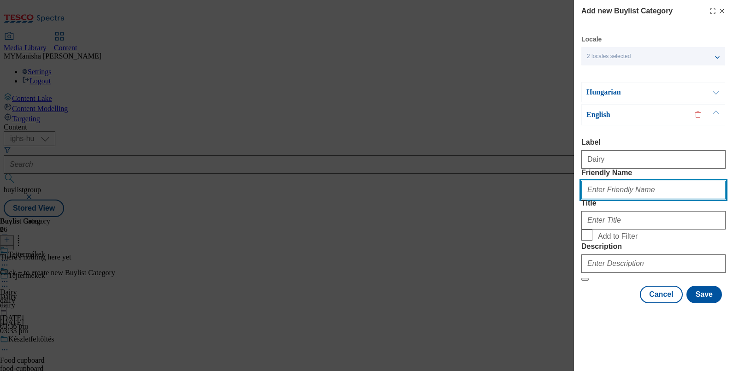
paste input "Dairy"
type input "Dairy"
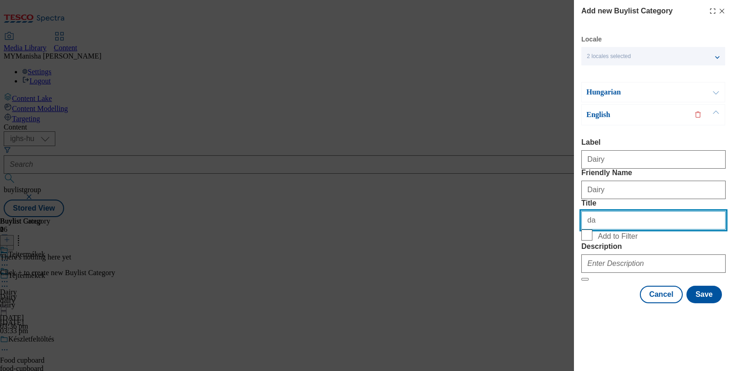
type input "d"
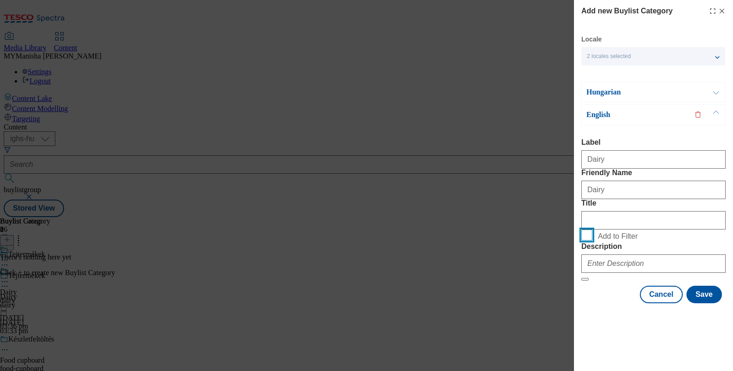
click at [584, 241] on input "Add to Filter" at bounding box center [586, 235] width 11 height 11
checkbox input "true"
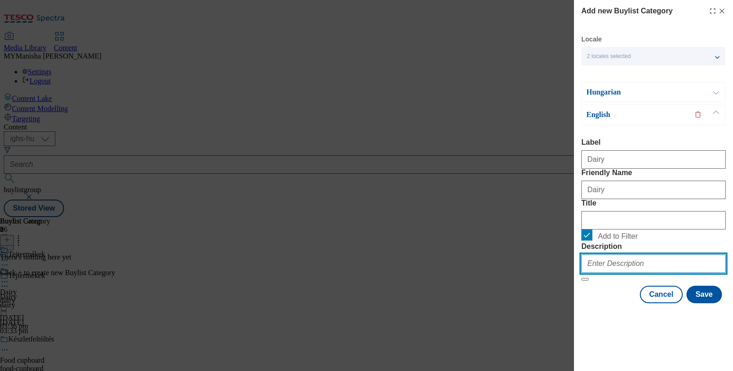
click at [599, 273] on input "Description" at bounding box center [653, 263] width 144 height 18
paste input "Dairy"
type input "Dairy"
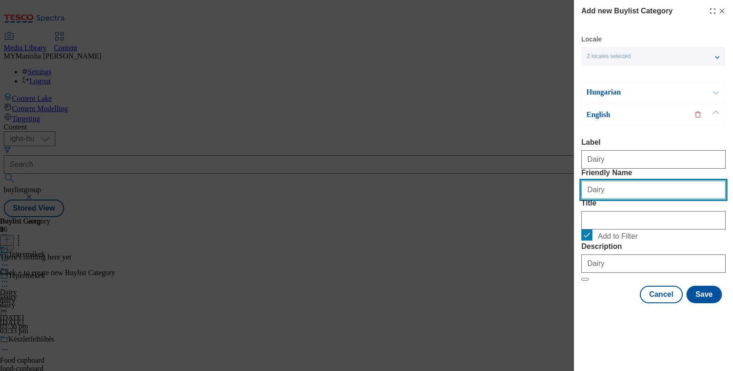
click at [590, 183] on input "Dairy" at bounding box center [653, 190] width 144 height 18
type input "dairy"
click at [695, 90] on div "Hungarian" at bounding box center [653, 92] width 144 height 20
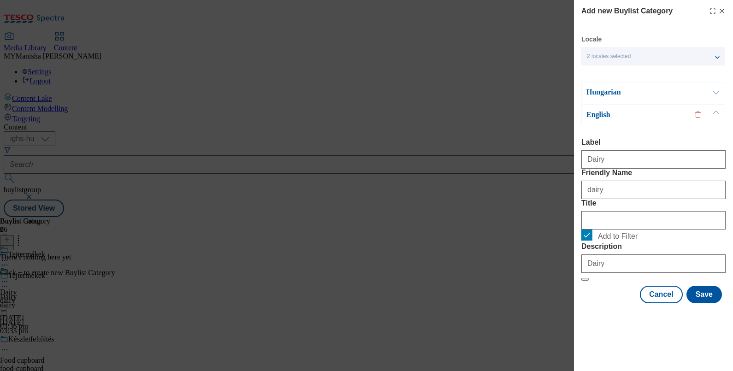
click at [714, 91] on button "Modal" at bounding box center [716, 92] width 18 height 19
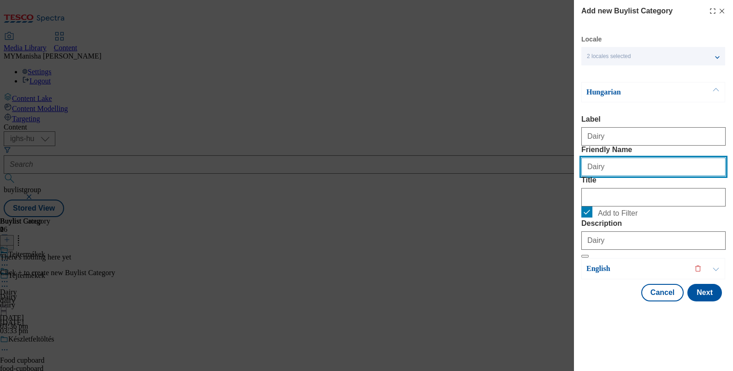
click at [604, 176] on input "Dairy" at bounding box center [653, 167] width 144 height 18
type input "dairy"
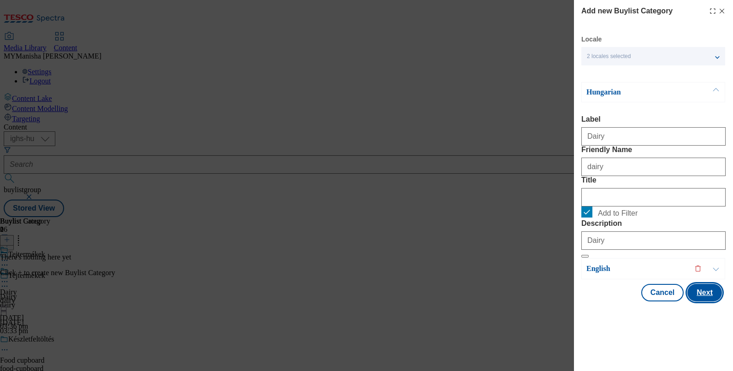
click at [691, 301] on button "Next" at bounding box center [704, 293] width 35 height 18
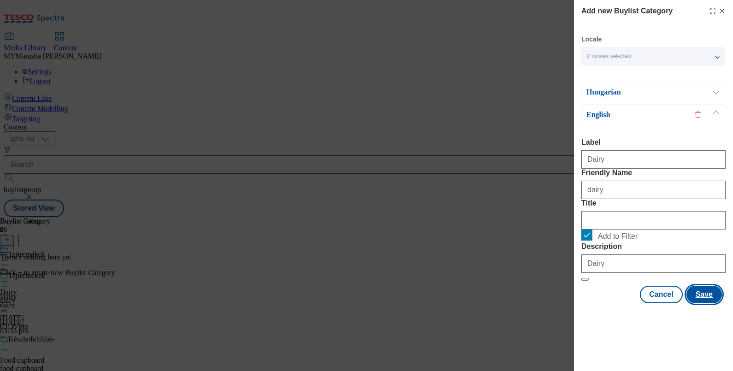
click at [691, 303] on button "Save" at bounding box center [703, 295] width 35 height 18
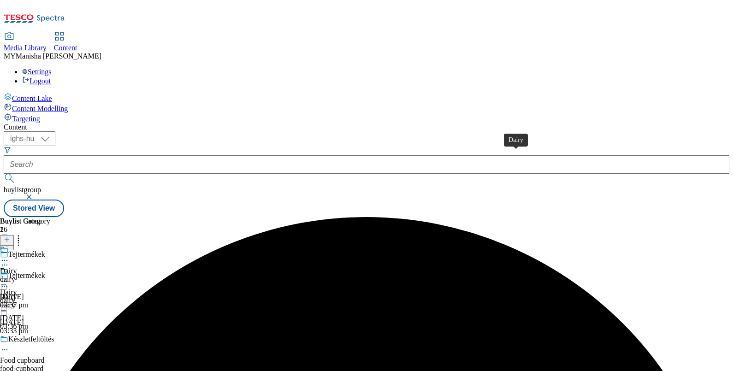
click at [17, 267] on div "Dairy" at bounding box center [8, 271] width 17 height 8
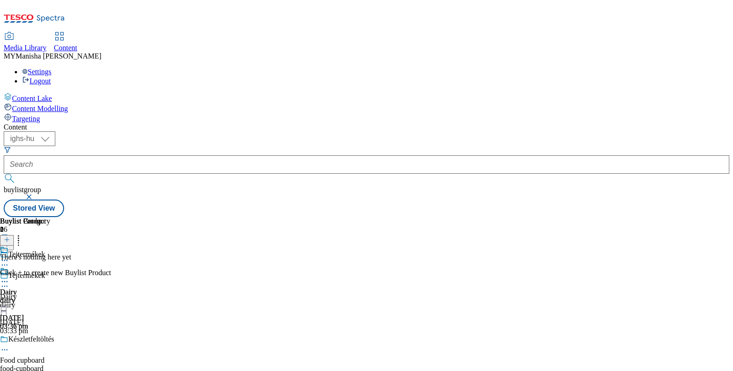
scroll to position [0, 85]
click at [10, 236] on icon at bounding box center [7, 239] width 6 height 6
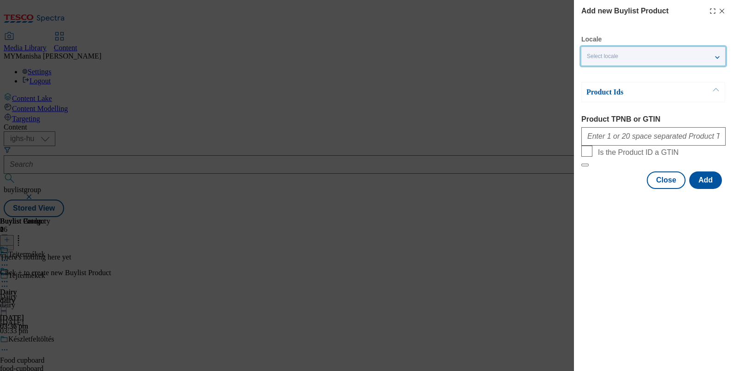
click at [610, 58] on span "Select locale" at bounding box center [602, 56] width 31 height 7
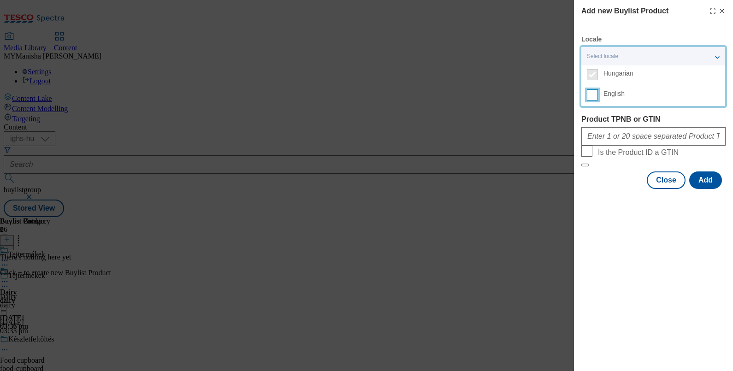
click at [592, 95] on input "English" at bounding box center [592, 94] width 11 height 11
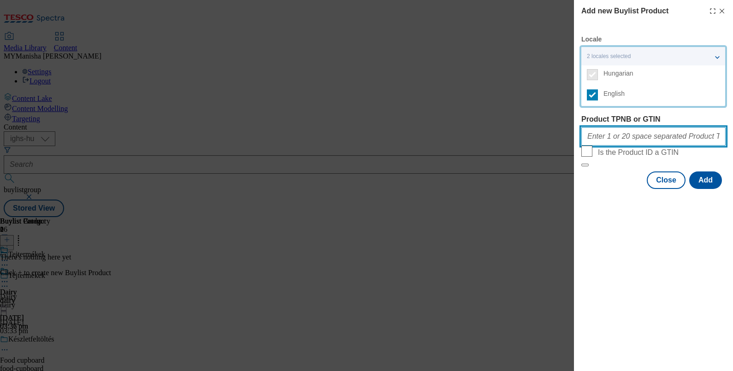
click at [596, 142] on input "Product TPNB or GTIN" at bounding box center [653, 136] width 144 height 18
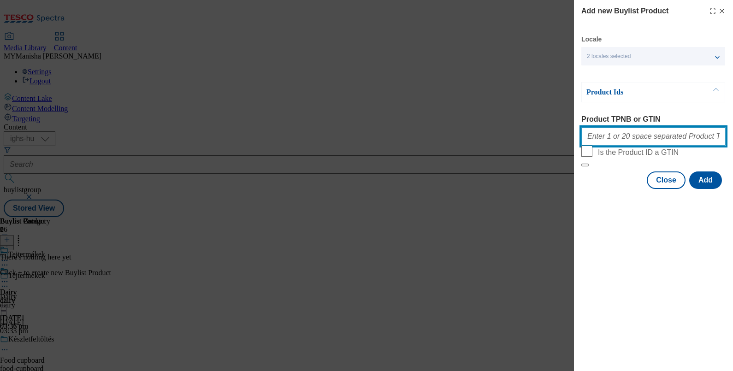
paste input "120122290 202933920 203137631 210714474 206183369 120591643 220341347 210352744…"
type input "120122290 202933920 203137631 210714474 206183369 120591643 220341347 210352744…"
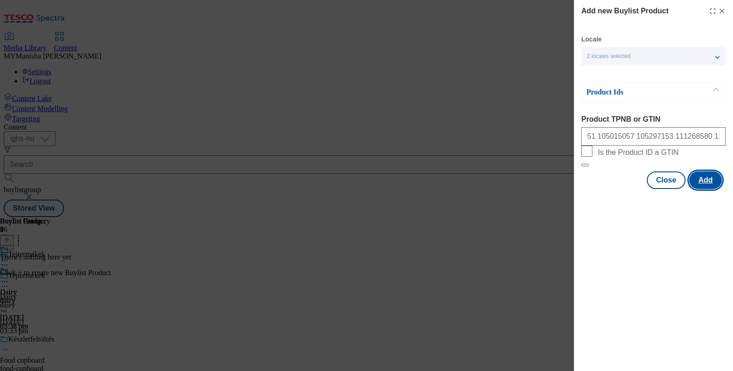
scroll to position [0, 0]
click at [708, 189] on button "Add" at bounding box center [705, 180] width 33 height 18
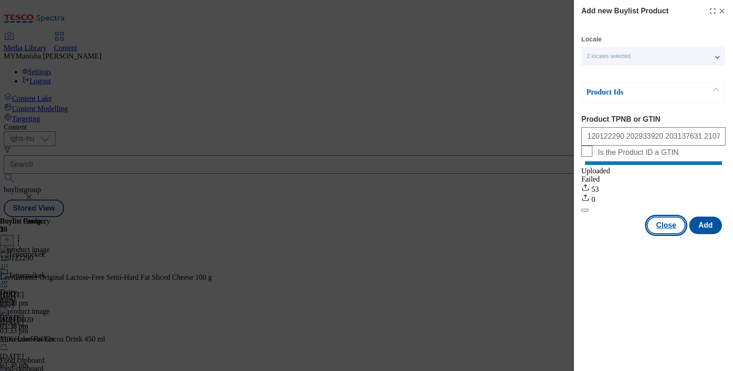
click at [657, 231] on button "Close" at bounding box center [666, 226] width 39 height 18
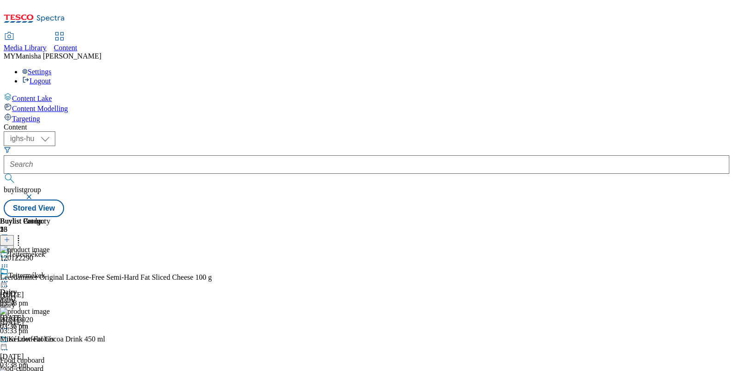
scroll to position [0, 85]
click at [9, 277] on icon at bounding box center [4, 281] width 9 height 9
click at [50, 340] on span "Preview" at bounding box center [40, 343] width 22 height 7
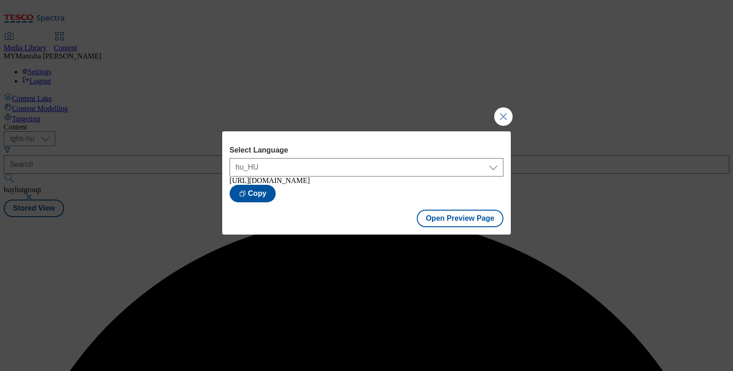
scroll to position [0, 0]
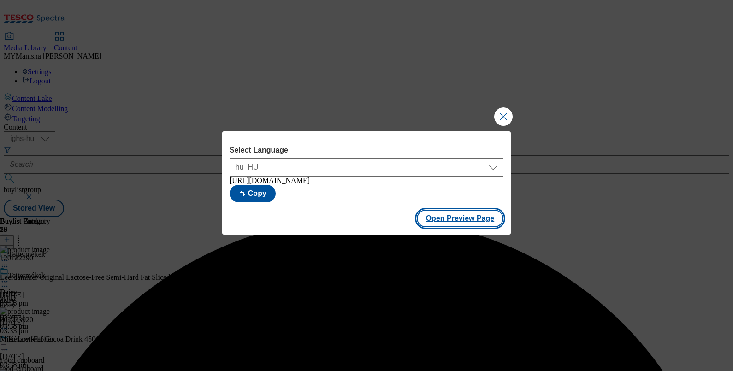
click at [455, 221] on button "Open Preview Page" at bounding box center [460, 219] width 87 height 18
click at [505, 113] on button "Close Modal" at bounding box center [503, 116] width 18 height 18
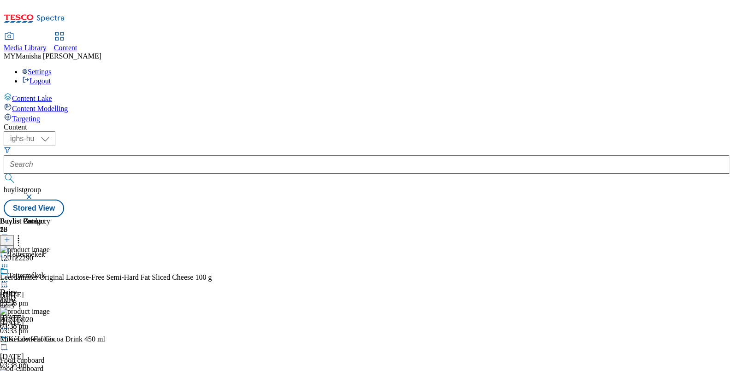
click at [10, 241] on icon at bounding box center [7, 244] width 6 height 6
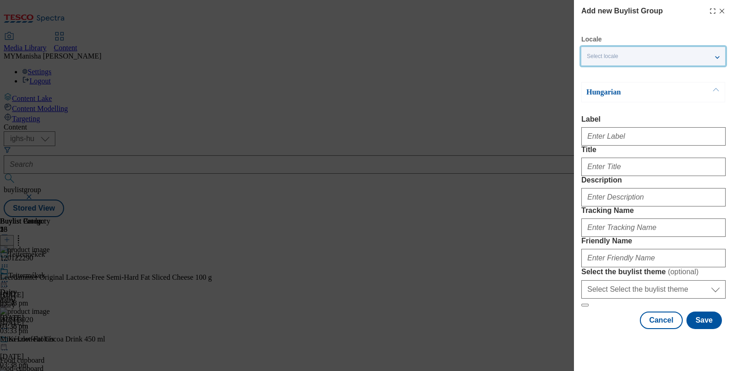
click at [608, 53] on span "Select locale" at bounding box center [602, 56] width 31 height 7
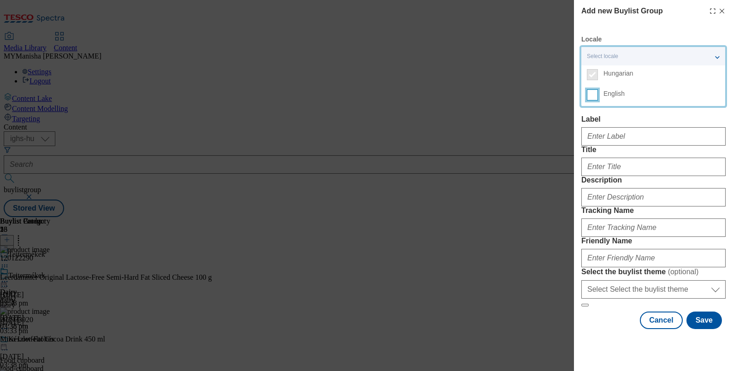
click at [590, 90] on input "English" at bounding box center [592, 94] width 11 height 11
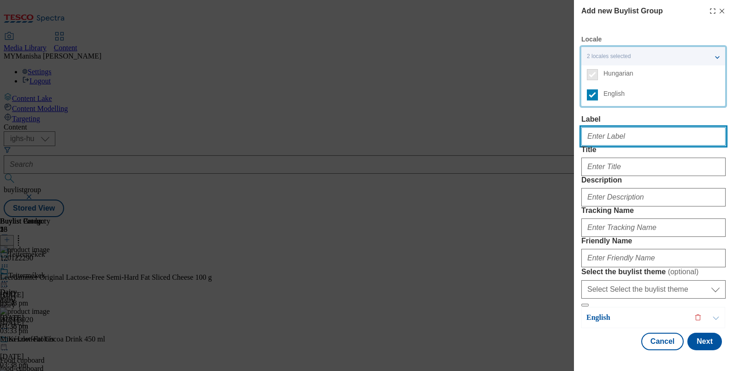
click at [606, 134] on input "Label" at bounding box center [653, 136] width 144 height 18
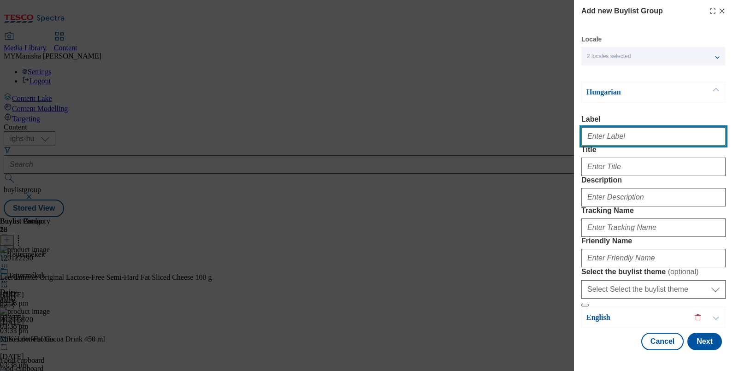
paste input "Alcohol offers"
type input "Alcohol offers"
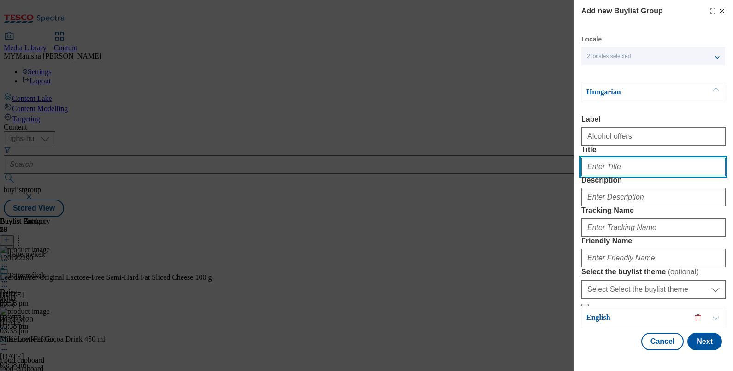
paste input "Alkohol ajánlatok"
type input "Alkohol ajánlatok"
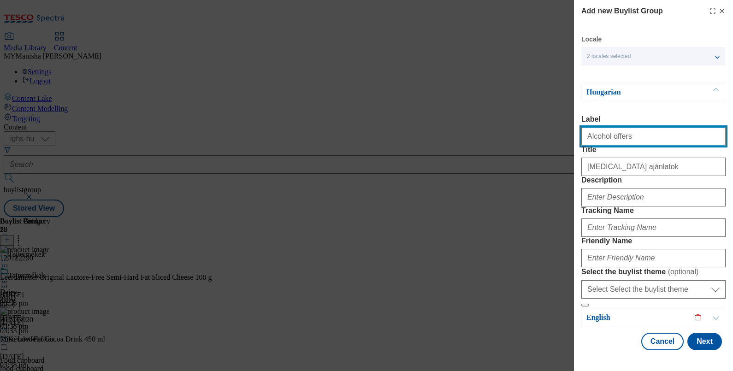
click at [622, 141] on input "Alcohol offers" at bounding box center [653, 136] width 144 height 18
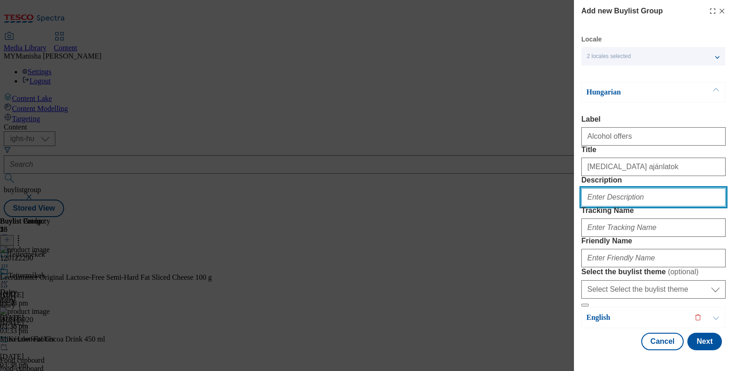
paste input "Alcohol offers"
type input "Alcohol offers"
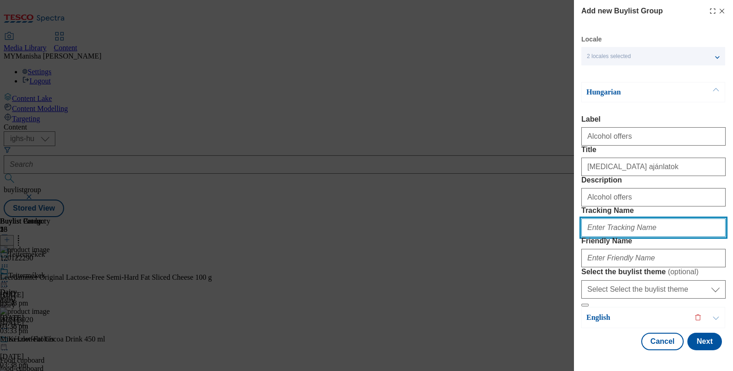
click at [598, 218] on input "Tracking Name" at bounding box center [653, 227] width 144 height 18
paste input "Alcohol offers"
type input "Alcohol offers"
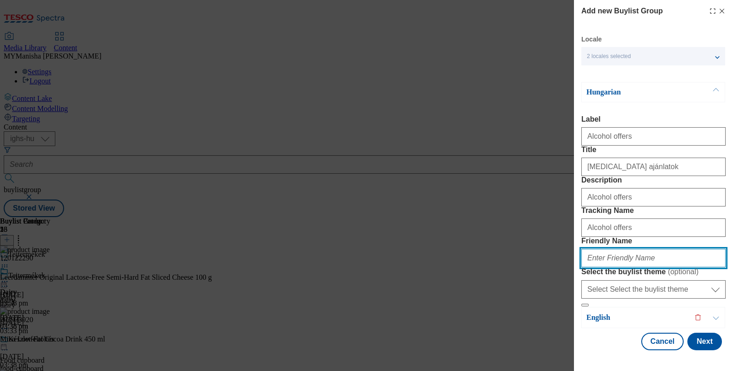
paste input "Alcohol offers"
click at [587, 249] on input "Alcohol offers" at bounding box center [653, 258] width 144 height 18
type input "alcohol-offers"
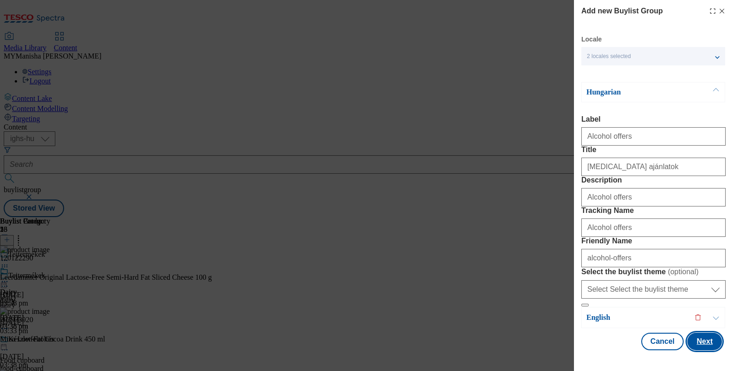
click at [695, 342] on button "Next" at bounding box center [704, 342] width 35 height 18
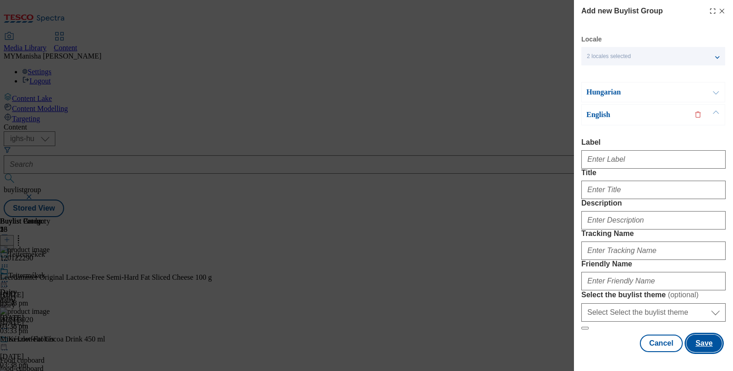
scroll to position [0, 2]
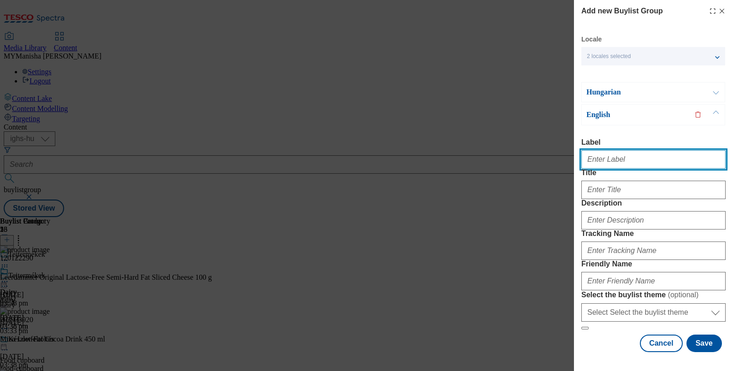
click at [591, 161] on input "Label" at bounding box center [653, 159] width 144 height 18
paste input "Alcohol offers"
type input "Alcohol offers"
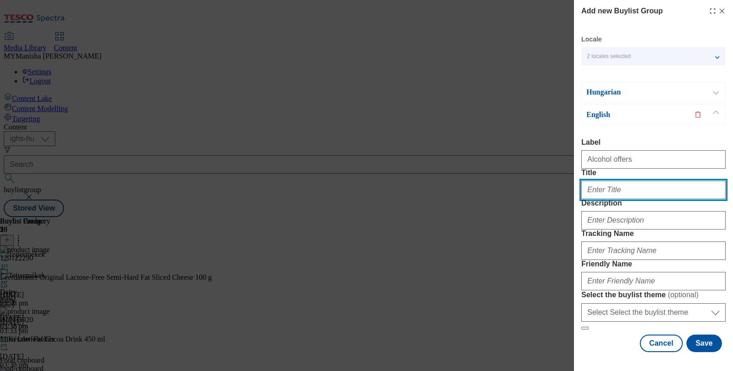
paste input "Alcohol offers"
type input "Alcohol offers"
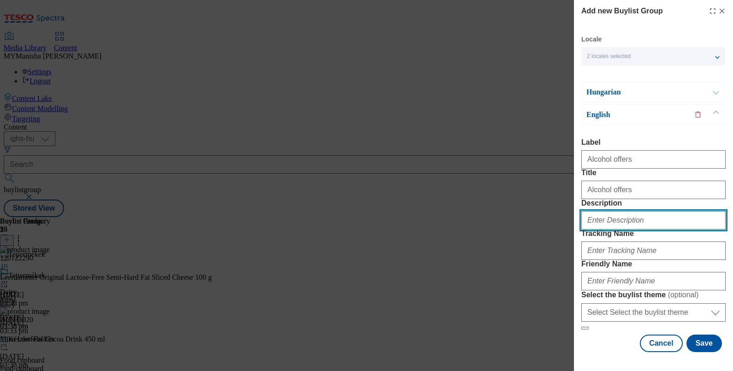
paste input "Alcohol offers"
type input "Alcohol offers"
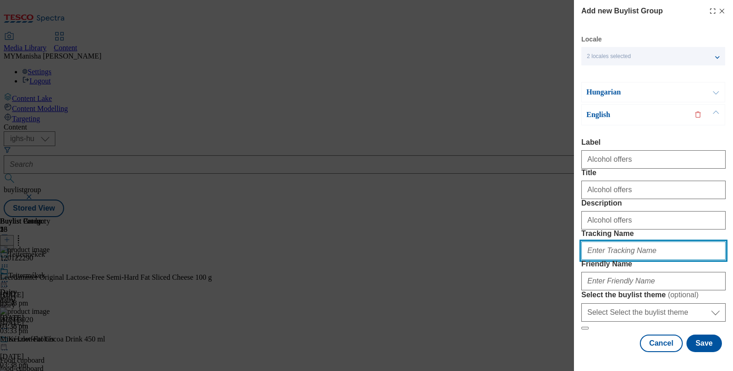
paste input "Alcohol offers"
type input "Alcohol offers"
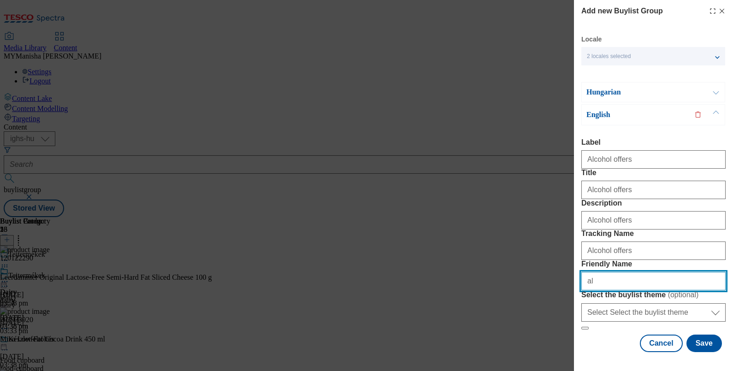
type input "alcohol-offers"
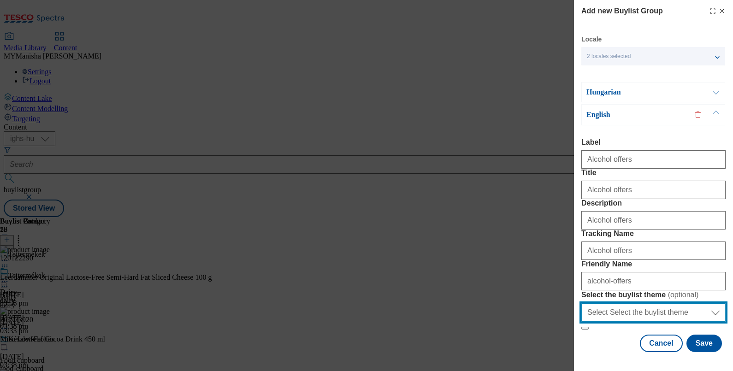
click at [668, 303] on select "Select Select the buylist theme default fandf" at bounding box center [653, 312] width 144 height 18
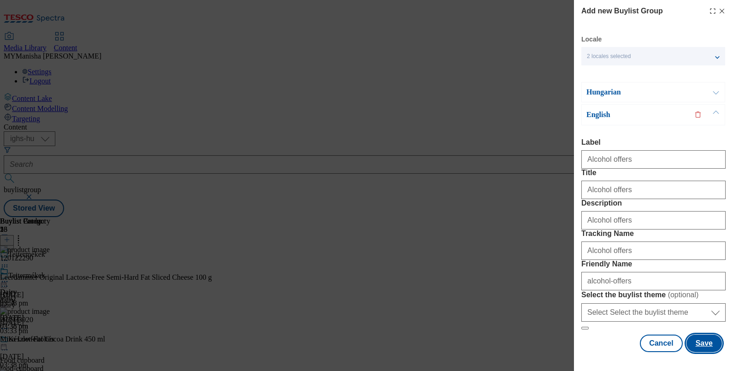
click at [692, 341] on button "Save" at bounding box center [703, 344] width 35 height 18
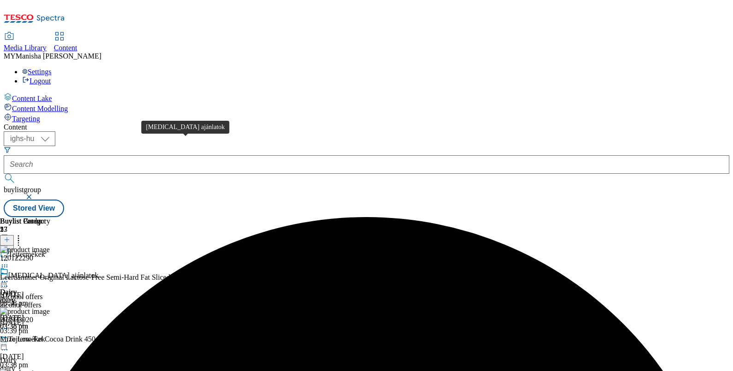
click at [99, 271] on div "Alkohol ajánlatok" at bounding box center [53, 275] width 90 height 8
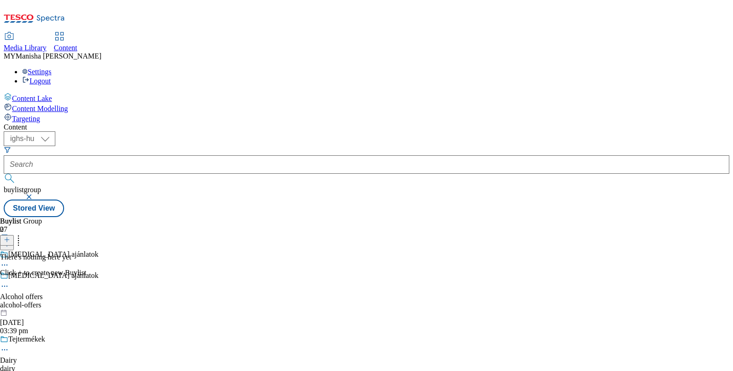
click at [10, 236] on icon at bounding box center [7, 239] width 6 height 6
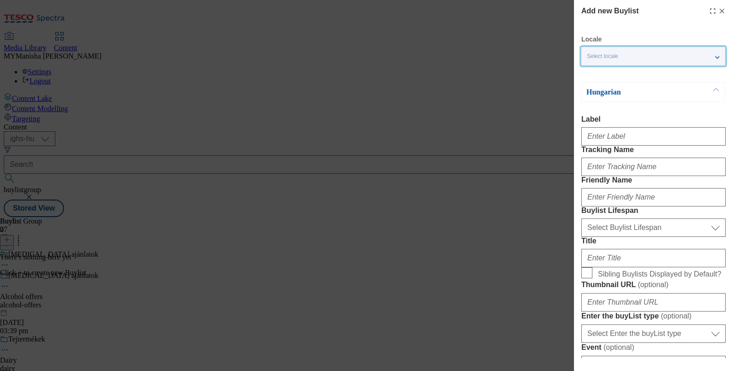
click at [631, 58] on div "Select locale" at bounding box center [653, 56] width 144 height 18
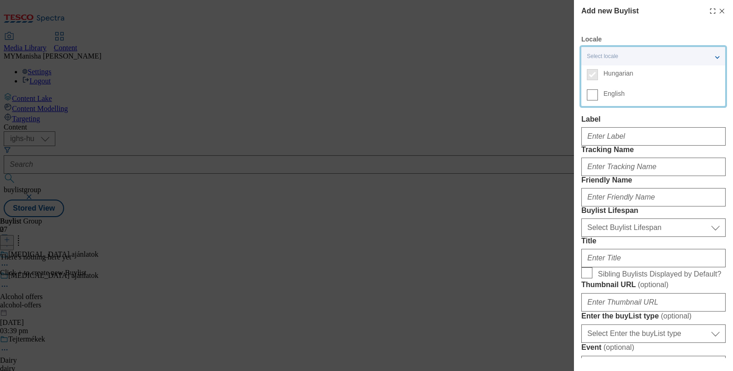
click at [599, 94] on label "English" at bounding box center [653, 96] width 144 height 20
click at [598, 94] on input "English" at bounding box center [592, 94] width 11 height 11
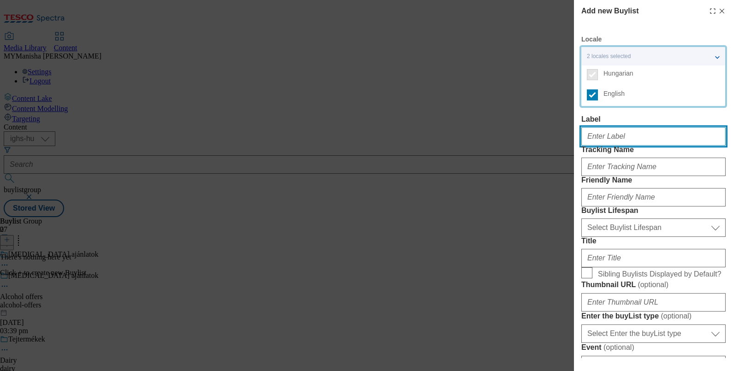
click at [611, 141] on input "Label" at bounding box center [653, 136] width 144 height 18
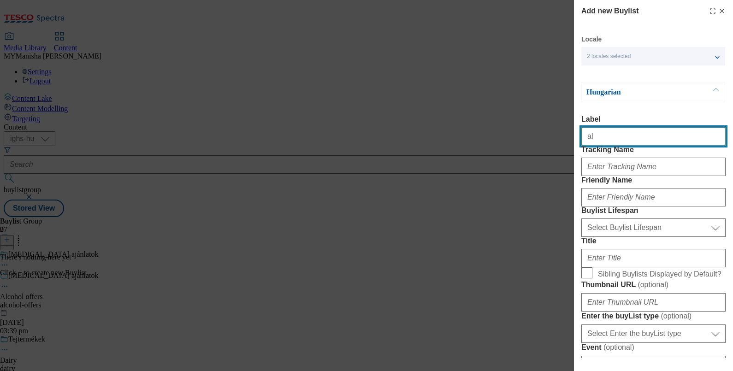
type input "a"
paste input "Alcohol offers"
type input "Alcohol offers"
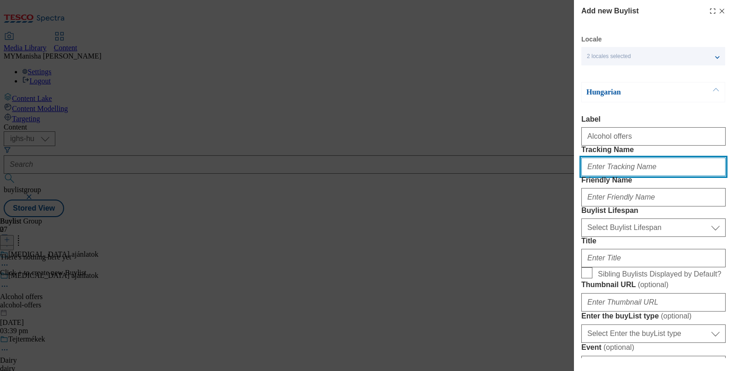
paste input "Alcohol offers"
type input "Alcohol offers"
click at [630, 176] on input "Alcohol offers" at bounding box center [653, 167] width 144 height 18
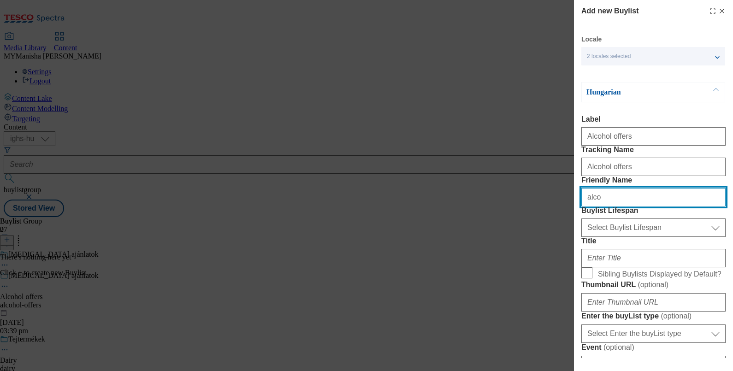
paste input "Alcohol offers"
click at [589, 206] on input "Alcohol offers" at bounding box center [653, 197] width 144 height 18
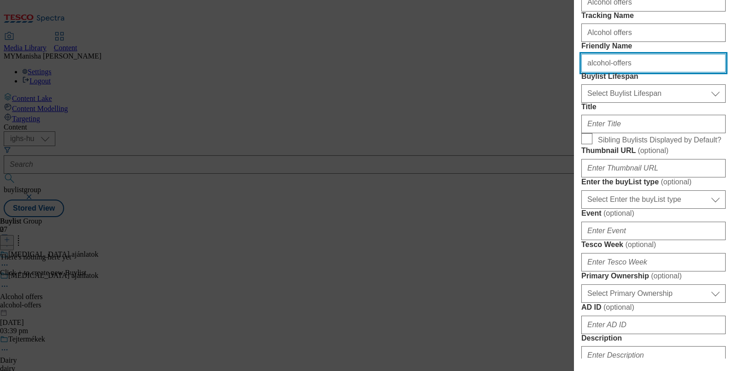
scroll to position [138, 0]
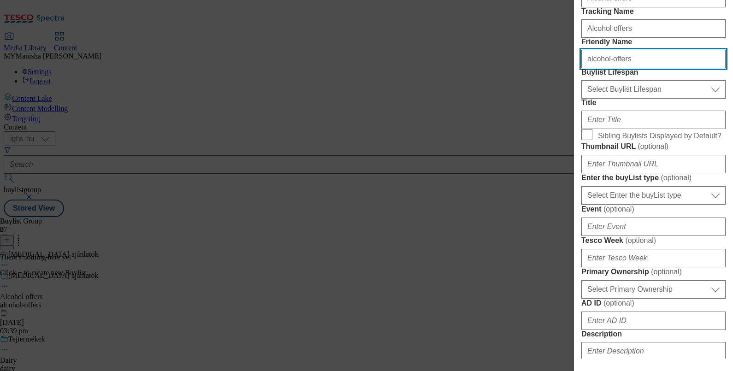
type input "alcohol-offers"
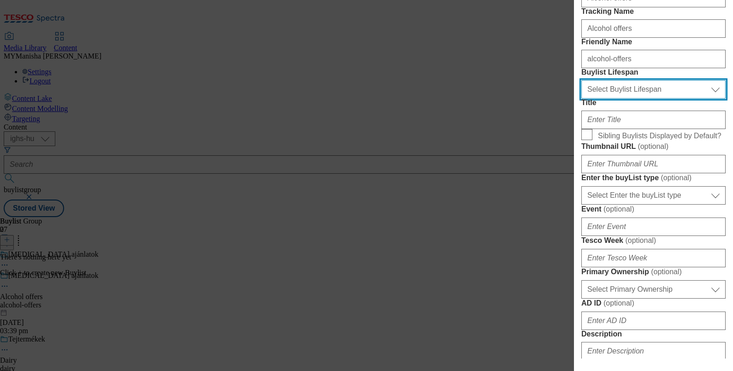
click at [606, 99] on select "Select Buylist Lifespan evergreen seasonal tactical" at bounding box center [653, 89] width 144 height 18
select select "evergreen"
click at [581, 99] on select "Select Buylist Lifespan evergreen seasonal tactical" at bounding box center [653, 89] width 144 height 18
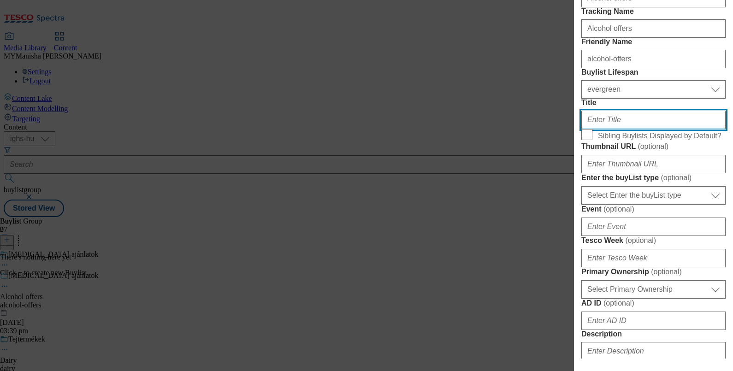
click at [613, 129] on input "Title" at bounding box center [653, 120] width 144 height 18
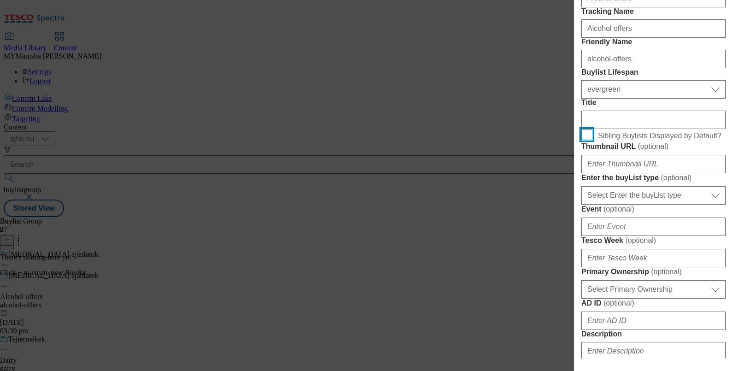
click at [583, 140] on input "Sibling Buylists Displayed by Default?" at bounding box center [586, 134] width 11 height 11
checkbox input "true"
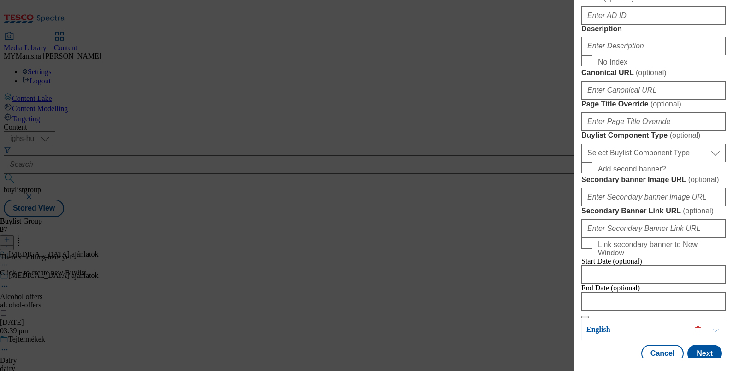
scroll to position [484, 2]
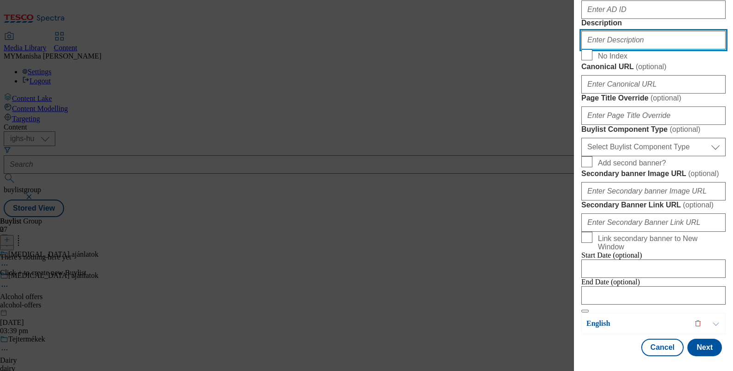
click at [608, 49] on input "Description" at bounding box center [653, 40] width 144 height 18
paste input "Alcohol offers"
type input "Alcohol offers"
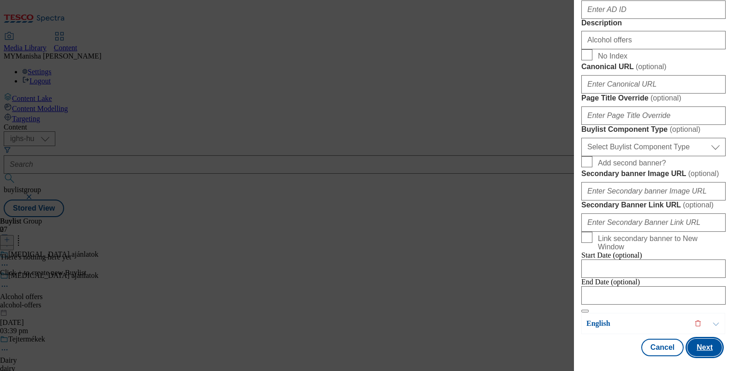
click at [696, 340] on button "Next" at bounding box center [704, 348] width 35 height 18
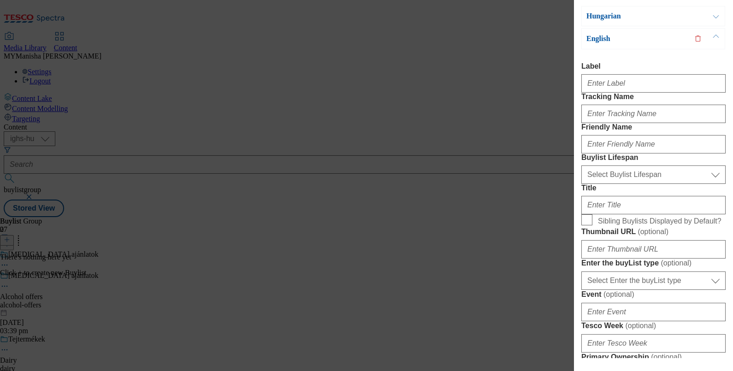
scroll to position [0, 2]
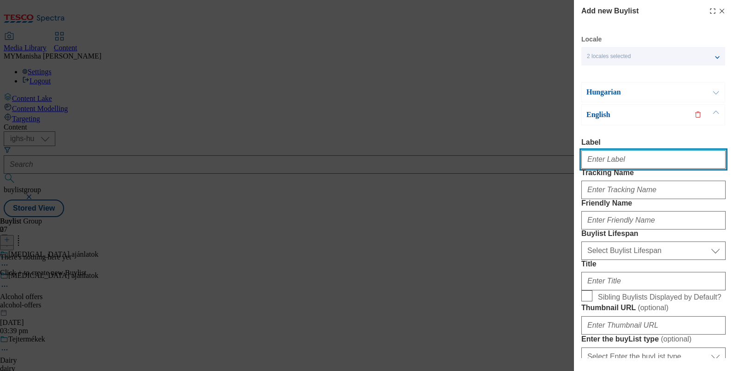
click at [614, 163] on input "Label" at bounding box center [653, 159] width 144 height 18
paste input "Alcohol offers"
type input "Alcohol offers"
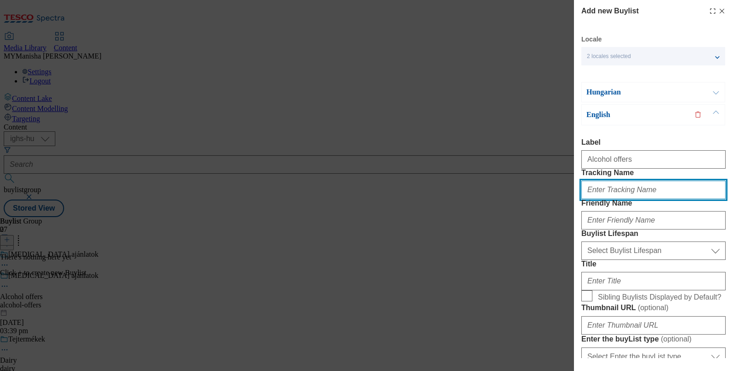
paste input "Alcohol offers"
type input "Alcohol offers"
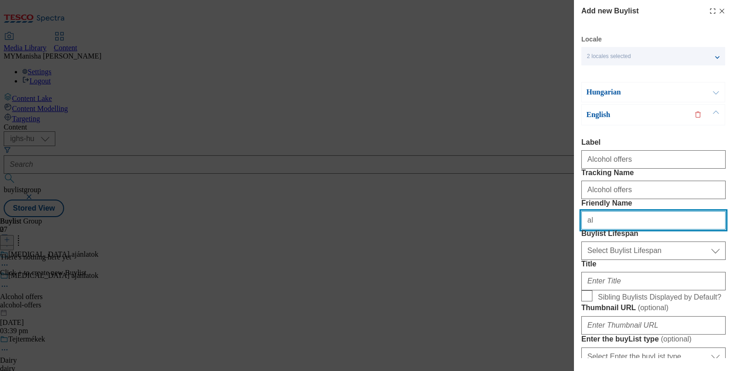
type input "alcohol-offers"
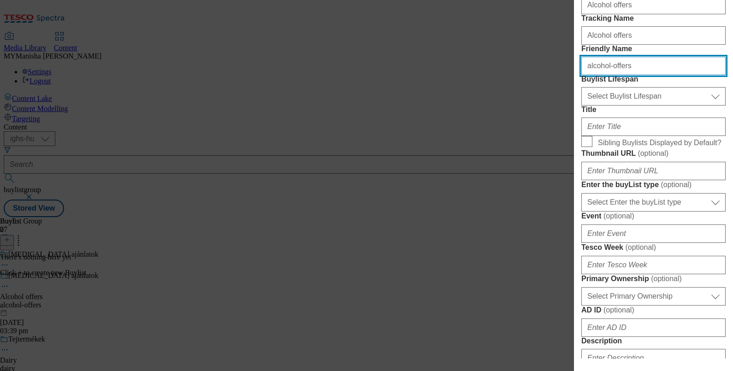
scroll to position [185, 2]
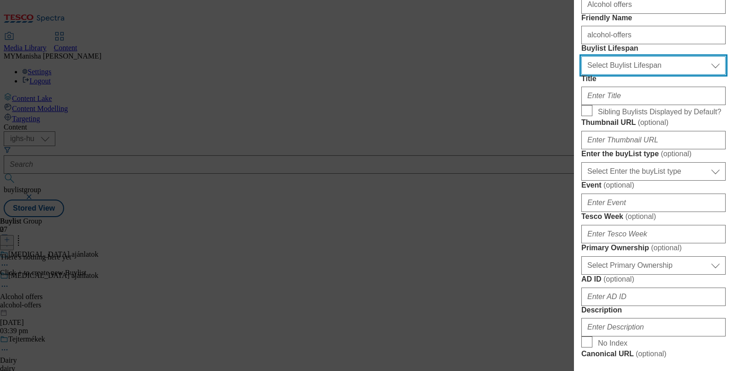
click at [611, 75] on select "Select Buylist Lifespan evergreen seasonal tactical" at bounding box center [653, 65] width 144 height 18
click at [581, 75] on select "Select Buylist Lifespan evergreen seasonal tactical" at bounding box center [653, 65] width 144 height 18
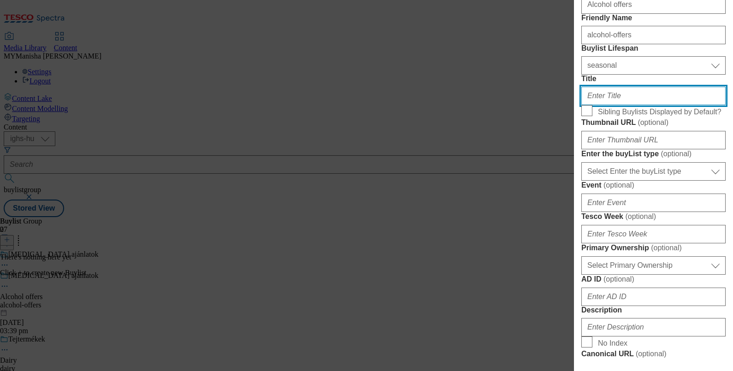
click at [595, 105] on input "Title" at bounding box center [653, 96] width 144 height 18
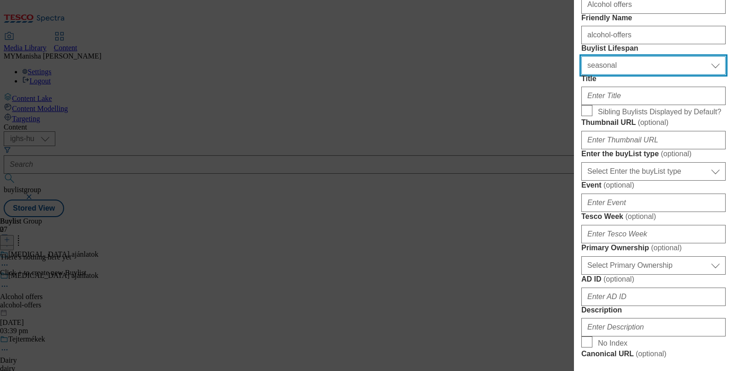
click at [609, 75] on select "Select Buylist Lifespan evergreen seasonal tactical" at bounding box center [653, 65] width 144 height 18
select select "evergreen"
click at [581, 75] on select "Select Buylist Lifespan evergreen seasonal tactical" at bounding box center [653, 65] width 144 height 18
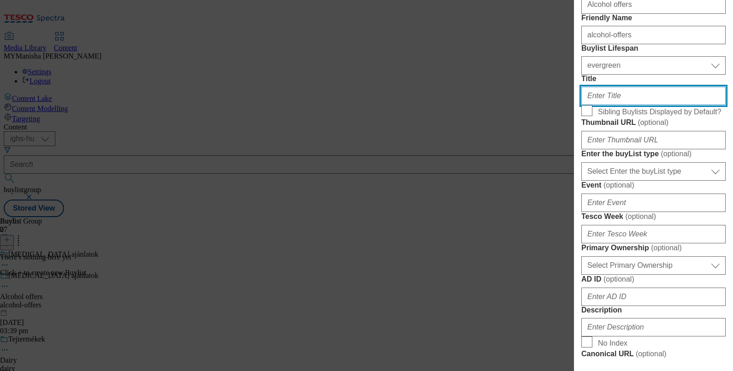
click at [604, 105] on input "Title" at bounding box center [653, 96] width 144 height 18
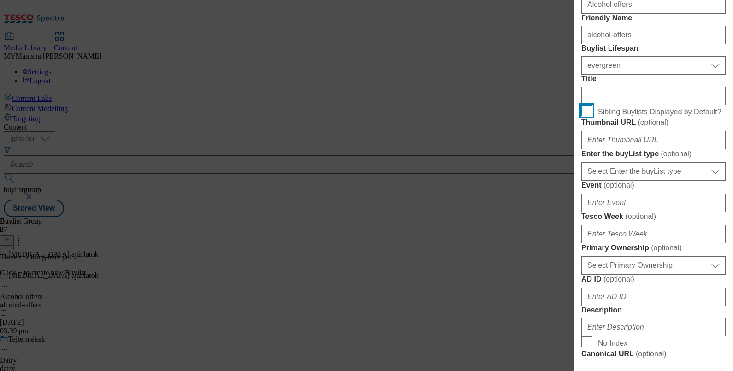
click at [589, 116] on input "Sibling Buylists Displayed by Default?" at bounding box center [586, 110] width 11 height 11
checkbox input "true"
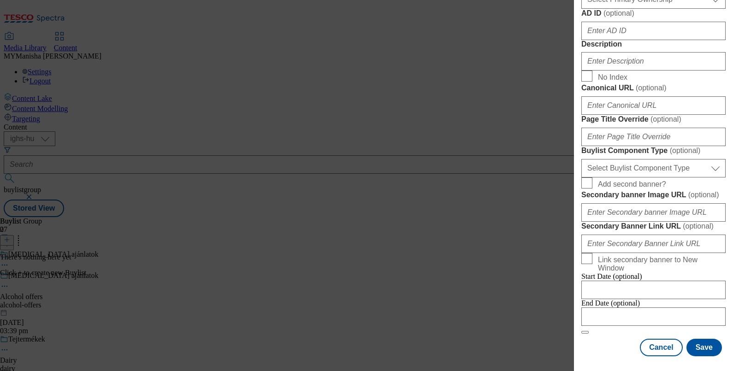
scroll to position [556, 2]
click at [603, 71] on input "Description" at bounding box center [653, 61] width 144 height 18
paste input "Alcohol offers"
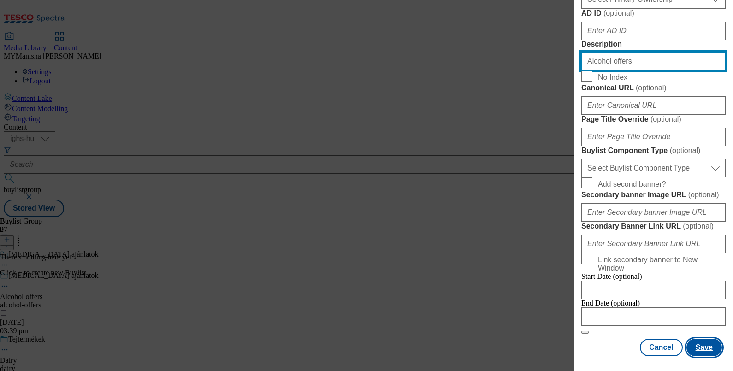
type input "Alcohol offers"
click at [693, 339] on button "Save" at bounding box center [703, 348] width 35 height 18
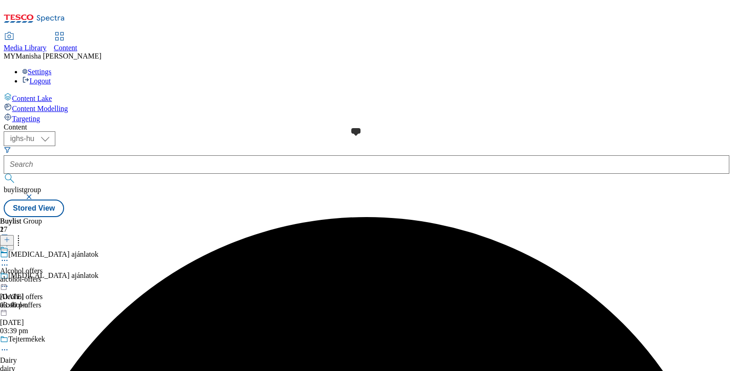
click at [8, 246] on span at bounding box center [8, 251] width 0 height 10
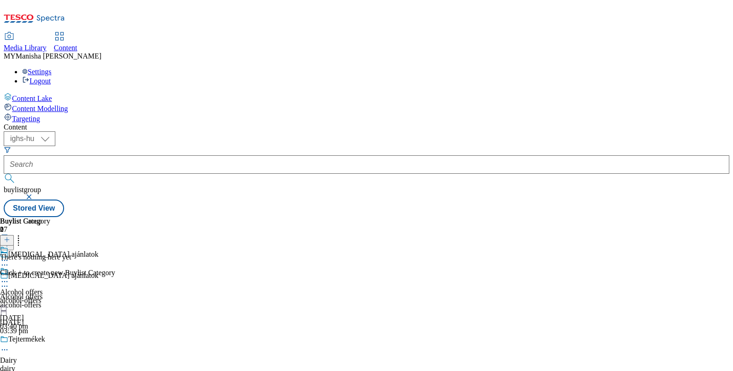
click at [10, 236] on icon at bounding box center [7, 239] width 6 height 6
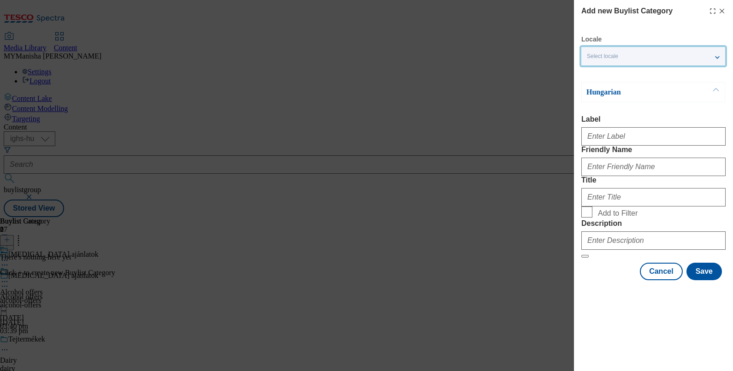
click at [631, 58] on div "Select locale" at bounding box center [653, 56] width 144 height 18
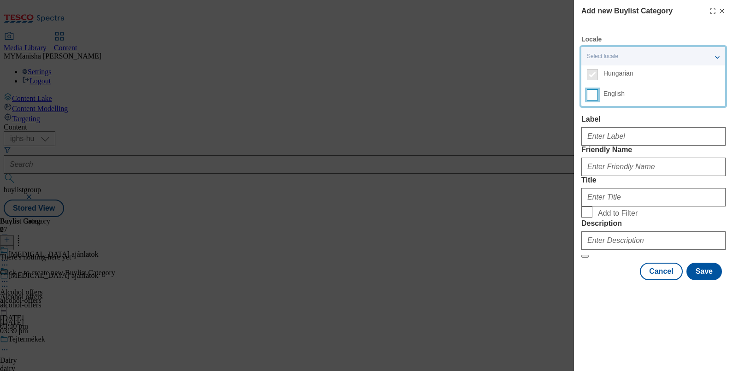
click at [595, 95] on input "English" at bounding box center [592, 94] width 11 height 11
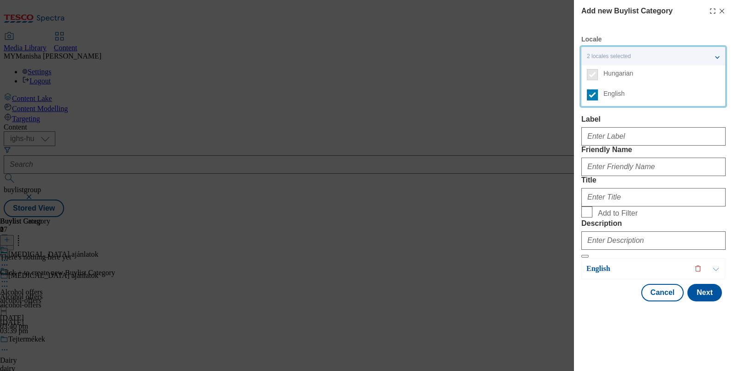
click at [599, 146] on div "Modal" at bounding box center [653, 135] width 144 height 22
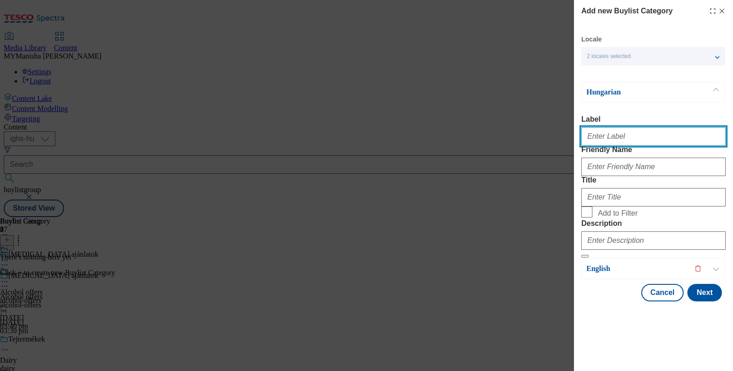
click at [606, 143] on input "Label" at bounding box center [653, 136] width 144 height 18
paste input "Alcohol offers"
type input "Alcohol offers"
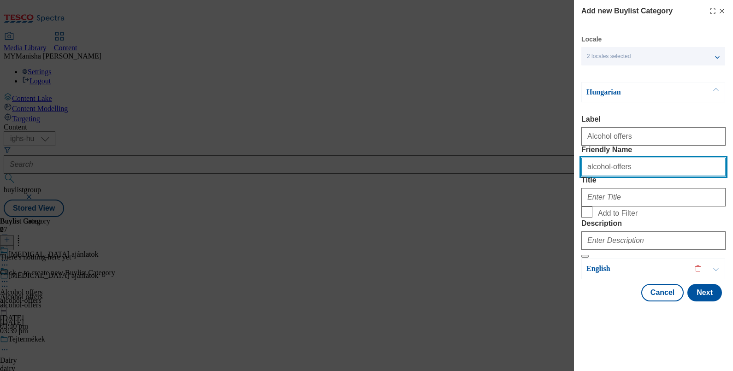
type input "alcohol-offers"
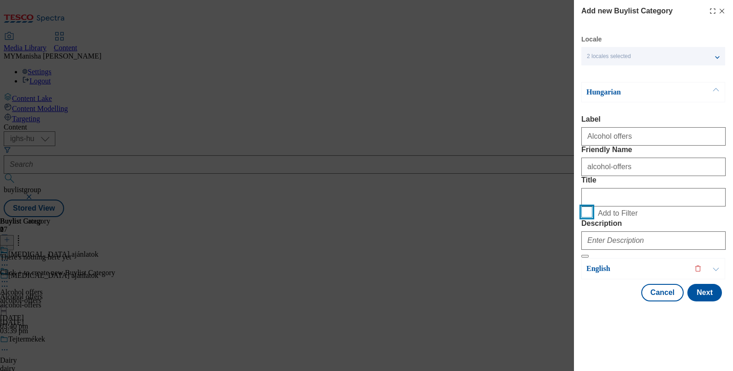
click at [584, 218] on input "Add to Filter" at bounding box center [586, 211] width 11 height 11
checkbox input "true"
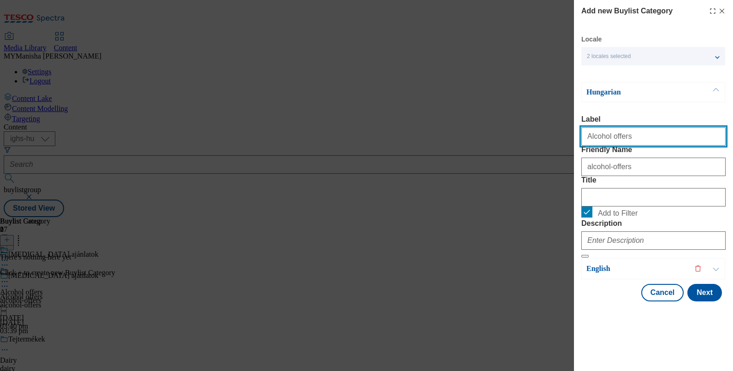
click at [640, 136] on input "Alcohol offers" at bounding box center [653, 136] width 144 height 18
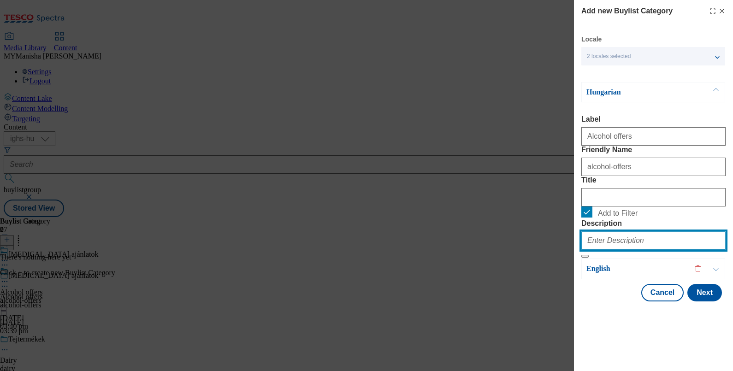
paste input "Alcohol offers"
type input "Alcohol offers"
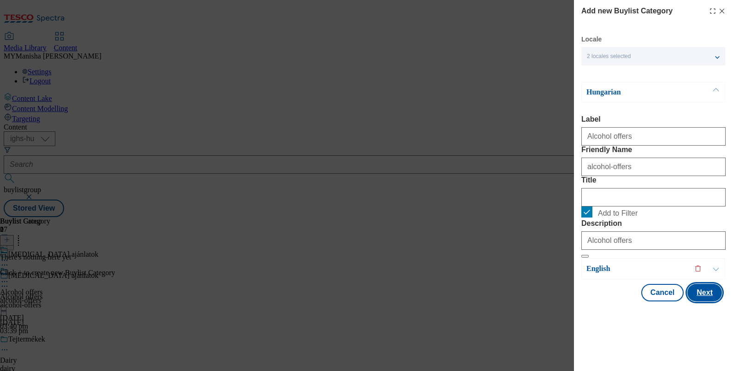
click at [701, 301] on button "Next" at bounding box center [704, 293] width 35 height 18
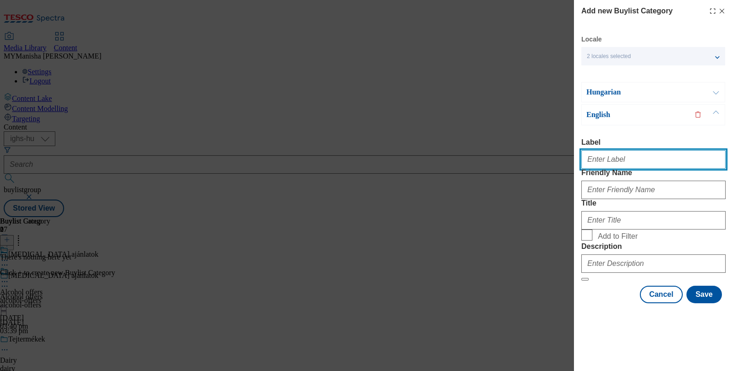
click at [606, 150] on input "Label" at bounding box center [653, 159] width 144 height 18
paste input "Alcohol offers"
type input "Alcohol offers"
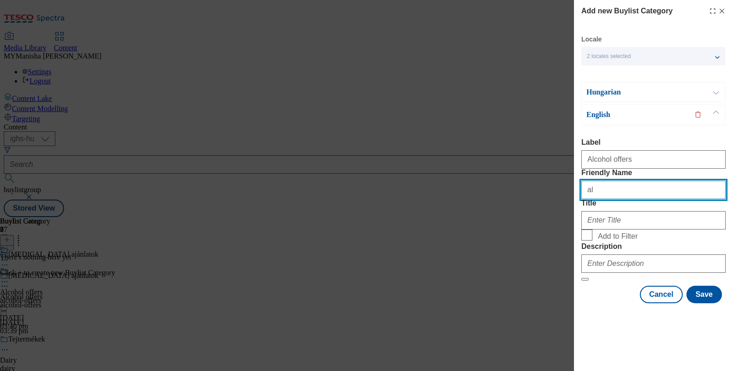
type input "alcohol-offers"
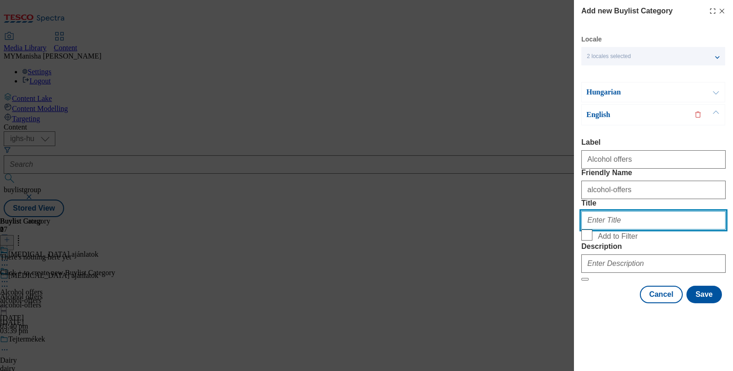
paste input "Alcohol offers"
type input "A"
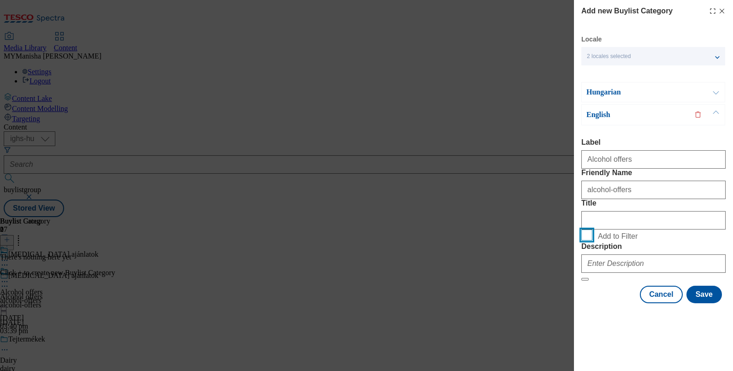
click at [586, 241] on input "Add to Filter" at bounding box center [586, 235] width 11 height 11
checkbox input "true"
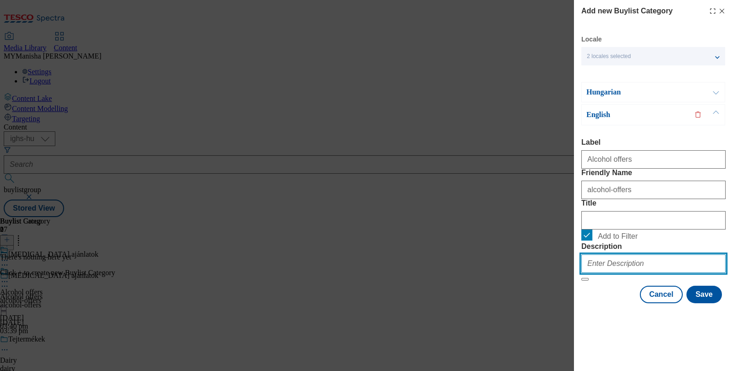
click at [607, 273] on input "Description" at bounding box center [653, 263] width 144 height 18
paste input "Alcohol offers"
type input "Alcohol offers"
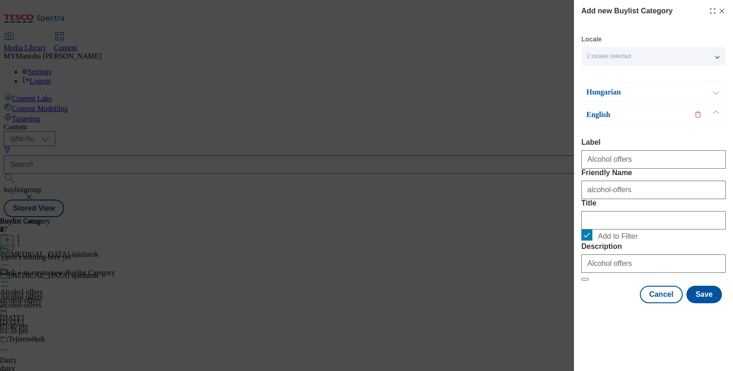
click at [717, 93] on button "Modal" at bounding box center [716, 92] width 18 height 19
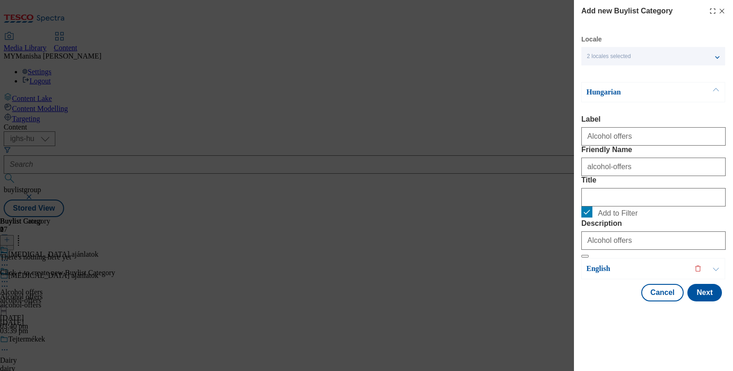
scroll to position [22, 0]
click at [691, 301] on button "Next" at bounding box center [704, 293] width 35 height 18
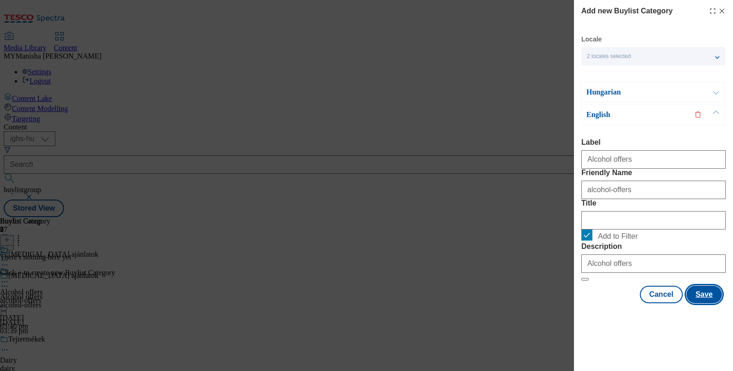
click at [691, 303] on button "Save" at bounding box center [703, 295] width 35 height 18
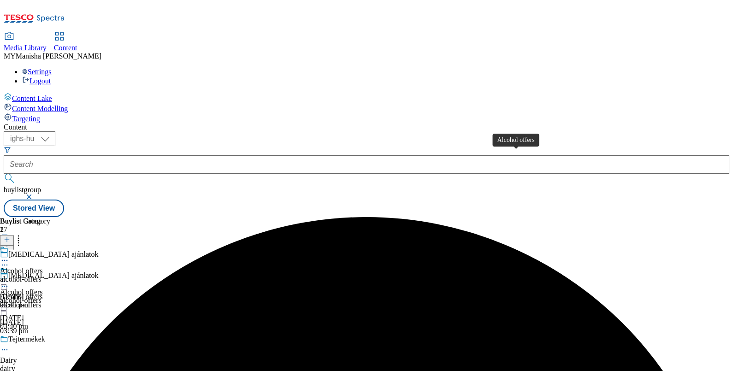
click at [43, 267] on div "Alcohol offers" at bounding box center [21, 271] width 43 height 8
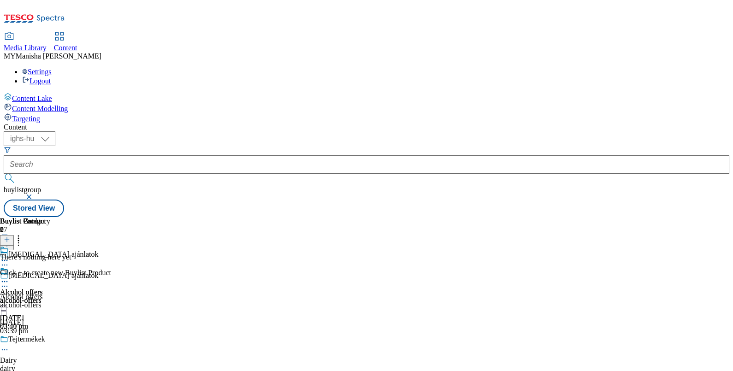
scroll to position [0, 85]
click at [10, 236] on icon at bounding box center [7, 239] width 6 height 6
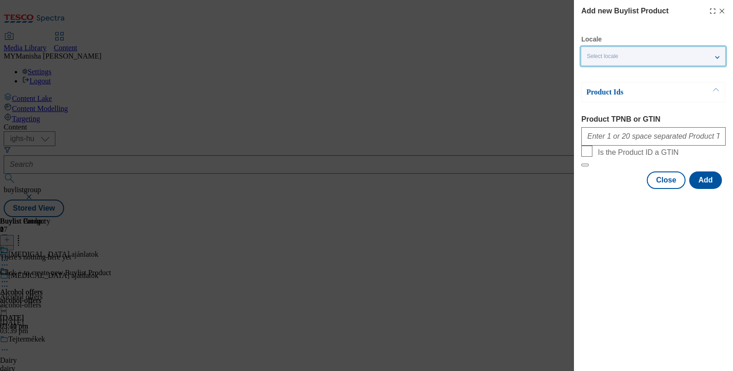
click at [597, 55] on span "Select locale" at bounding box center [602, 56] width 31 height 7
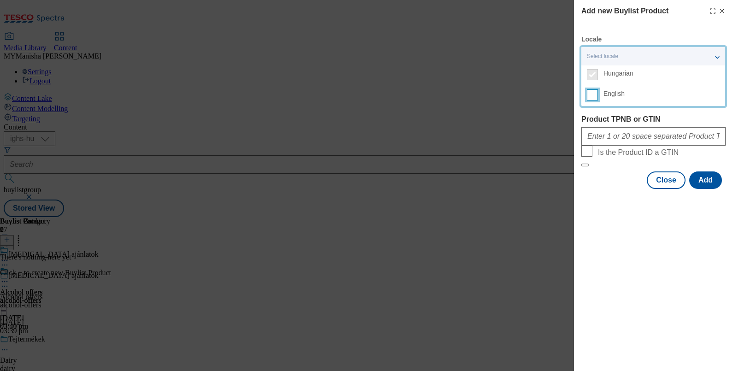
click at [589, 90] on input "English" at bounding box center [592, 94] width 11 height 11
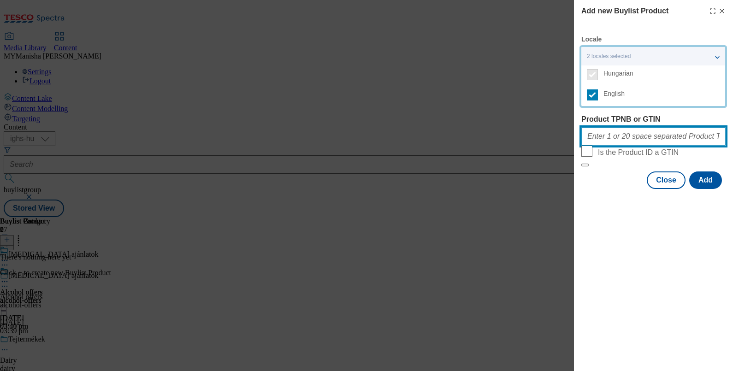
click at [593, 141] on input "Product TPNB or GTIN" at bounding box center [653, 136] width 144 height 18
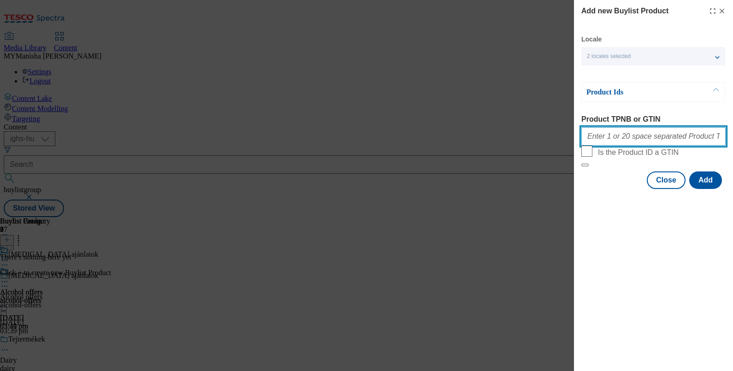
paste input "121261365 220330643 121225028 121226004 121273961 121271750 121271767 121232463…"
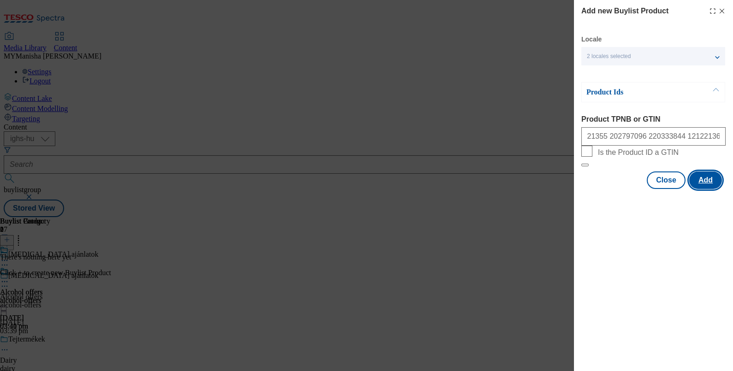
scroll to position [0, 0]
click at [705, 189] on button "Add" at bounding box center [705, 180] width 33 height 18
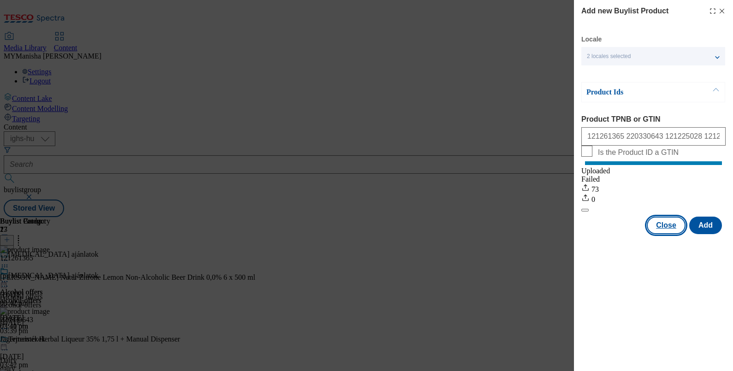
click at [667, 233] on button "Close" at bounding box center [666, 226] width 39 height 18
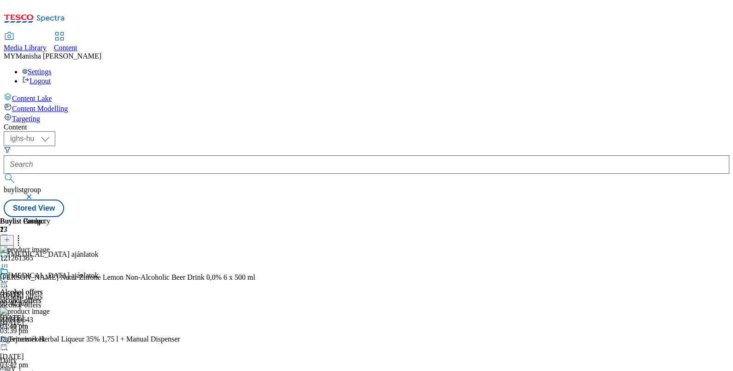
click at [9, 277] on icon at bounding box center [4, 281] width 9 height 9
click at [50, 340] on span "Preview" at bounding box center [40, 343] width 22 height 7
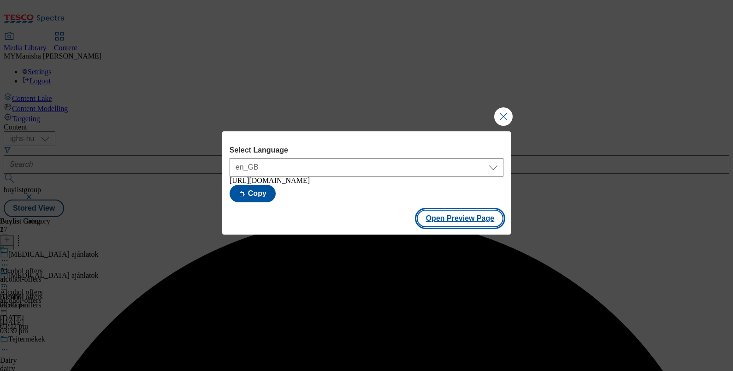
click at [440, 218] on button "Open Preview Page" at bounding box center [460, 219] width 87 height 18
click at [501, 113] on button "Close Modal" at bounding box center [503, 116] width 18 height 18
